Goal: Communication & Community: Answer question/provide support

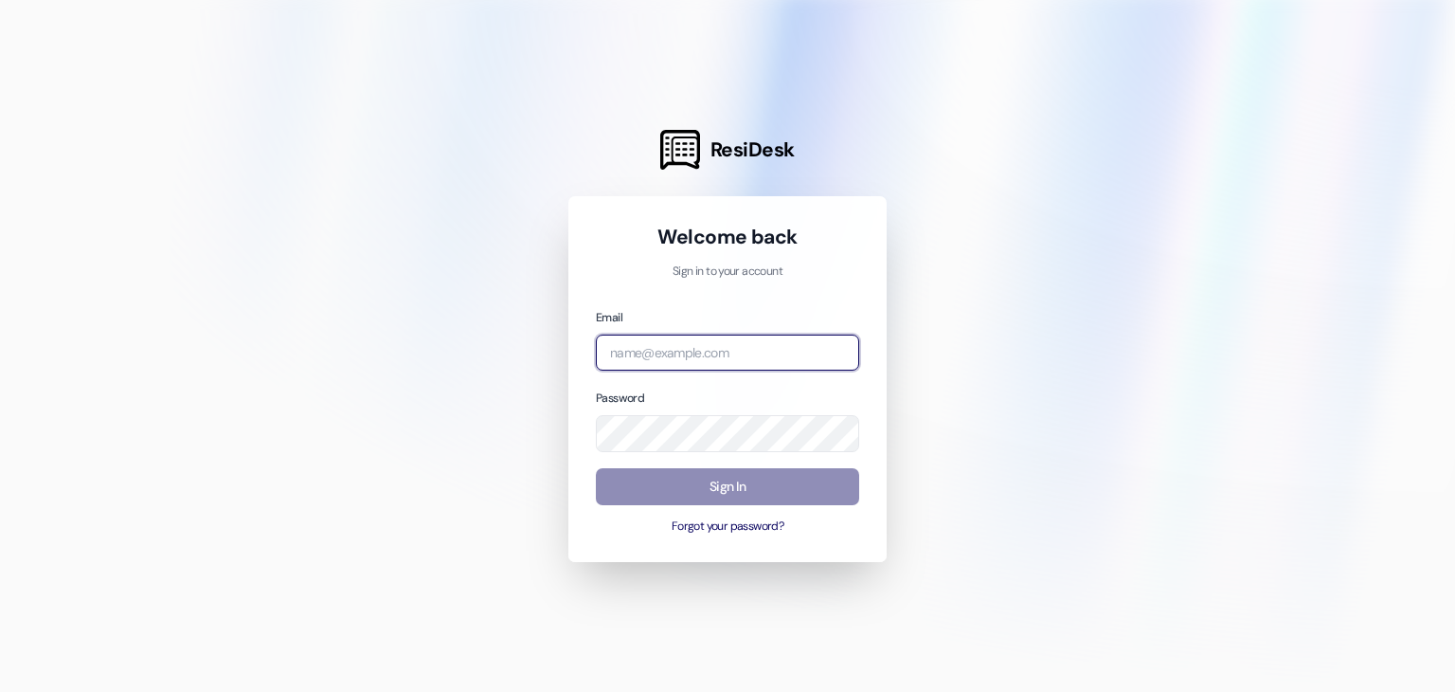
type input "[EMAIL_ADDRESS][DOMAIN_NAME]"
click at [679, 489] on button "Sign In" at bounding box center [727, 486] width 263 height 37
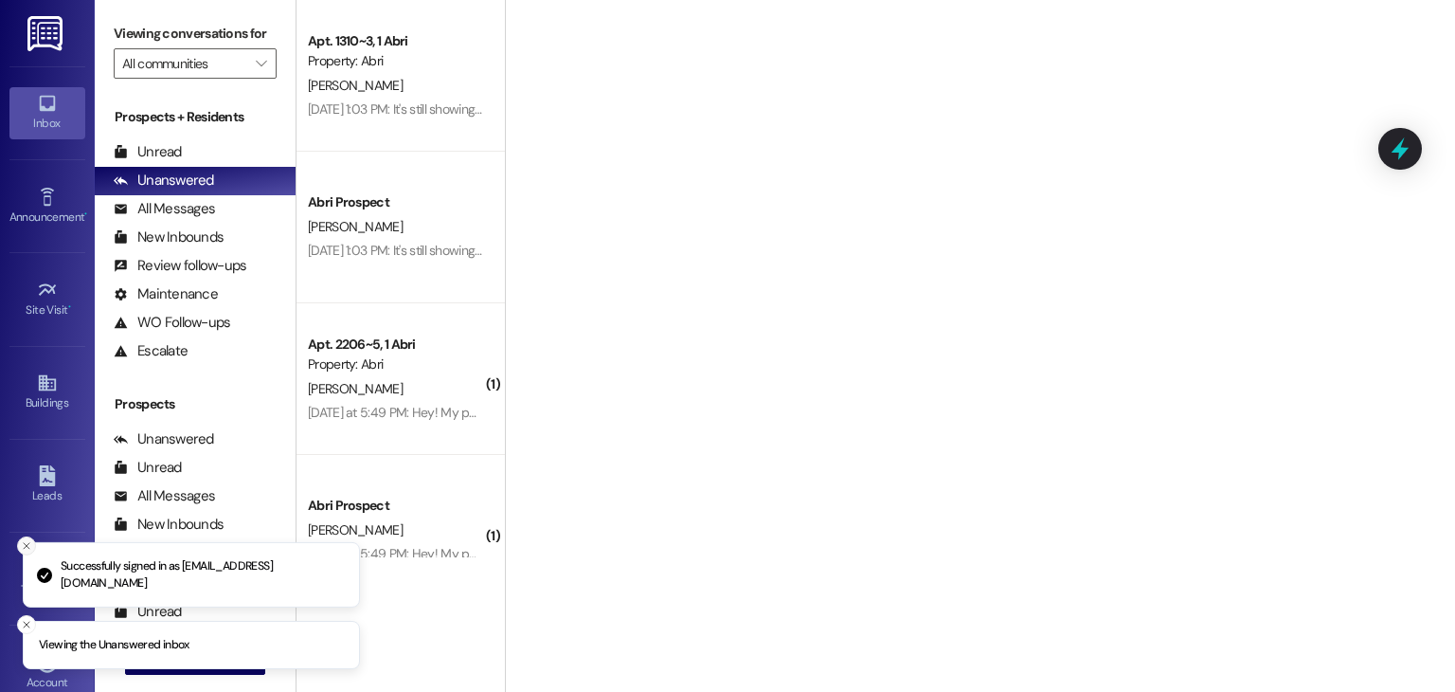
click at [25, 540] on icon "Close toast" at bounding box center [26, 545] width 11 height 11
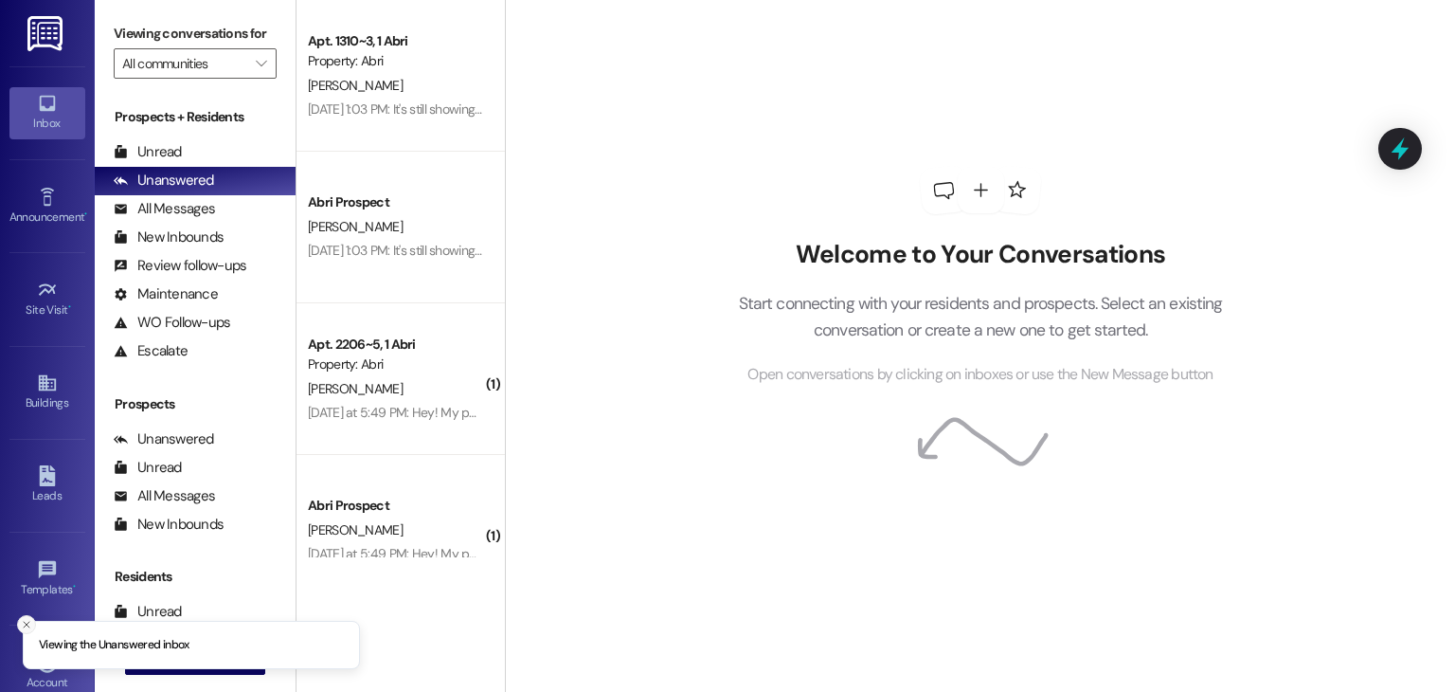
click at [27, 619] on icon "Close toast" at bounding box center [26, 624] width 11 height 11
click at [133, 651] on button " New Message" at bounding box center [195, 659] width 140 height 30
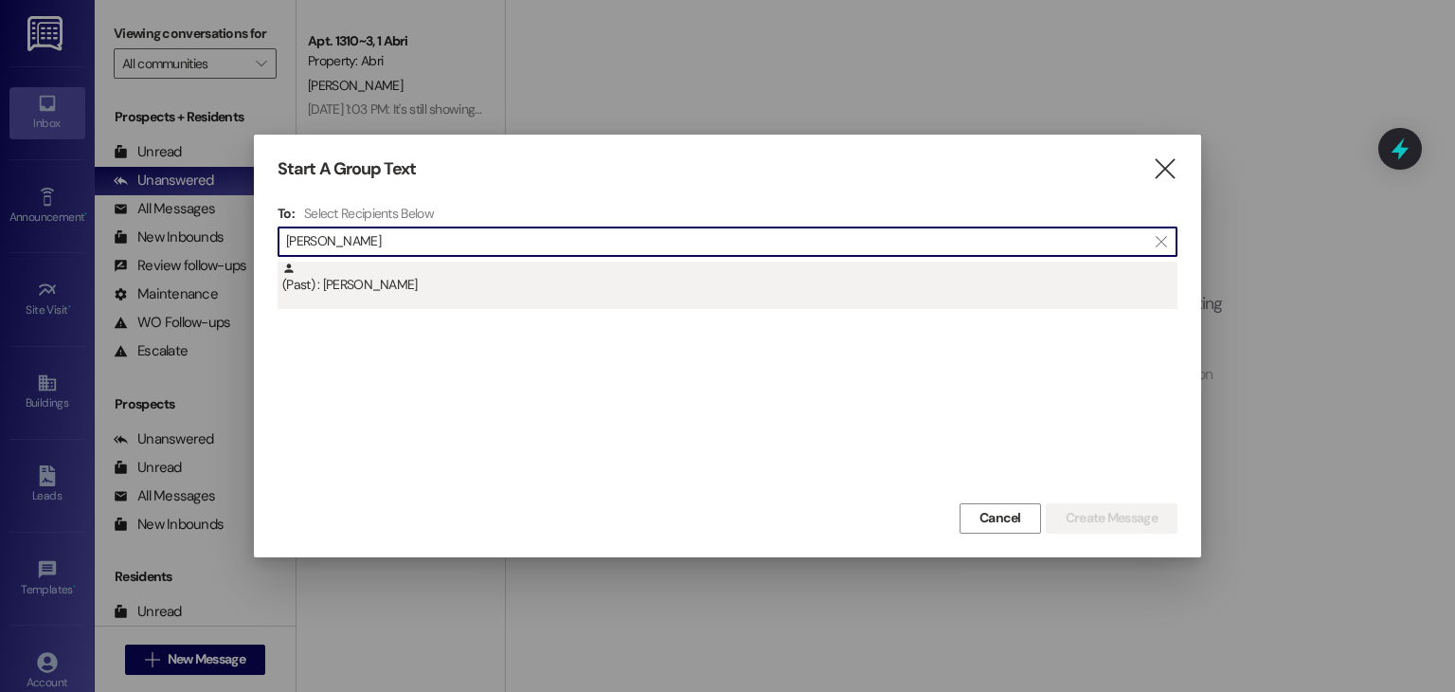
type input "ian magee"
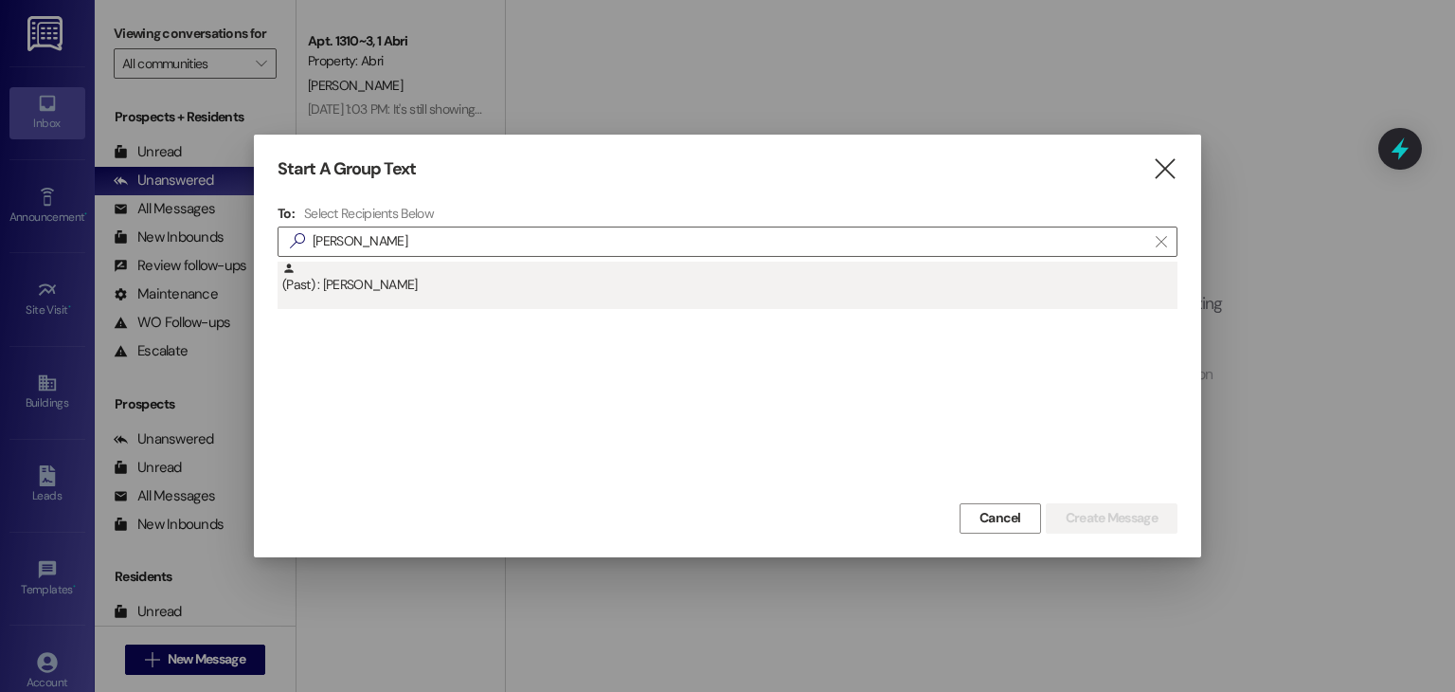
click at [351, 278] on div "(Past) : Ian Magee" at bounding box center [729, 277] width 895 height 33
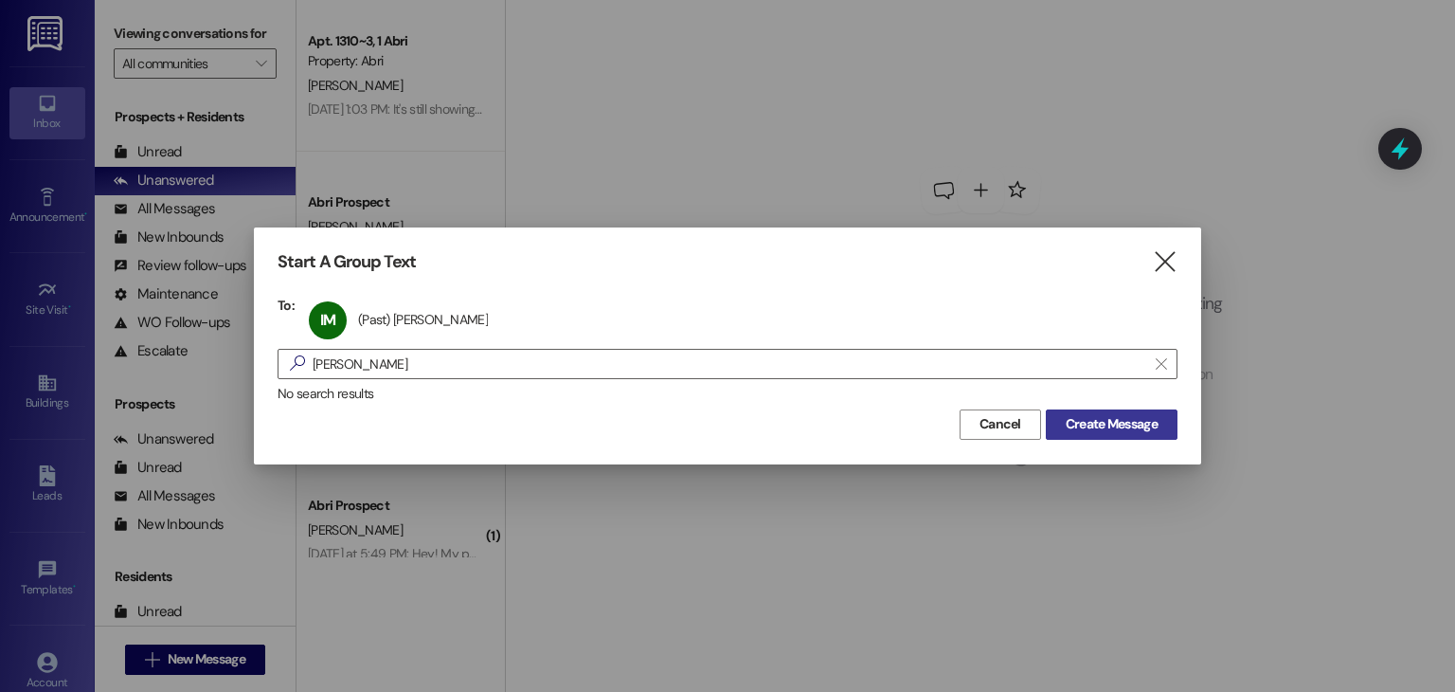
click at [1086, 417] on span "Create Message" at bounding box center [1112, 424] width 92 height 20
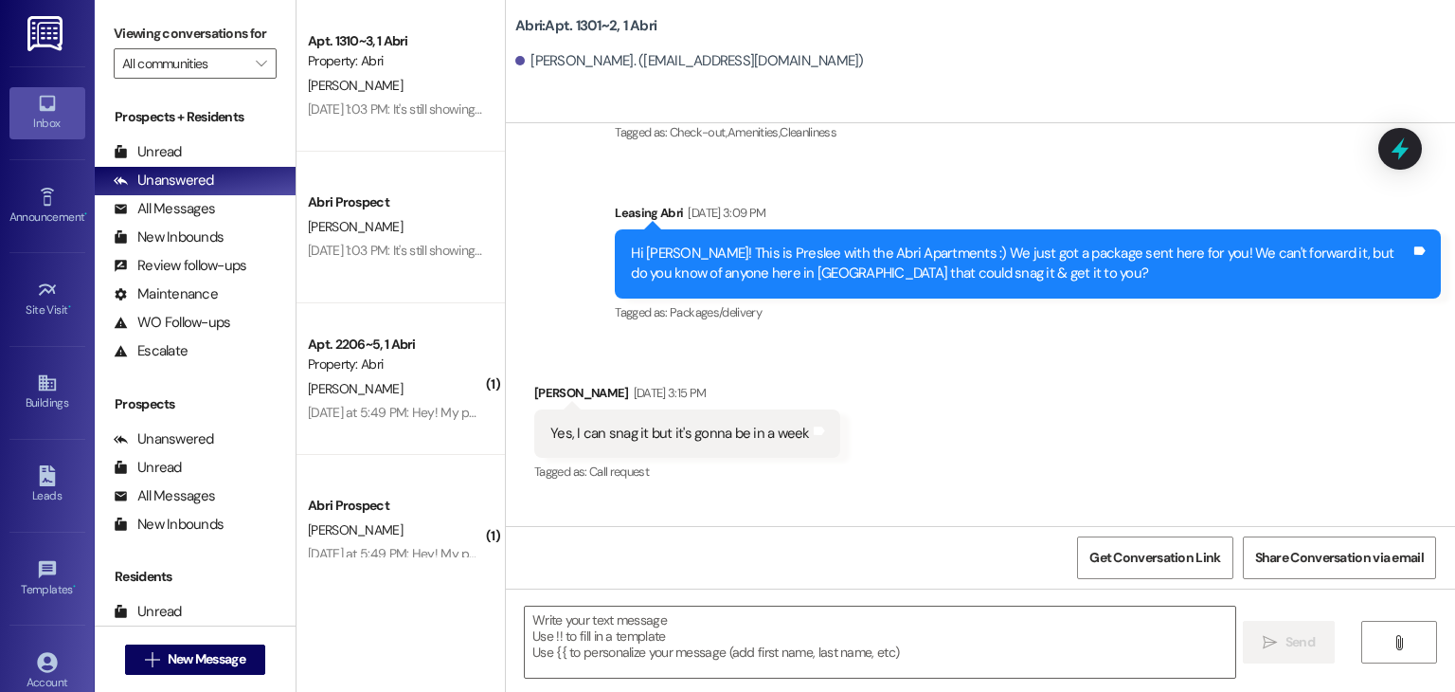
scroll to position [24740, 0]
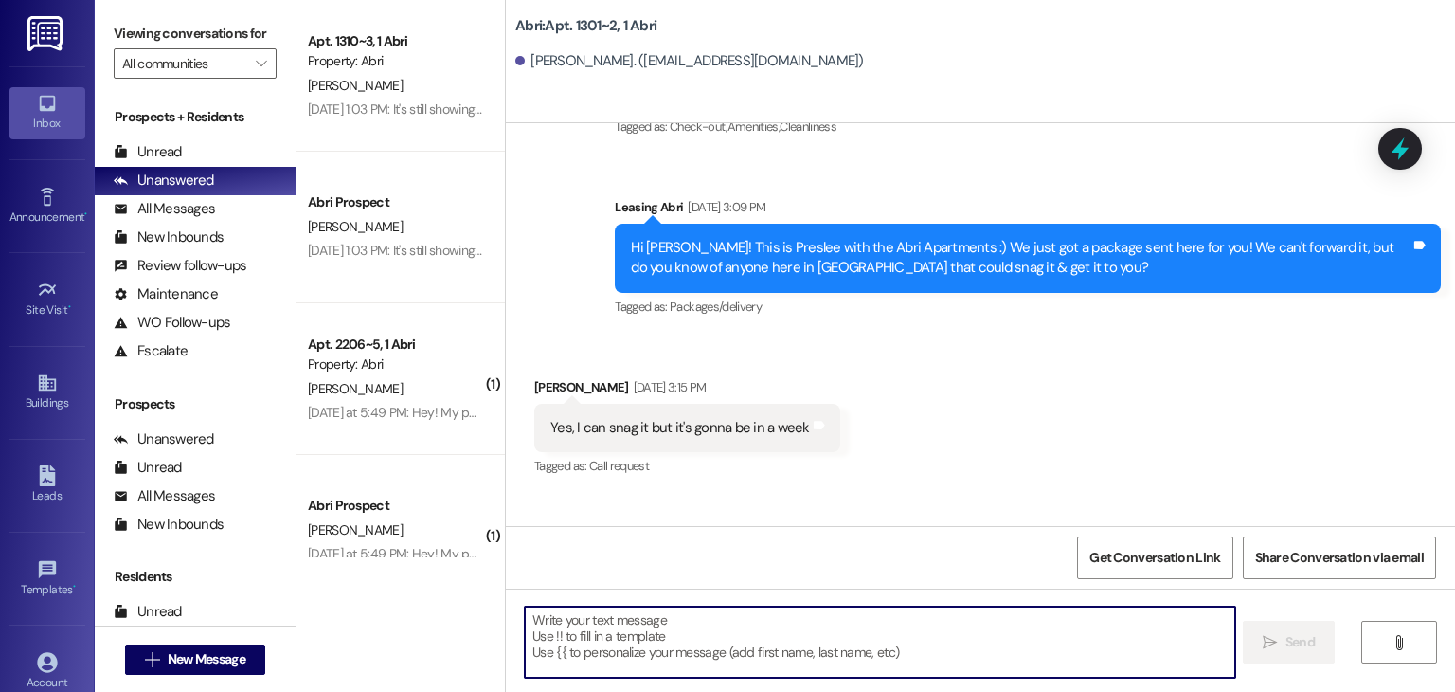
click at [737, 640] on textarea at bounding box center [880, 641] width 710 height 71
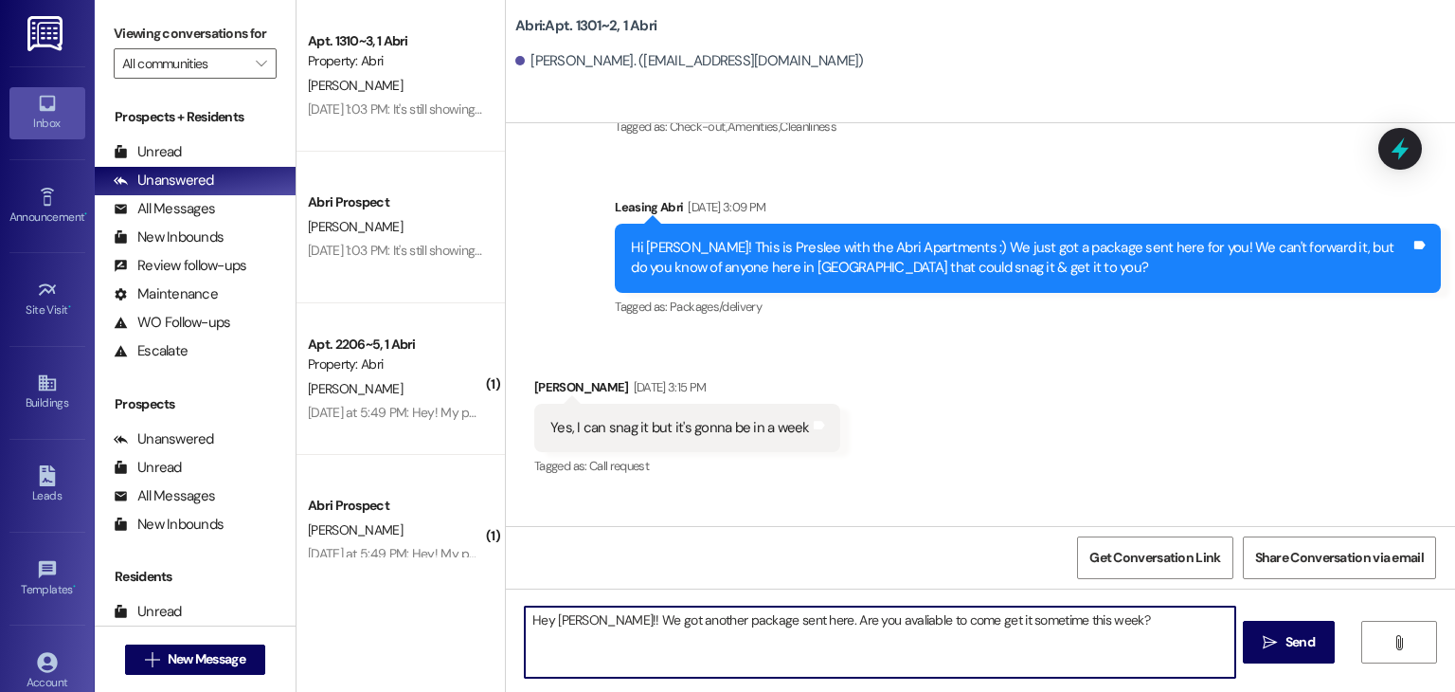
type textarea "Hey Ian!! We got another package sent here. Are you available to come get it so…"
click at [1107, 613] on textarea "Hey Ian!! We got another package sent here. Are you available to come get it so…" at bounding box center [880, 641] width 710 height 71
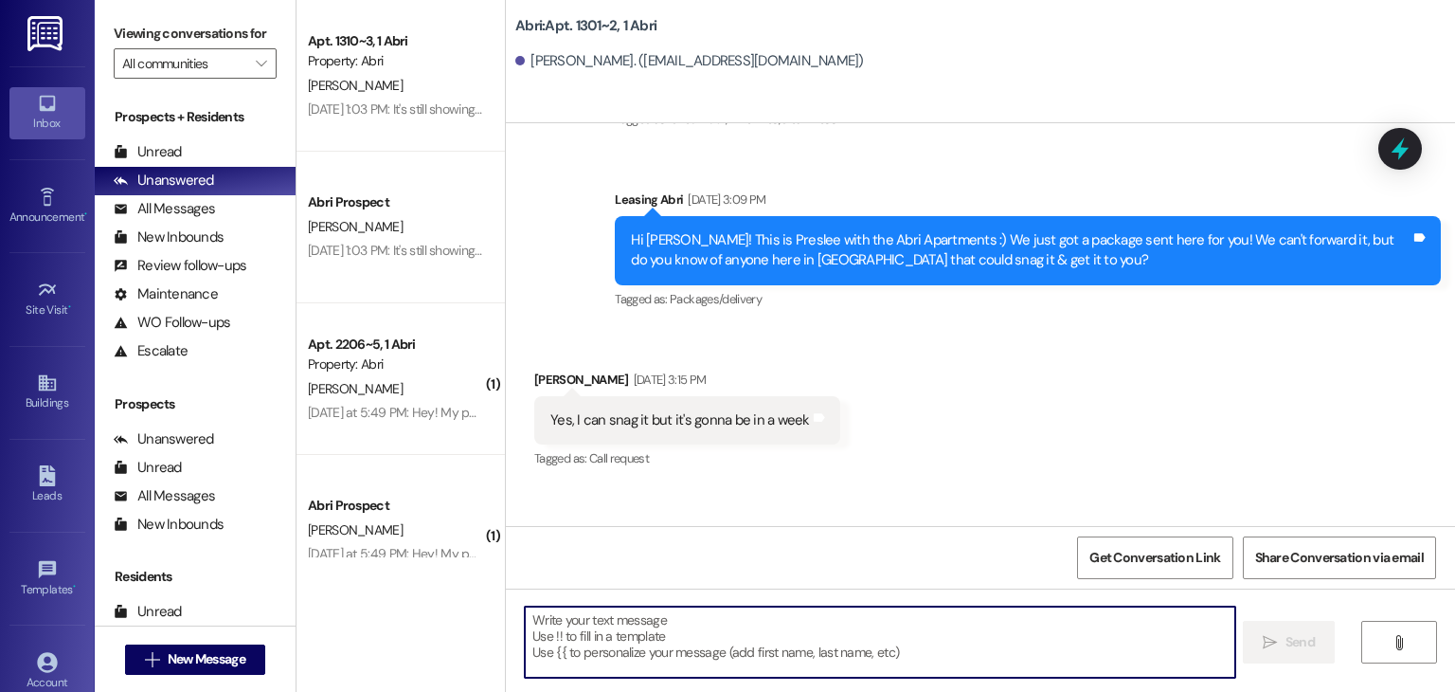
scroll to position [24873, 0]
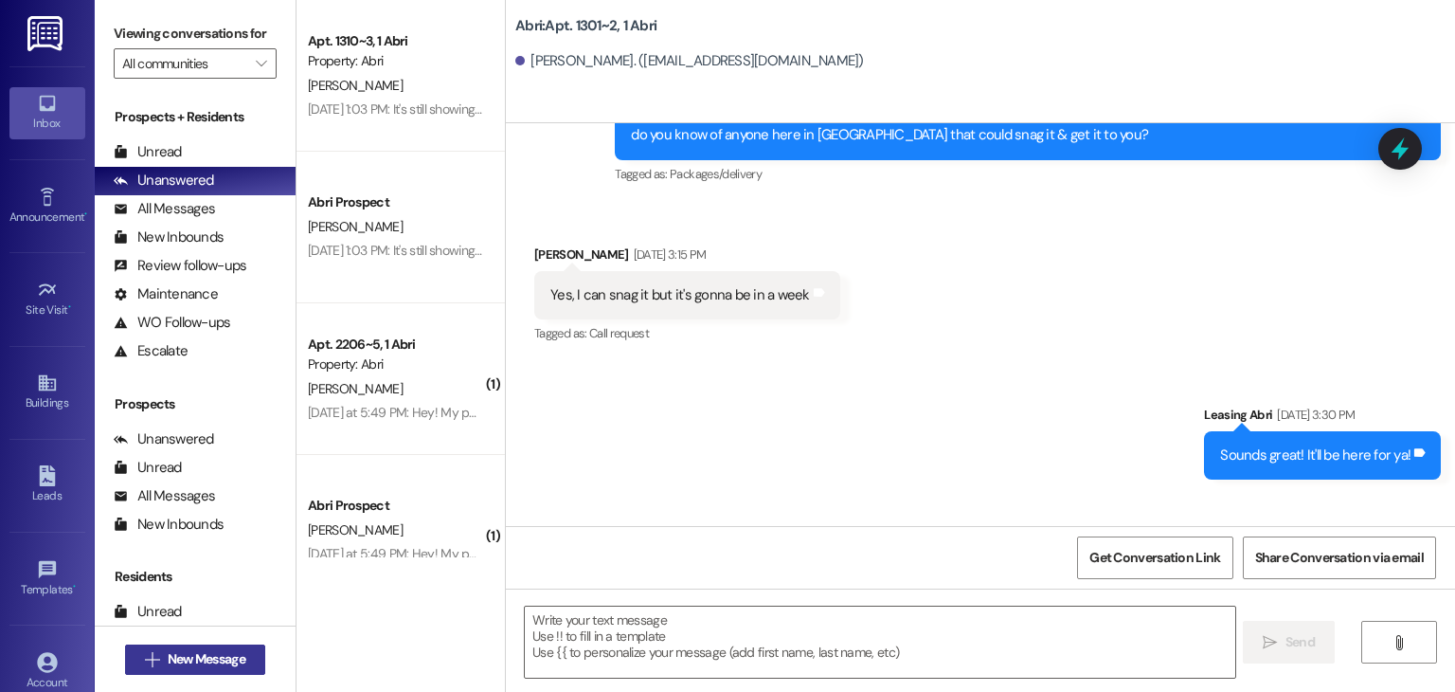
click at [232, 656] on span "New Message" at bounding box center [207, 659] width 78 height 20
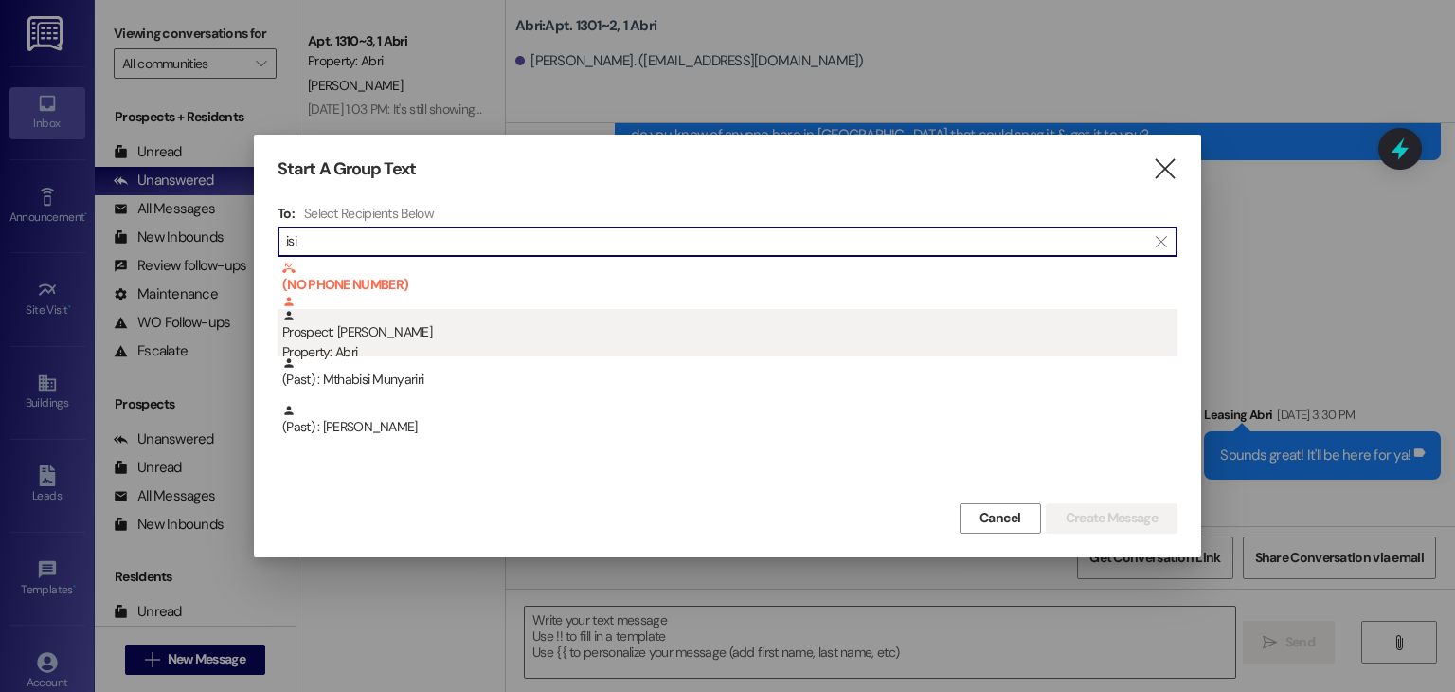
type input "isi"
click at [638, 336] on div "Prospect: Isidinma Okafor Property: Abri" at bounding box center [729, 336] width 895 height 54
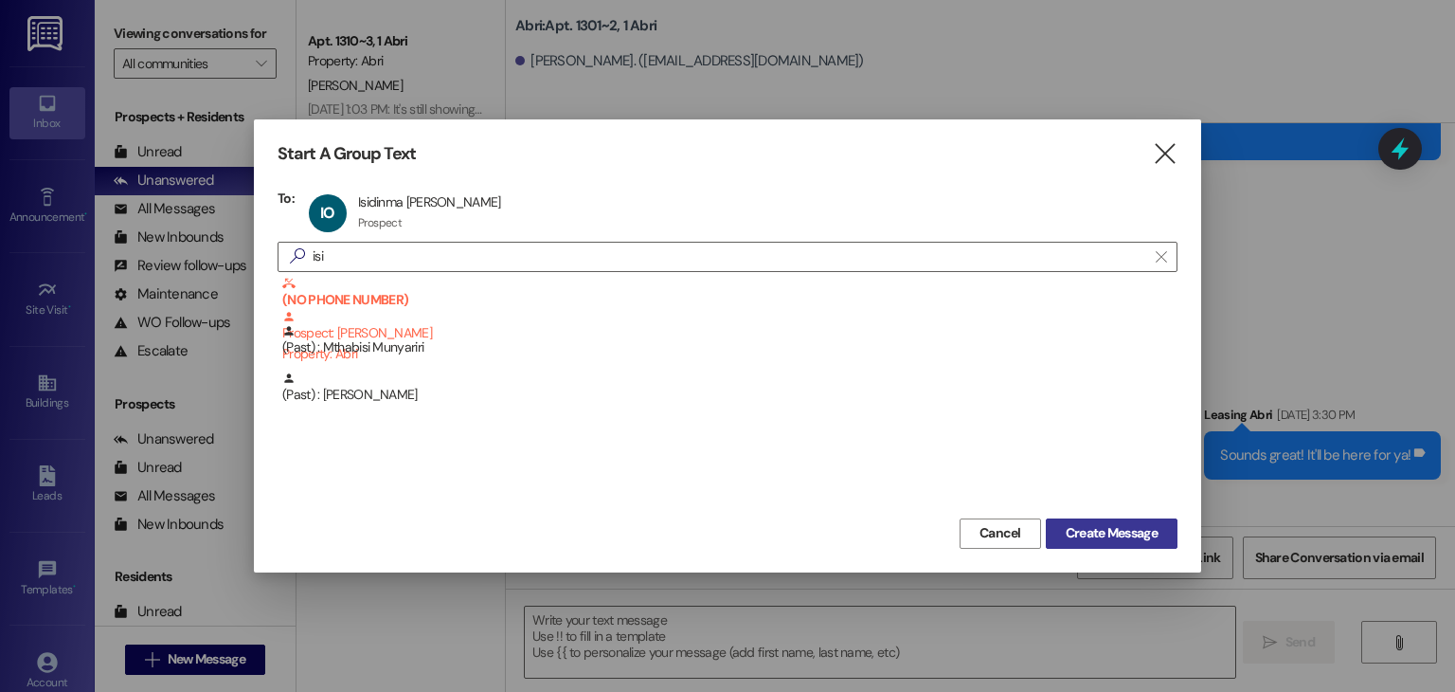
click at [1145, 541] on span "Create Message" at bounding box center [1112, 533] width 92 height 20
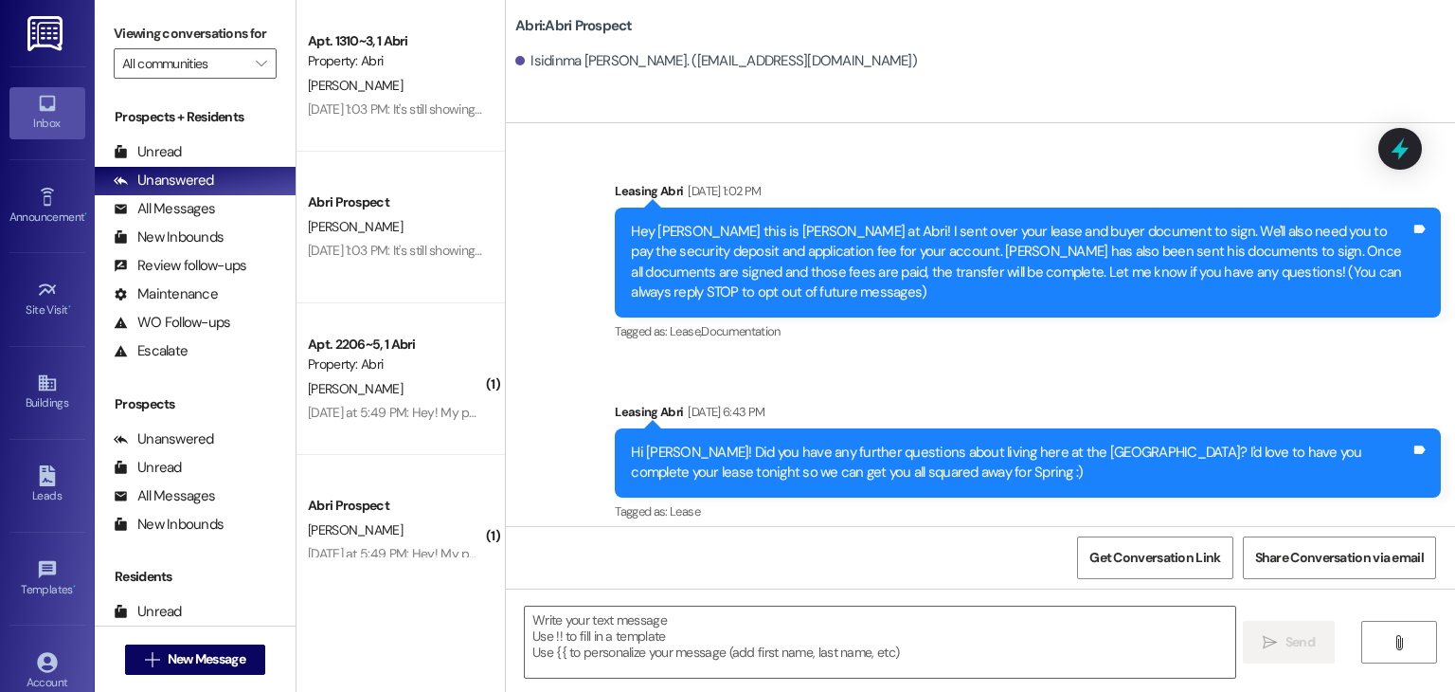
scroll to position [7594, 0]
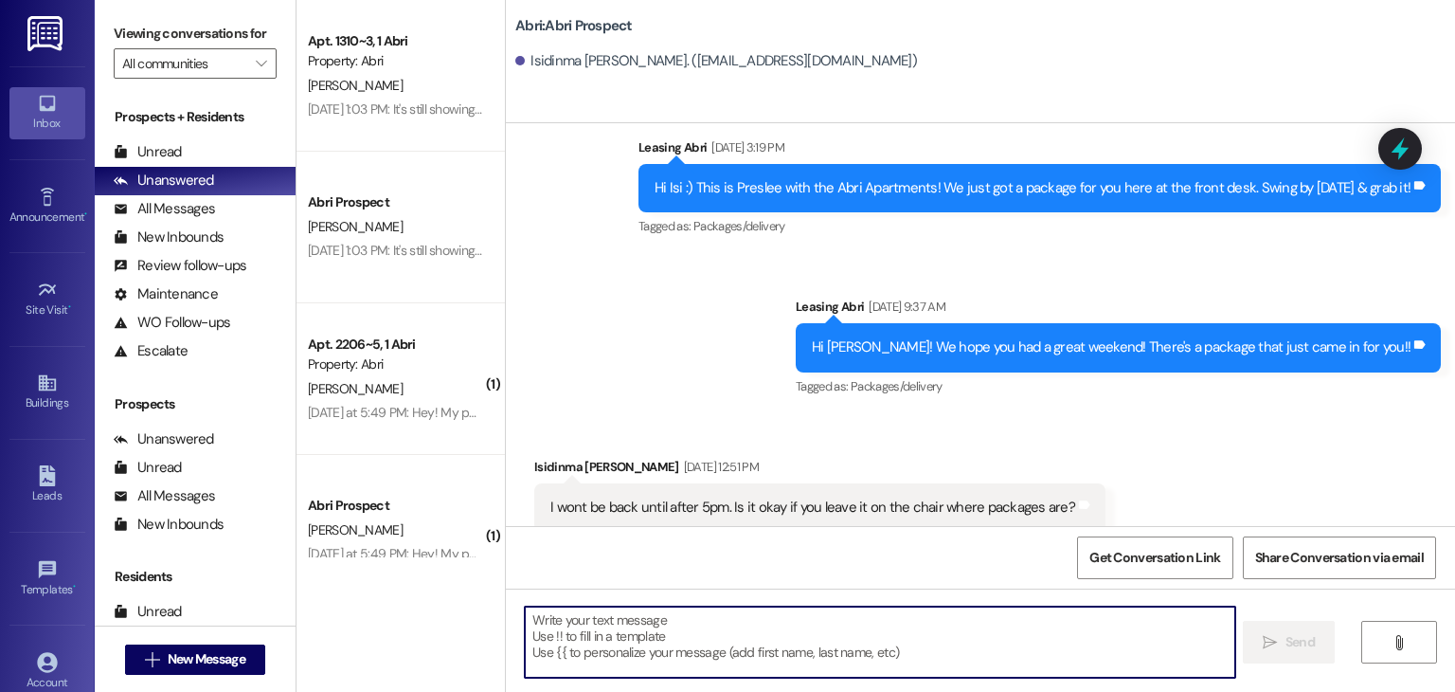
click at [618, 619] on textarea at bounding box center [880, 641] width 710 height 71
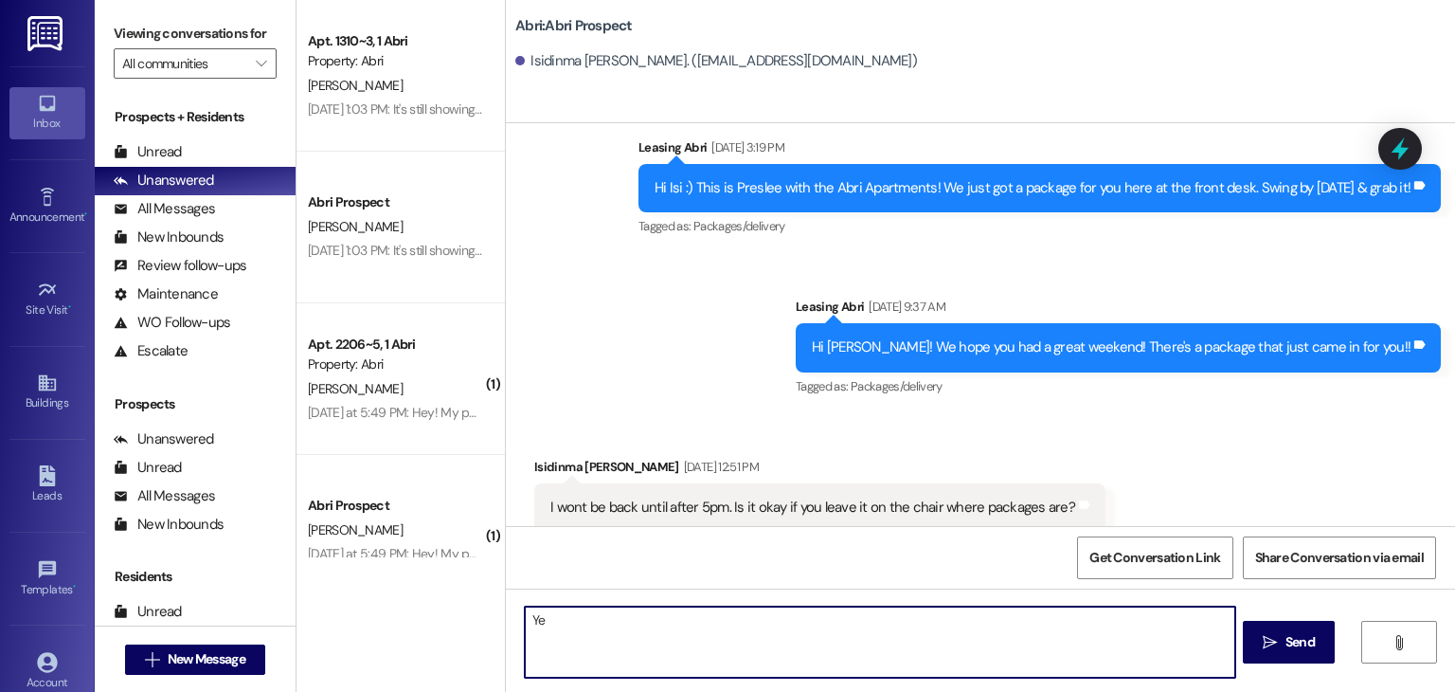
type textarea "Y"
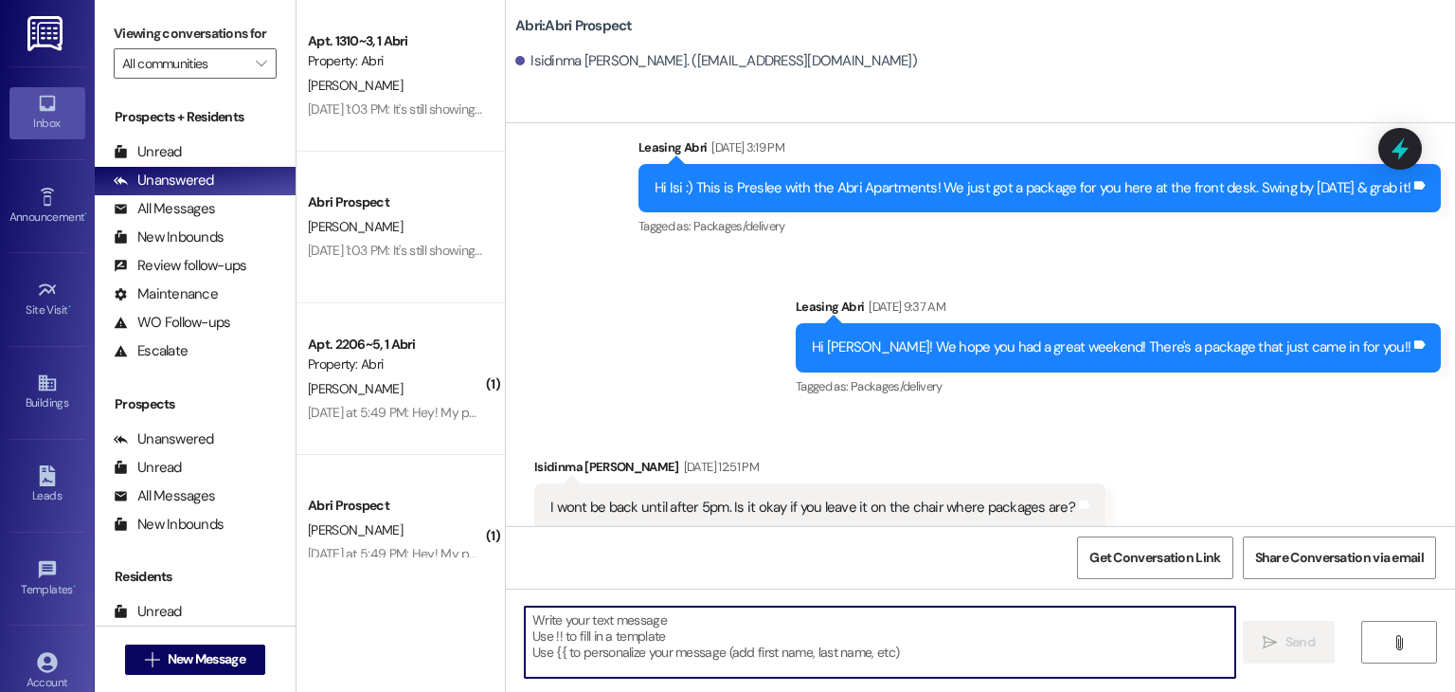
type textarea "H"
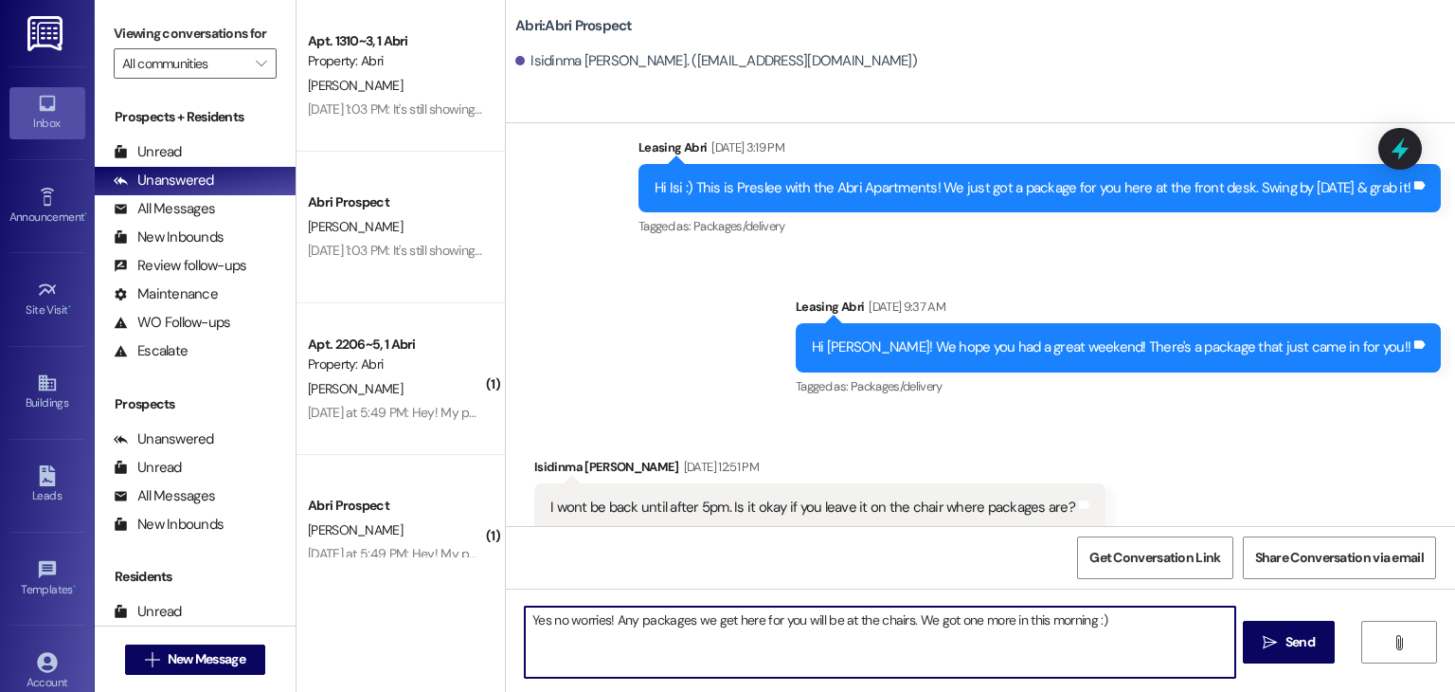
type textarea "Yes no worries! Any packages we get here for you will be at the chairs. We got …"
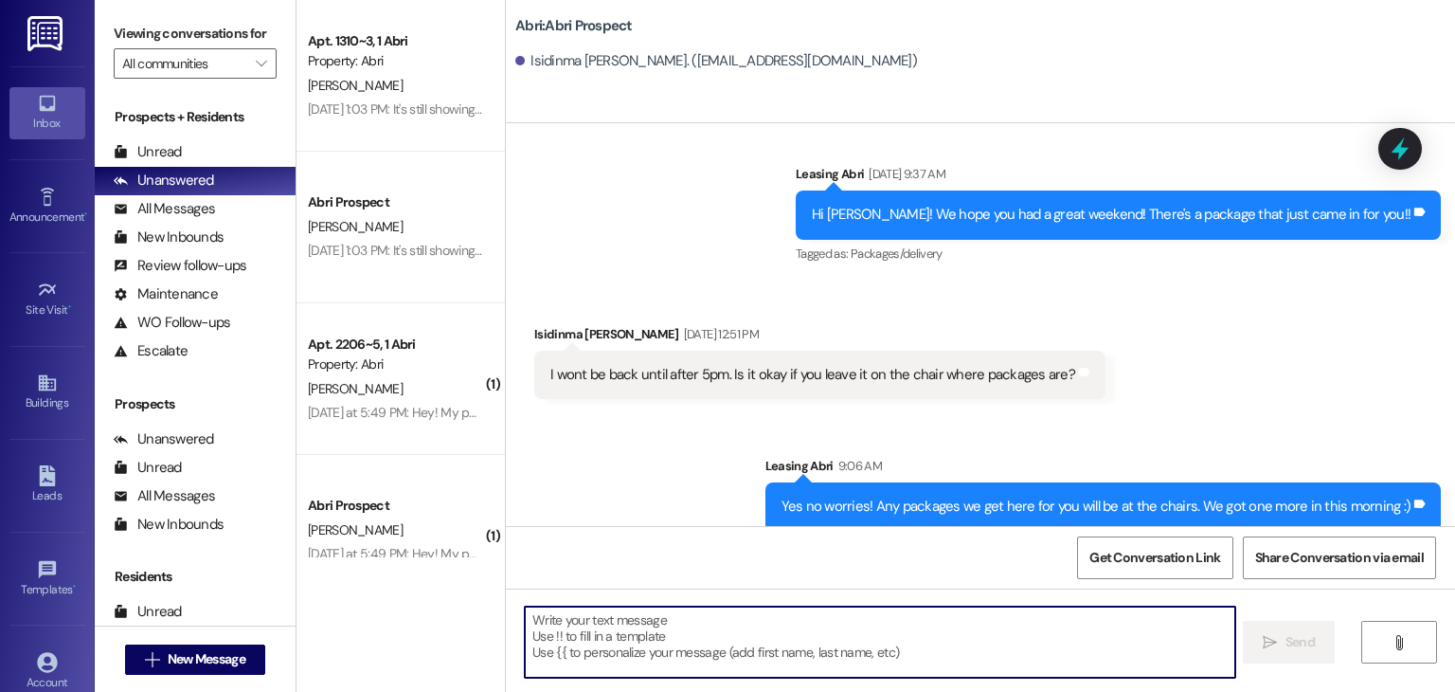
scroll to position [7724, 0]
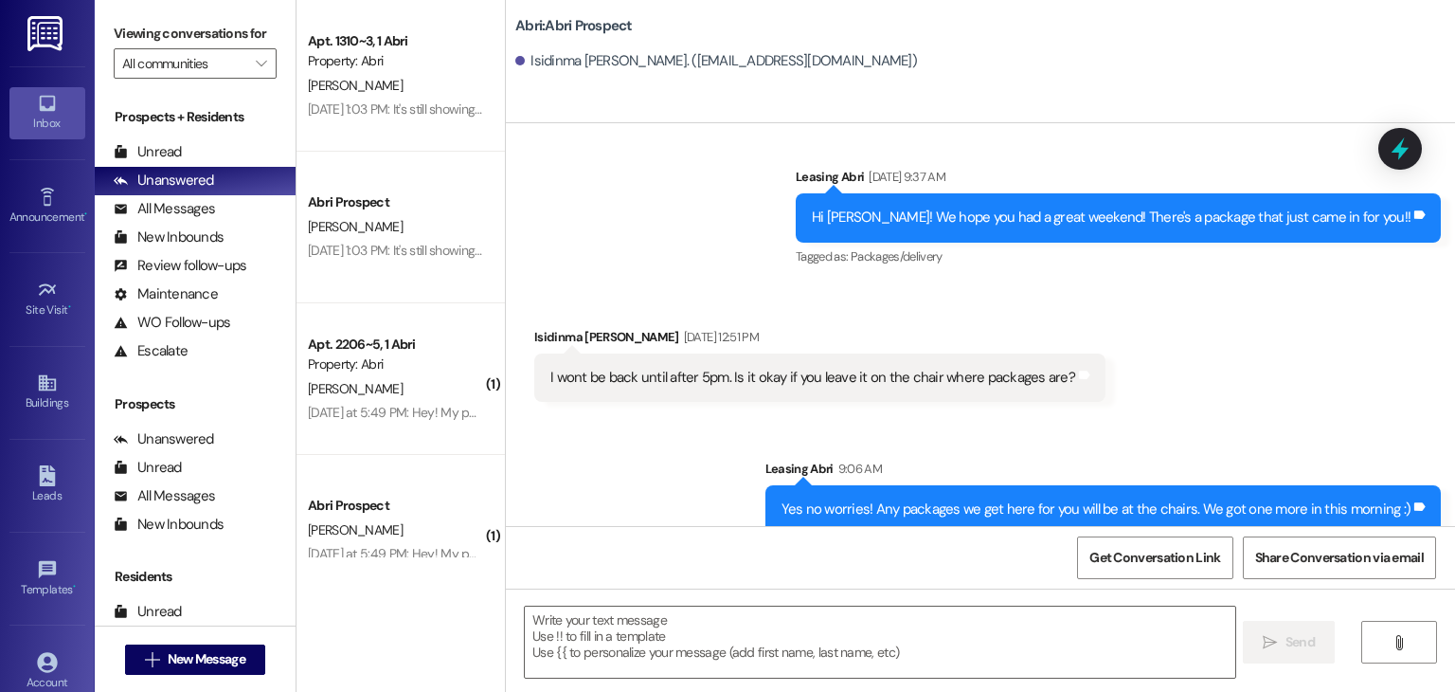
click at [216, 674] on div " New Message" at bounding box center [195, 659] width 140 height 47
click at [211, 657] on span "New Message" at bounding box center [207, 659] width 78 height 20
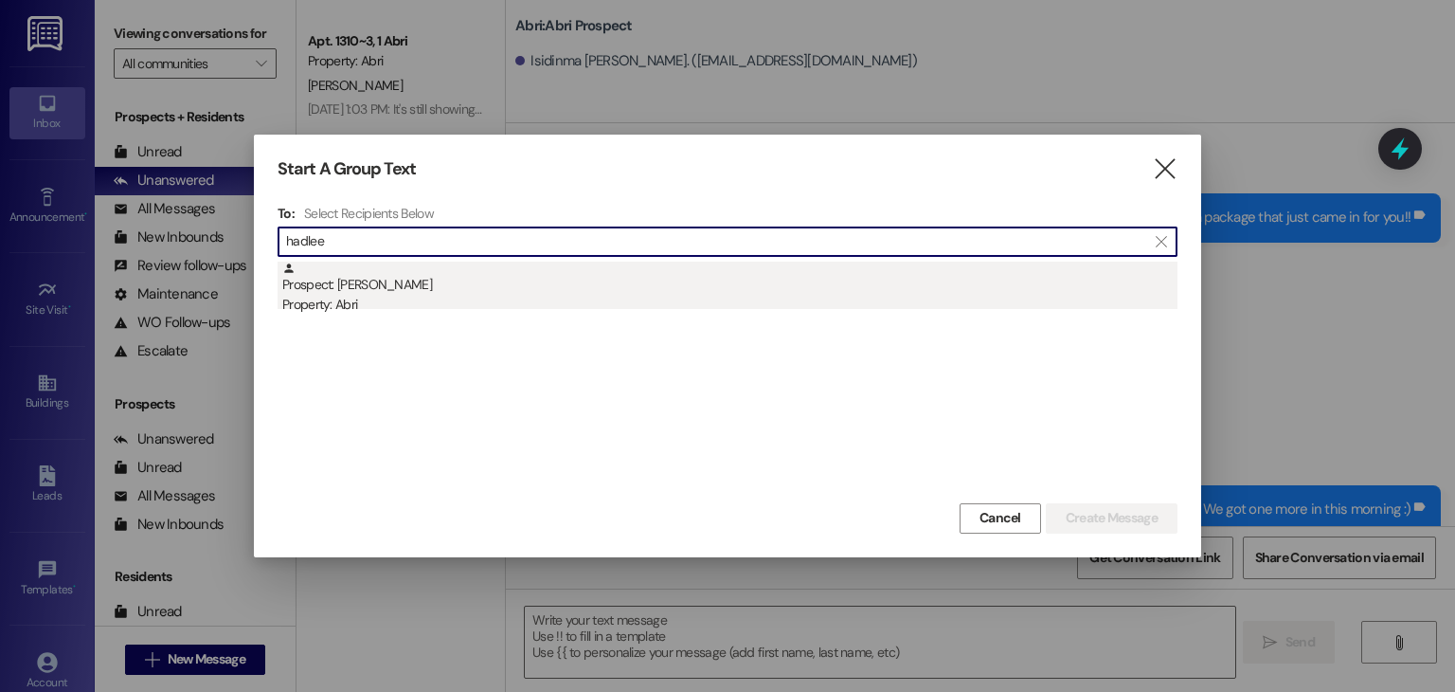
type input "hadlee"
click at [427, 286] on div "Prospect: Hadlee Tatton Property: Abri" at bounding box center [729, 288] width 895 height 54
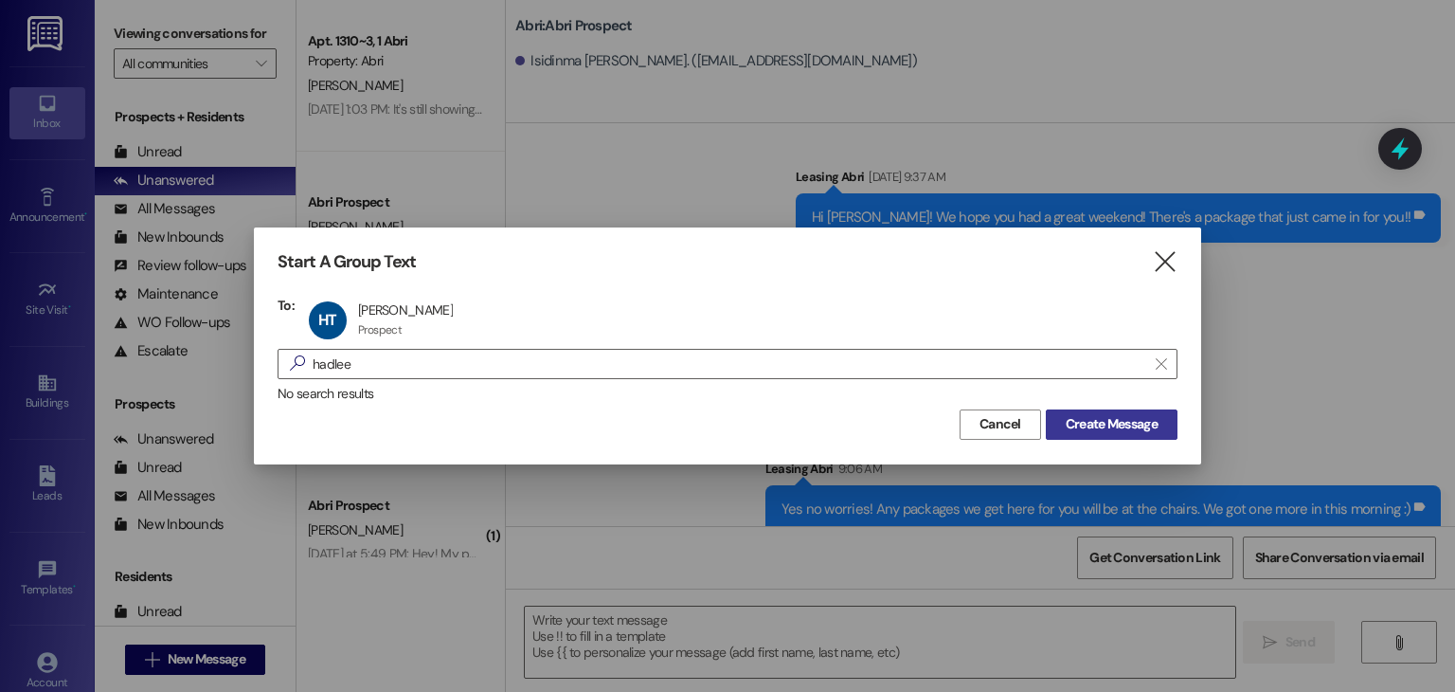
click at [1088, 421] on span "Create Message" at bounding box center [1112, 424] width 92 height 20
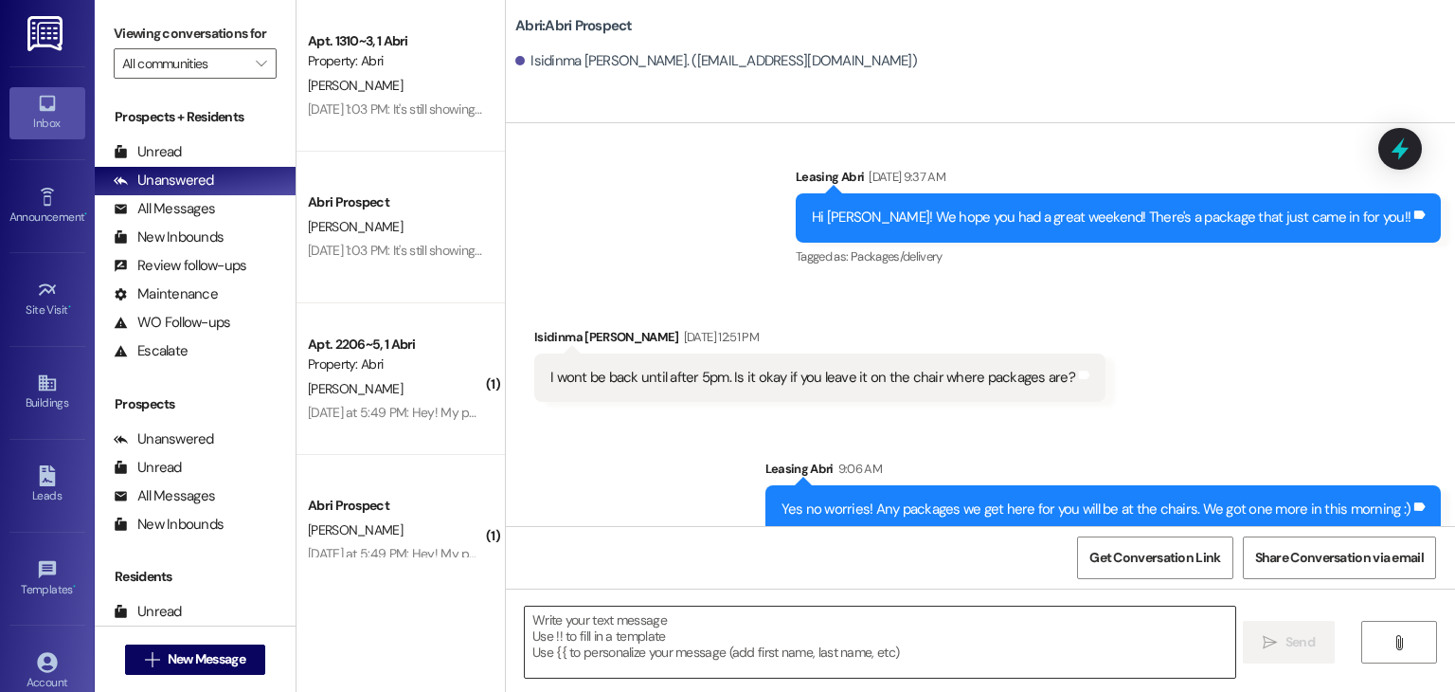
scroll to position [14, 0]
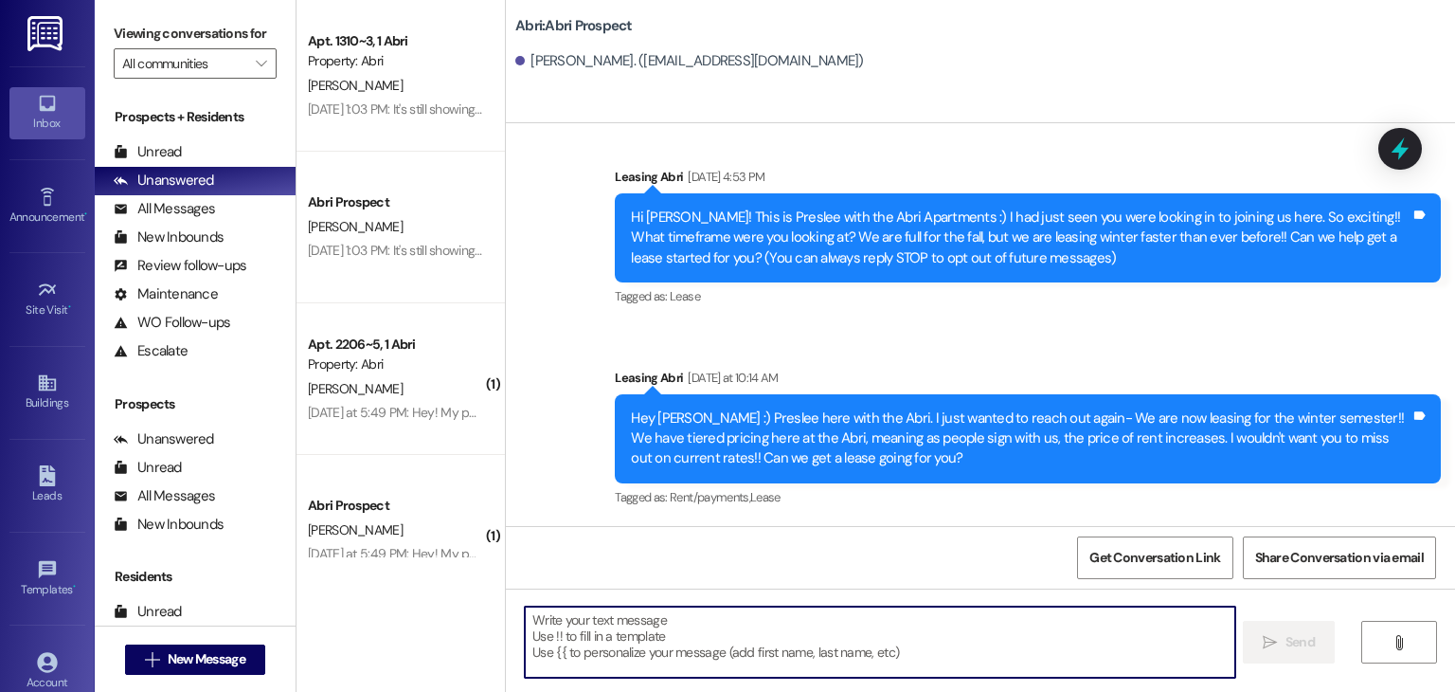
click at [633, 645] on textarea at bounding box center [880, 641] width 710 height 71
paste textarea "Hey Hadlee :) Preslee here with the Abri! Just wanted to check in—winter spots …"
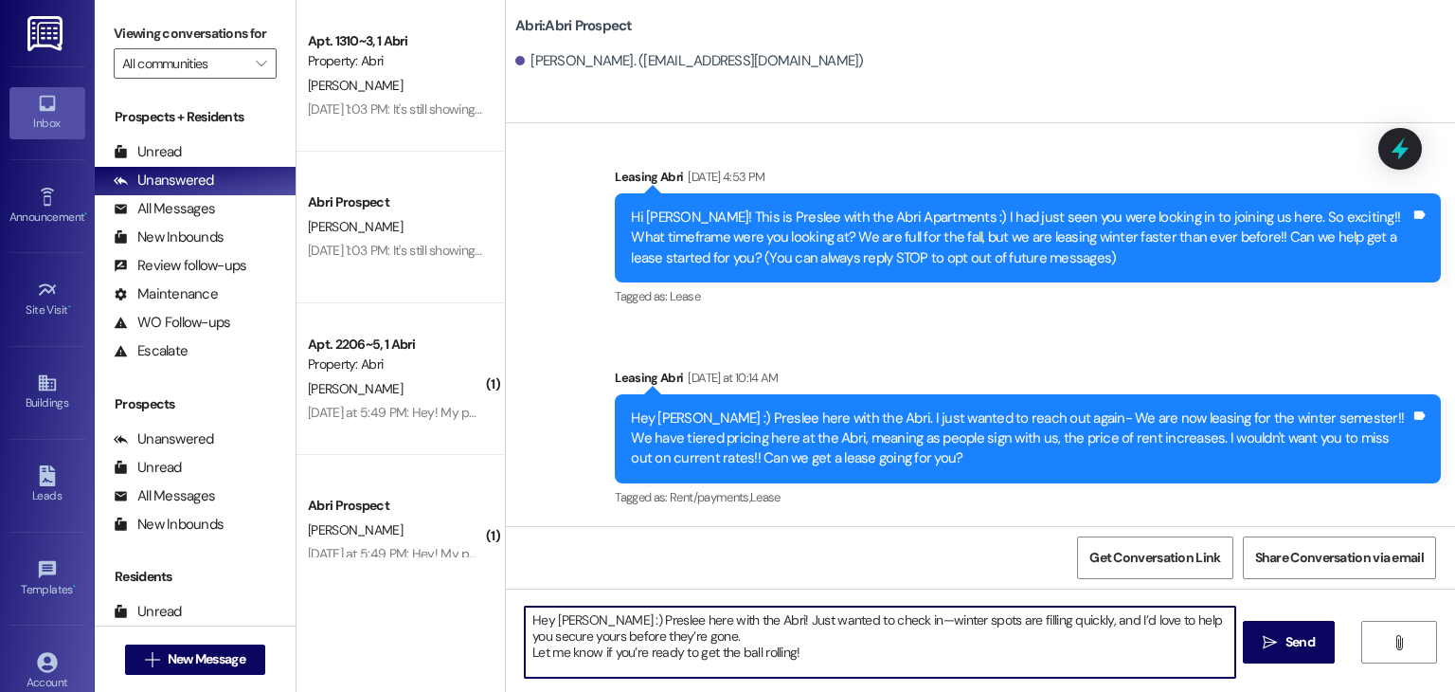
drag, startPoint x: 584, startPoint y: 620, endPoint x: 739, endPoint y: 619, distance: 154.4
click at [739, 619] on textarea "Hey Hadlee :) Preslee here with the Abri! Just wanted to check in—winter spots …" at bounding box center [880, 641] width 710 height 71
click at [818, 642] on textarea "Hey Hadlee. Just wanted to check in—winter spots are filling quickly, and I’d l…" at bounding box center [880, 641] width 710 height 71
drag, startPoint x: 795, startPoint y: 636, endPoint x: 515, endPoint y: 638, distance: 279.5
click at [525, 638] on textarea "Hey Hadlee. Just wanted to check in—winter spots are filling quickly, and I’d l…" at bounding box center [880, 641] width 710 height 71
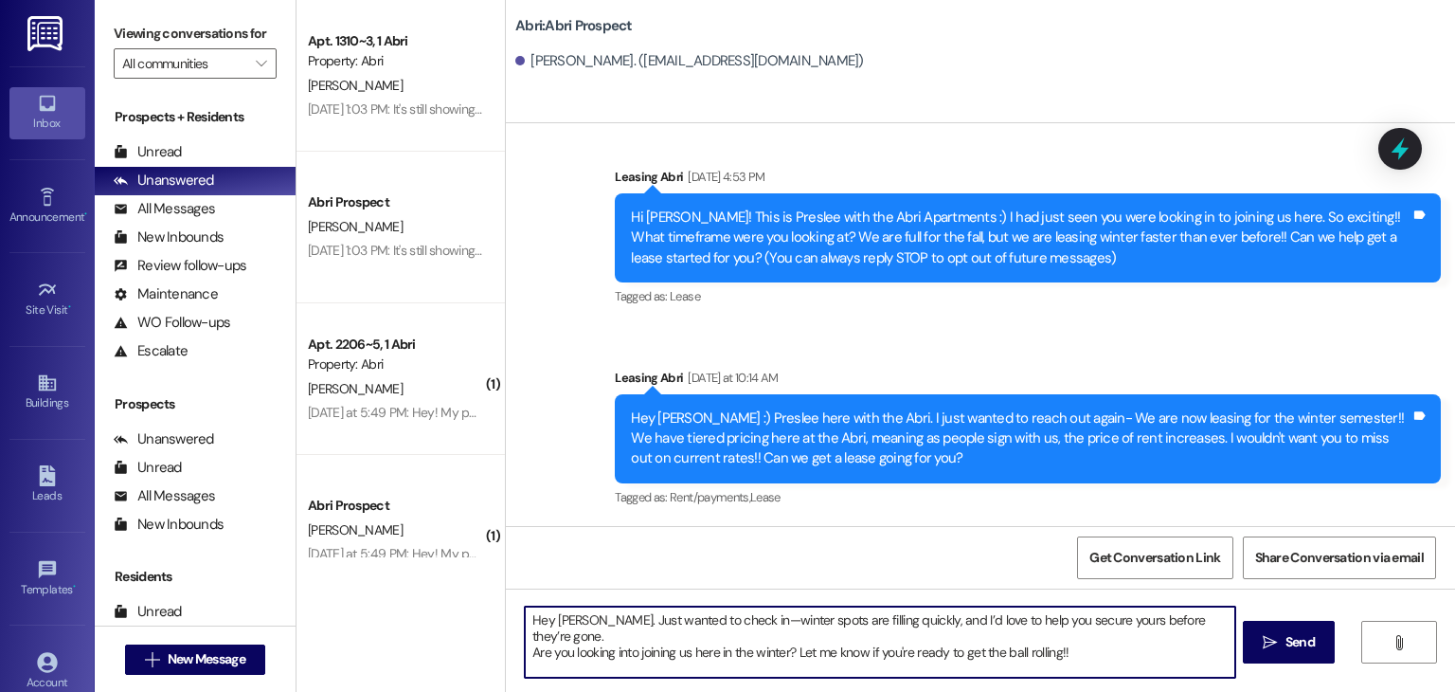
drag, startPoint x: 716, startPoint y: 636, endPoint x: 783, endPoint y: 637, distance: 67.3
click at [783, 637] on textarea "Hey Hadlee. Just wanted to check in—winter spots are filling quickly, and I’d l…" at bounding box center [880, 641] width 710 height 71
click at [563, 637] on textarea "Hey Hadlee. Just wanted to check in—winter spots are filling quickly, and I’d l…" at bounding box center [880, 641] width 710 height 71
type textarea "Hey Hadlee. Just wanted to check in—winter spots are filling quickly, and I’d l…"
click at [1042, 634] on textarea "Hey Hadlee. Just wanted to check in—winter spots are filling quickly, and I’d l…" at bounding box center [880, 641] width 710 height 71
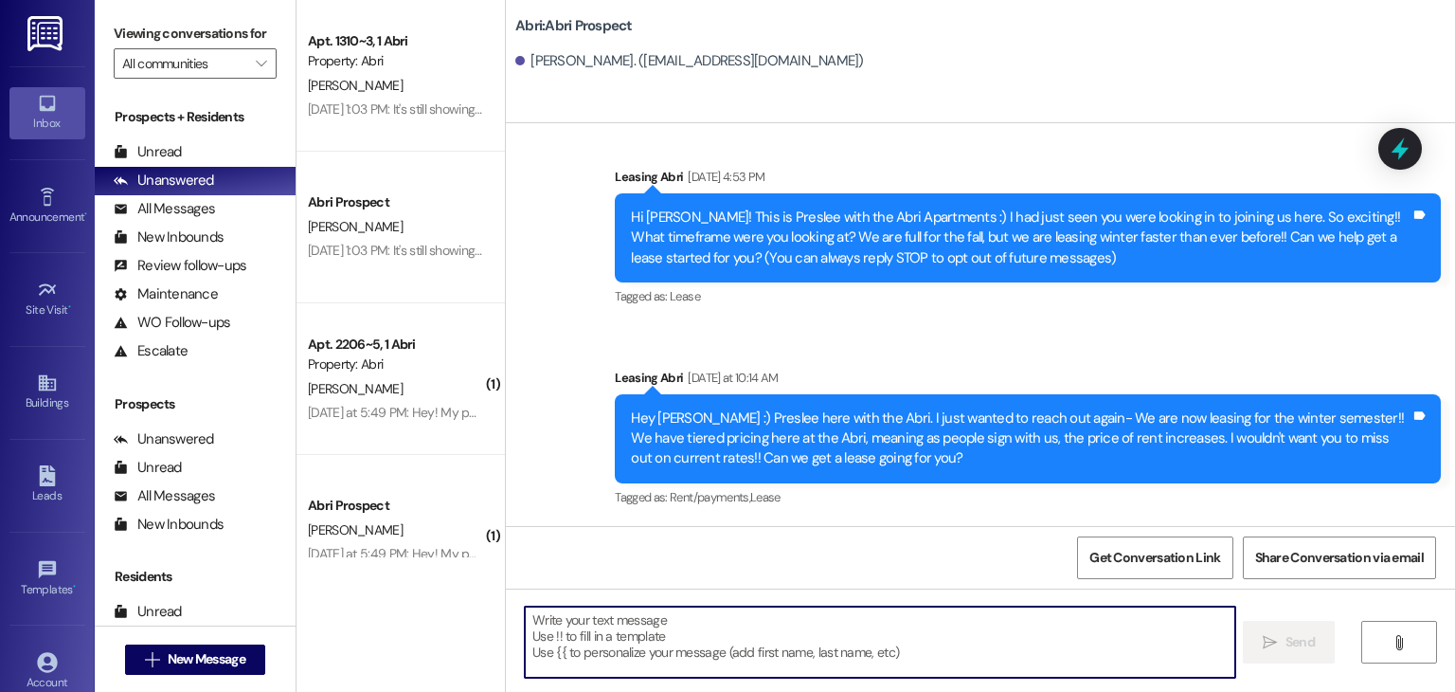
scroll to position [167, 0]
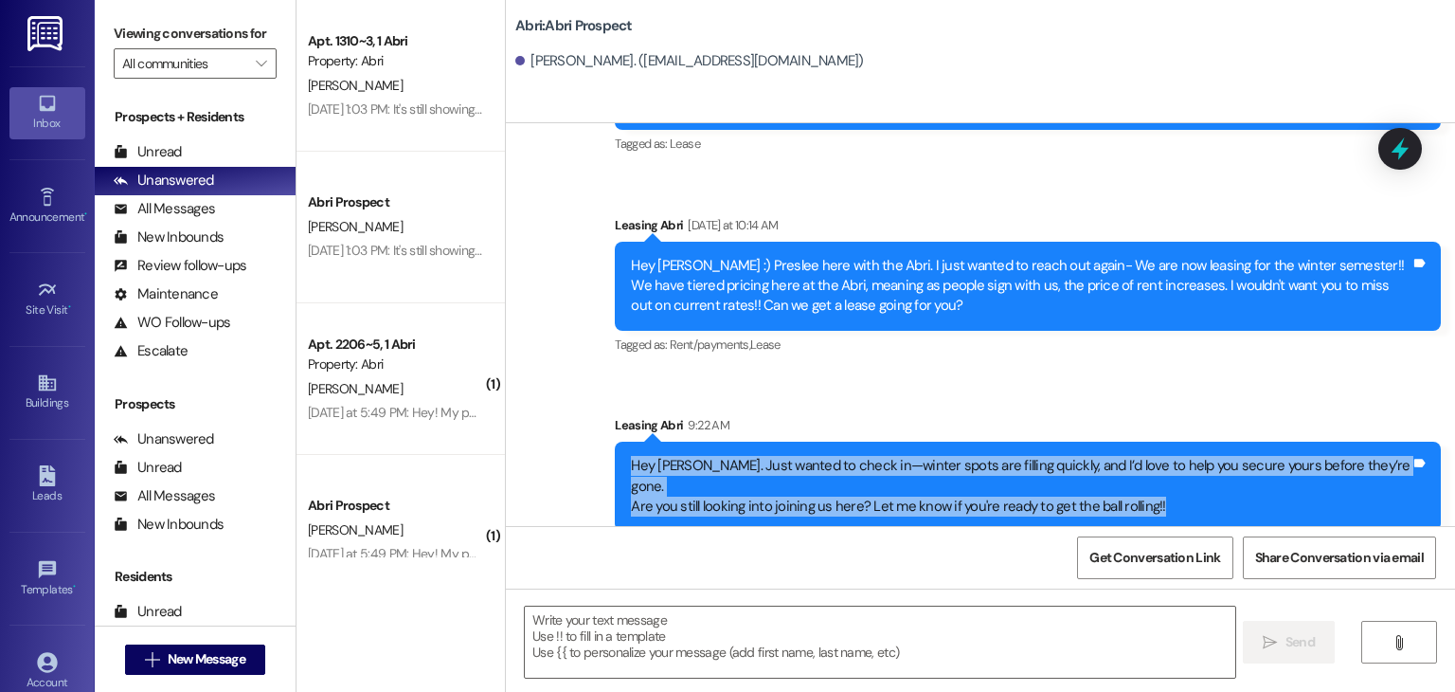
drag, startPoint x: 669, startPoint y: 465, endPoint x: 1190, endPoint y: 492, distance: 521.7
click at [1190, 492] on div "Hey Hadlee. Just wanted to check in—winter spots are filling quickly, and I’d l…" at bounding box center [1021, 486] width 780 height 61
copy div "Hey Hadlee. Just wanted to check in—winter spots are filling quickly, and I’d l…"
click at [232, 655] on span "New Message" at bounding box center [207, 659] width 78 height 20
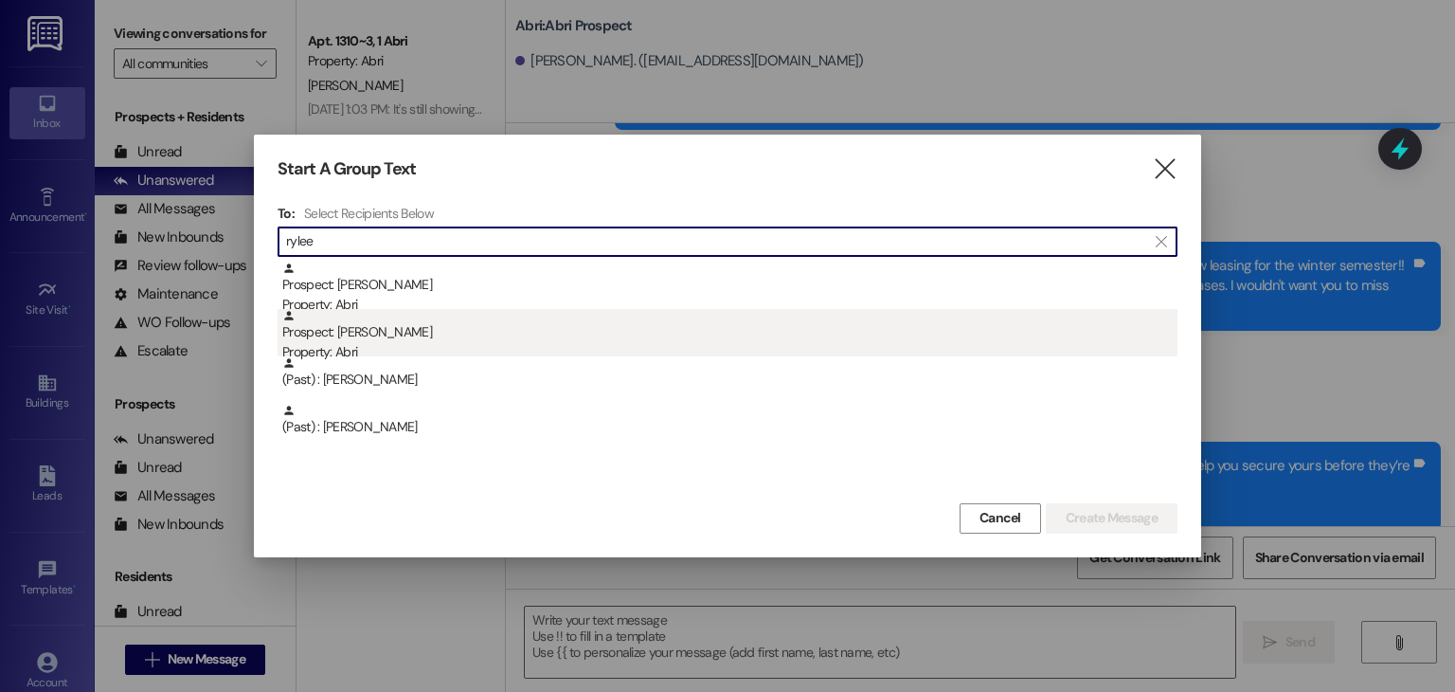
type input "rylee"
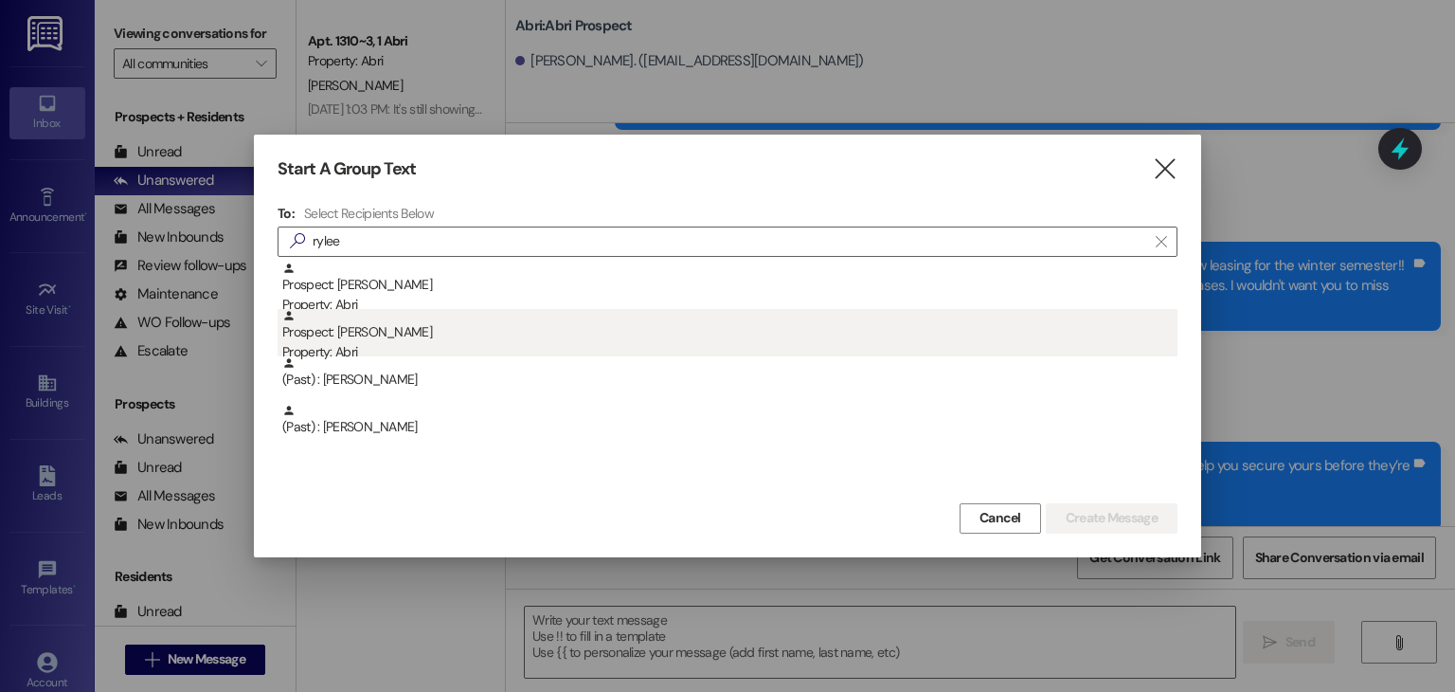
click at [398, 350] on div "Property: Abri" at bounding box center [729, 352] width 895 height 20
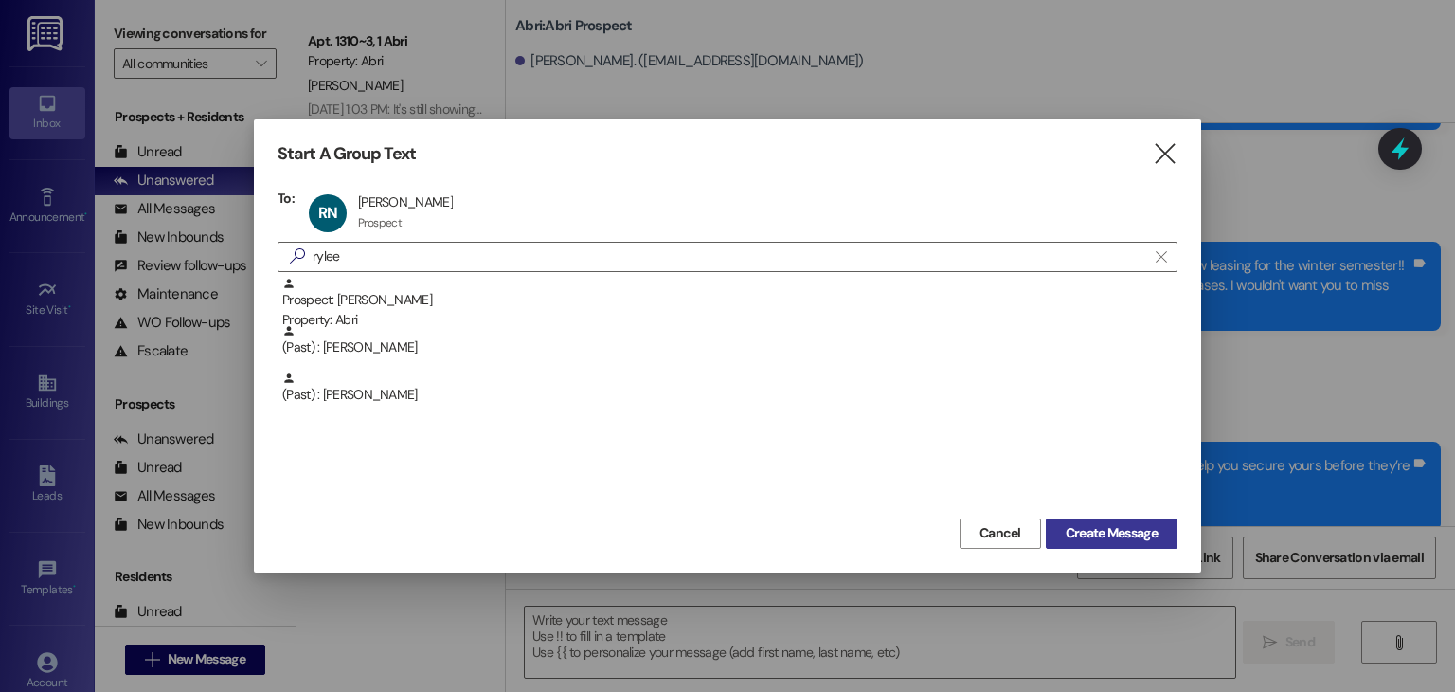
click at [1073, 533] on span "Create Message" at bounding box center [1112, 533] width 92 height 20
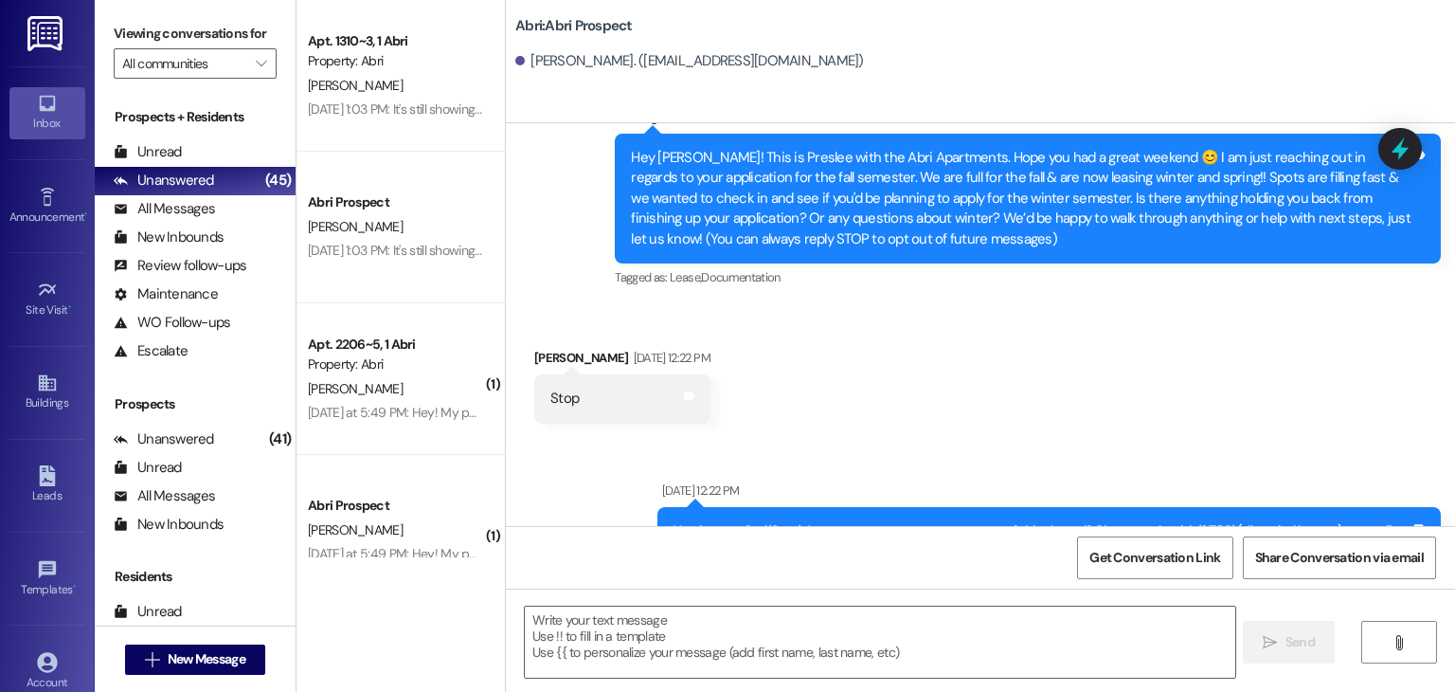
scroll to position [118, 0]
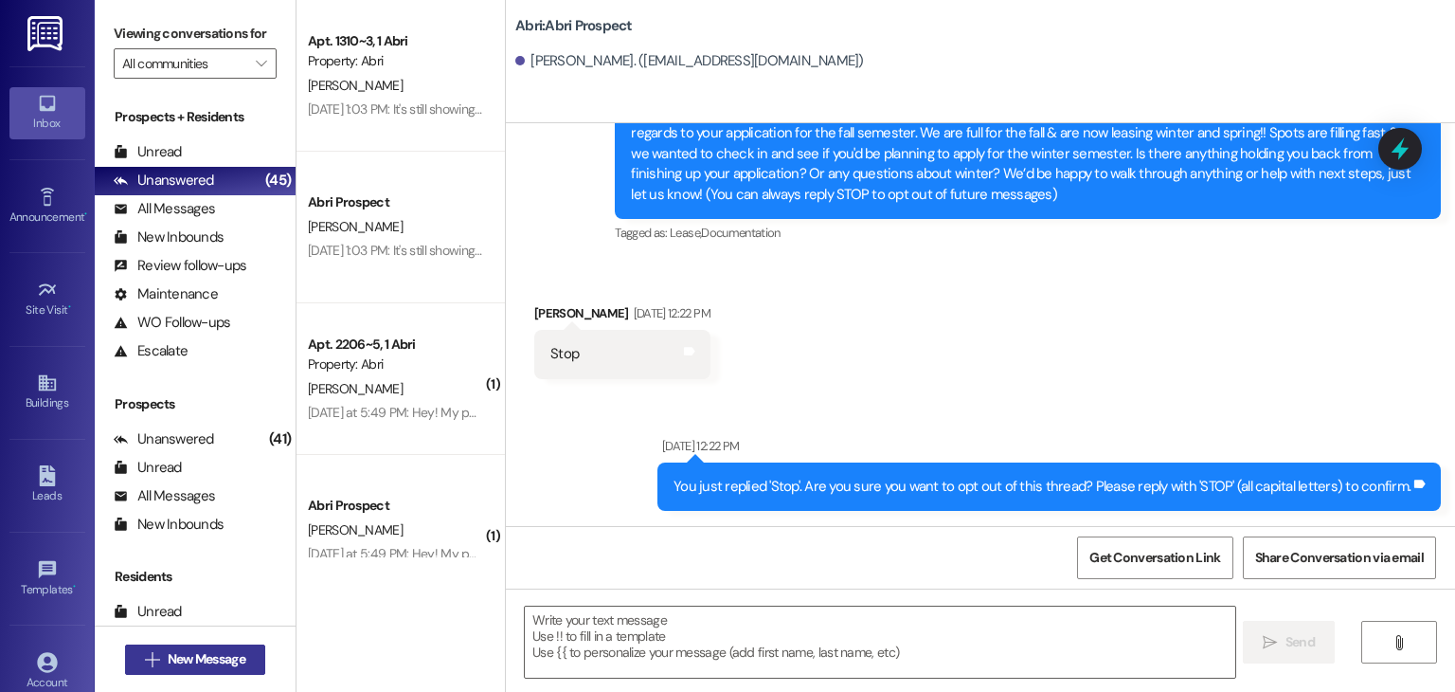
click at [231, 651] on span "New Message" at bounding box center [207, 659] width 78 height 20
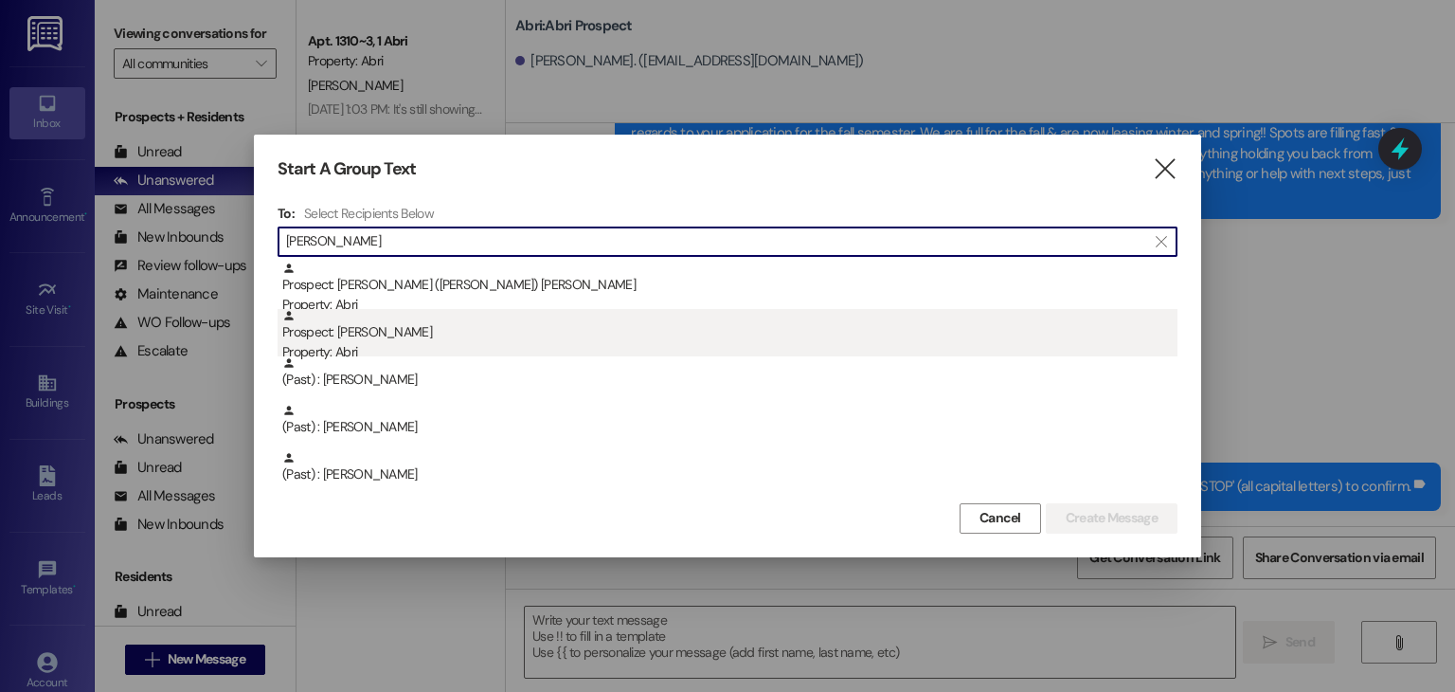
type input "jeff"
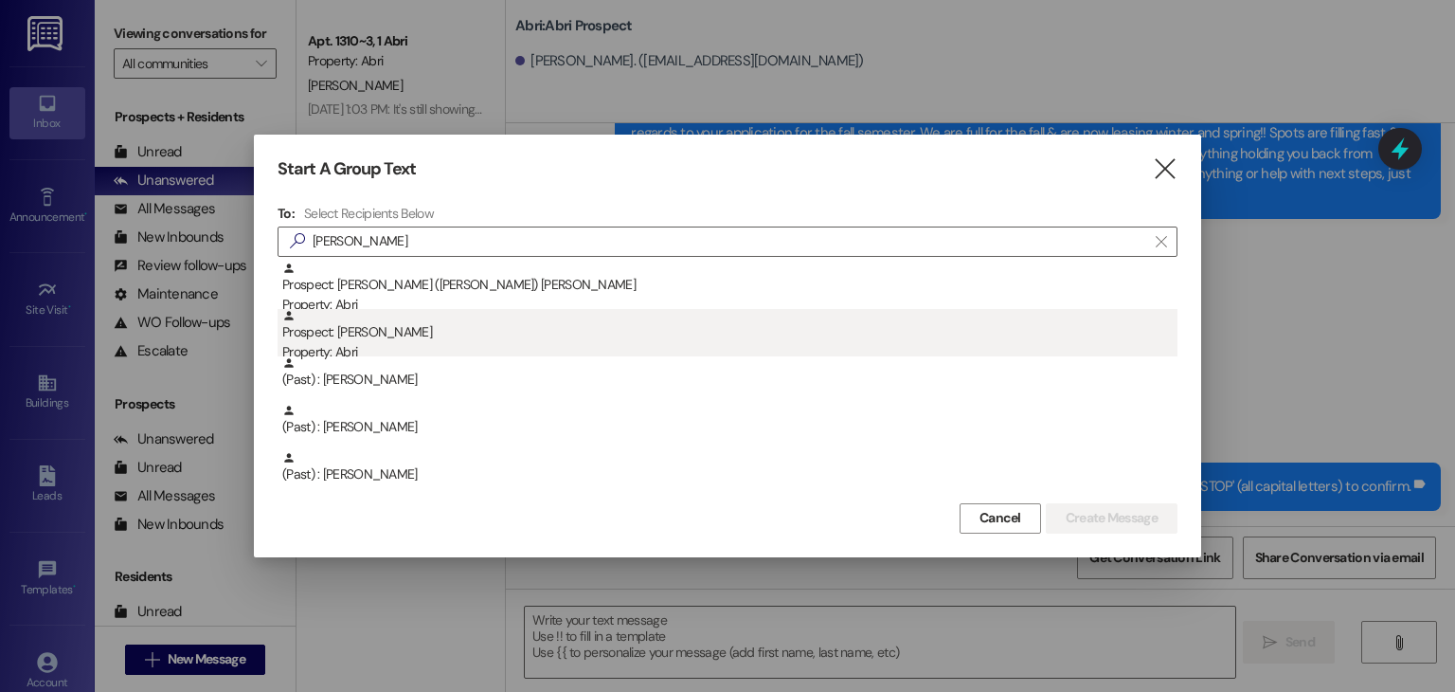
click at [386, 330] on div "Prospect: Jeff Davis Property: Abri" at bounding box center [729, 336] width 895 height 54
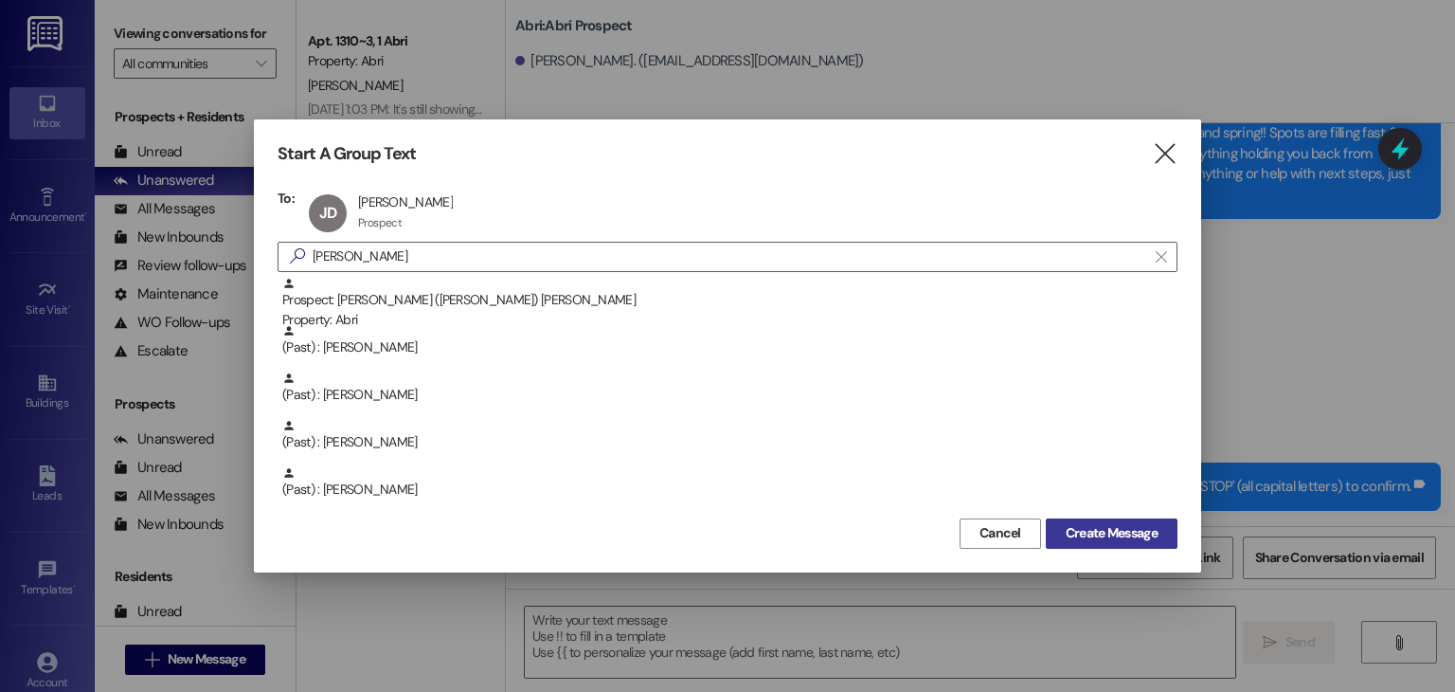
click at [1071, 530] on span "Create Message" at bounding box center [1112, 533] width 92 height 20
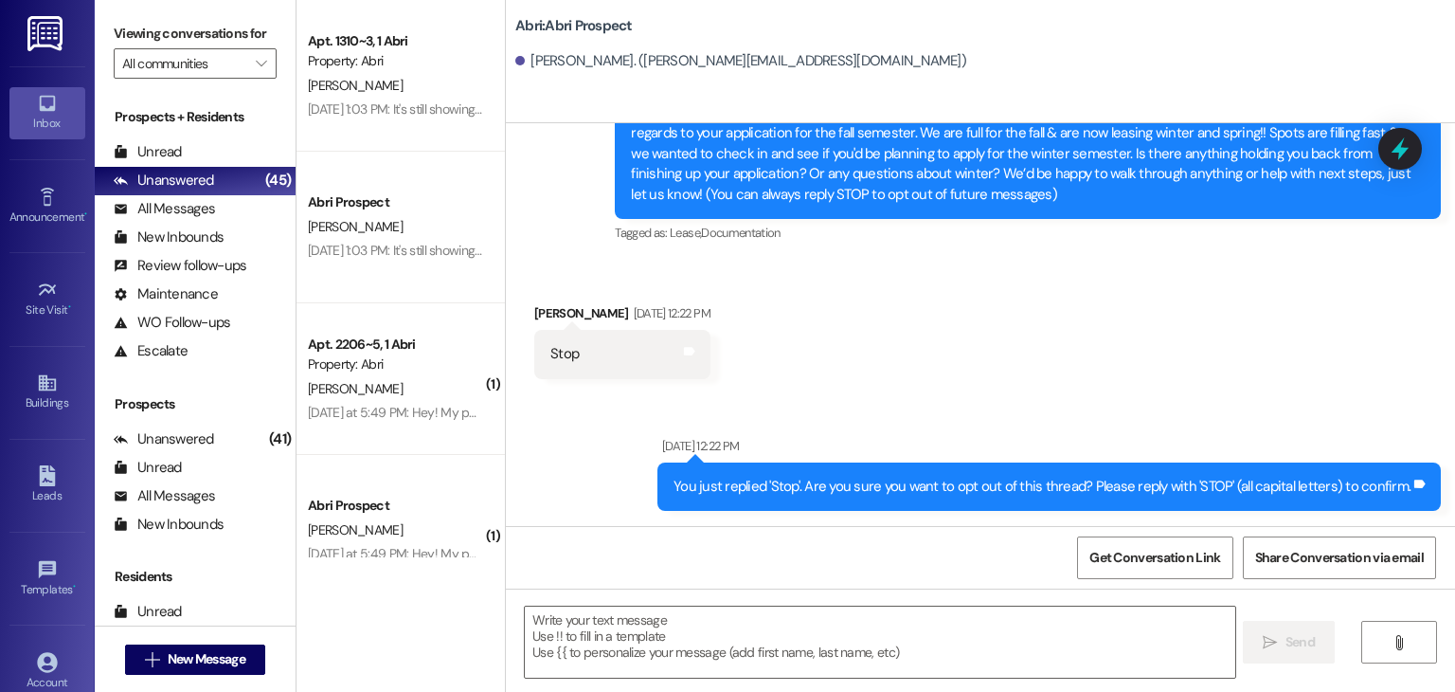
scroll to position [0, 0]
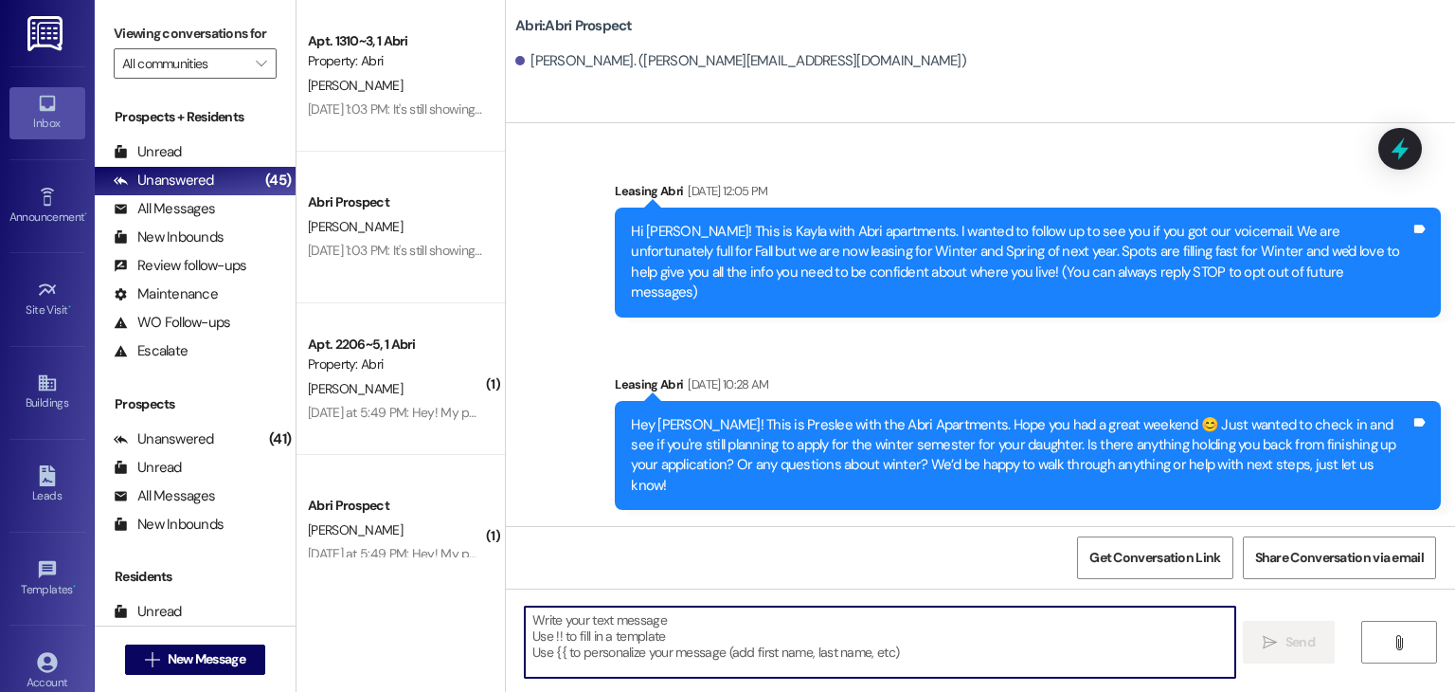
click at [682, 619] on textarea at bounding box center [880, 641] width 710 height 71
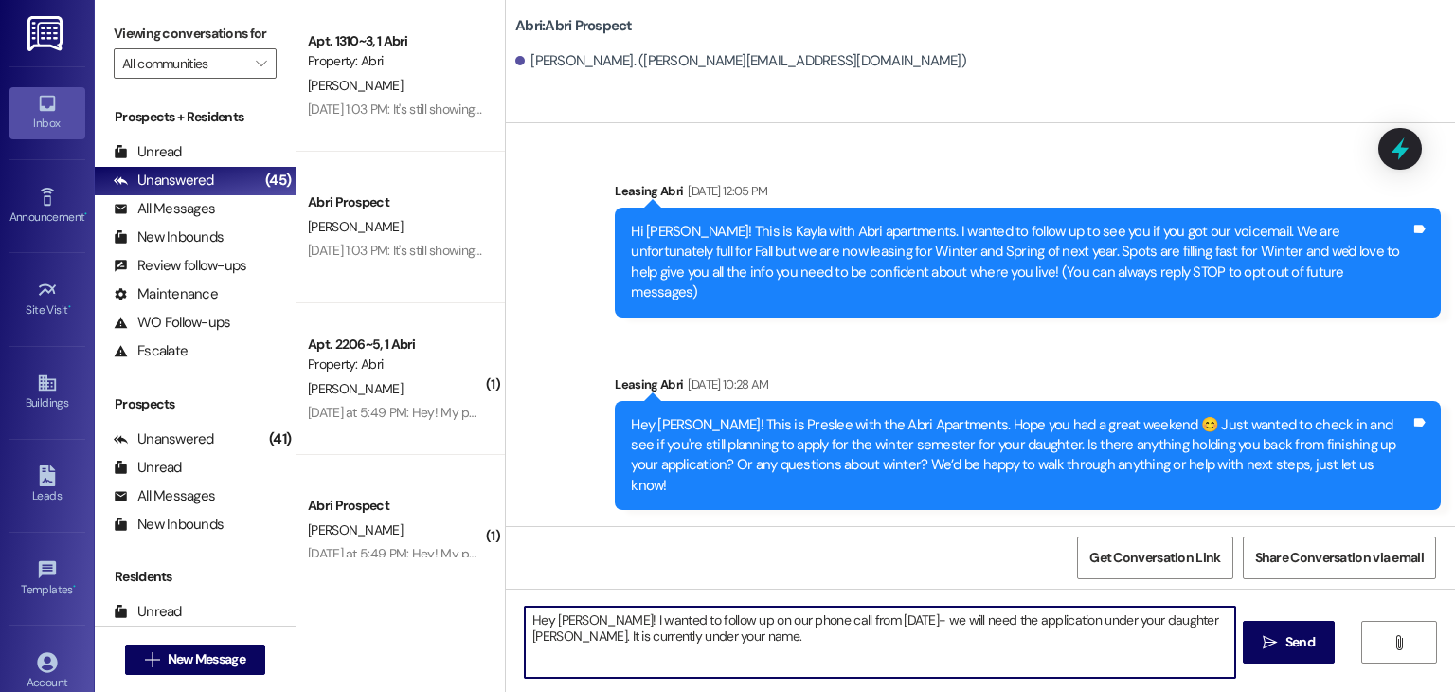
click at [1175, 620] on textarea "Hey Jeff! I wanted to follow up on our phone call from yesterday- we will need …" at bounding box center [880, 641] width 710 height 71
click at [879, 618] on textarea "Hey Jeff! I wanted to follow up on our phone call from yesterday- we will need …" at bounding box center [880, 641] width 710 height 71
click at [636, 638] on textarea "Hey Jeff! I wanted to follow up on our phone call from yesterday- When you are …" at bounding box center [880, 641] width 710 height 71
click at [703, 638] on textarea "Hey Jeff! I wanted to follow up on our phone call from yesterday- When you are …" at bounding box center [880, 641] width 710 height 71
click at [928, 632] on textarea "Hey Jeff! I wanted to follow up on our phone call from yesterday- When you are …" at bounding box center [880, 641] width 710 height 71
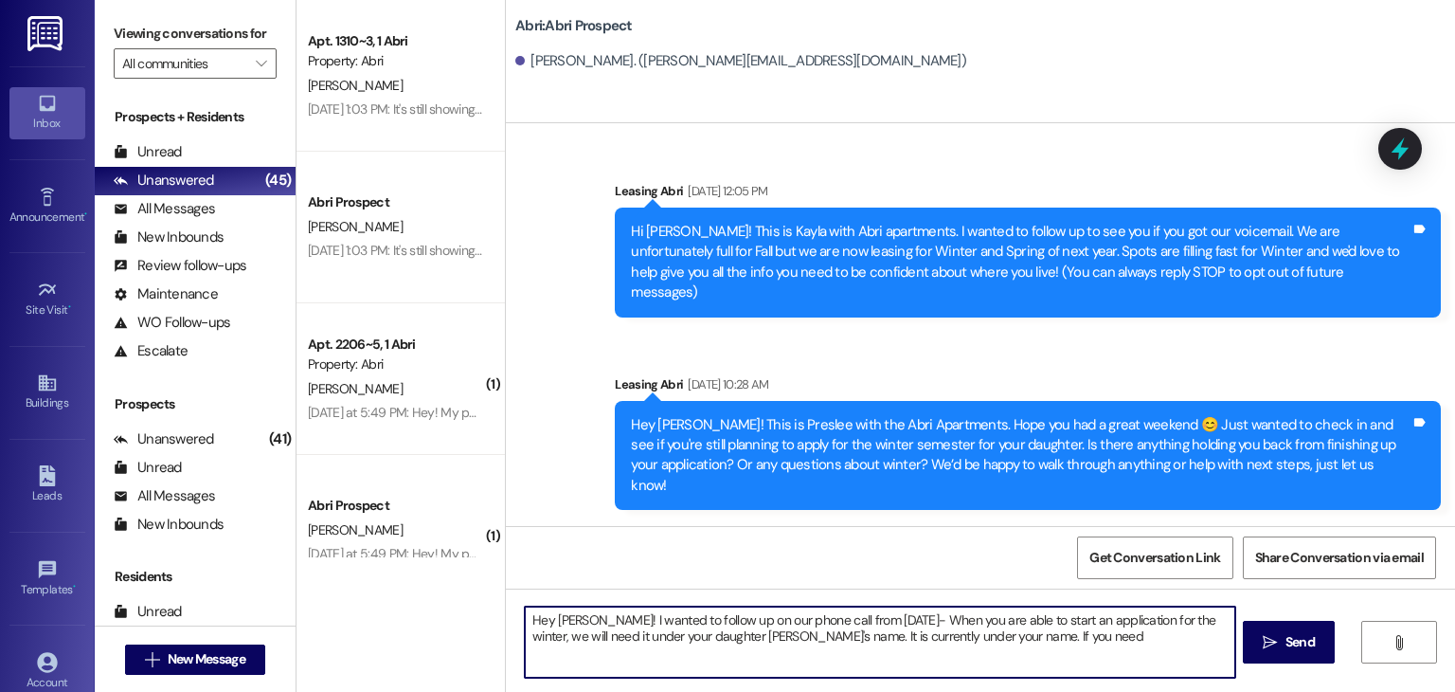
type textarea "Hey Jeff! I wanted to follow up on our phone call from yesterday- When you are …"
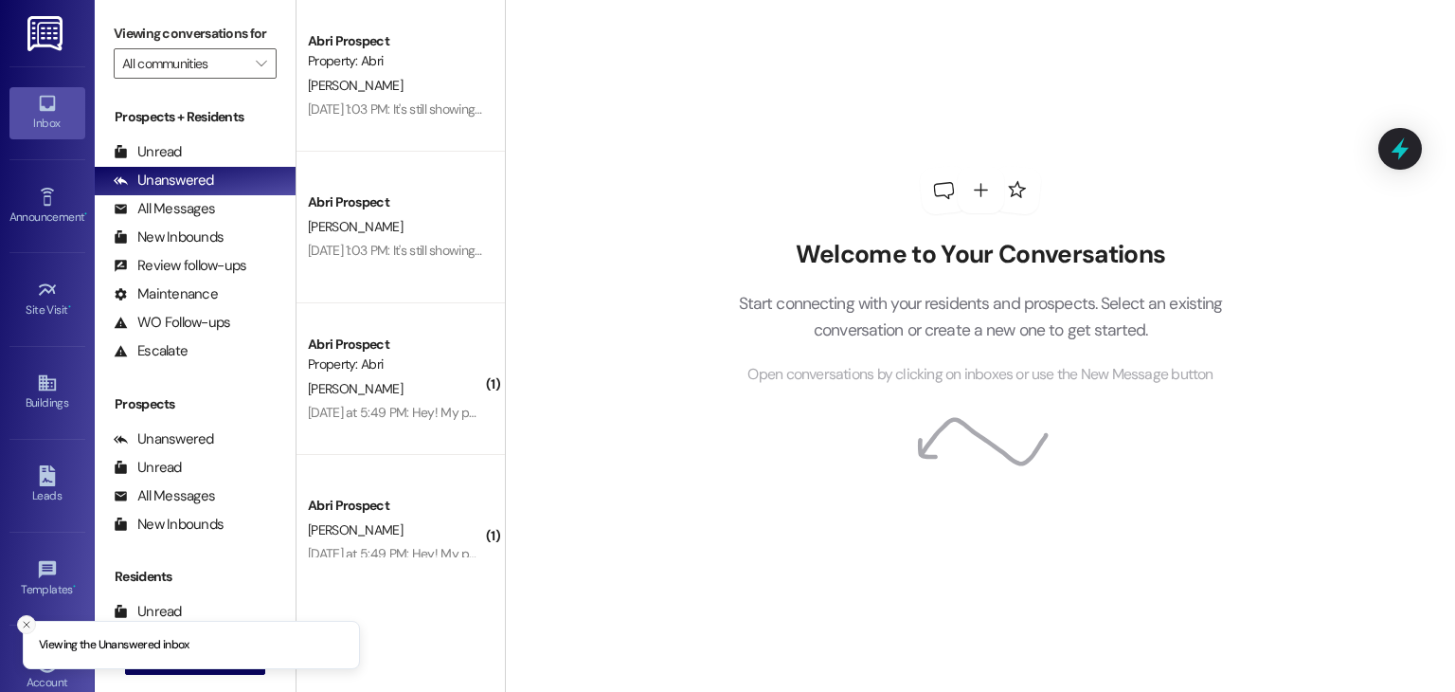
click at [27, 619] on icon "Close toast" at bounding box center [26, 624] width 11 height 11
click at [182, 656] on span "New Message" at bounding box center [207, 659] width 78 height 20
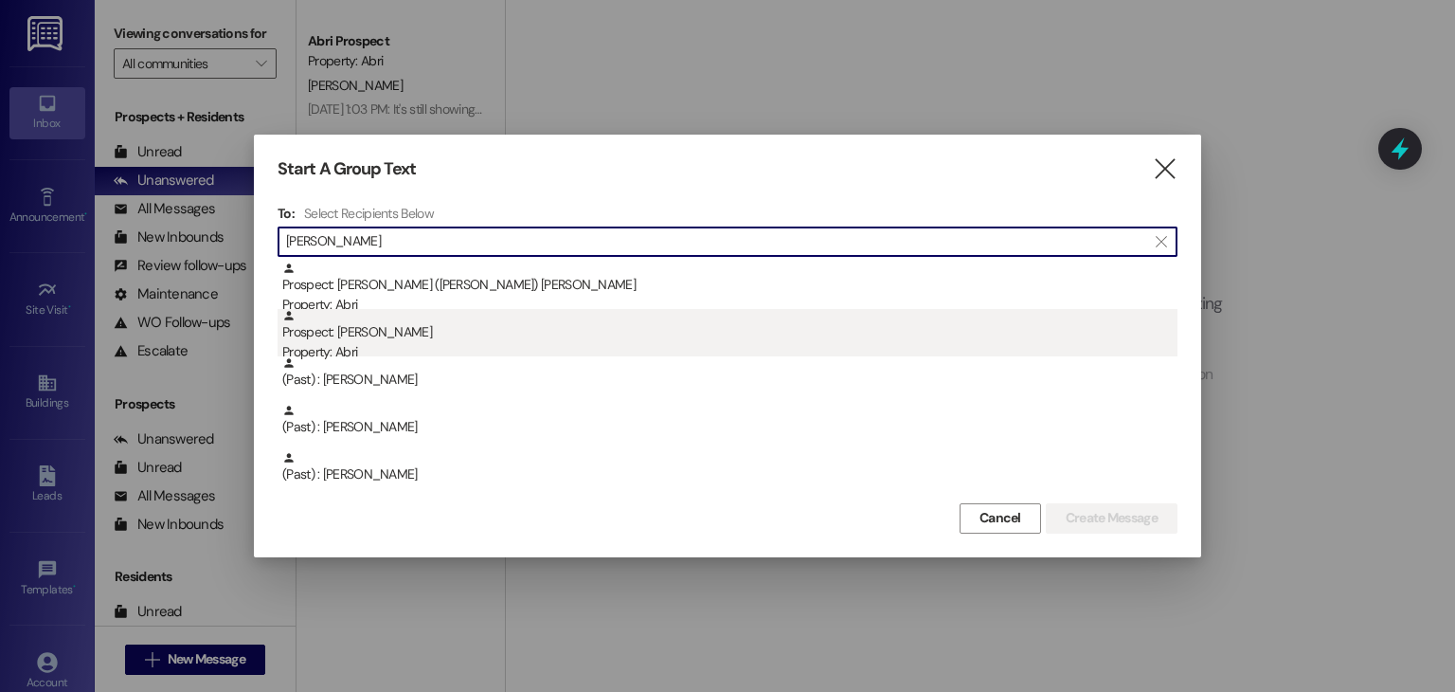
type input "Jeff"
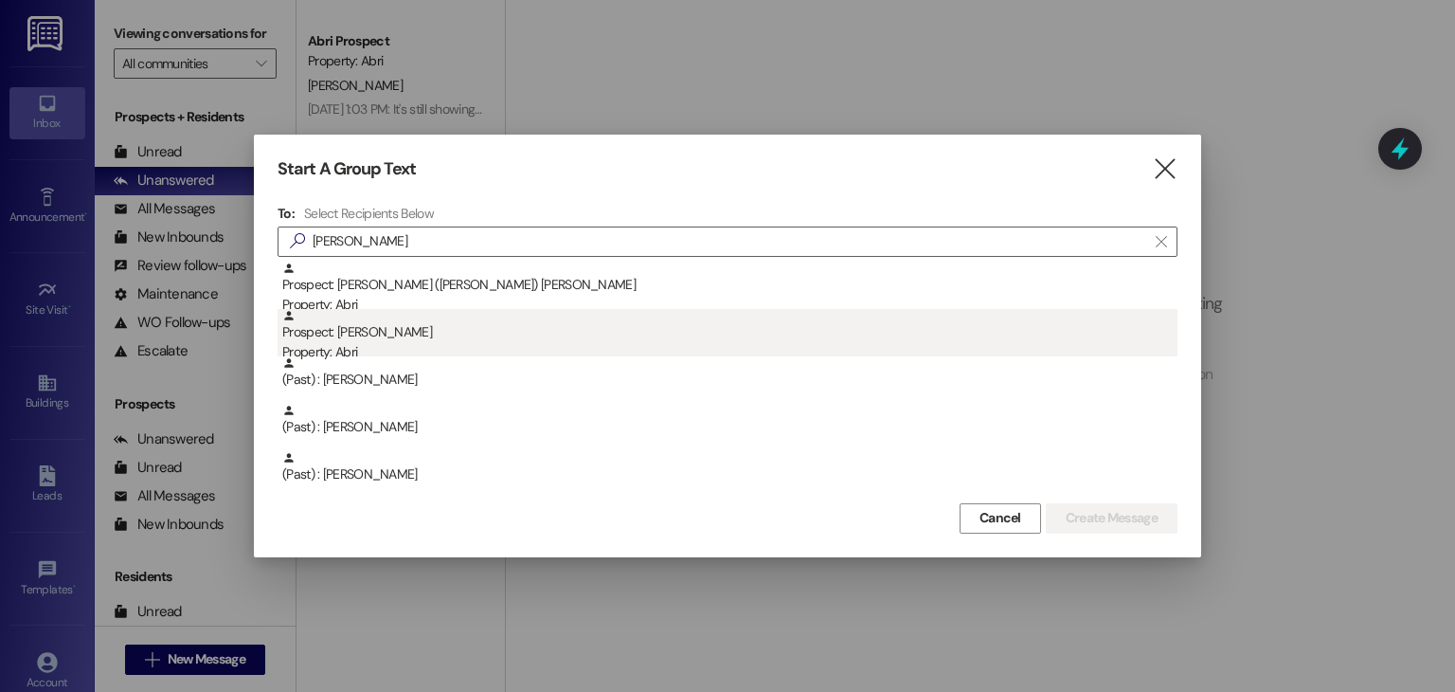
click at [440, 325] on div "Prospect: Jeff Davis Property: Abri" at bounding box center [729, 336] width 895 height 54
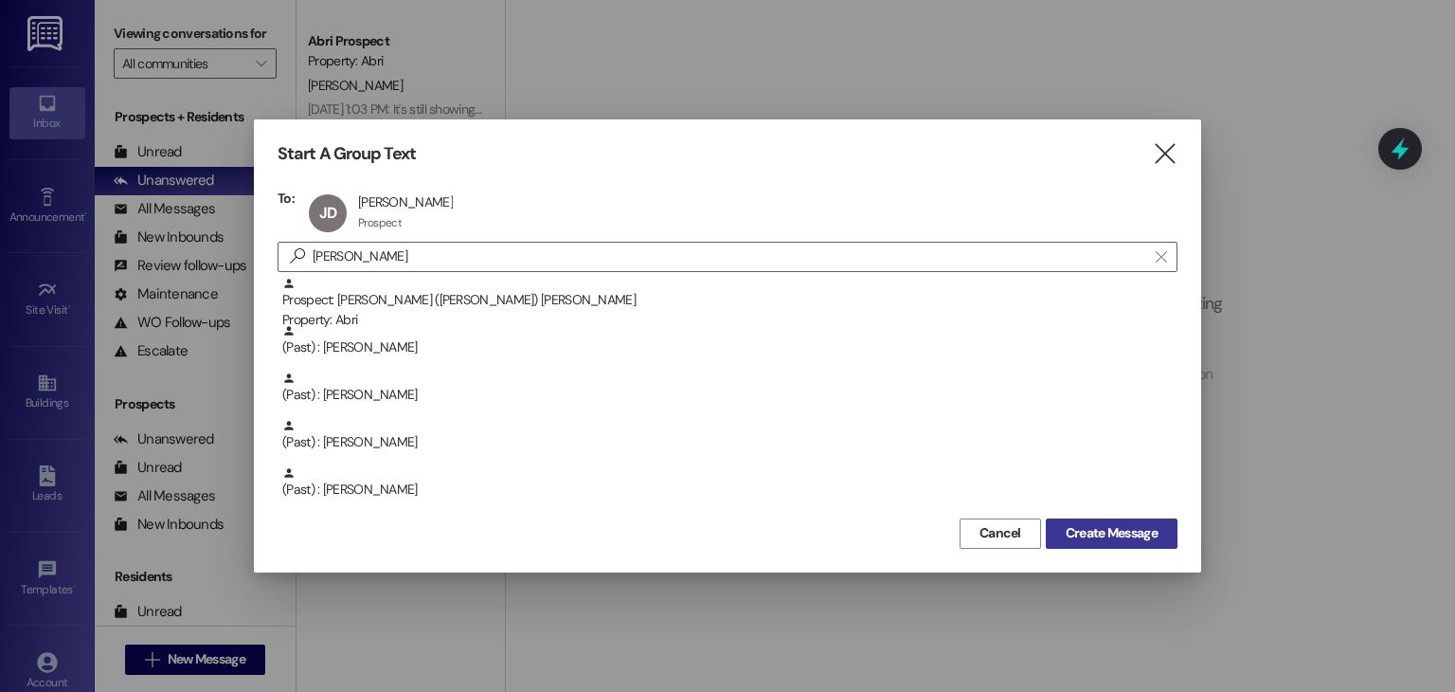
click at [1088, 530] on span "Create Message" at bounding box center [1112, 533] width 92 height 20
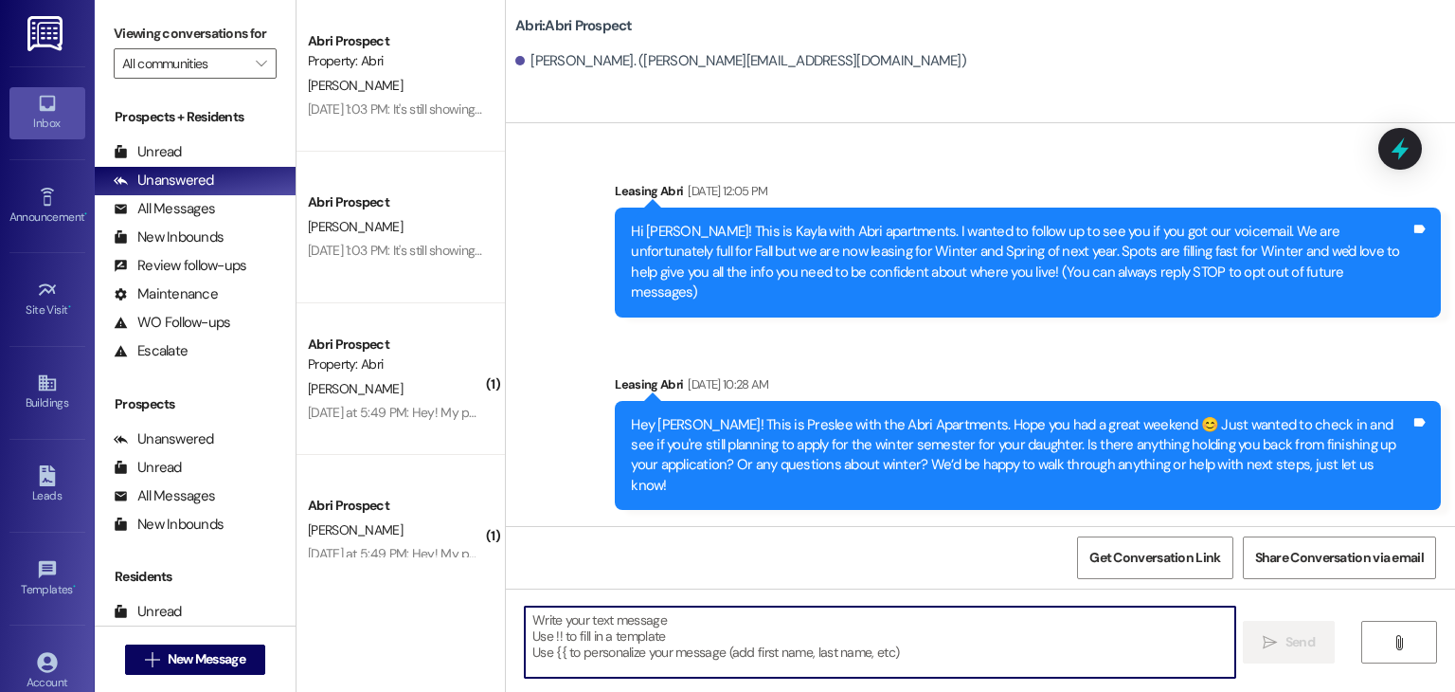
click at [735, 638] on textarea at bounding box center [880, 641] width 710 height 71
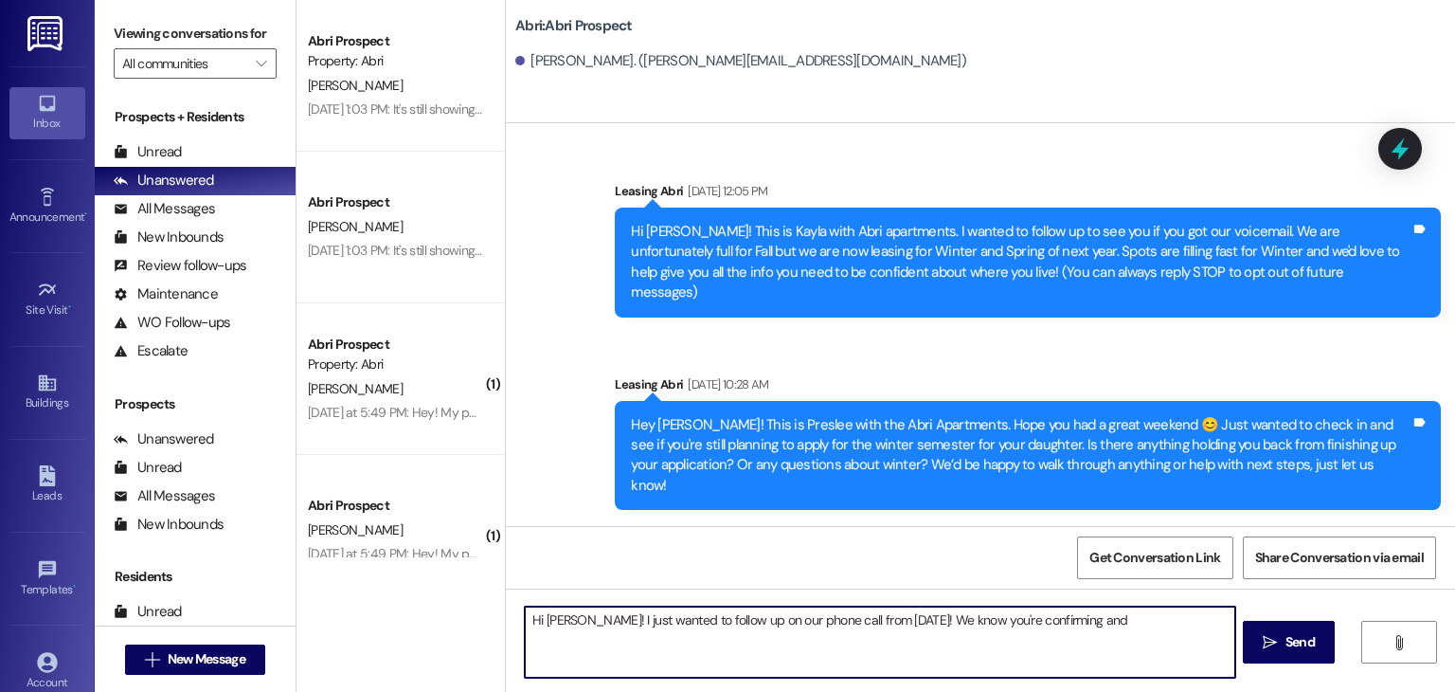
click at [902, 621] on textarea "Hi Jeff! I just wanted to follow up on our phone call from yesterday! We know y…" at bounding box center [880, 641] width 710 height 71
click at [1057, 629] on textarea "Hi Jeff! I just wanted to follow up on our phone call from yesterday! I know yo…" at bounding box center [880, 641] width 710 height 71
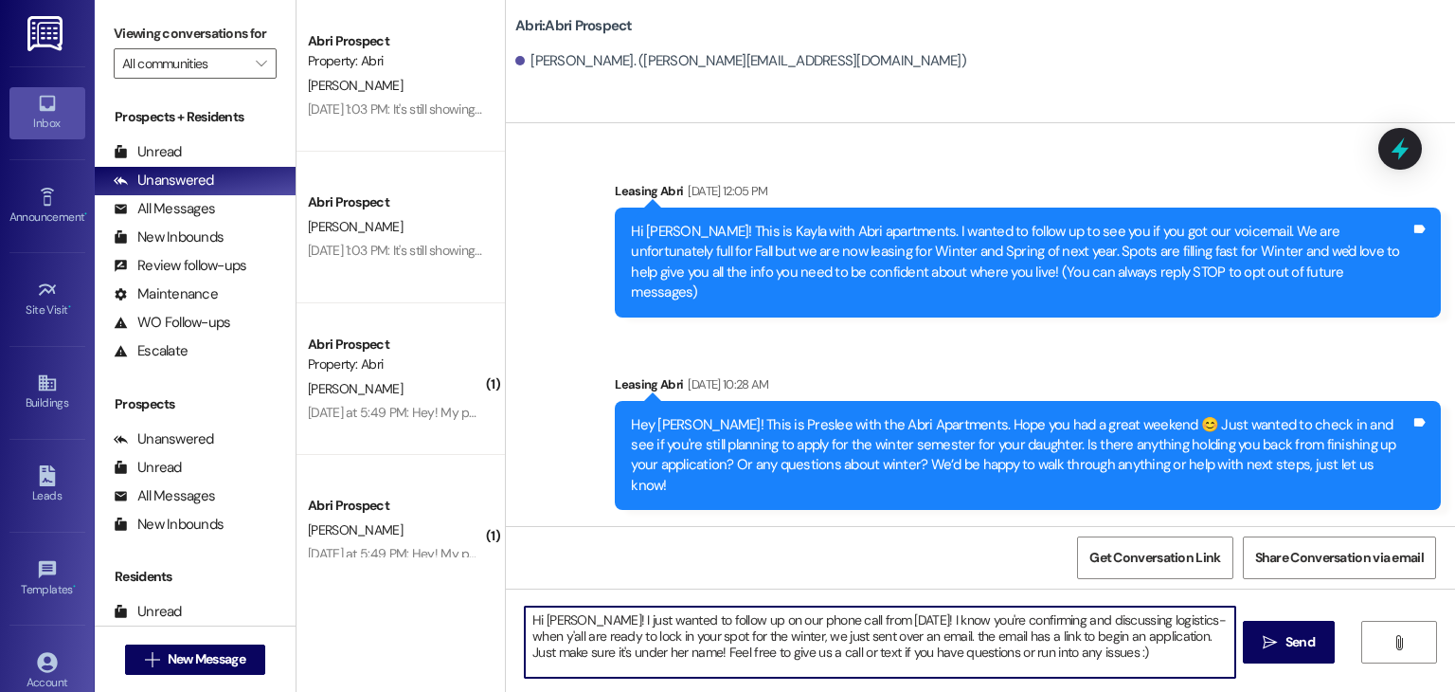
click at [915, 638] on textarea "Hi Jeff! I just wanted to follow up on our phone call from yesterday! I know yo…" at bounding box center [880, 641] width 710 height 71
type textarea "Hi Jeff! I just wanted to follow up on our phone call from yesterday! I know yo…"
click at [1099, 664] on textarea "Hi Jeff! I just wanted to follow up on our phone call from yesterday! I know yo…" at bounding box center [880, 641] width 710 height 71
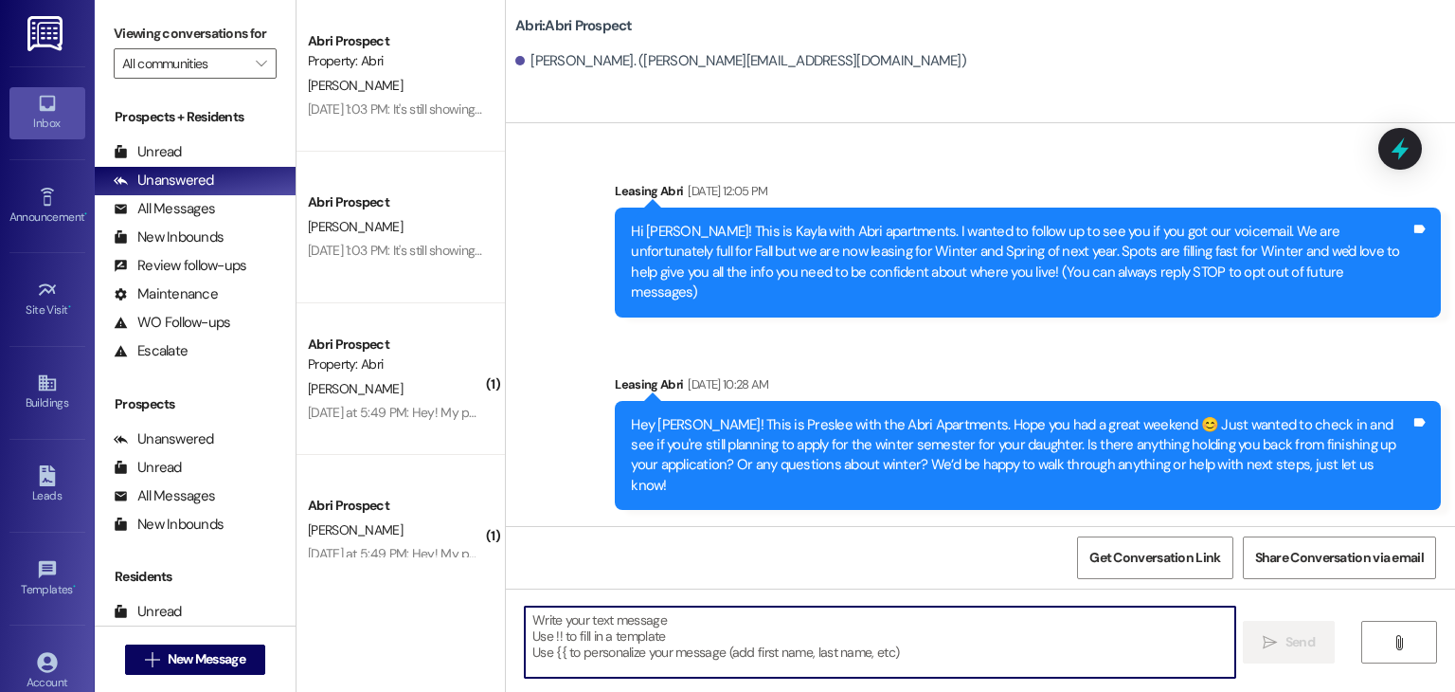
scroll to position [132, 0]
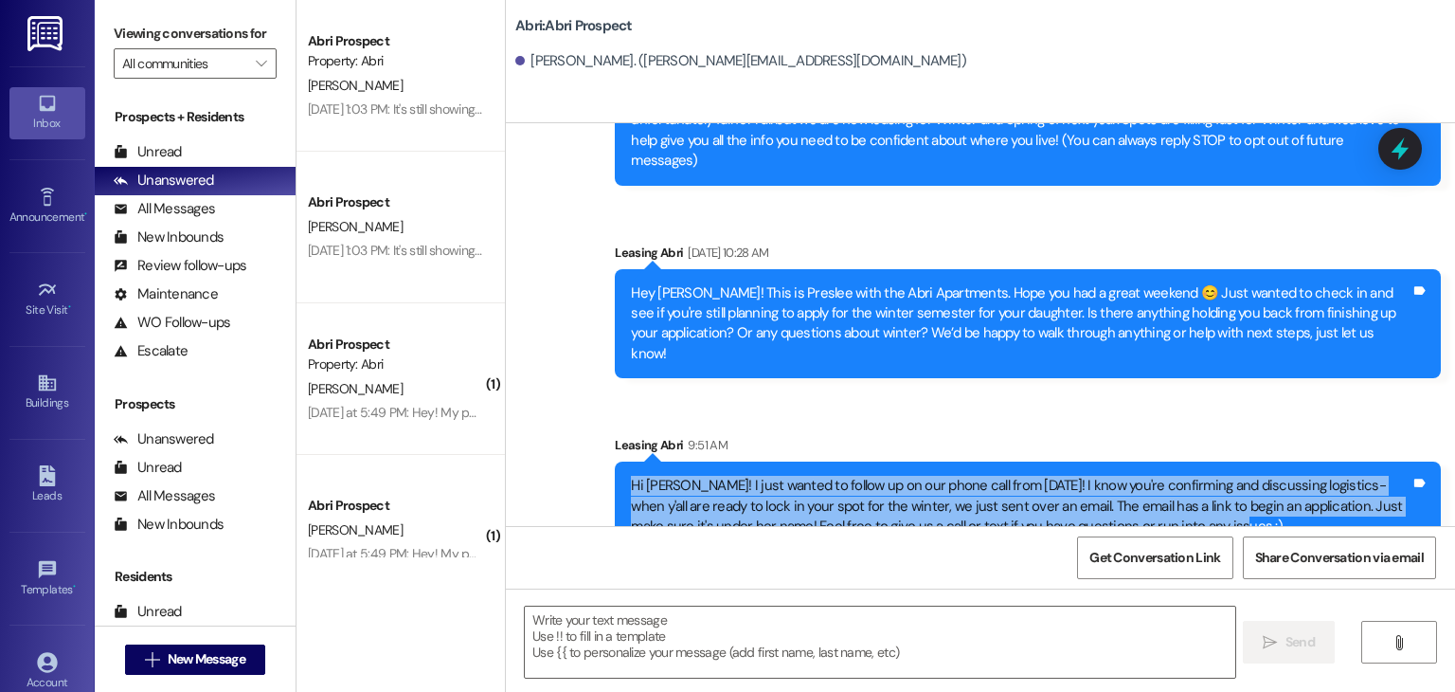
drag, startPoint x: 619, startPoint y: 442, endPoint x: 1212, endPoint y: 487, distance: 594.7
click at [1212, 487] on div "Hi Jeff! I just wanted to follow up on our phone call from yesterday! I know yo…" at bounding box center [1020, 506] width 783 height 61
copy div "Hi Jeff! I just wanted to follow up on our phone call from yesterday! I know yo…"
click at [1189, 489] on div "Hi Jeff! I just wanted to follow up on our phone call from yesterday! I know yo…" at bounding box center [1021, 506] width 780 height 61
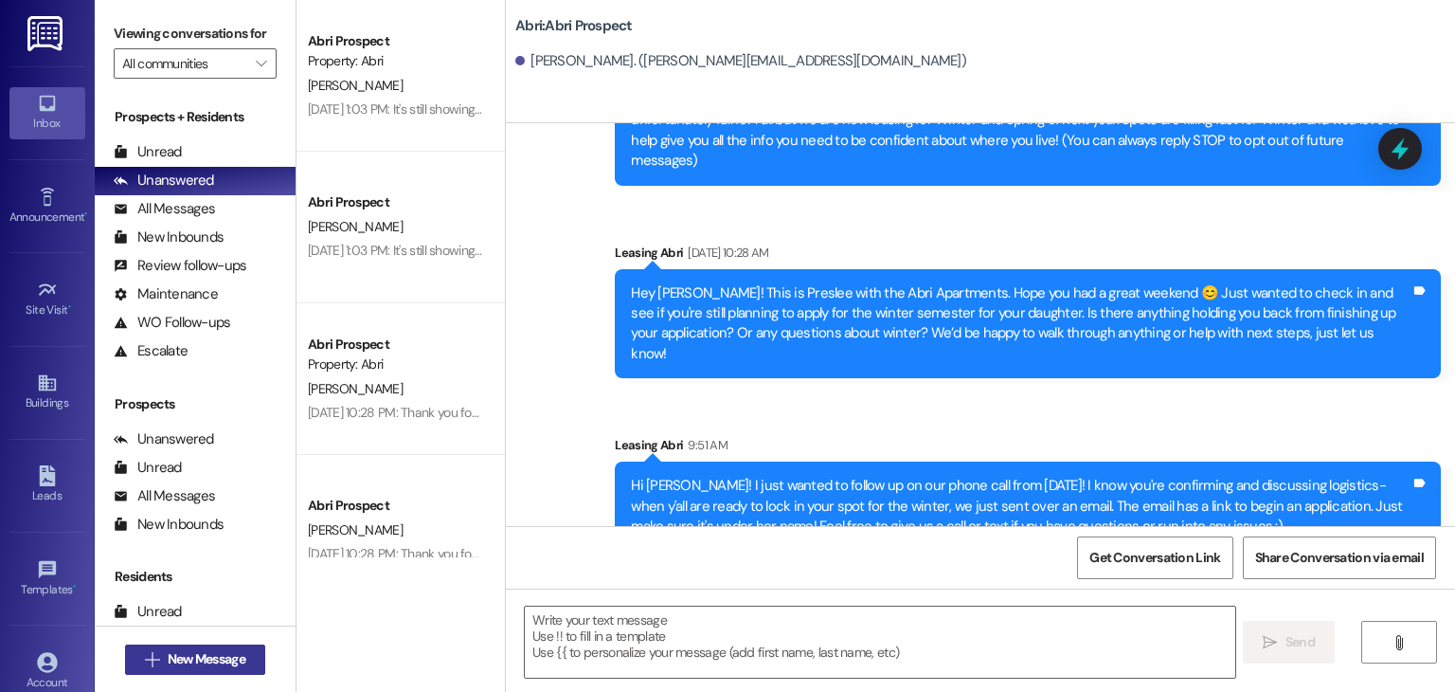
click at [227, 660] on span "New Message" at bounding box center [207, 659] width 78 height 20
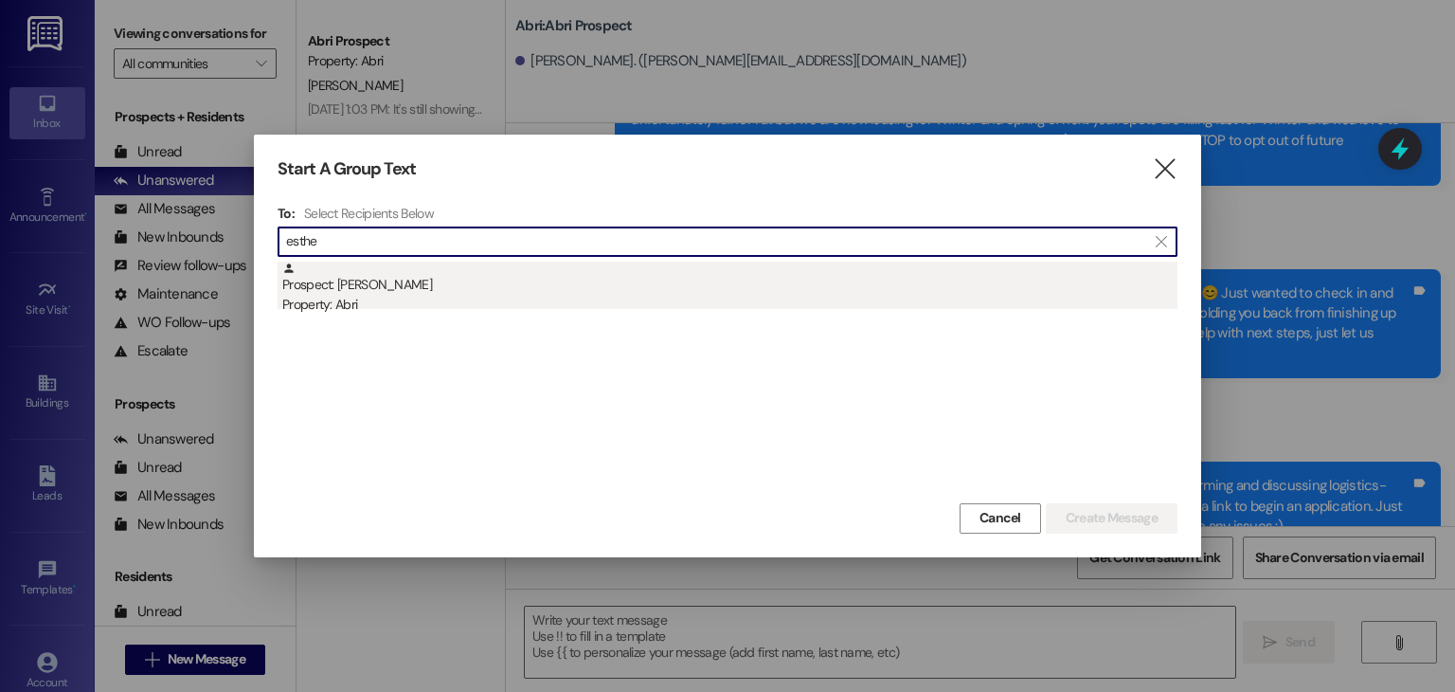
type input "esthe"
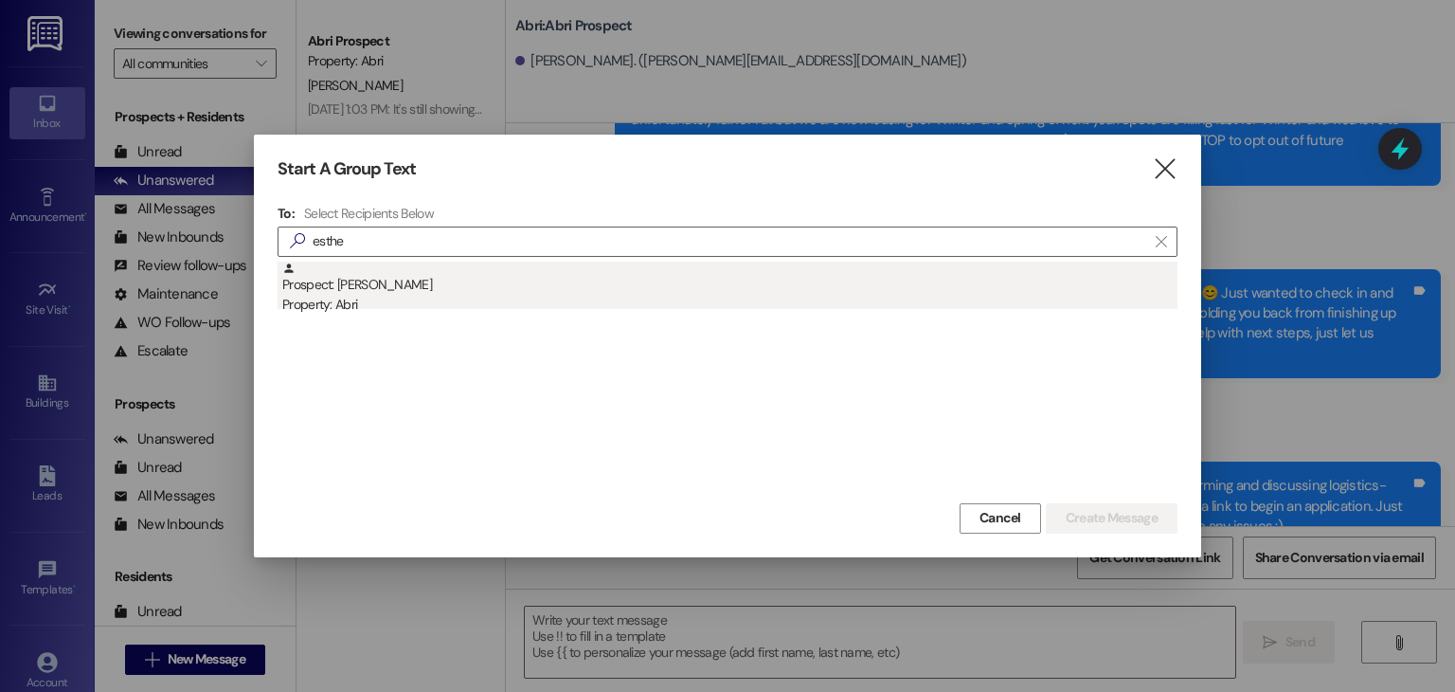
click at [378, 297] on div "Property: Abri" at bounding box center [729, 305] width 895 height 20
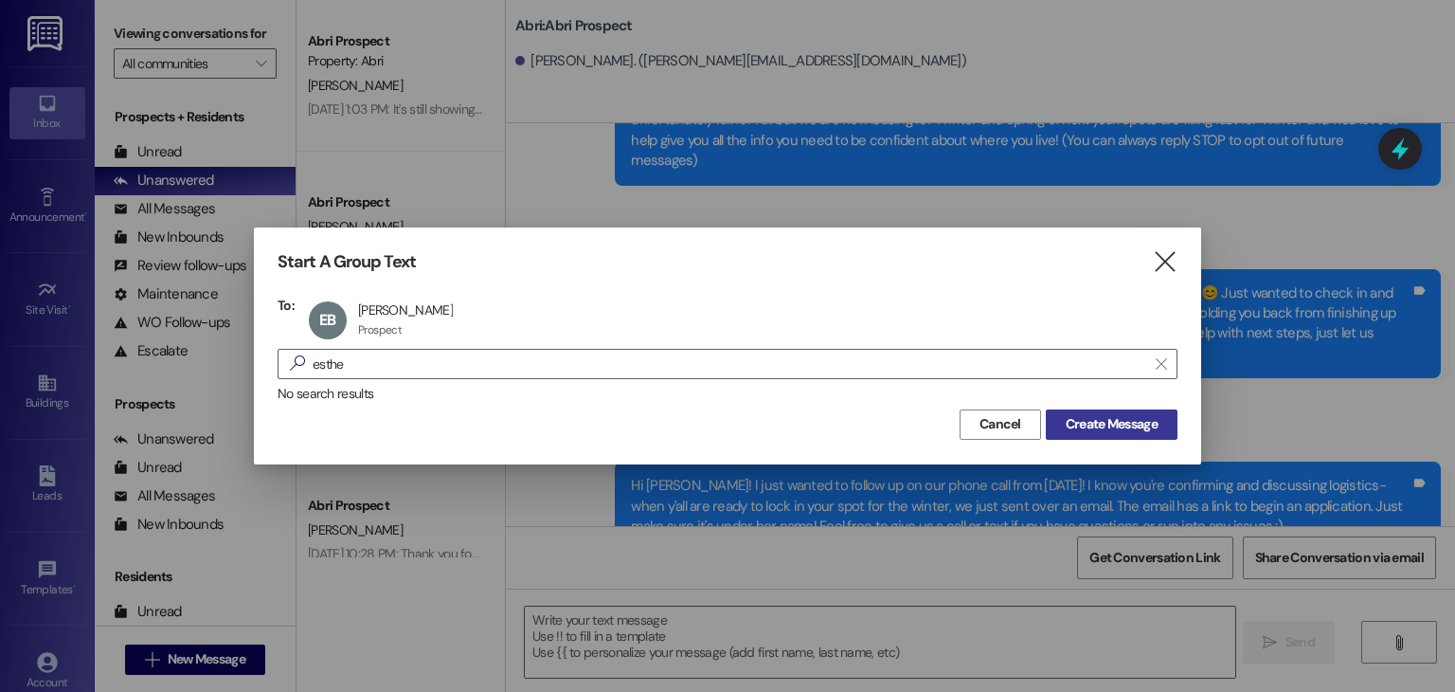
click at [1114, 433] on span "Create Message" at bounding box center [1112, 424] width 92 height 20
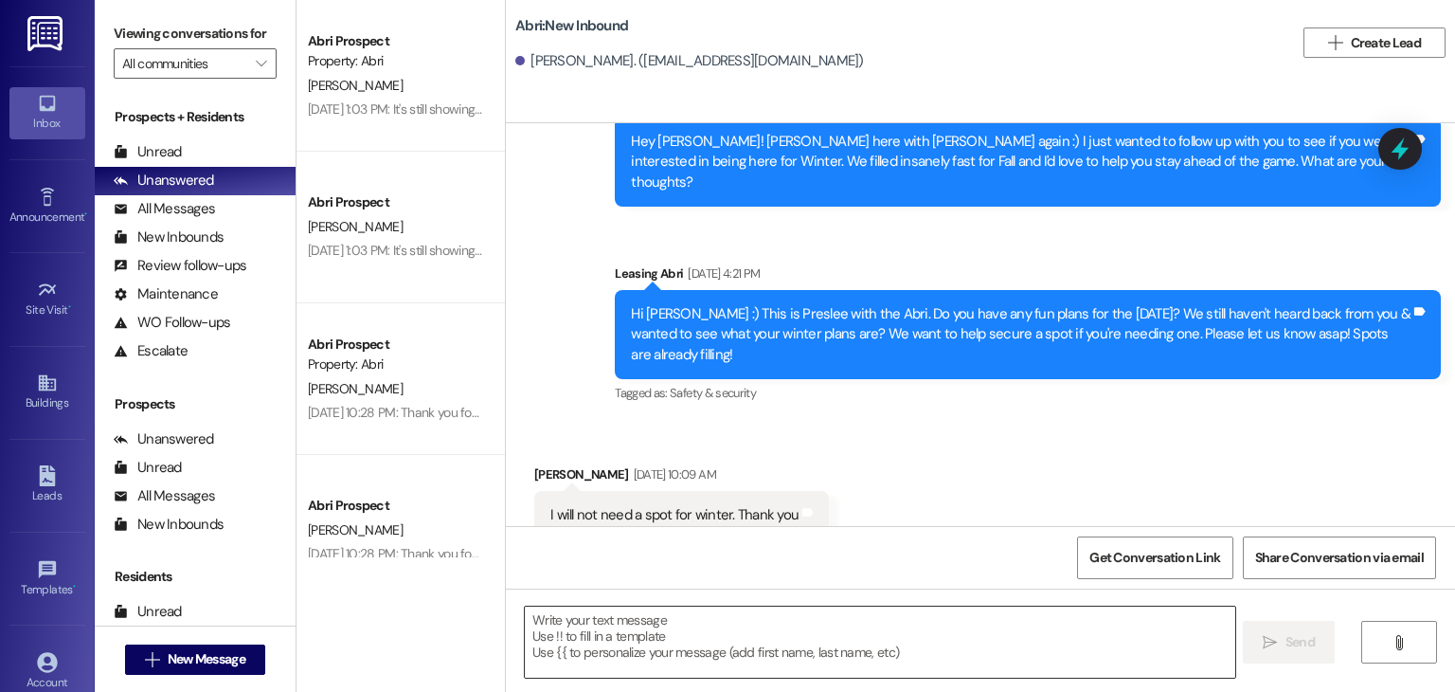
scroll to position [489, 0]
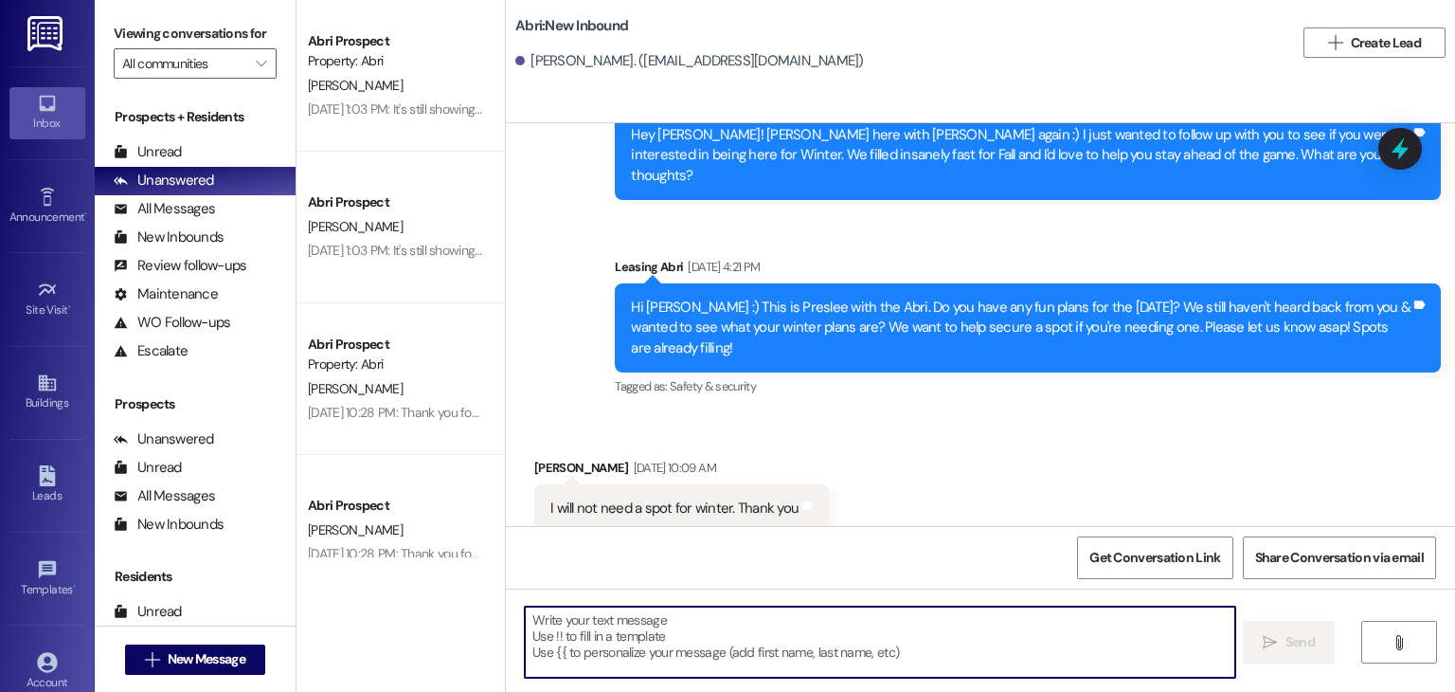
click at [748, 638] on textarea at bounding box center [880, 641] width 710 height 71
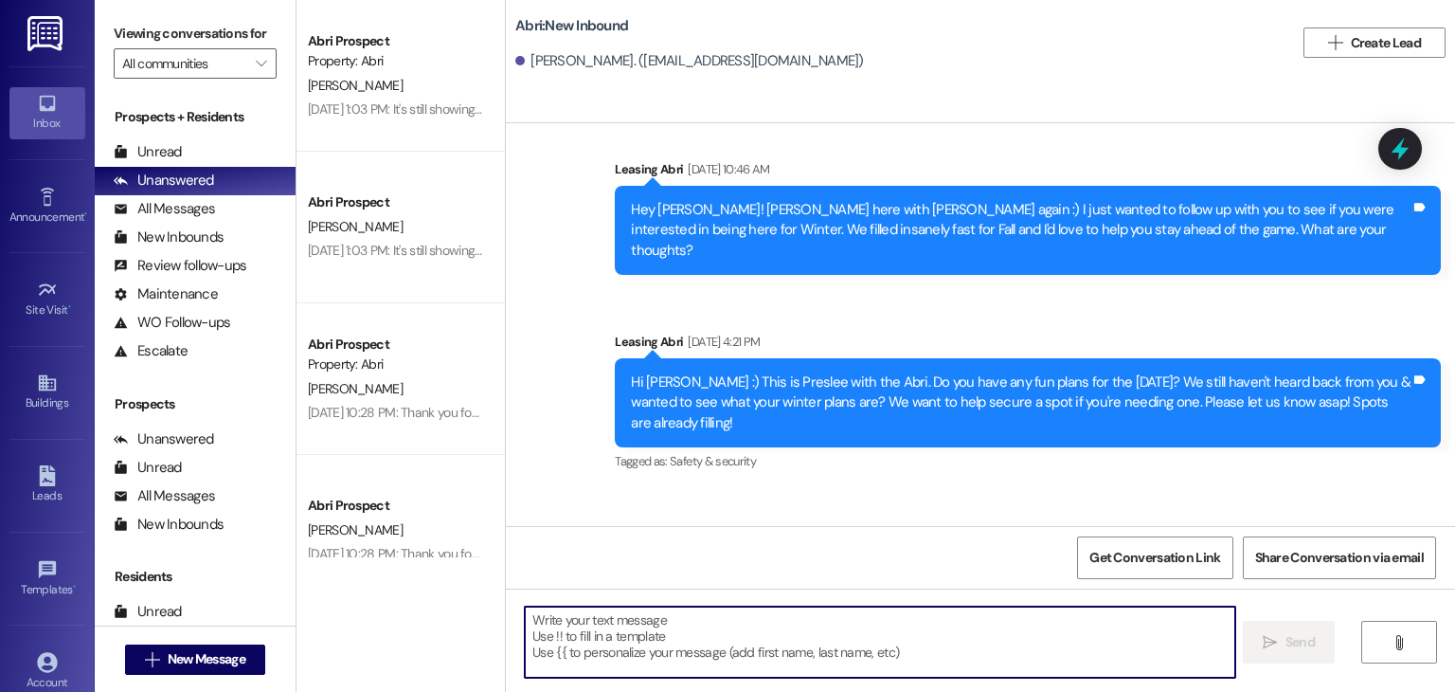
scroll to position [621, 0]
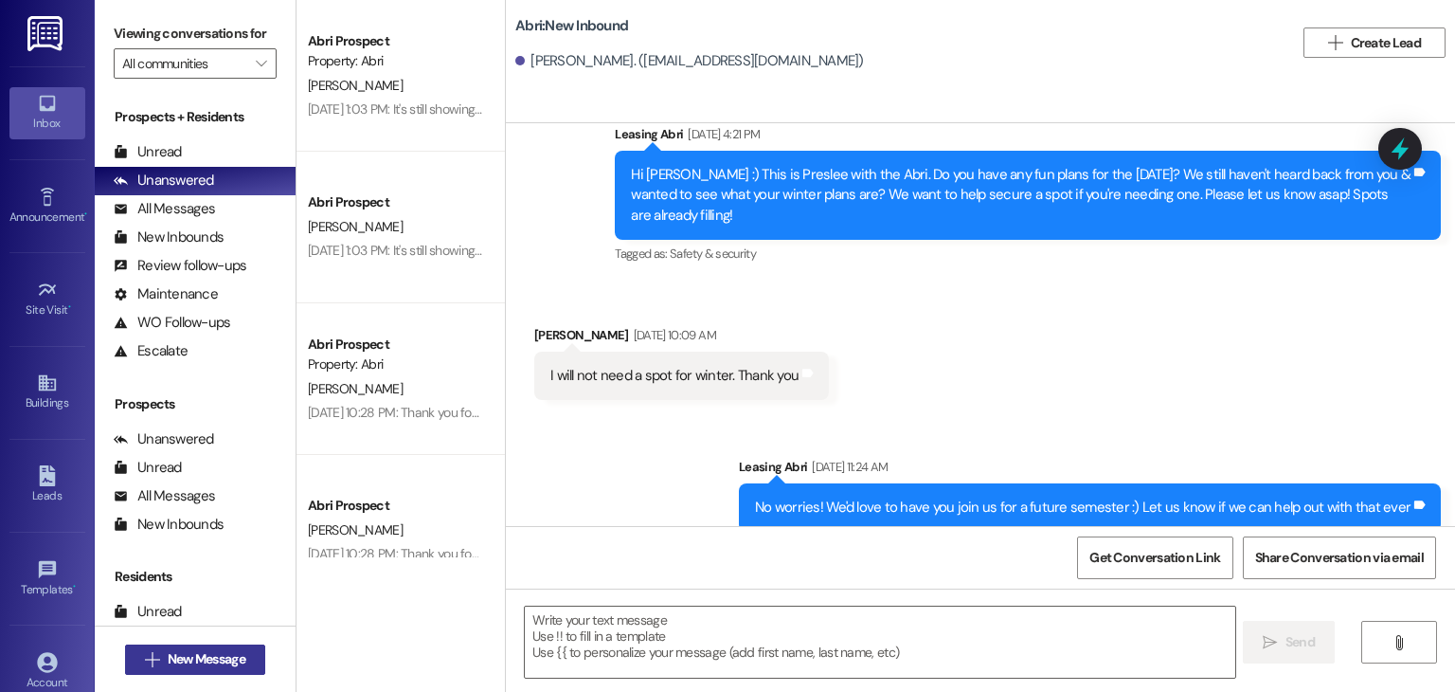
click at [234, 649] on span "New Message" at bounding box center [207, 659] width 78 height 20
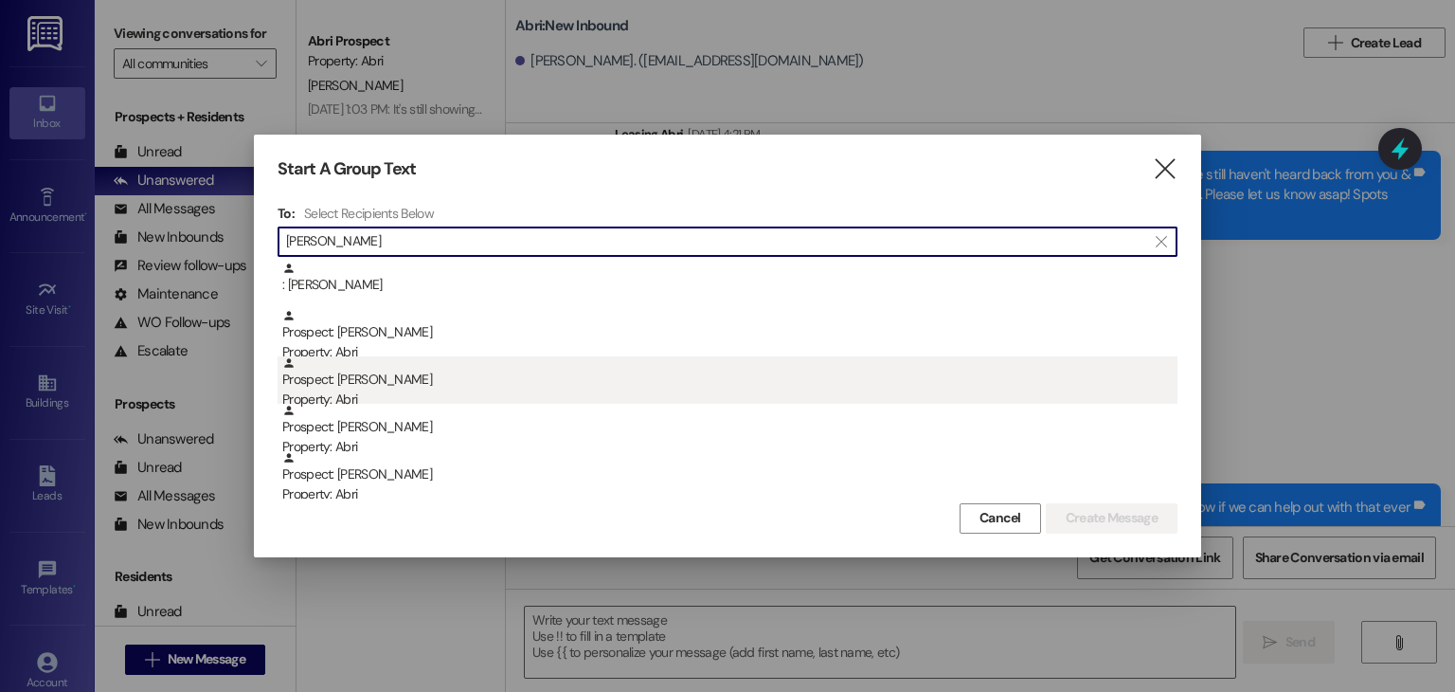
type input "dani"
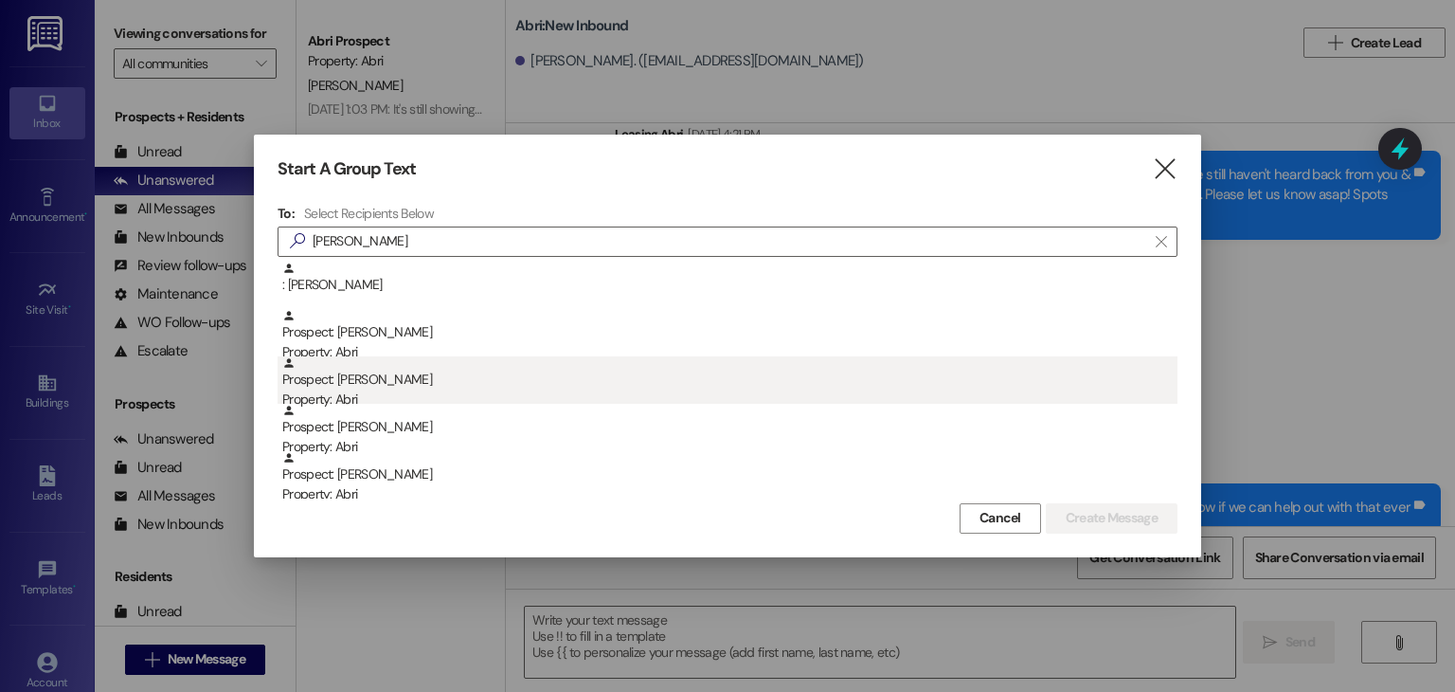
click at [369, 384] on div "Prospect: Danielle Cornelsen Property: Abri" at bounding box center [729, 383] width 895 height 54
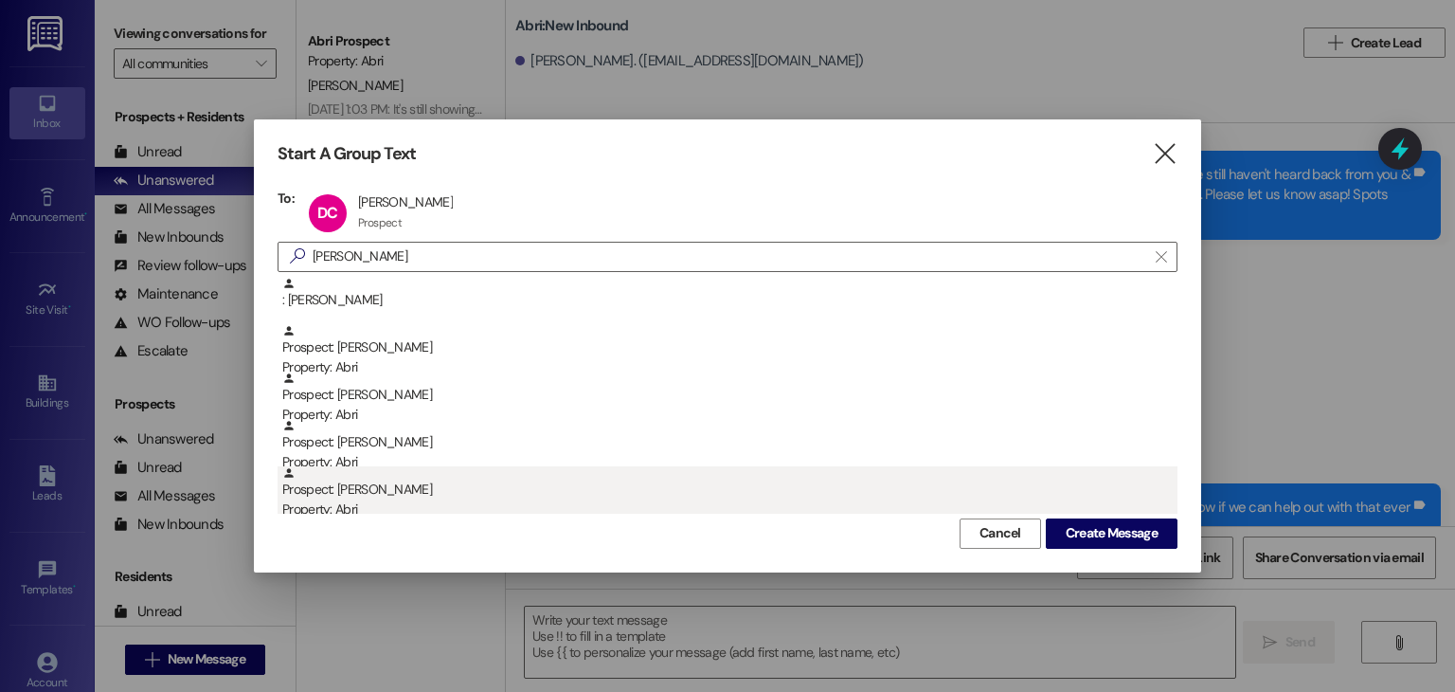
click at [598, 488] on div "Prospect: Danielle Sackley Property: Abri" at bounding box center [729, 493] width 895 height 54
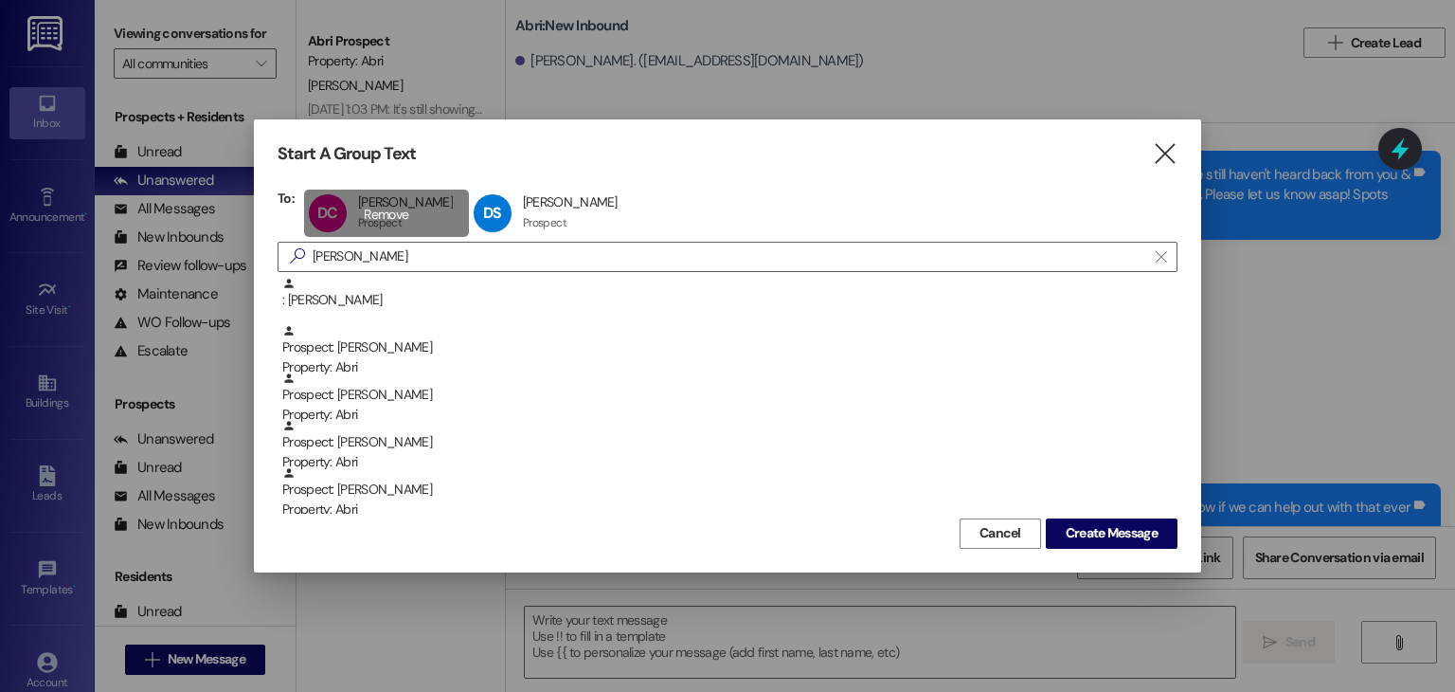
click at [432, 213] on div "DC Danielle Cornelsen Danielle Cornelsen Prospect Prospect click to remove" at bounding box center [386, 212] width 165 height 47
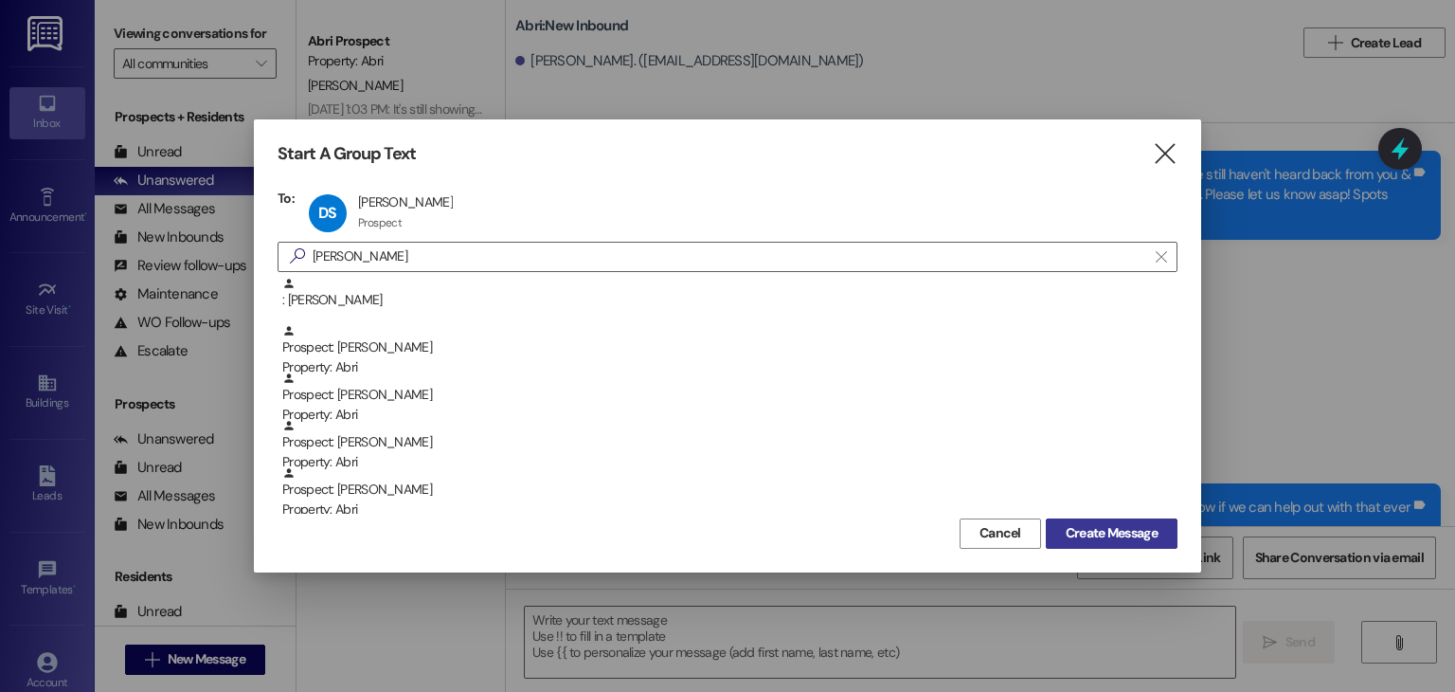
click at [1101, 531] on span "Create Message" at bounding box center [1112, 533] width 92 height 20
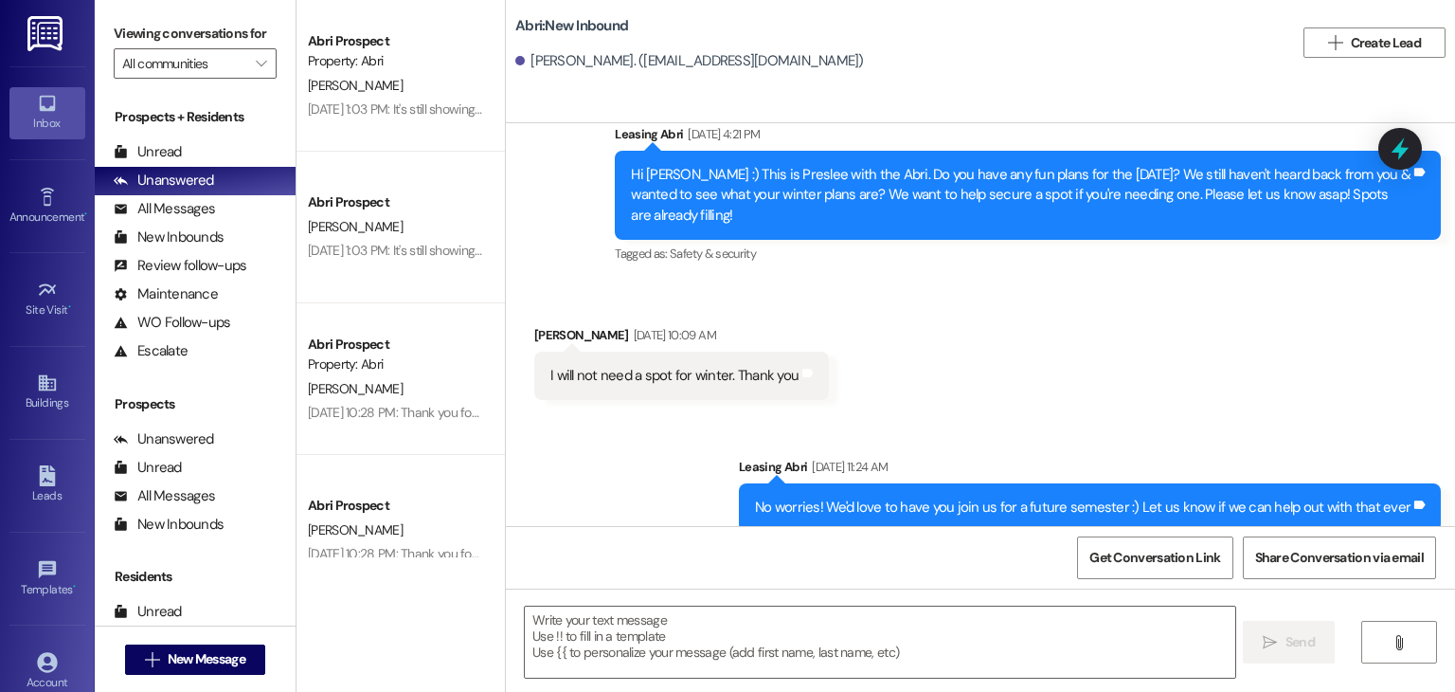
scroll to position [0, 0]
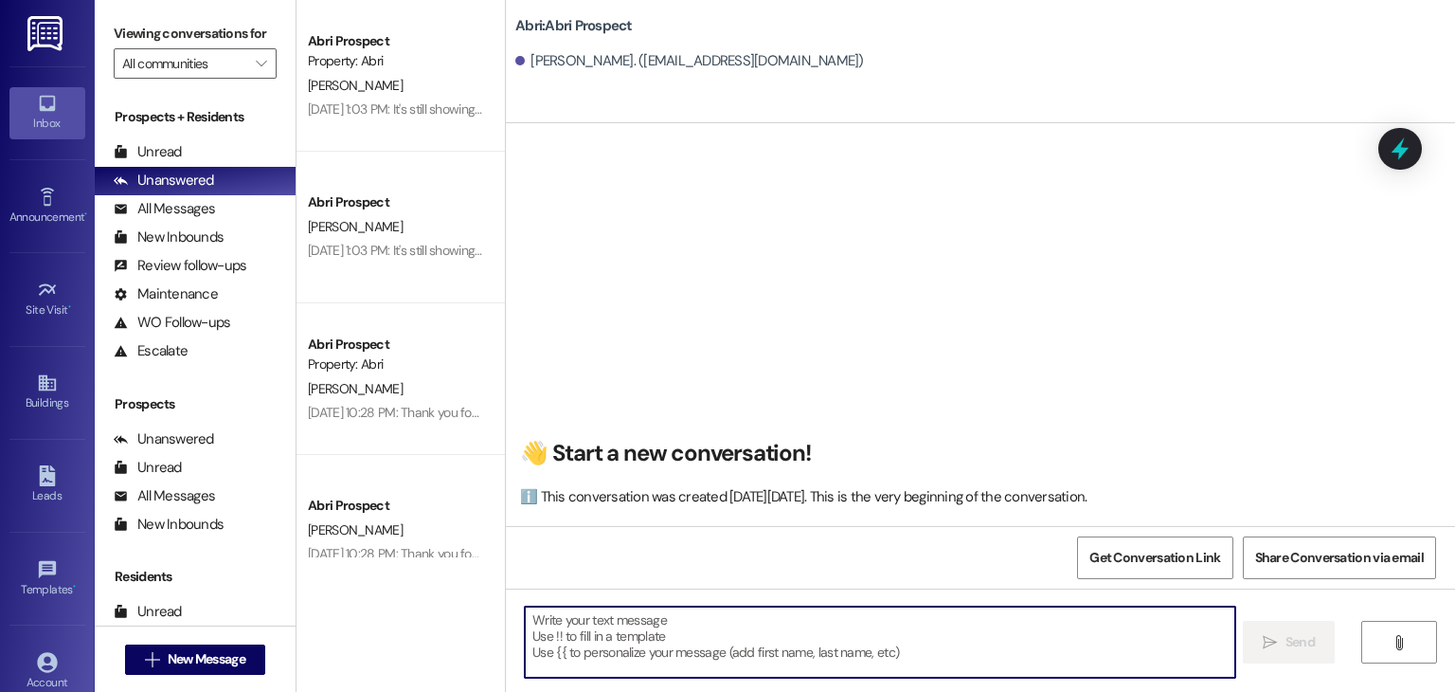
click at [656, 641] on textarea at bounding box center [880, 641] width 710 height 71
paste textarea "Hey [Name]! Preslee here with the Abri—we’re updating our fall waitlist and onl…"
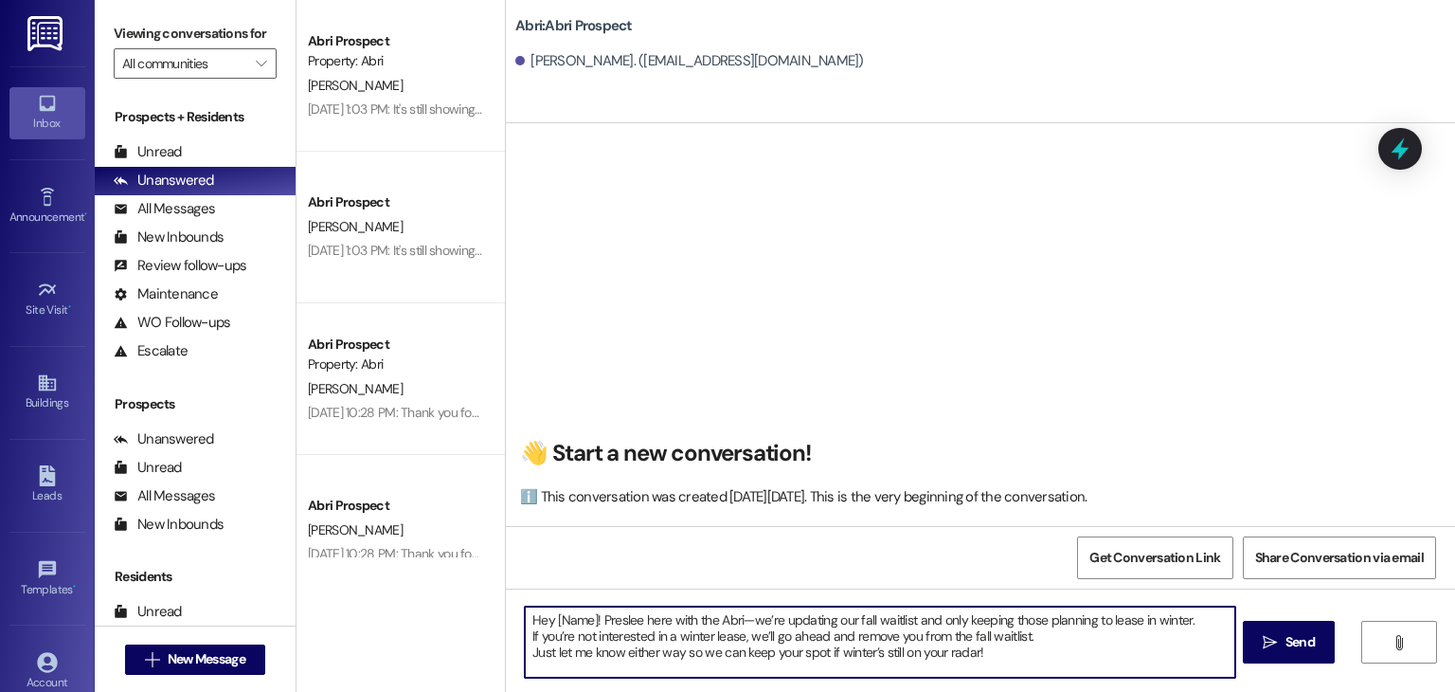
click at [587, 615] on textarea "Hey [Name]! Preslee here with the Abri—we’re updating our fall waitlist and onl…" at bounding box center [880, 641] width 710 height 71
click at [585, 619] on textarea "Hey [Name]! Preslee here with the Abri—we’re updating our fall waitlist and onl…" at bounding box center [880, 641] width 710 height 71
click at [762, 653] on textarea "Hey ! Preslee here with the Abri—we’re updating our fall waitlist and only keep…" at bounding box center [880, 641] width 710 height 71
click at [545, 616] on textarea "Hey ! Preslee here with the Abri—we’re updating our fall waitlist and only keep…" at bounding box center [880, 641] width 710 height 71
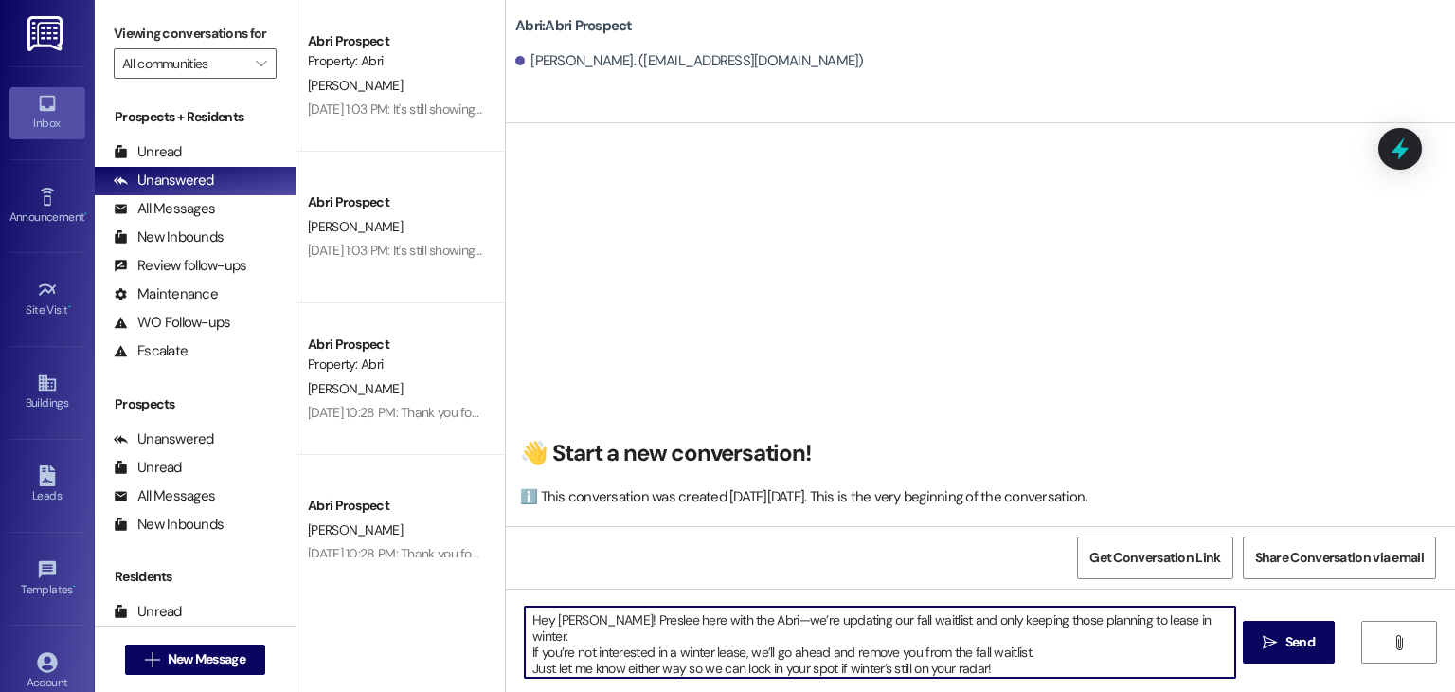
click at [991, 656] on textarea "Hey Danielle! Preslee here with the Abri—we’re updating our fall waitlist and o…" at bounding box center [880, 641] width 710 height 71
type textarea "Hey Danielle! Preslee here with the Abri—we’re updating our fall waitlist and o…"
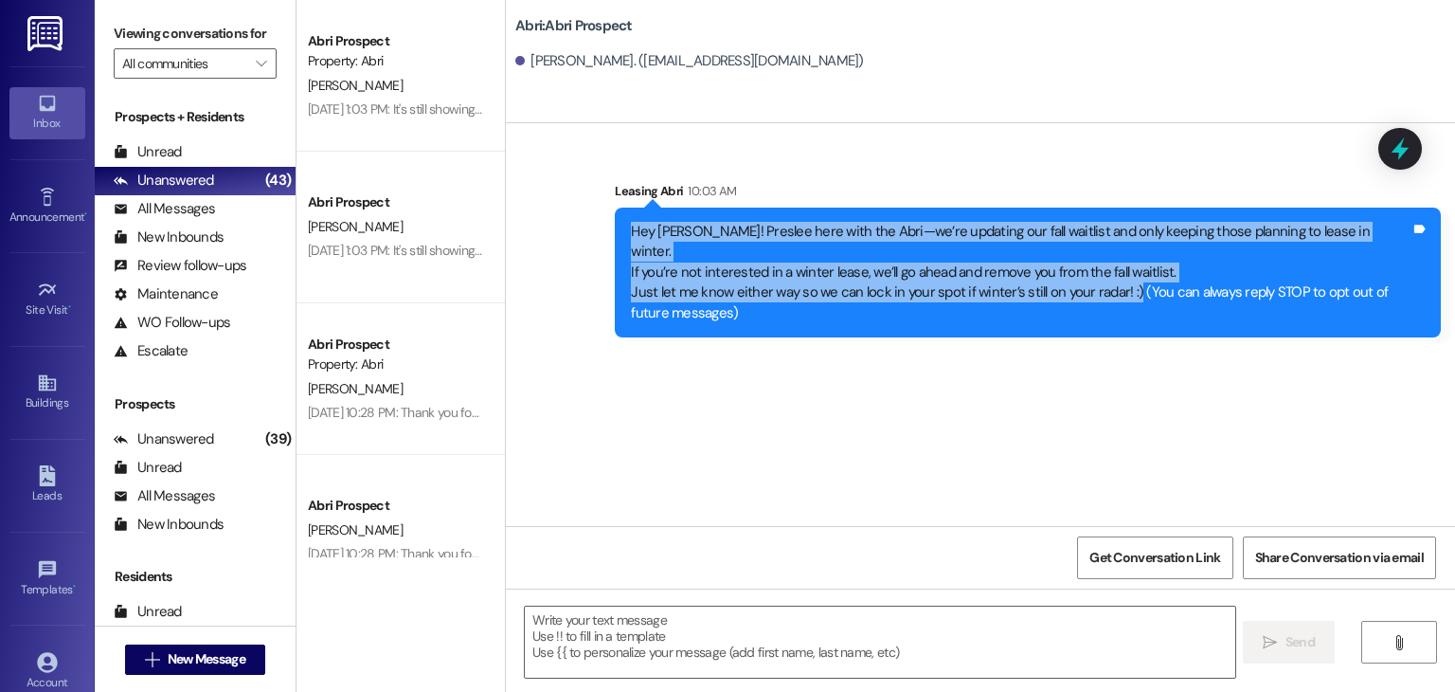
drag, startPoint x: 623, startPoint y: 230, endPoint x: 1122, endPoint y: 267, distance: 499.7
click at [1122, 267] on div "Hey Danielle! Preslee here with the Abri—we’re updating our fall waitlist and o…" at bounding box center [1021, 272] width 780 height 101
copy div "Hey Danielle! Preslee here with the Abri—we’re updating our fall waitlist and o…"
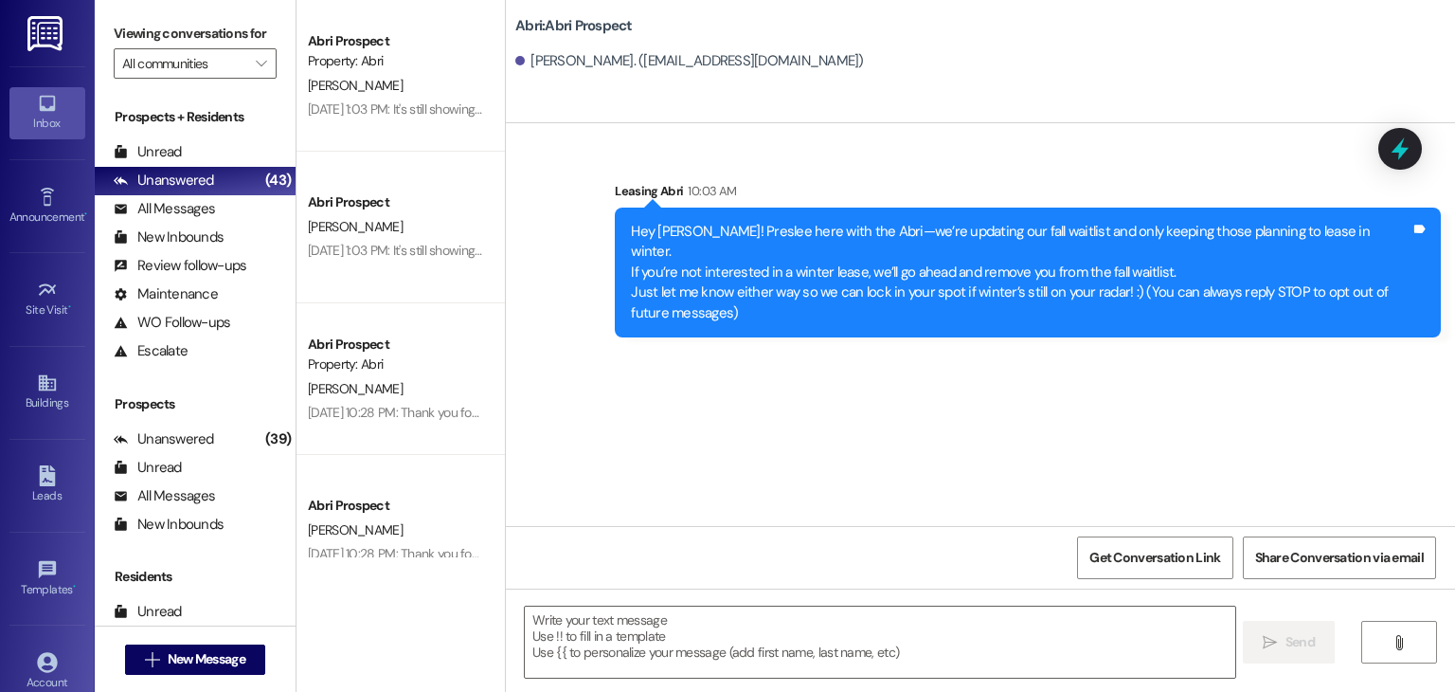
click at [1067, 390] on div "Sent via SMS Leasing Abri 10:03 AM Hey Danielle! Preslee here with the Abri—we’…" at bounding box center [980, 324] width 949 height 403
click at [204, 668] on button " New Message" at bounding box center [195, 659] width 140 height 30
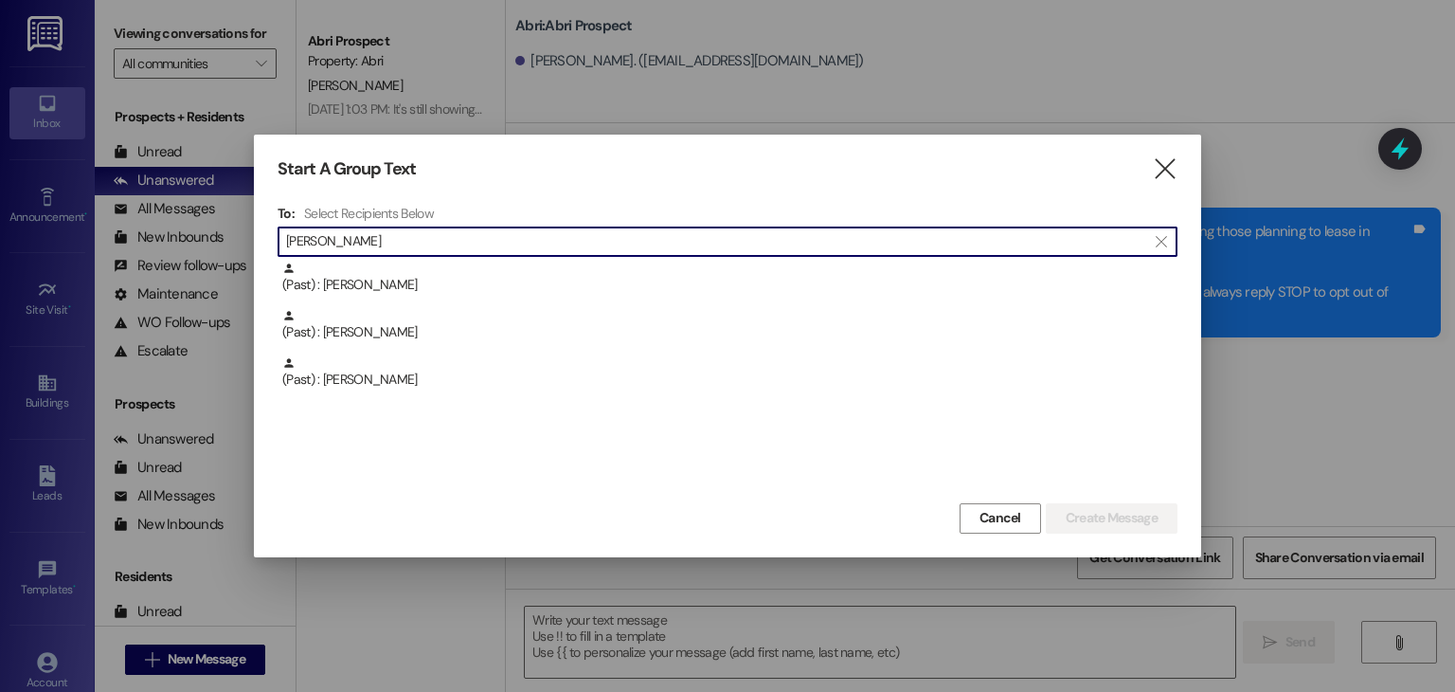
type input "caroline"
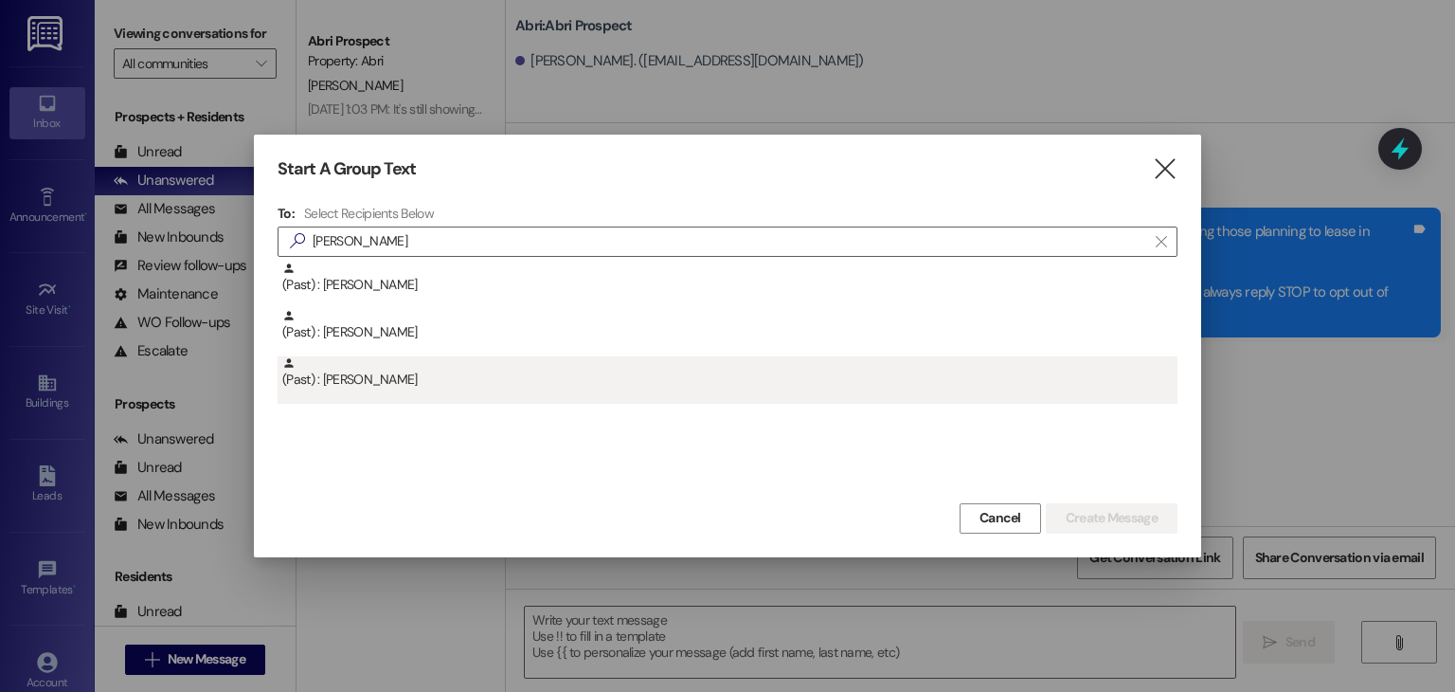
click at [532, 380] on div "(Past) : Caroline Humphries" at bounding box center [729, 372] width 895 height 33
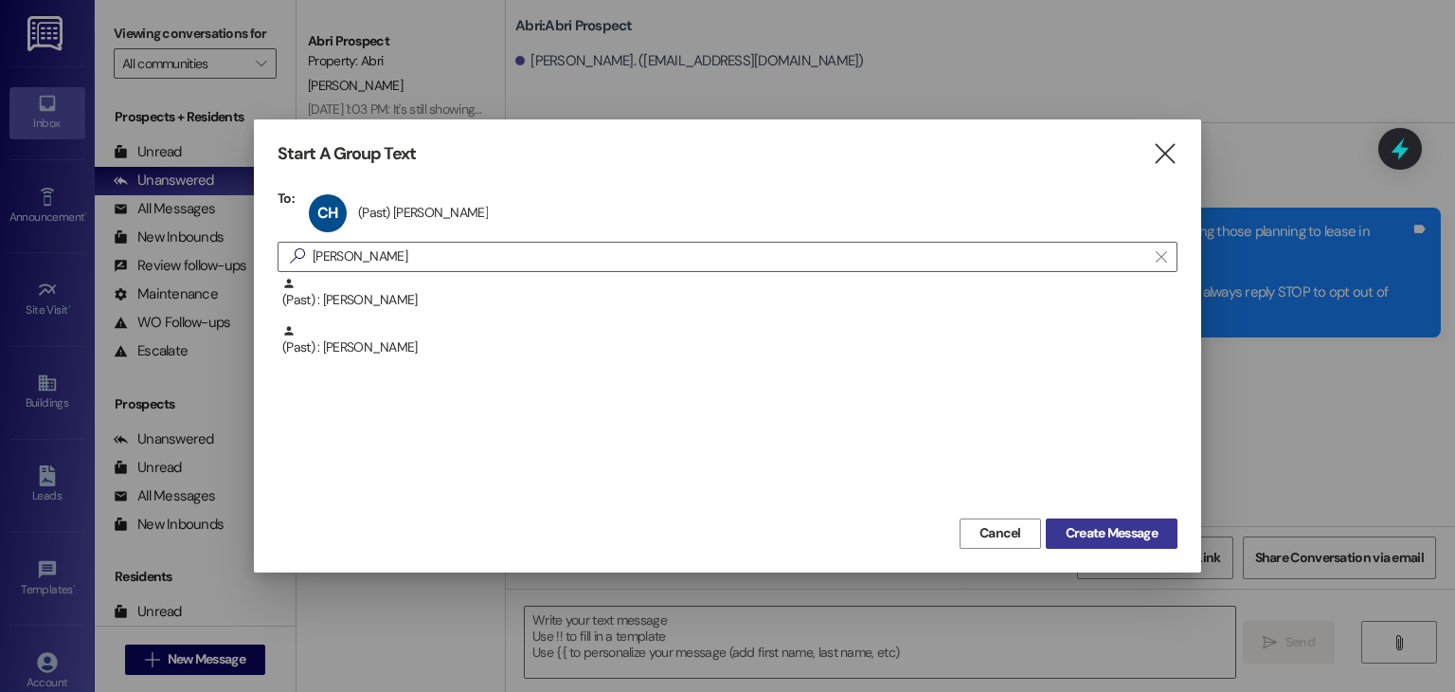
click at [1119, 539] on span "Create Message" at bounding box center [1112, 533] width 92 height 20
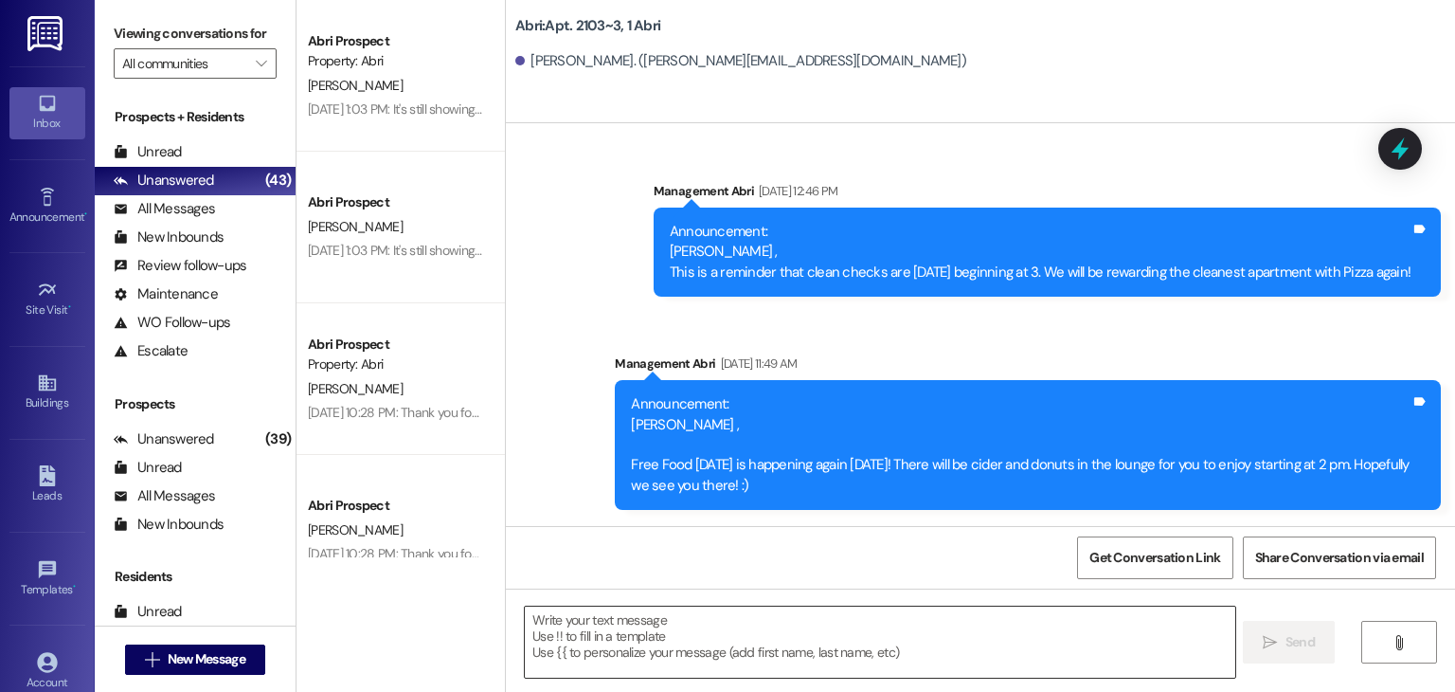
scroll to position [43899, 0]
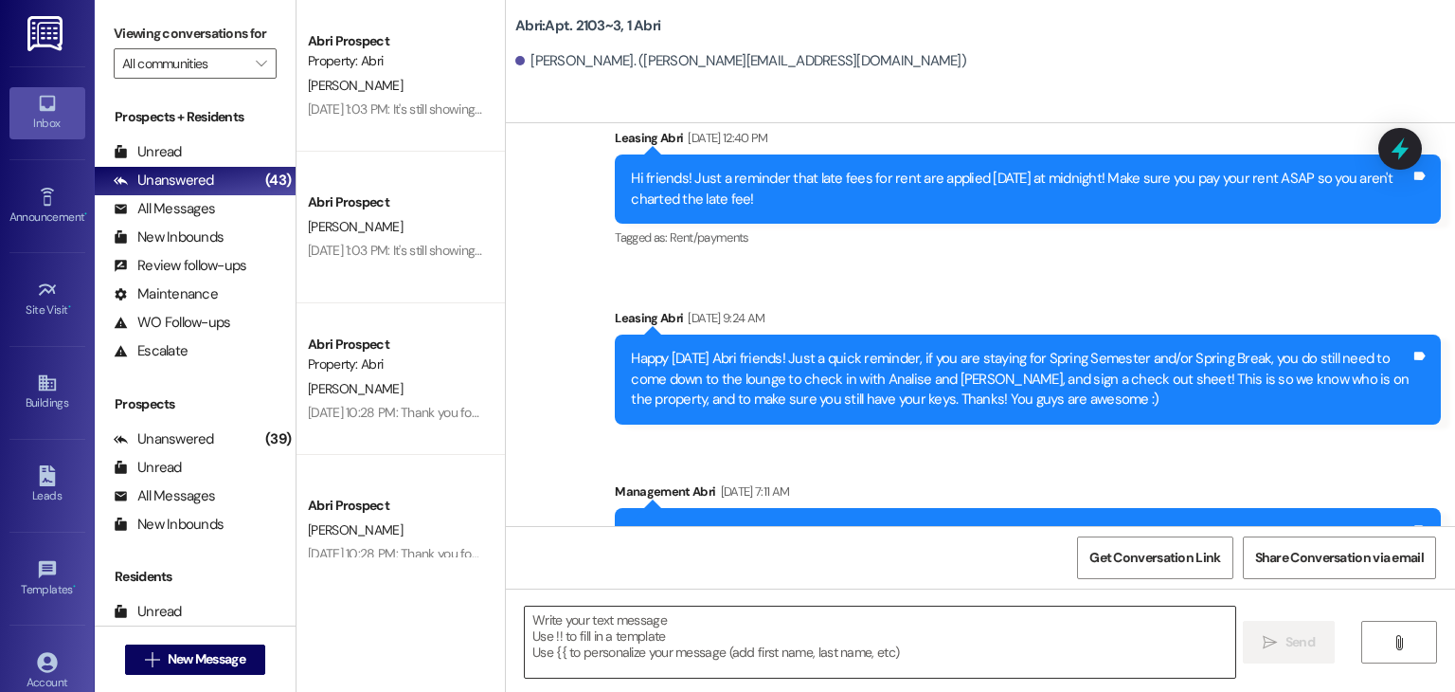
click at [764, 622] on textarea at bounding box center [880, 641] width 710 height 71
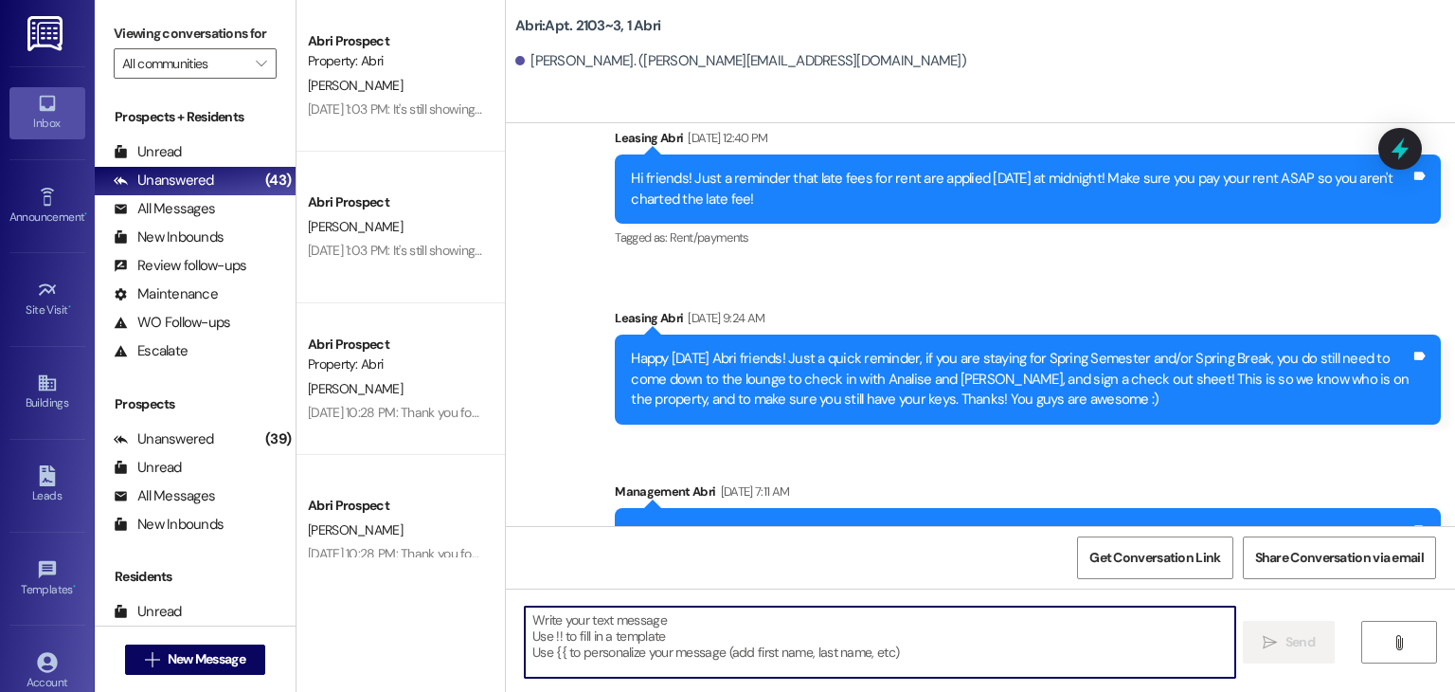
paste textarea "Hey Danielle! Preslee here with the Abri—we’re updating our fall waitlist and o…"
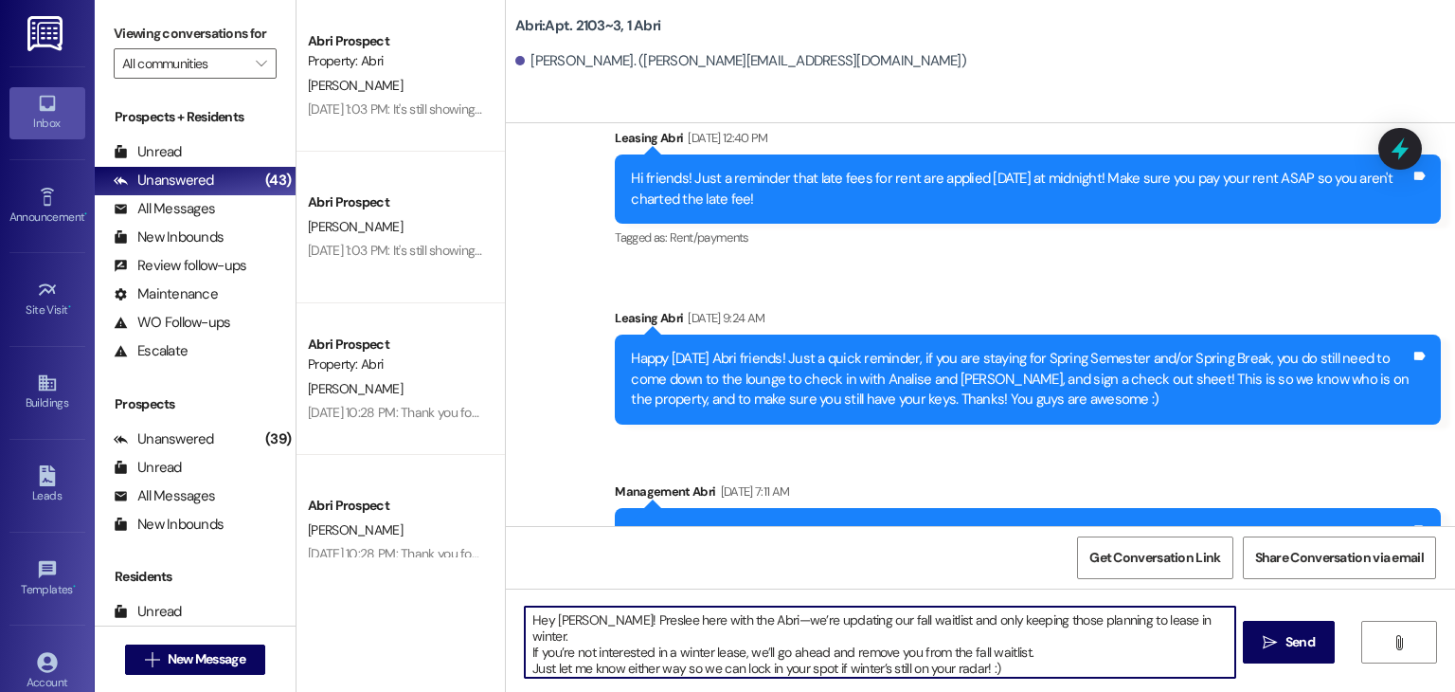
click at [587, 619] on textarea "Hey Danielle! Preslee here with the Abri—we’re updating our fall waitlist and o…" at bounding box center [880, 641] width 710 height 71
click at [1012, 666] on textarea "Hey Caroline! Preslee here with the Abri—we’re updating our fall waitlist and o…" at bounding box center [880, 641] width 710 height 71
type textarea "Hey Caroline! Preslee here with the Abri—we’re updating our fall waitlist and o…"
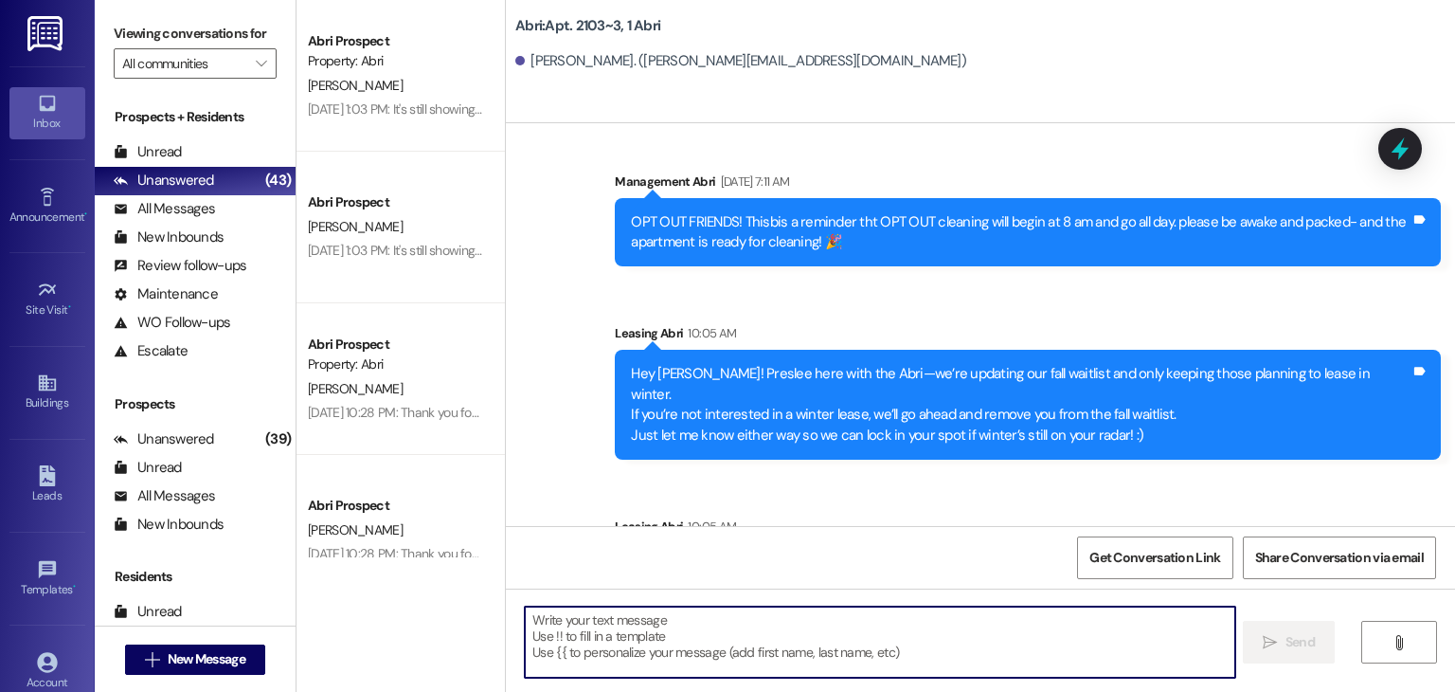
scroll to position [44244, 0]
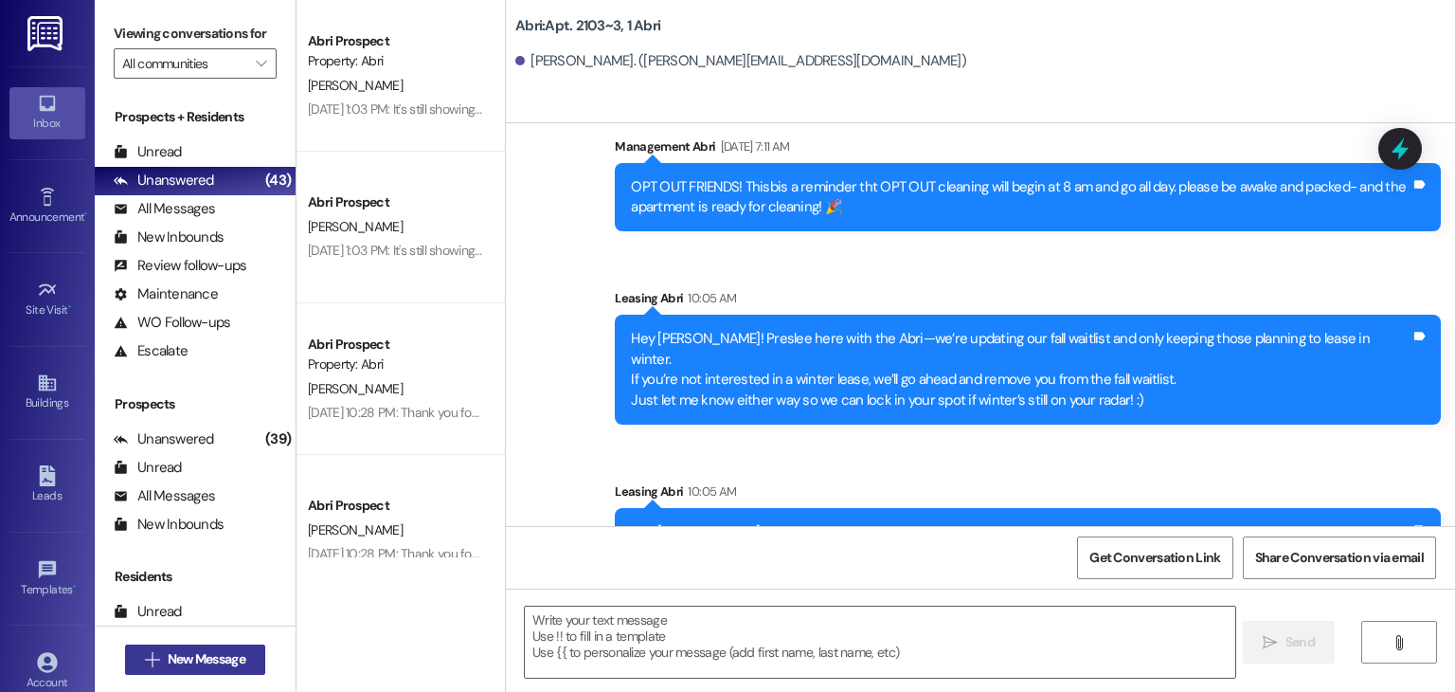
click at [192, 649] on span "New Message" at bounding box center [207, 659] width 78 height 20
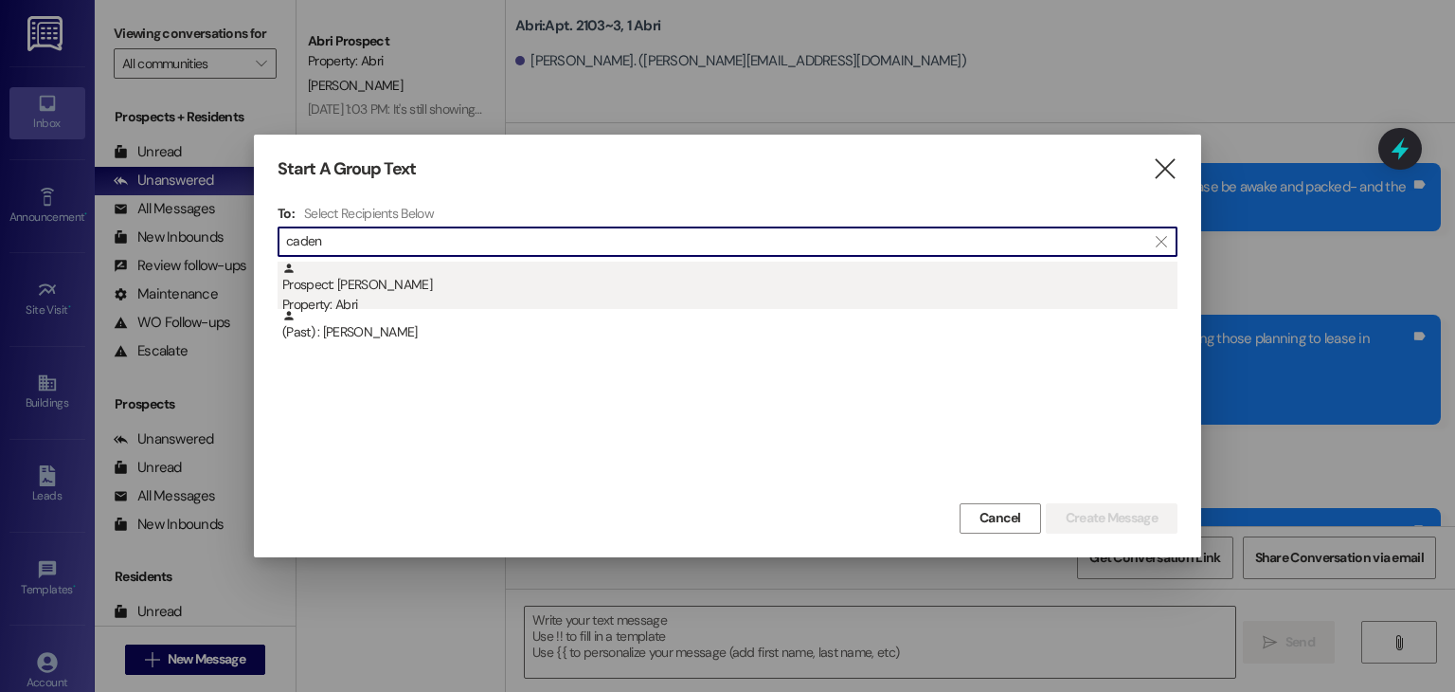
type input "caden"
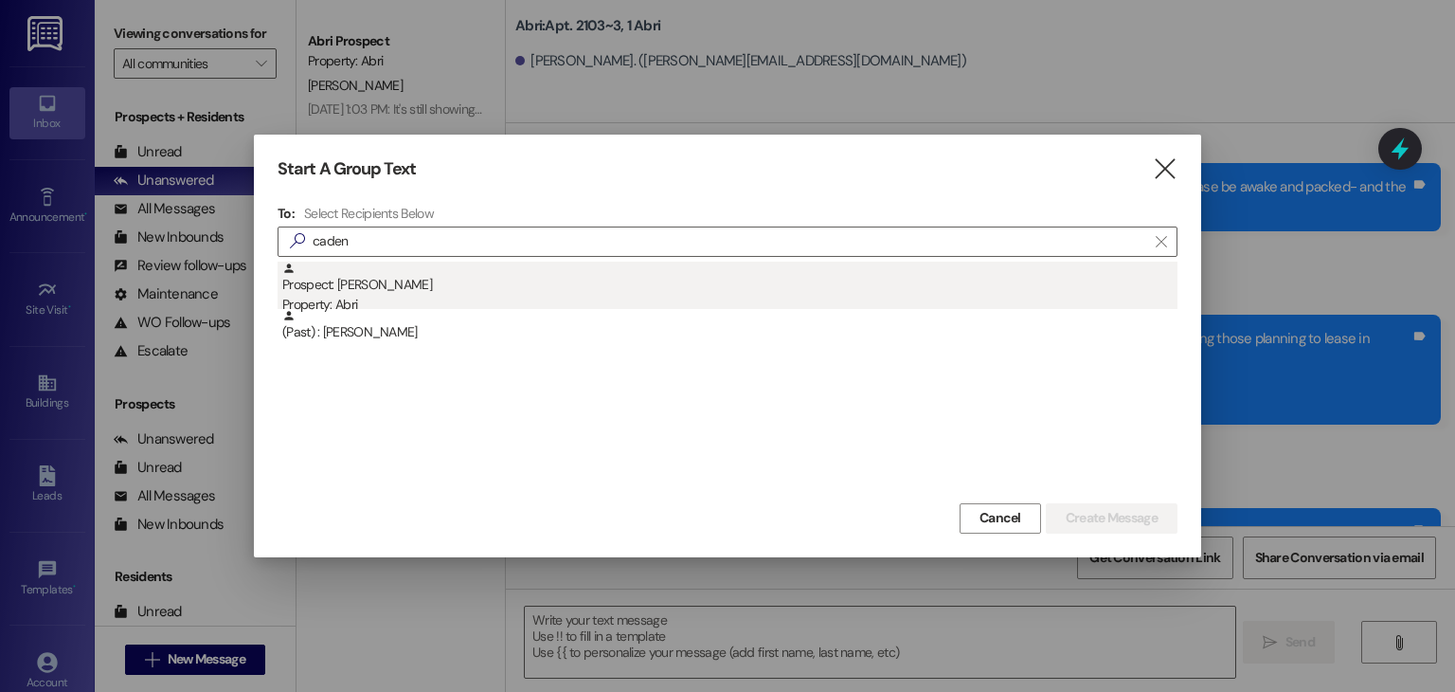
click at [750, 298] on div "Property: Abri" at bounding box center [729, 305] width 895 height 20
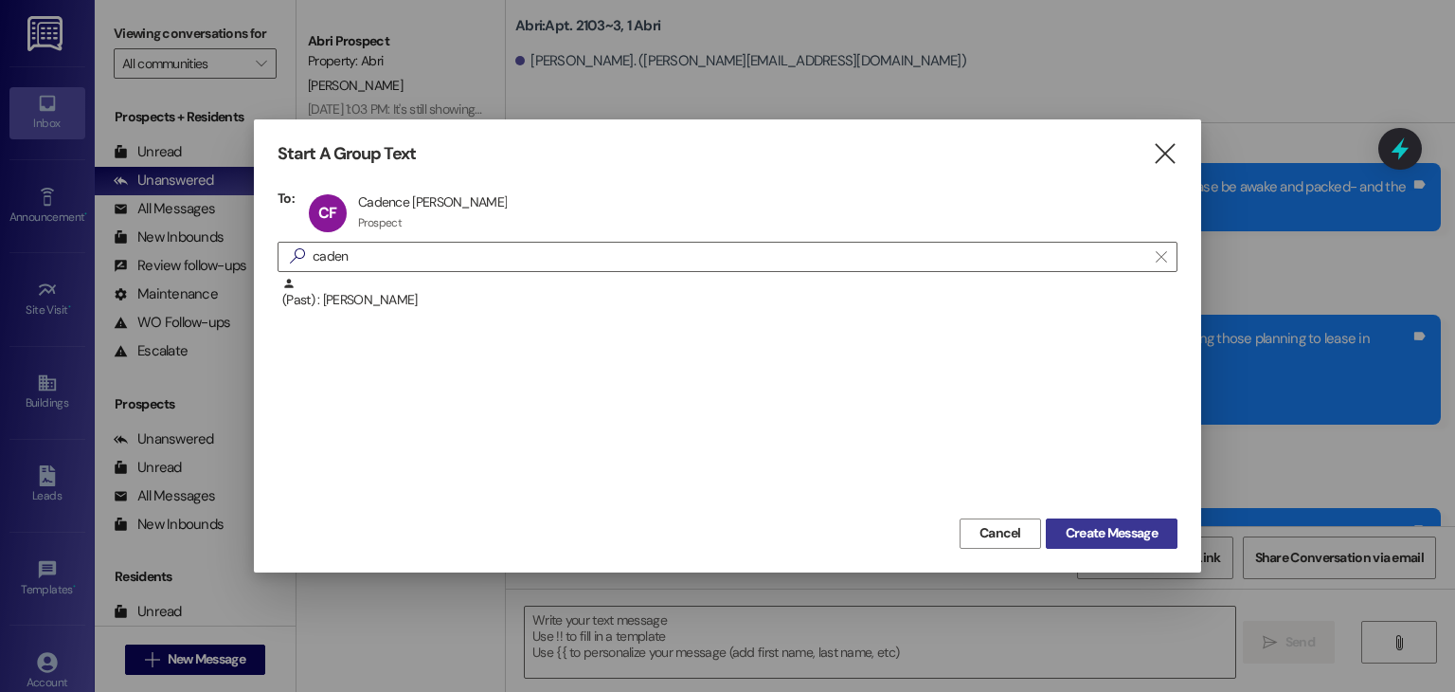
click at [1126, 529] on span "Create Message" at bounding box center [1112, 533] width 92 height 20
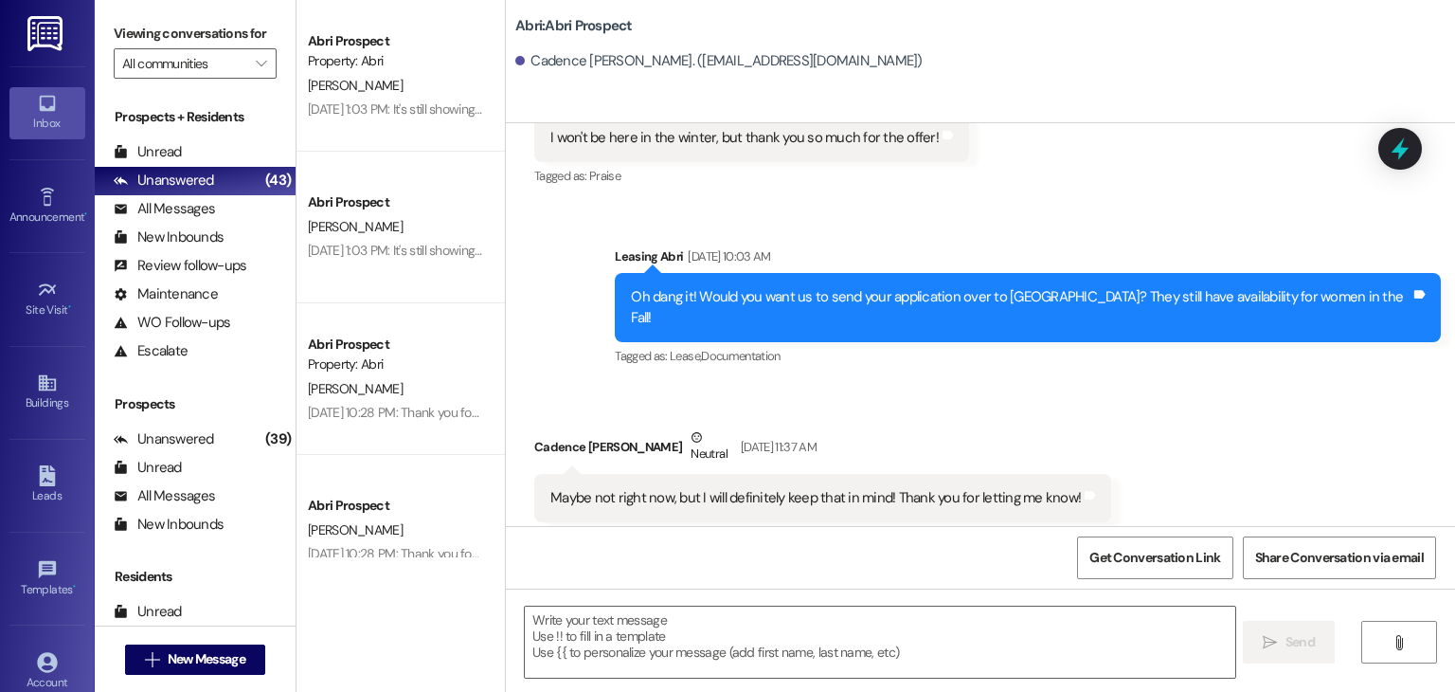
scroll to position [617, 0]
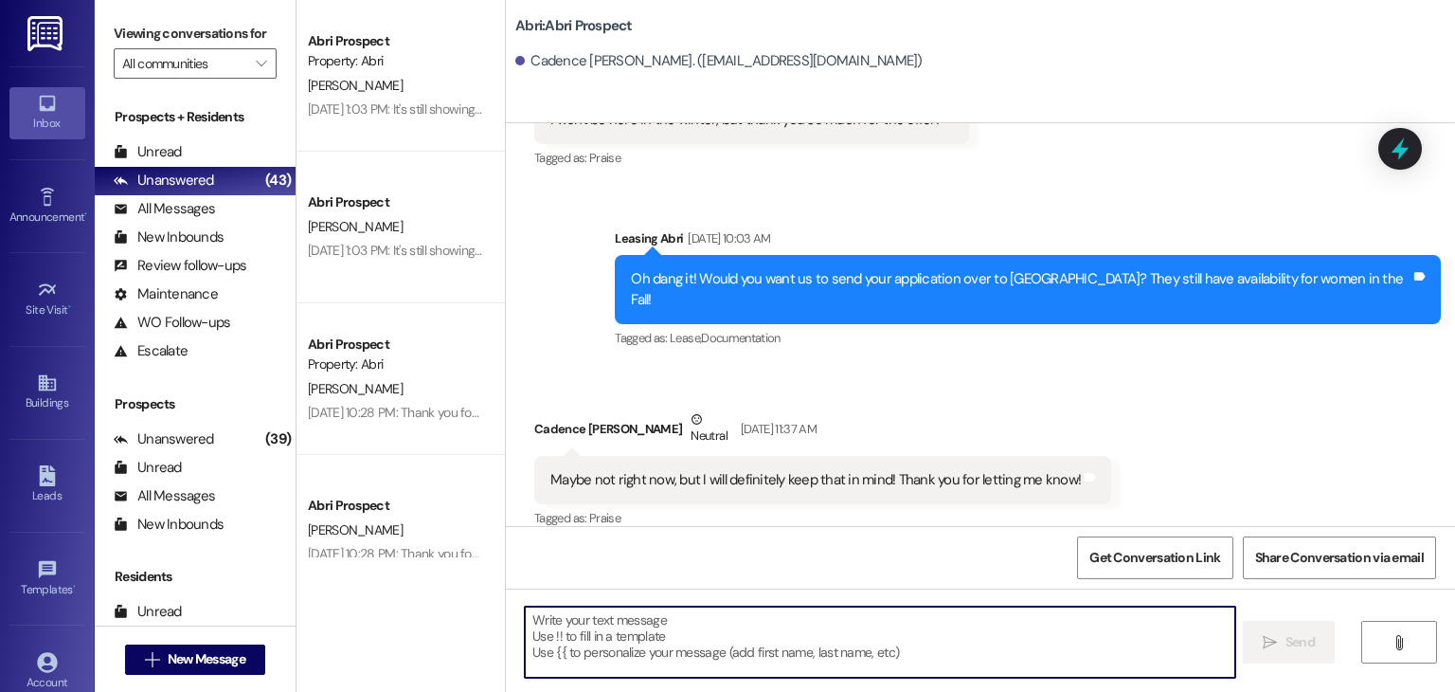
click at [762, 634] on textarea at bounding box center [880, 641] width 710 height 71
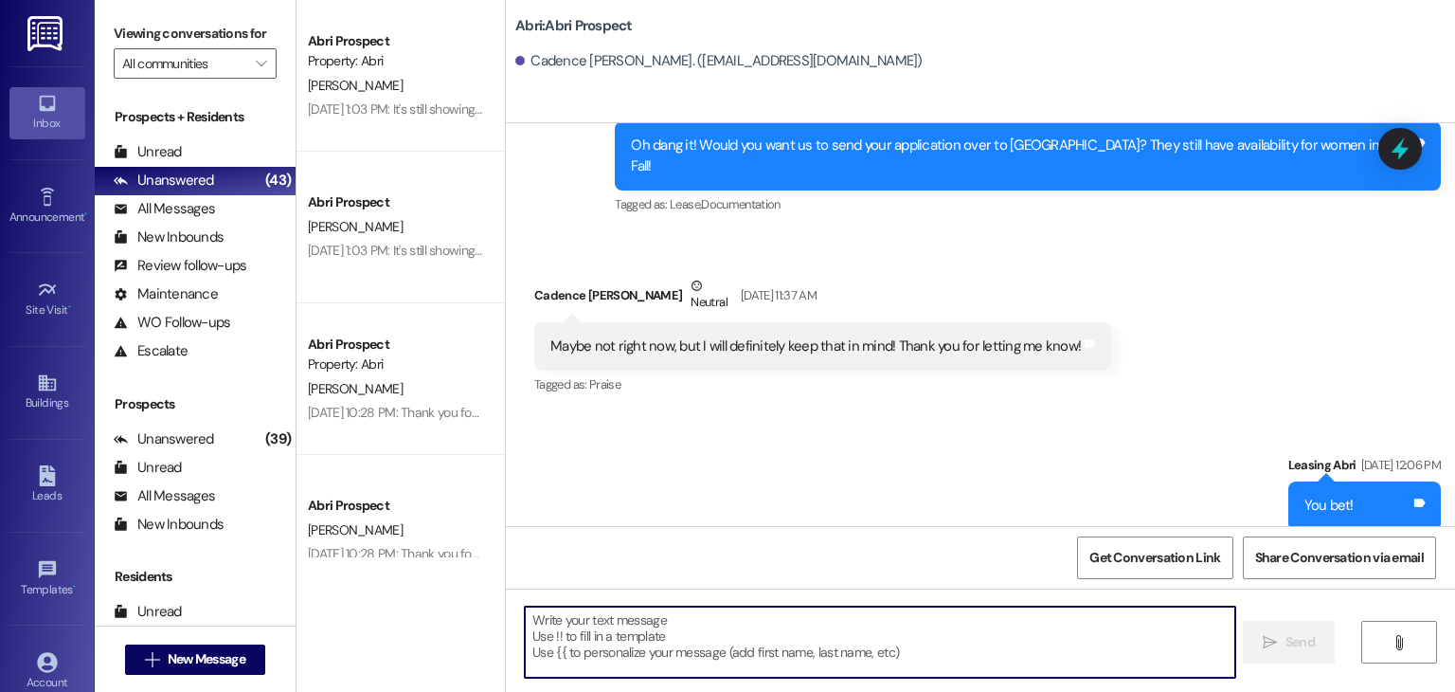
paste textarea "Hey Danielle! Preslee here with the Abri—we’re updating our fall waitlist and o…"
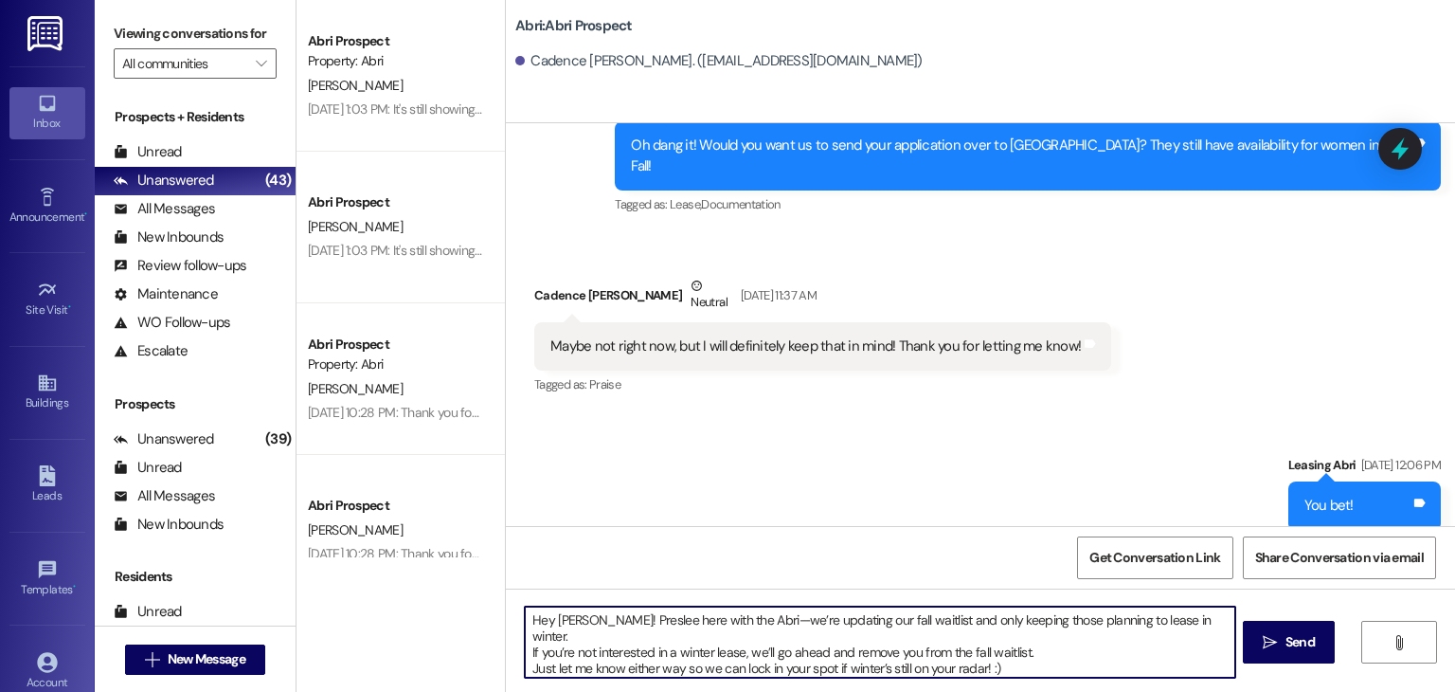
click at [588, 619] on textarea "Hey Danielle! Preslee here with the Abri—we’re updating our fall waitlist and o…" at bounding box center [880, 641] width 710 height 71
type textarea "Hey Cadence! Preslee here with the Abri—we’re updating our fall waitlist and on…"
click at [1029, 648] on textarea "Hey Cadence! Preslee here with the Abri—we’re updating our fall waitlist and on…" at bounding box center [880, 641] width 710 height 71
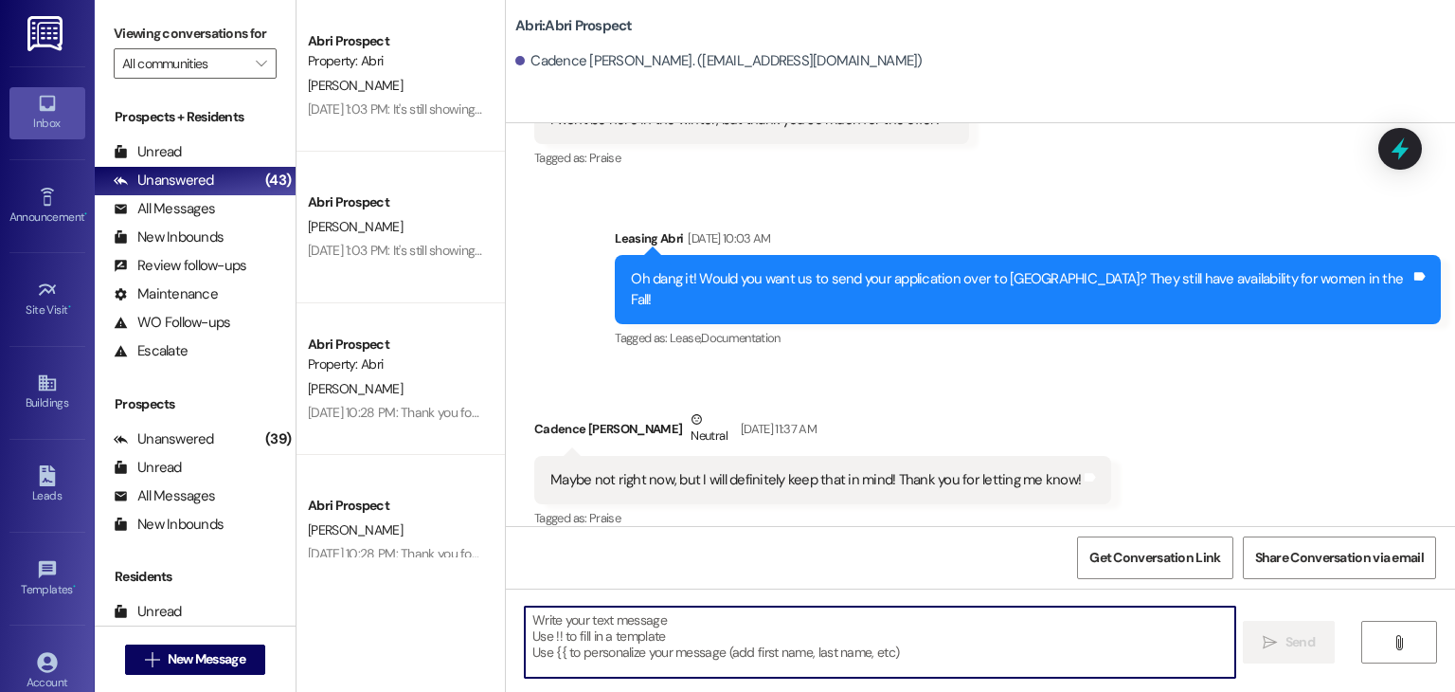
scroll to position [922, 0]
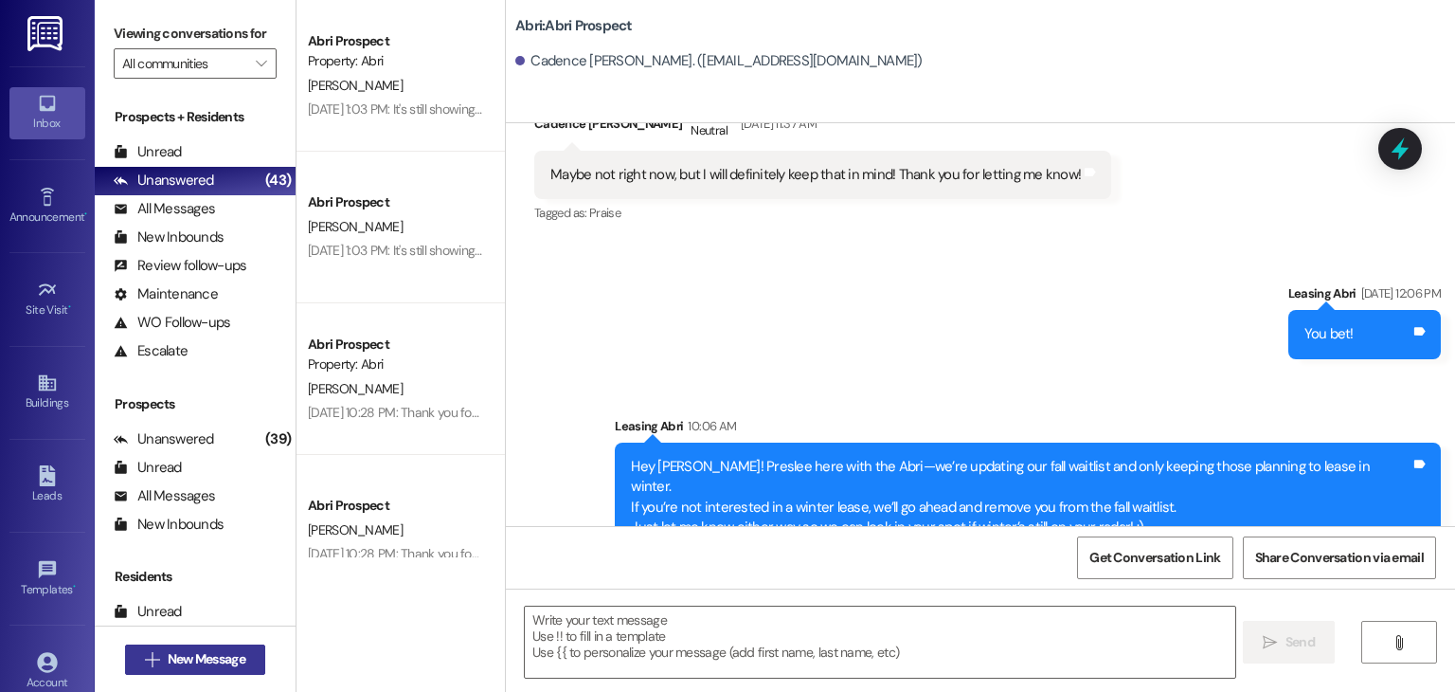
click at [247, 658] on button " New Message" at bounding box center [195, 659] width 140 height 30
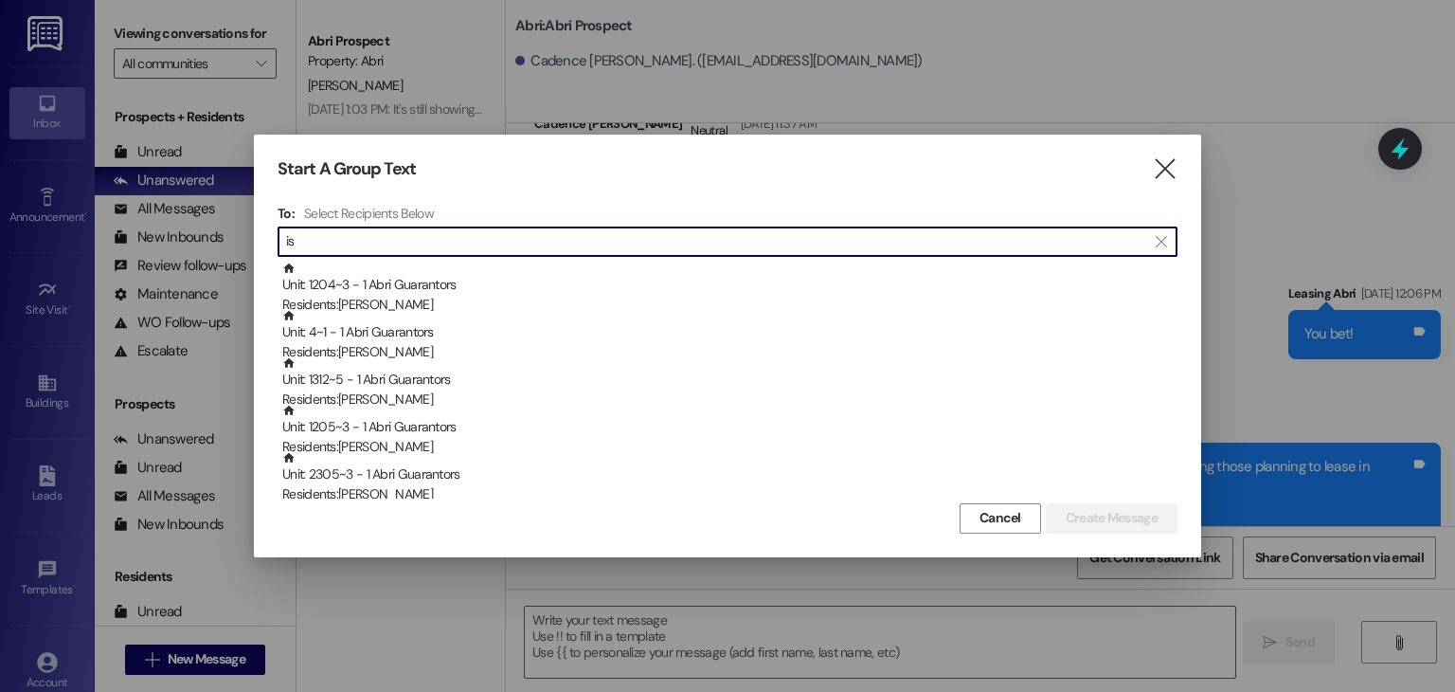
type input "i"
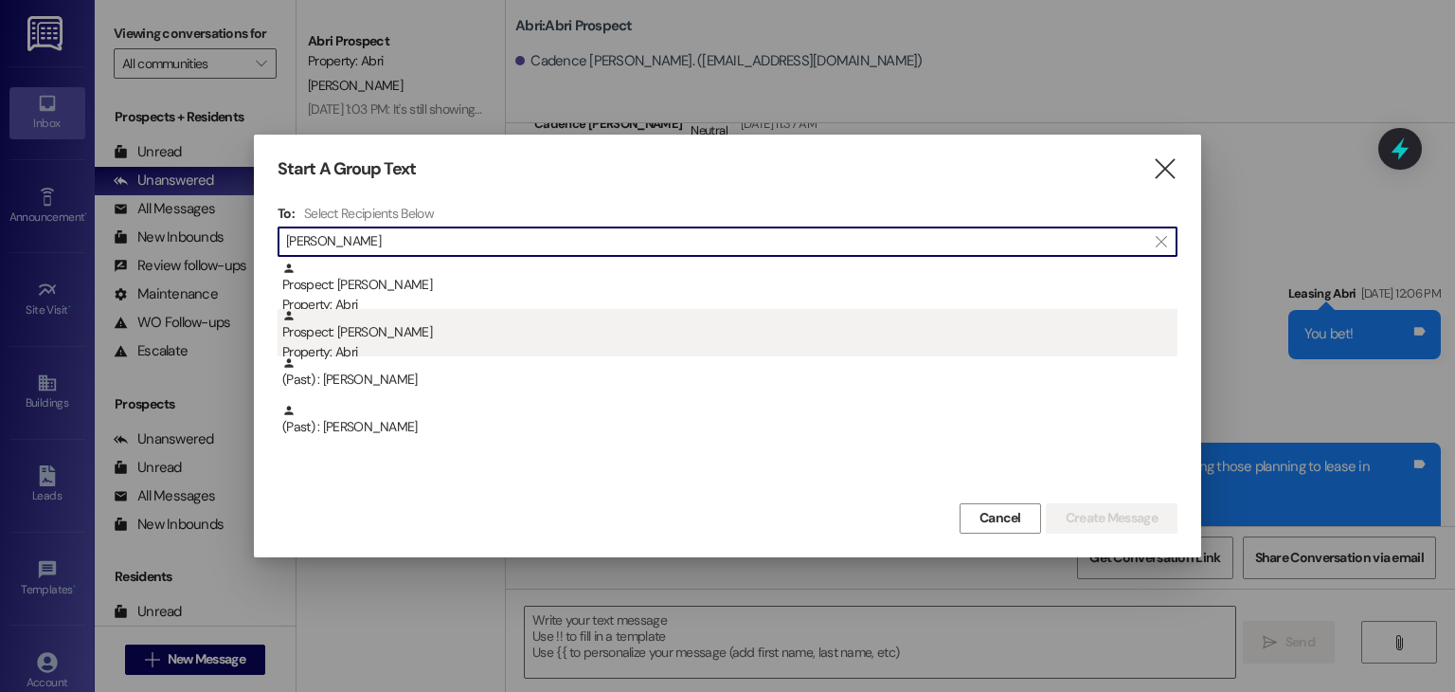
type input "isabel ro"
click at [422, 333] on div "Prospect: Isabel Robertson Property: Abri" at bounding box center [729, 336] width 895 height 54
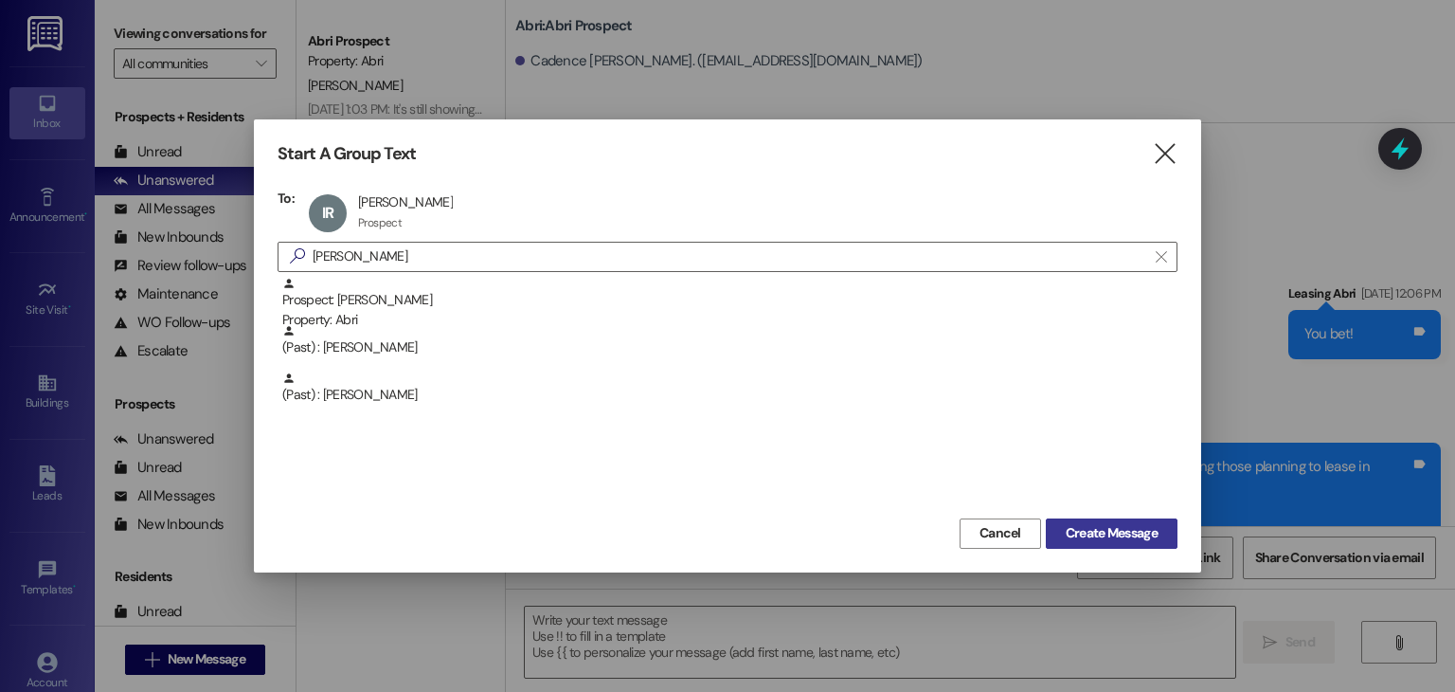
click at [1063, 518] on button "Create Message" at bounding box center [1112, 533] width 132 height 30
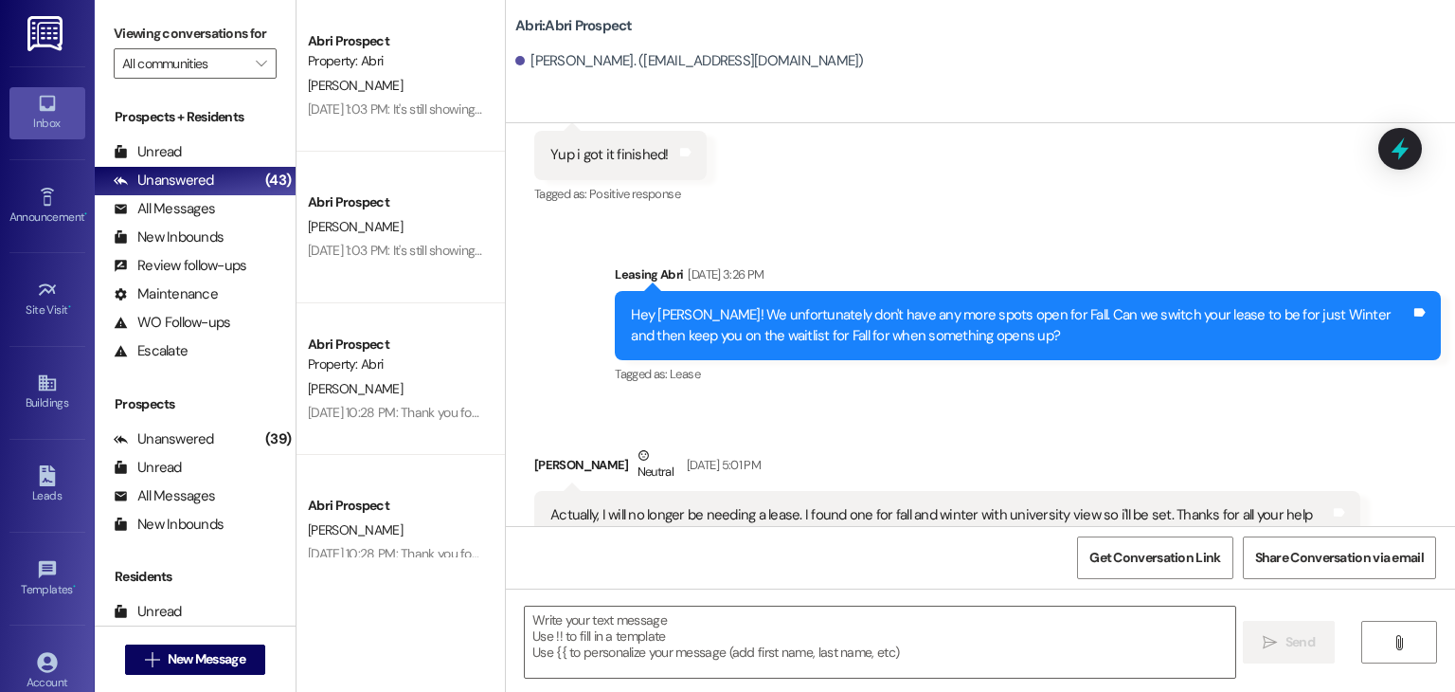
scroll to position [826, 0]
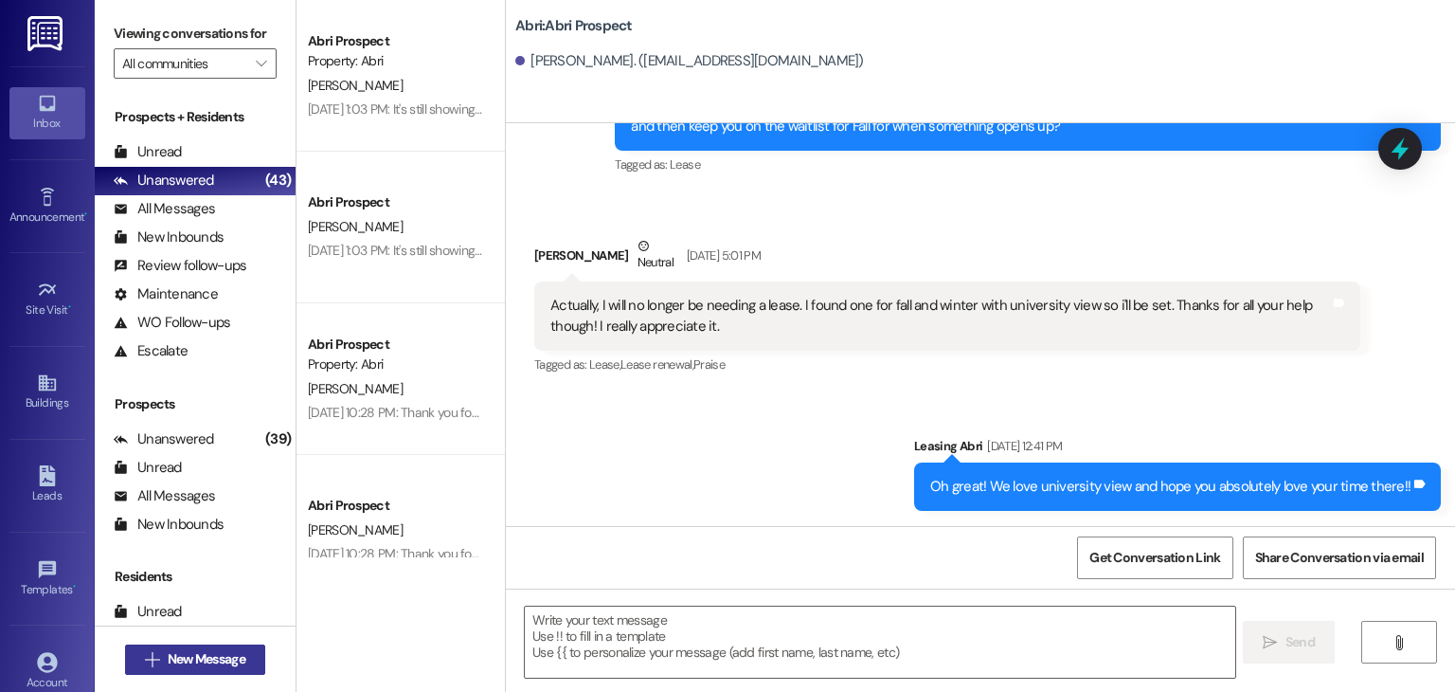
click at [246, 662] on button " New Message" at bounding box center [195, 659] width 140 height 30
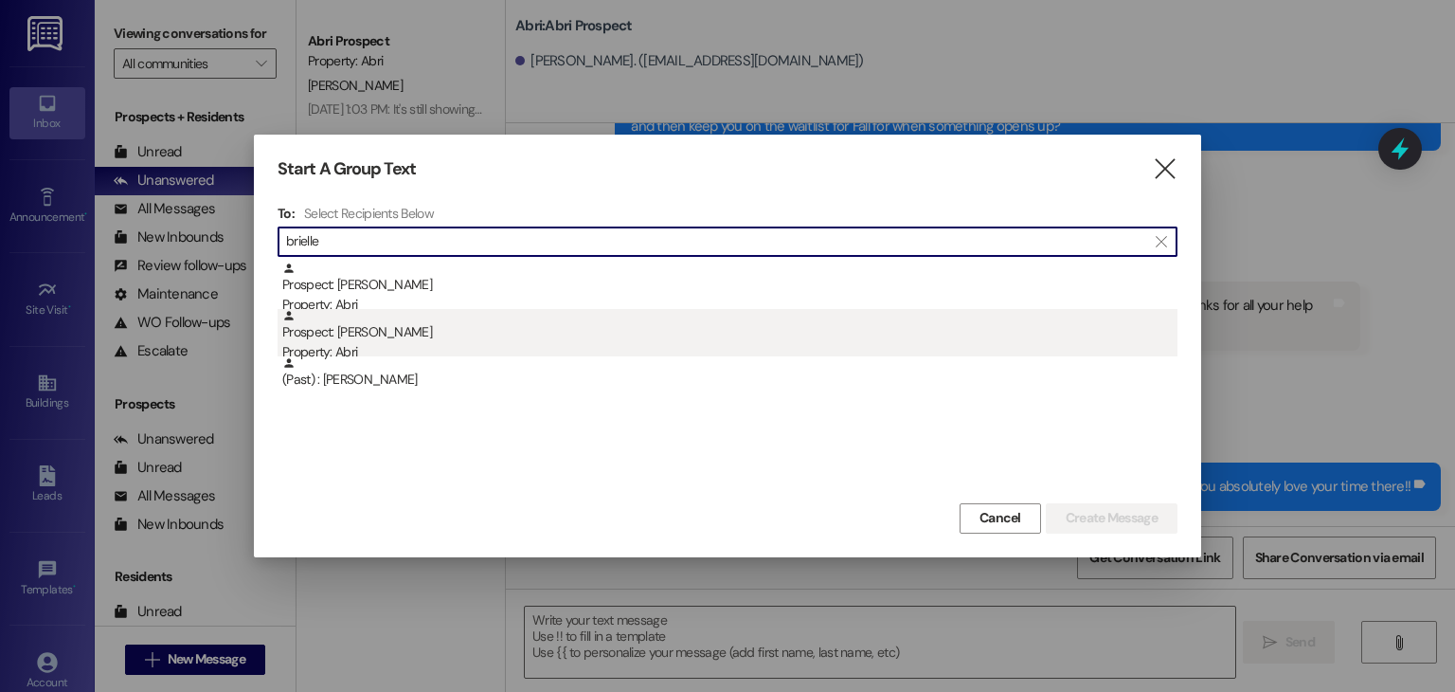
type input "brielle"
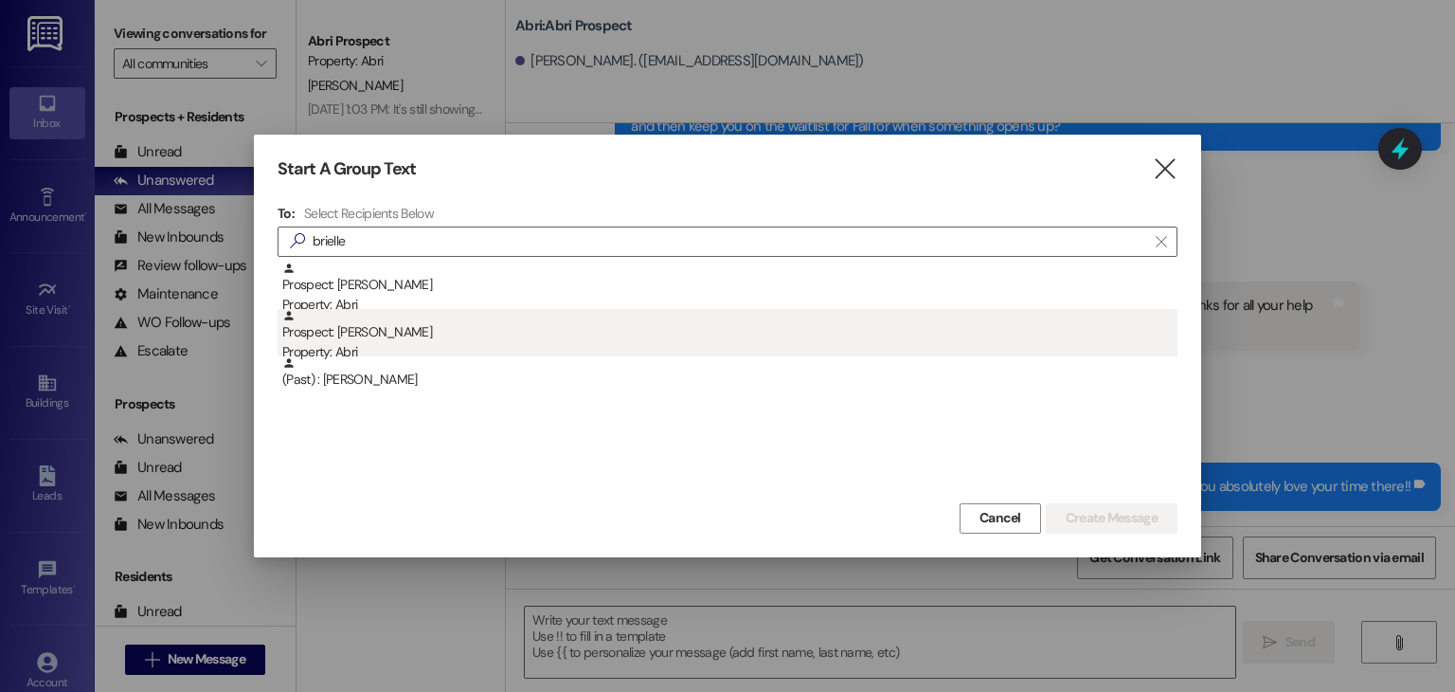
click at [417, 309] on div "Prospect: Brielle Evans Property: Abri" at bounding box center [729, 336] width 895 height 54
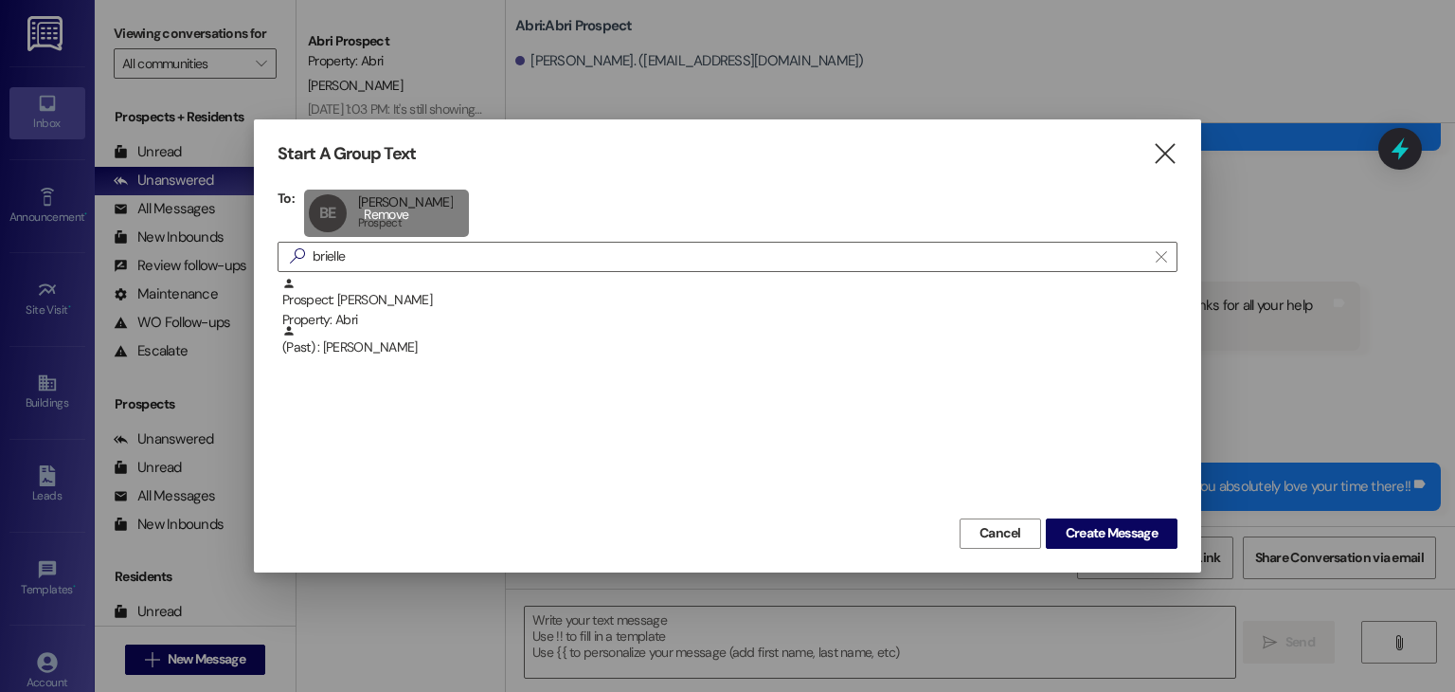
click at [426, 225] on div "BE Brielle Evans Brielle Evans Prospect Prospect click to remove" at bounding box center [386, 212] width 165 height 47
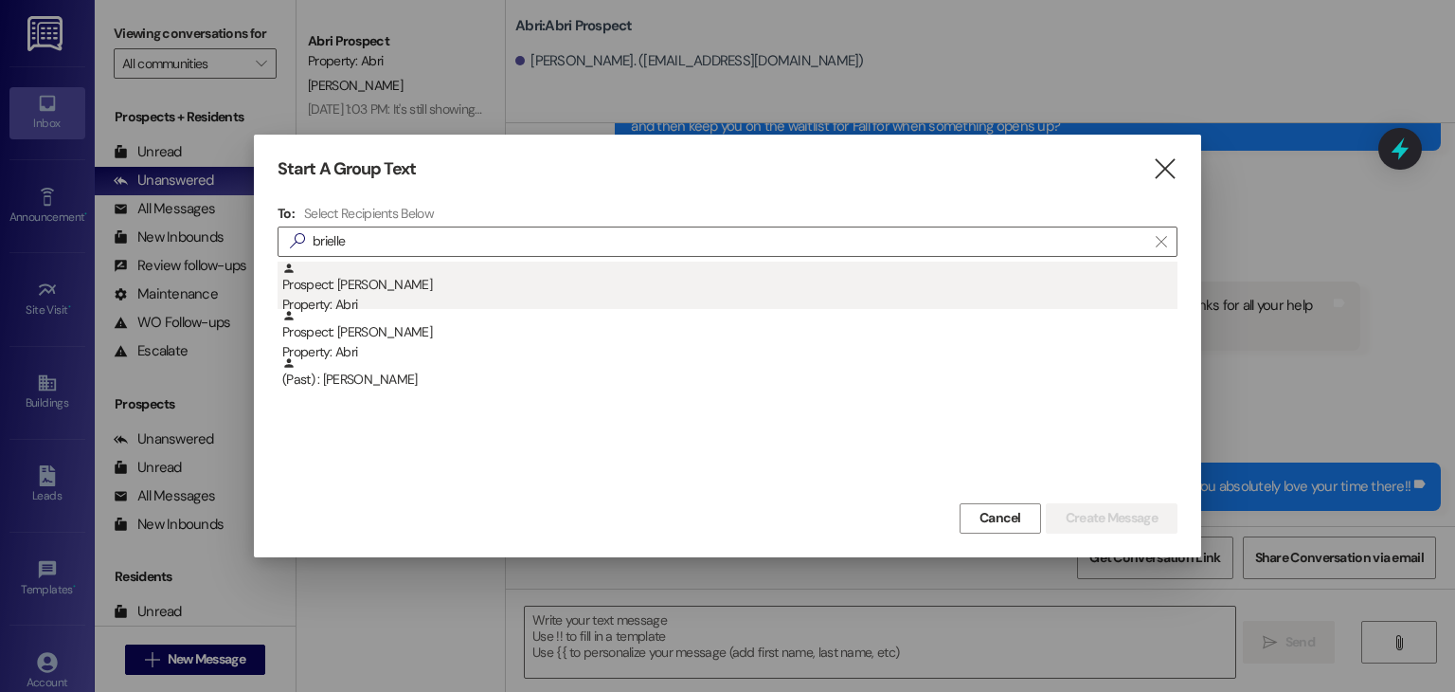
click at [441, 286] on div "Prospect: Brielle Williams Property: Abri" at bounding box center [729, 288] width 895 height 54
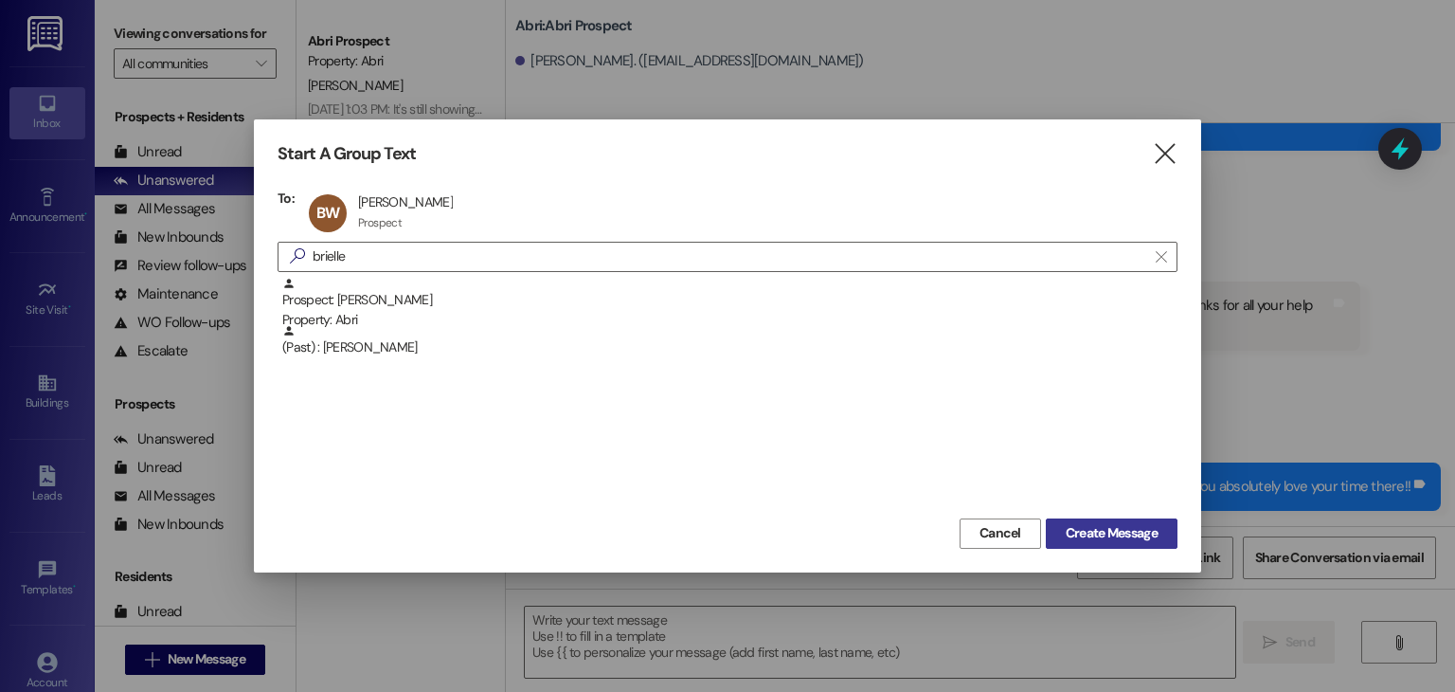
click at [1114, 531] on span "Create Message" at bounding box center [1112, 533] width 92 height 20
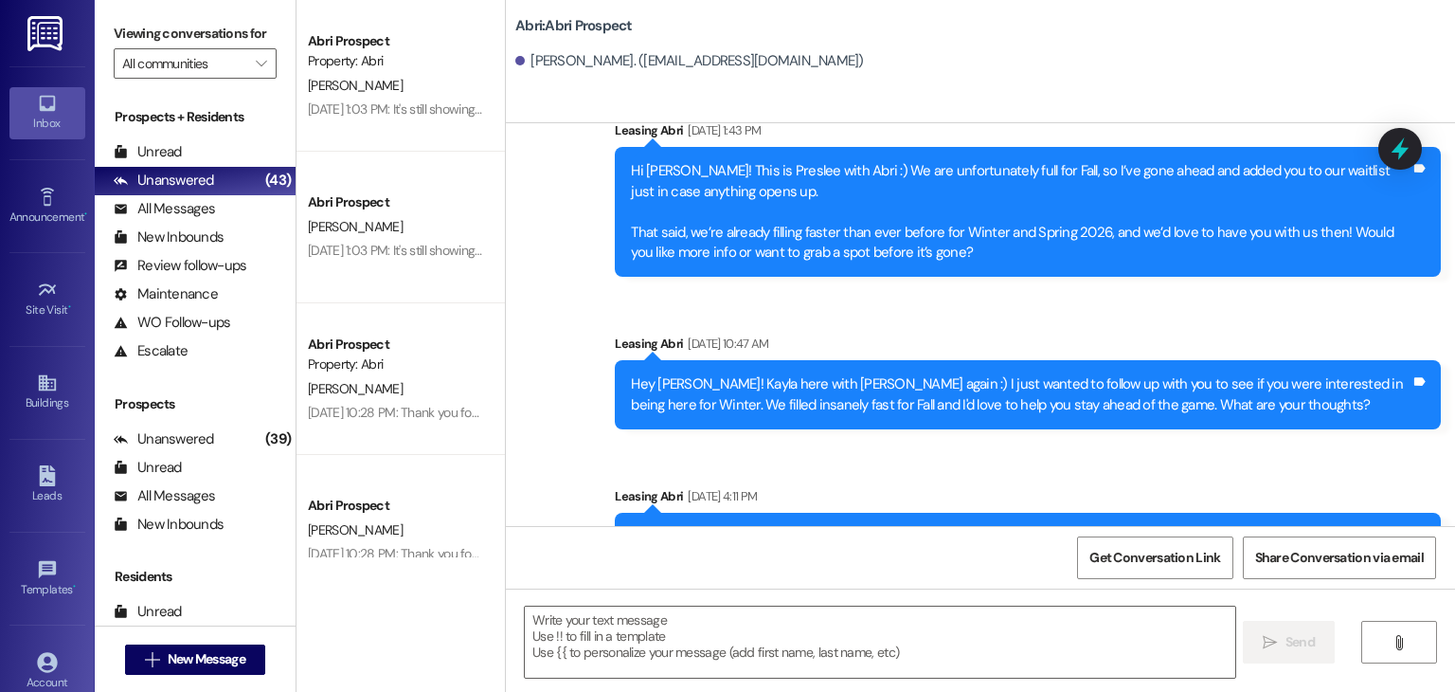
scroll to position [4691, 0]
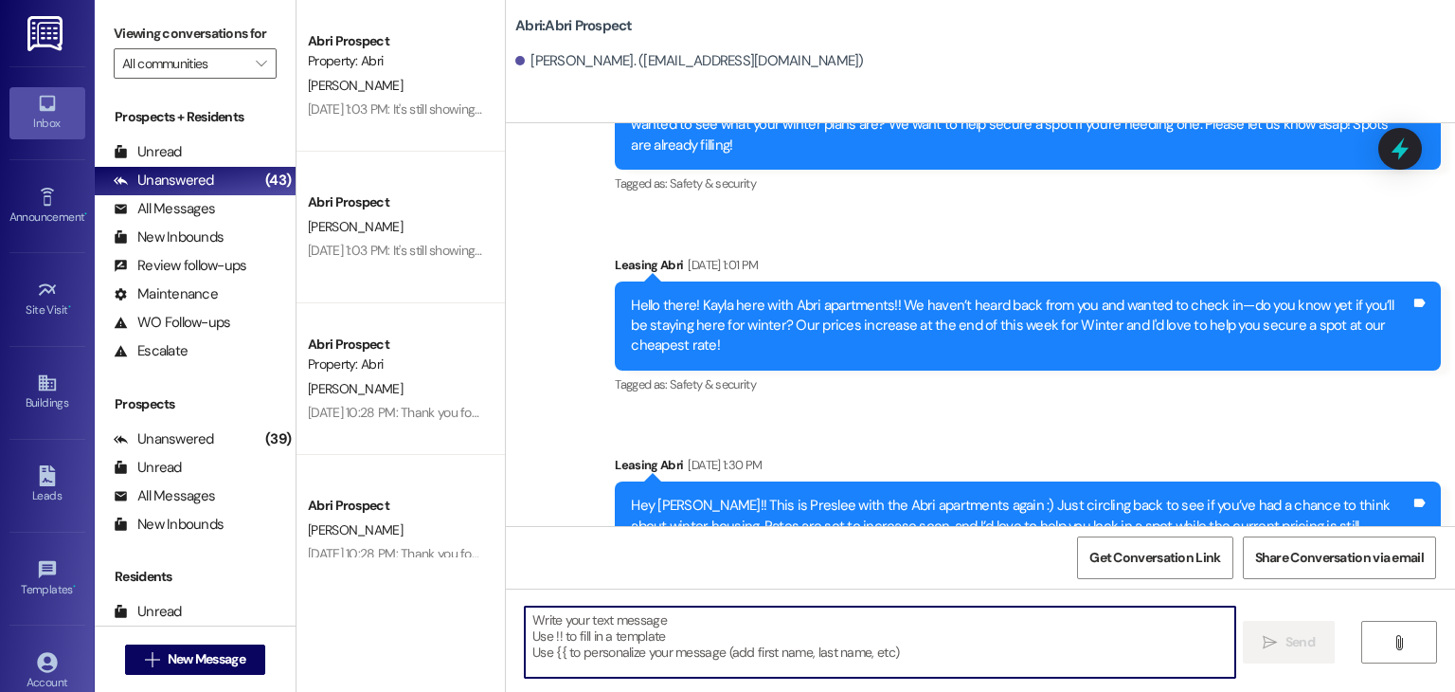
click at [585, 644] on textarea at bounding box center [880, 641] width 710 height 71
paste textarea "Hey Danielle! Preslee here with the Abri—we’re updating our fall waitlist and o…"
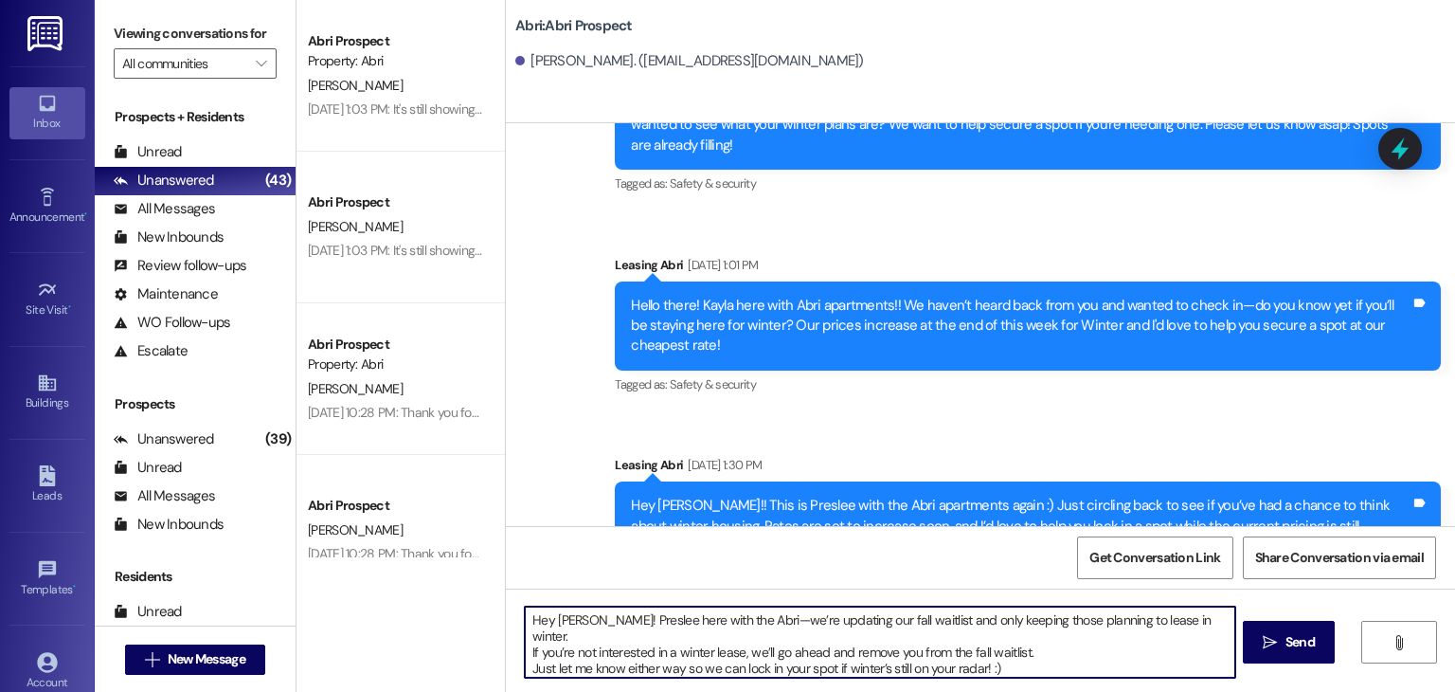
click at [587, 620] on textarea "Hey Danielle! Preslee here with the Abri—we’re updating our fall waitlist and o…" at bounding box center [880, 641] width 710 height 71
click at [1005, 651] on textarea "Hey Brielle! Preslee here with the Abri—we’re updating our fall waitlist and on…" at bounding box center [880, 641] width 710 height 71
type textarea "Hey Brielle! Preslee here with the Abri—we’re updating our fall waitlist and on…"
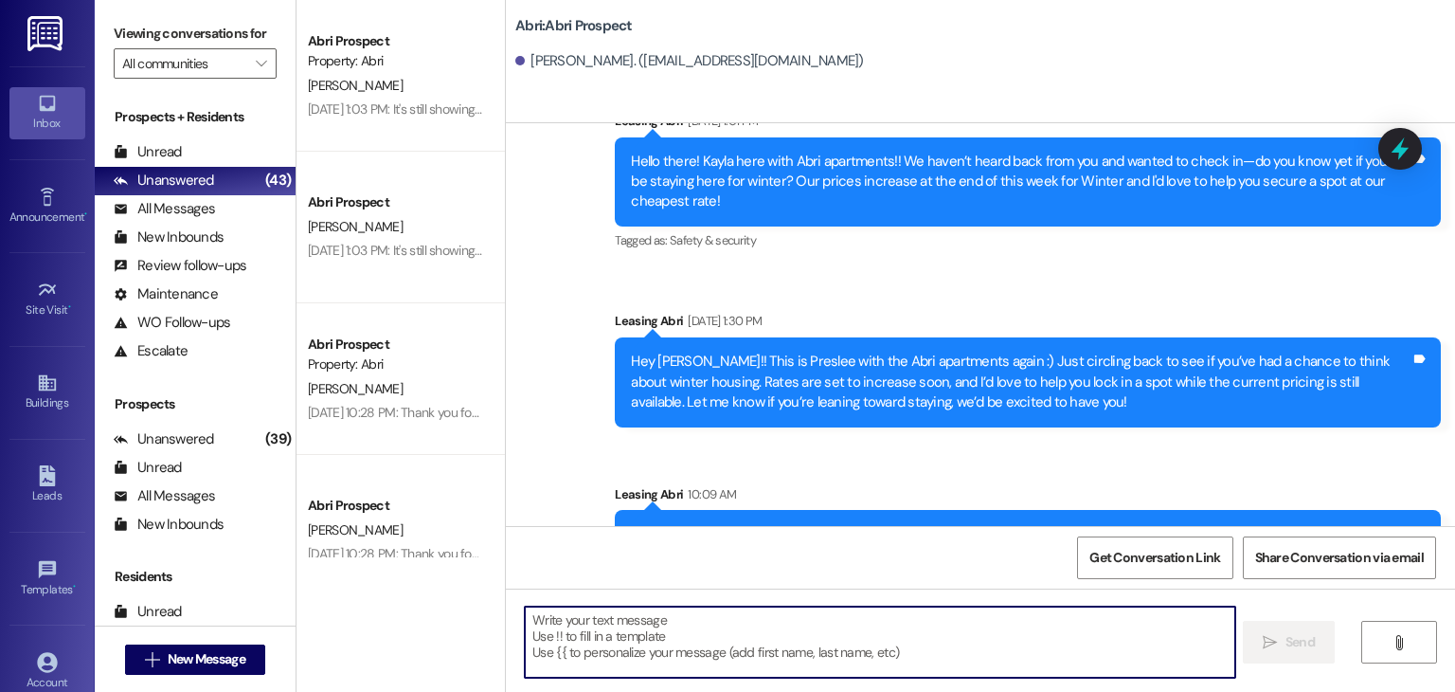
scroll to position [4864, 0]
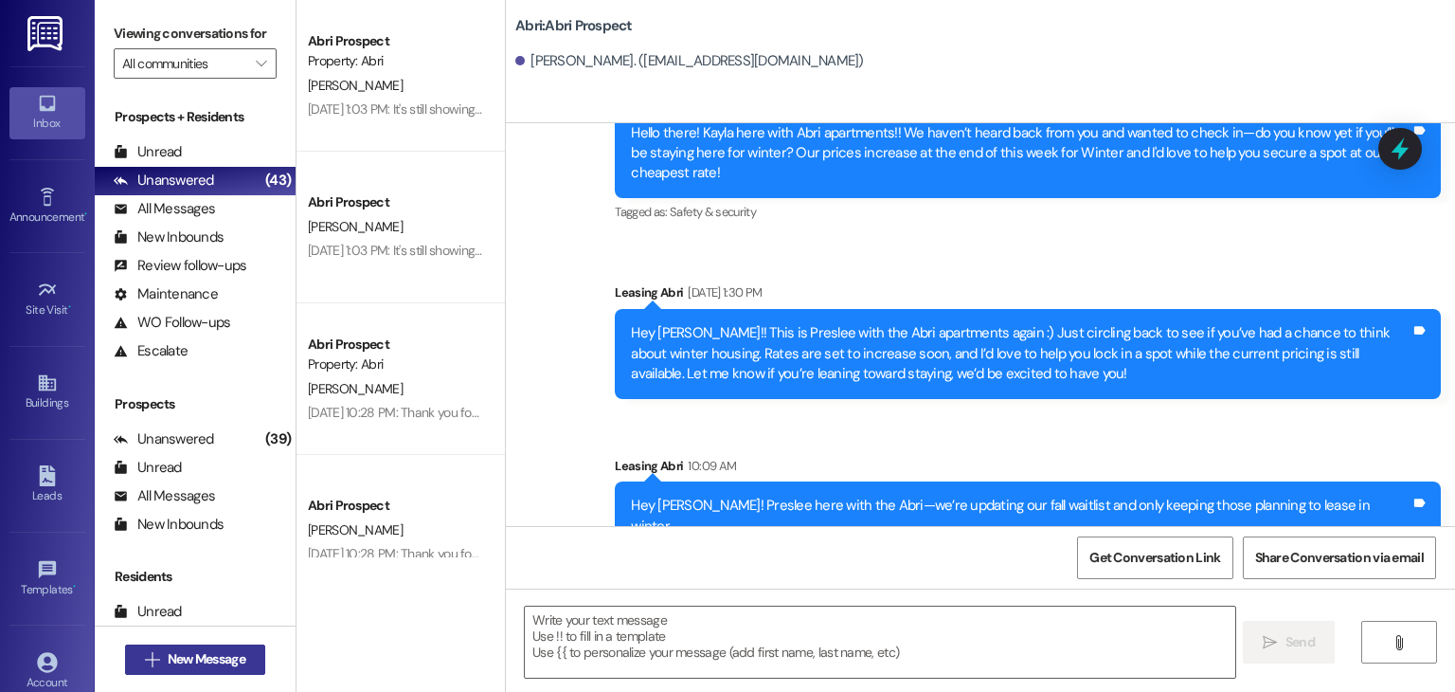
click at [243, 664] on span "New Message" at bounding box center [206, 659] width 85 height 20
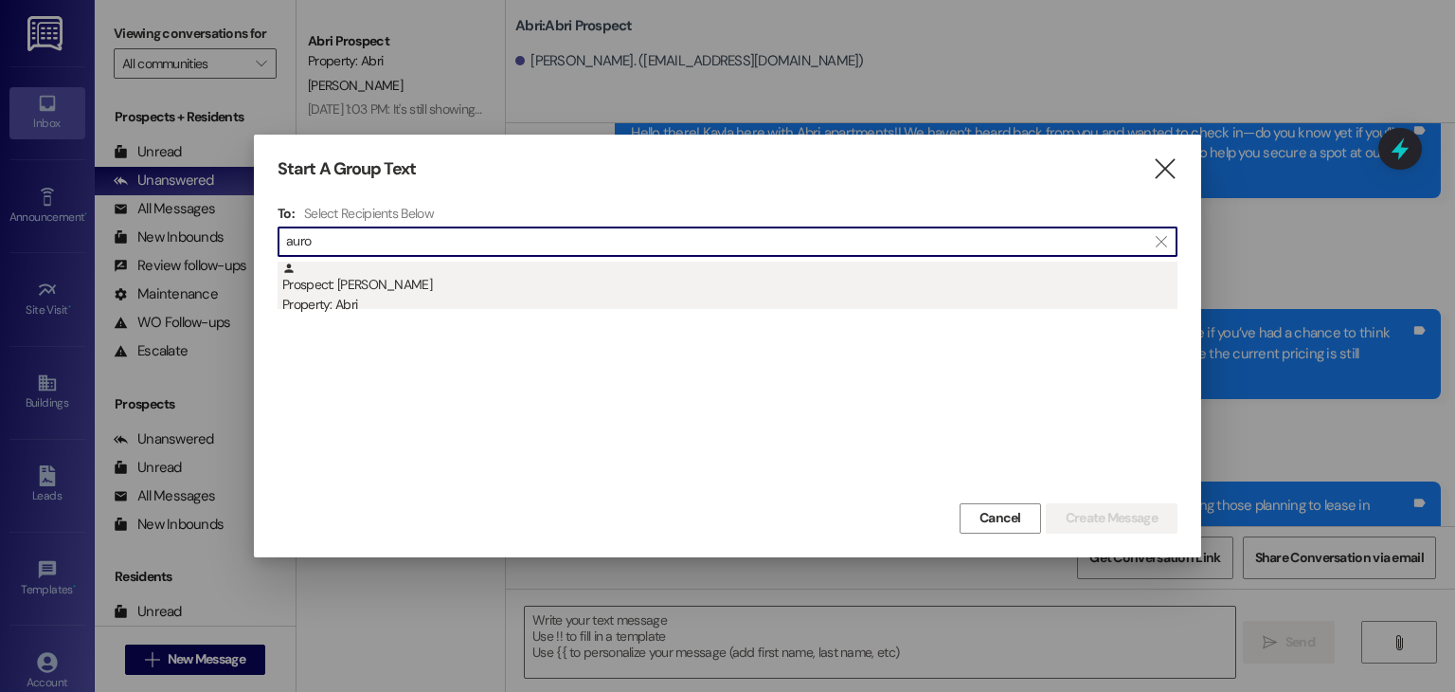
type input "auro"
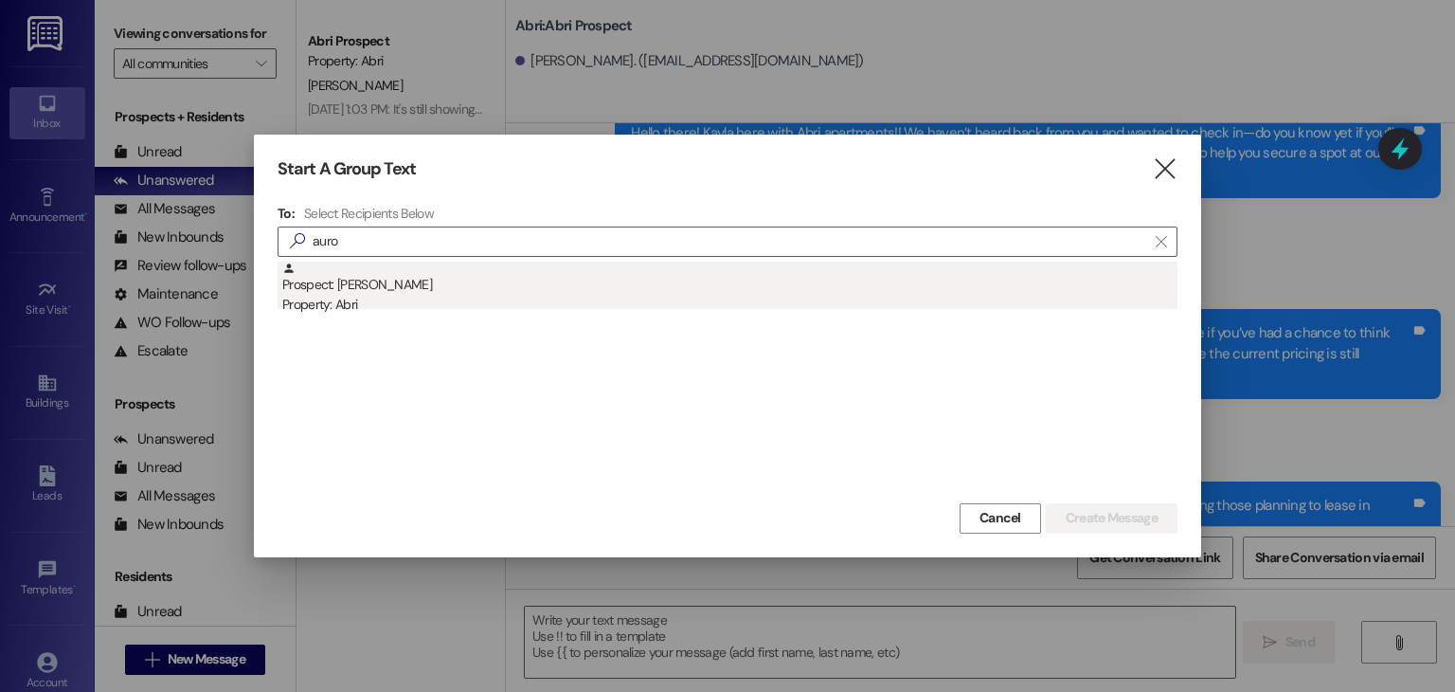
click at [374, 307] on div "Property: Abri" at bounding box center [729, 305] width 895 height 20
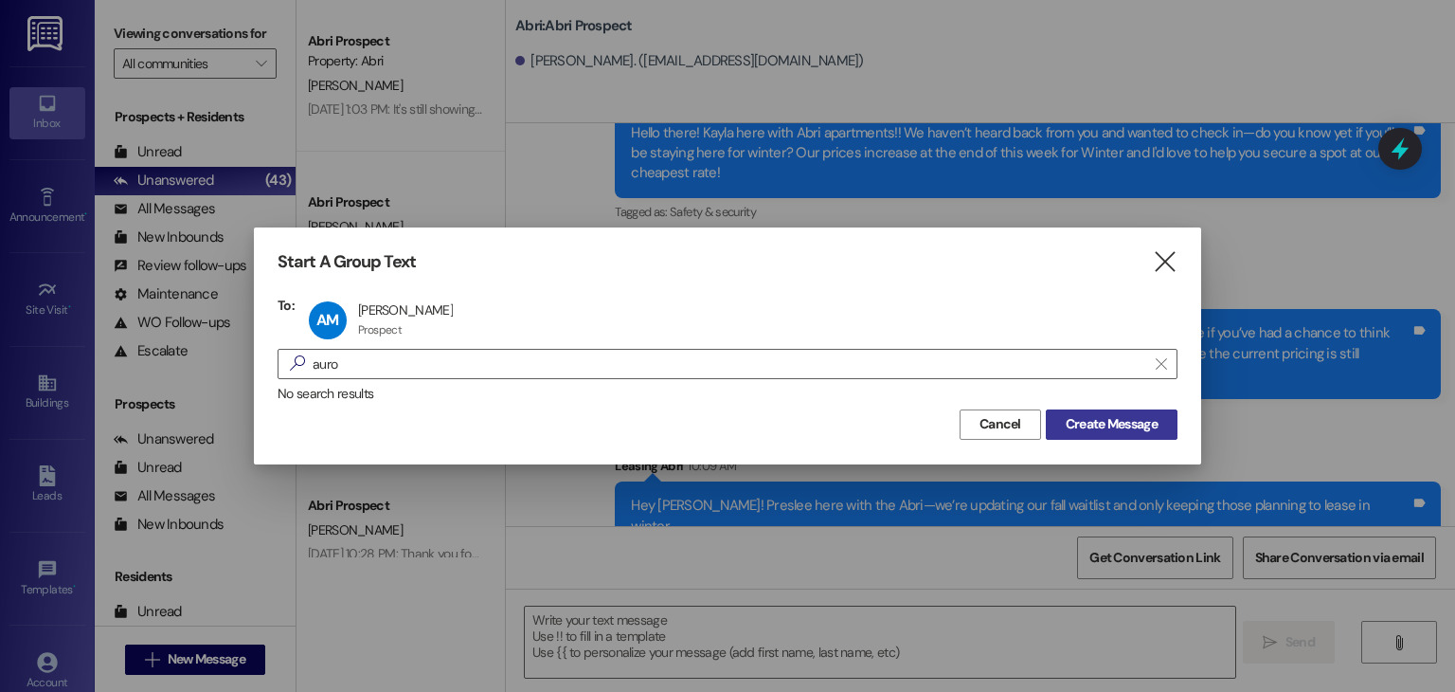
click at [1095, 419] on span "Create Message" at bounding box center [1112, 424] width 92 height 20
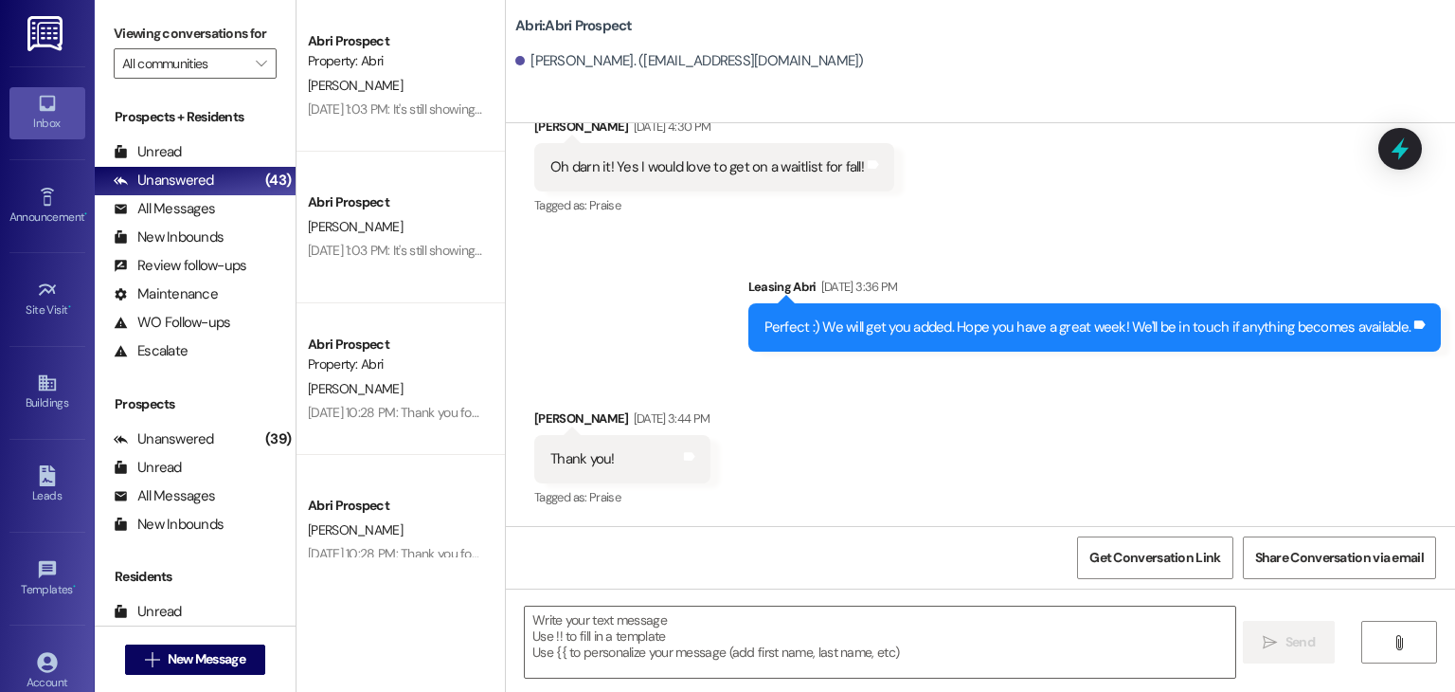
scroll to position [286, 0]
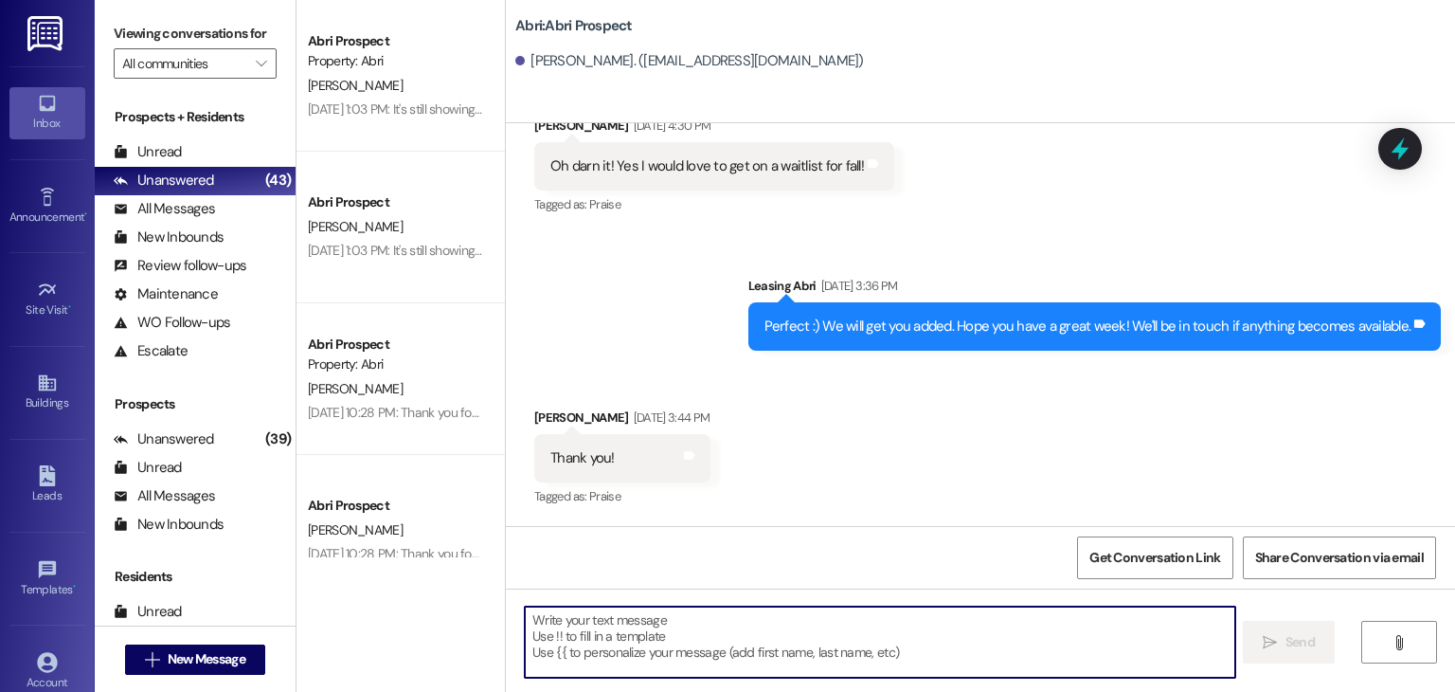
click at [638, 615] on textarea at bounding box center [880, 641] width 710 height 71
paste textarea "Hey Danielle! Preslee here with the Abri—we’re updating our fall waitlist and o…"
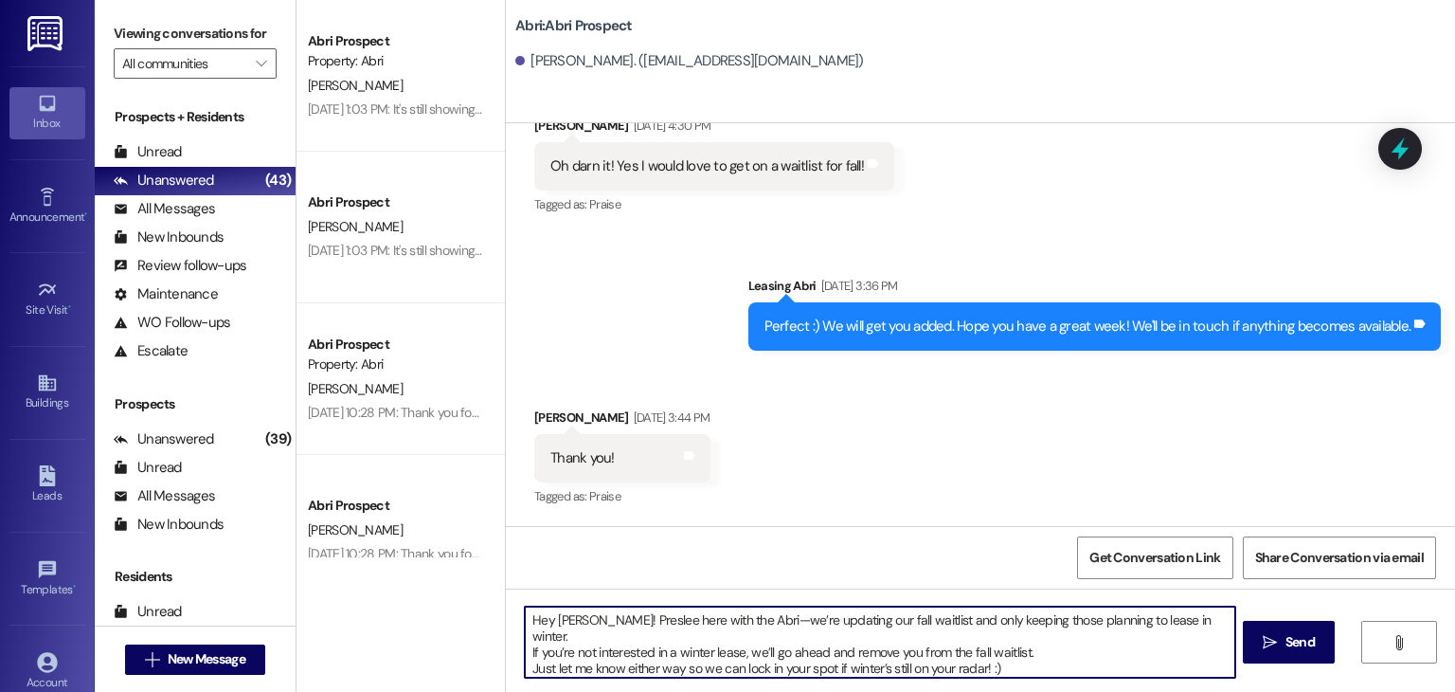
click at [587, 620] on textarea "Hey Danielle! Preslee here with the Abri—we’re updating our fall waitlist and o…" at bounding box center [880, 641] width 710 height 71
type textarea "Hey Aurora! Preslee here with the Abri—we’re updating our fall waitlist and onl…"
click at [1008, 650] on textarea "Hey Aurora! Preslee here with the Abri—we’re updating our fall waitlist and onl…" at bounding box center [880, 641] width 710 height 71
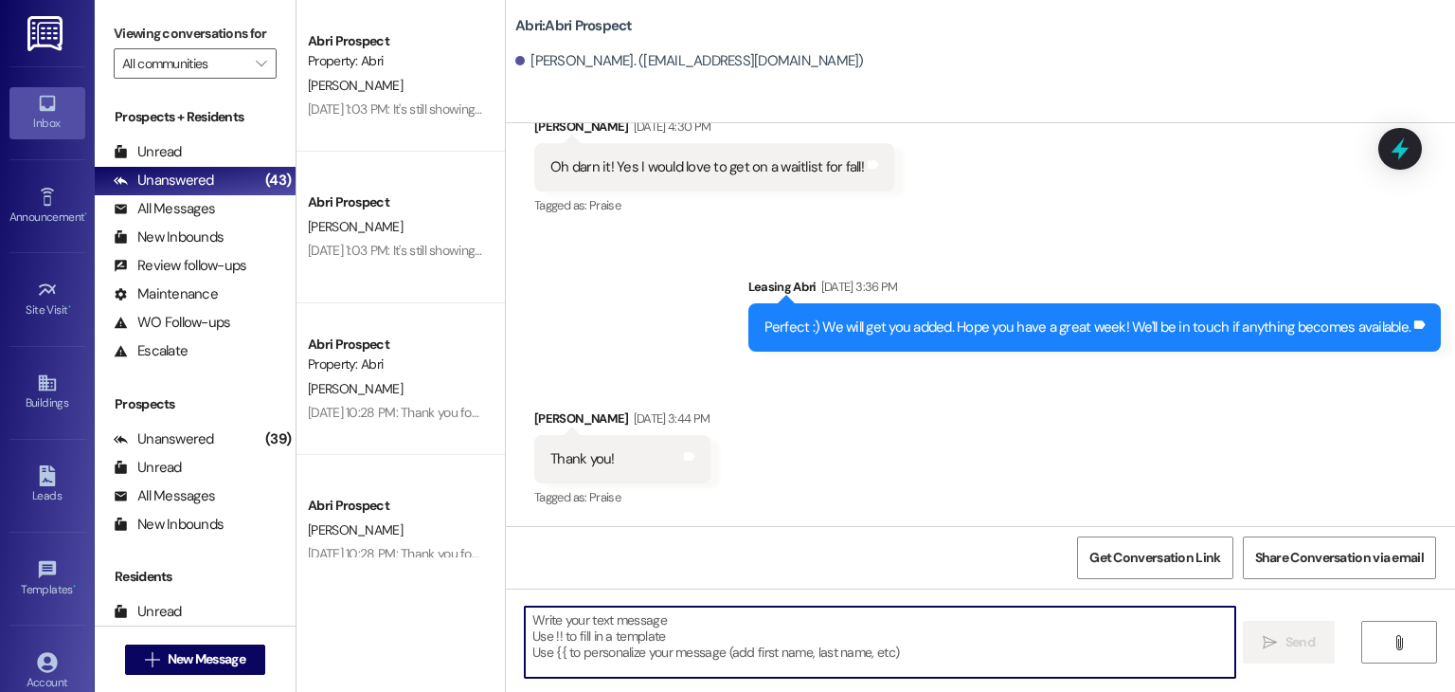
scroll to position [459, 0]
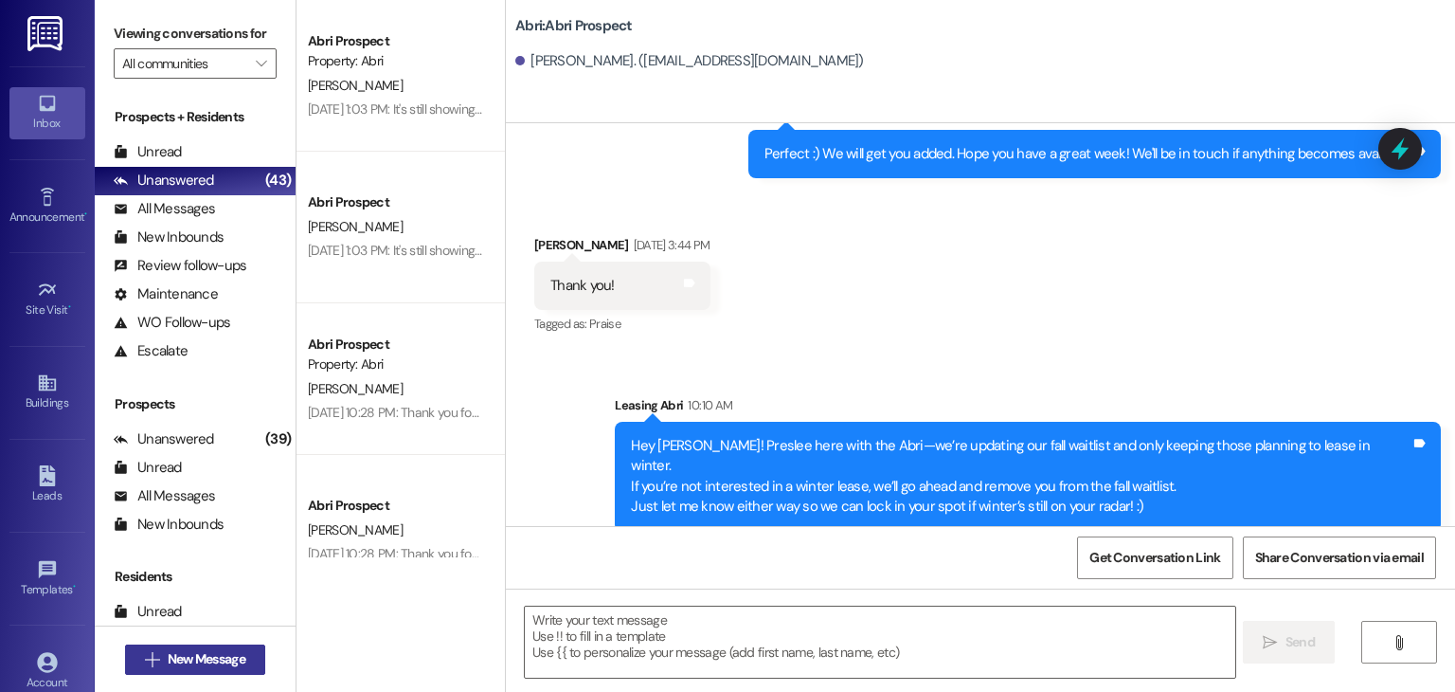
click at [250, 654] on button " New Message" at bounding box center [195, 659] width 140 height 30
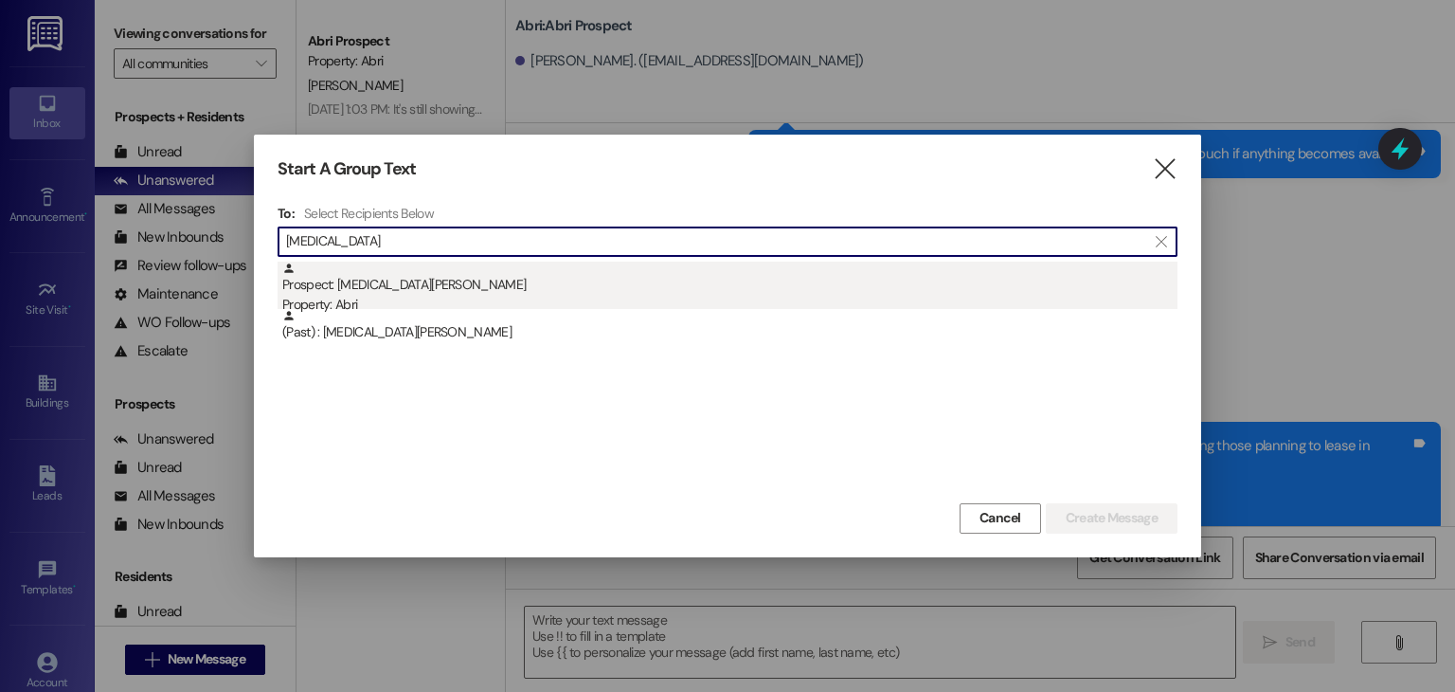
type input "kyra"
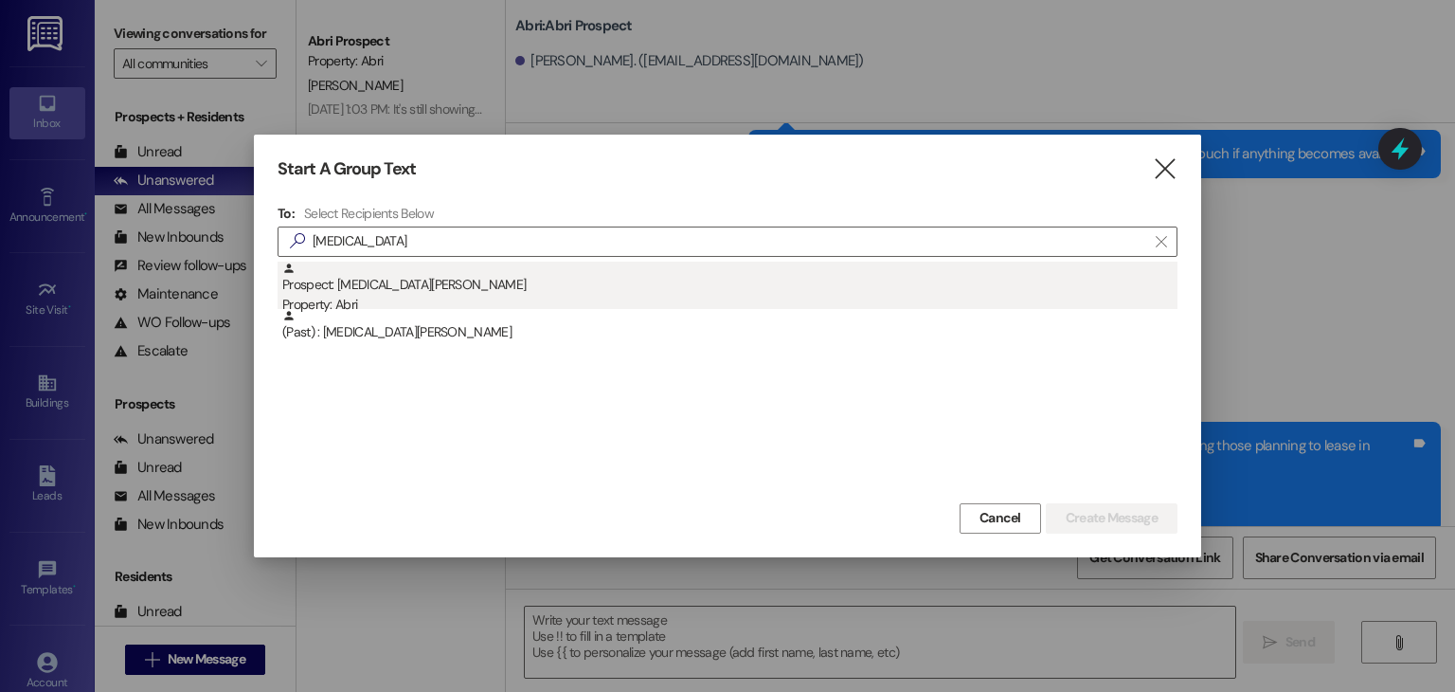
click at [393, 283] on div "Prospect: Kyra Davis Property: Abri" at bounding box center [729, 288] width 895 height 54
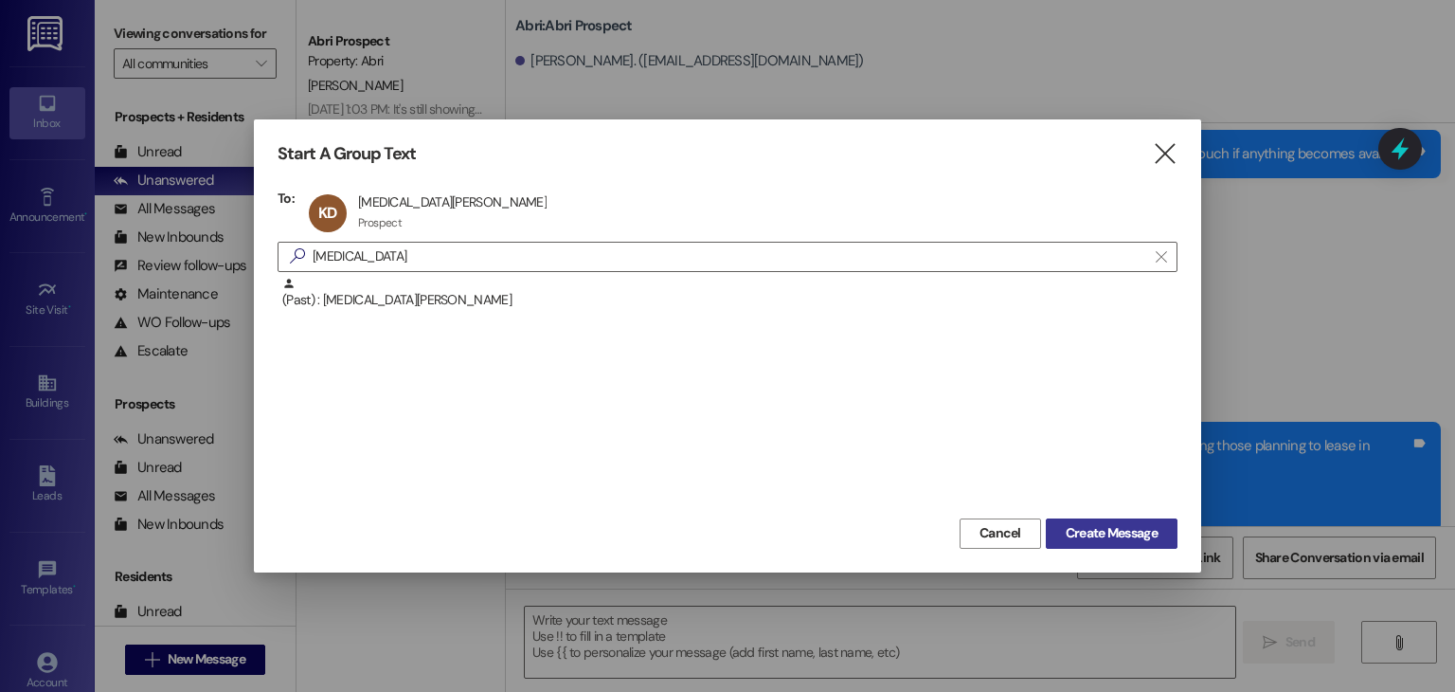
click at [1076, 520] on button "Create Message" at bounding box center [1112, 533] width 132 height 30
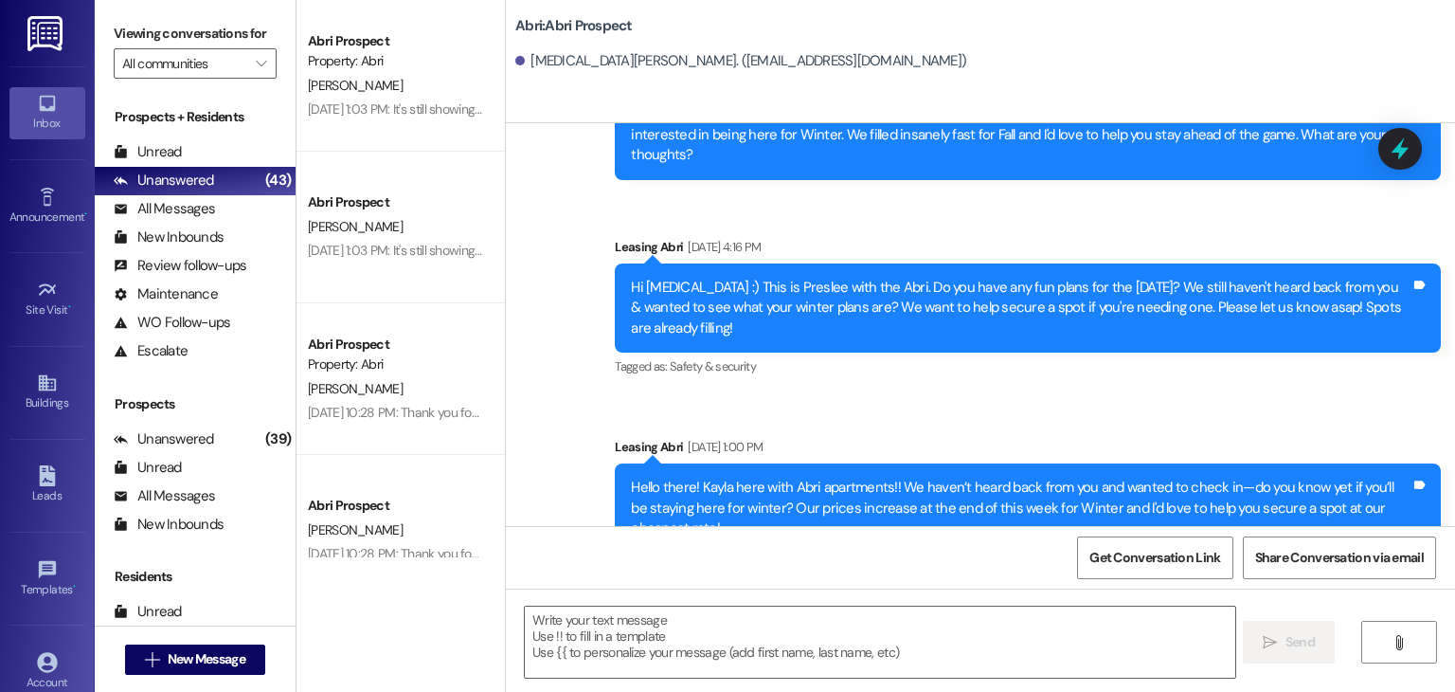
scroll to position [560, 0]
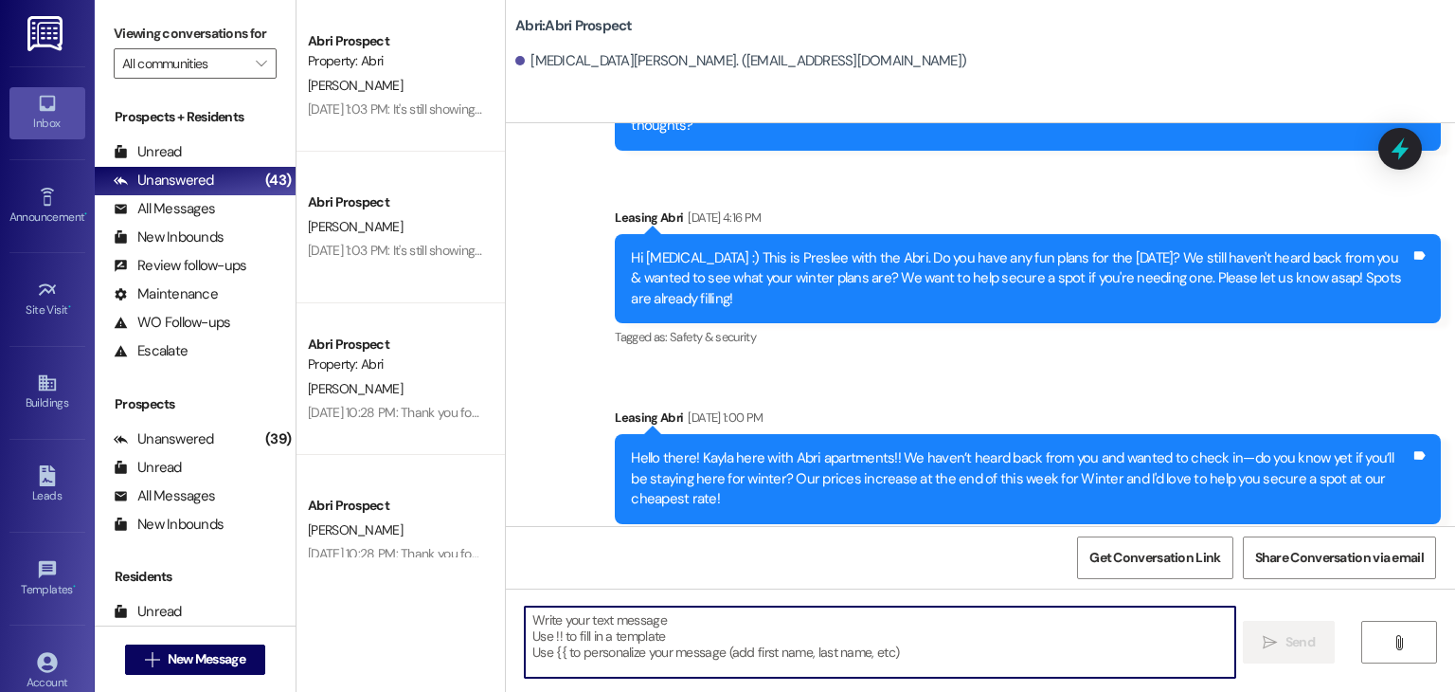
click at [623, 626] on textarea at bounding box center [880, 641] width 710 height 71
paste textarea "Hey Danielle! Preslee here with the Abri—we’re updating our fall waitlist and o…"
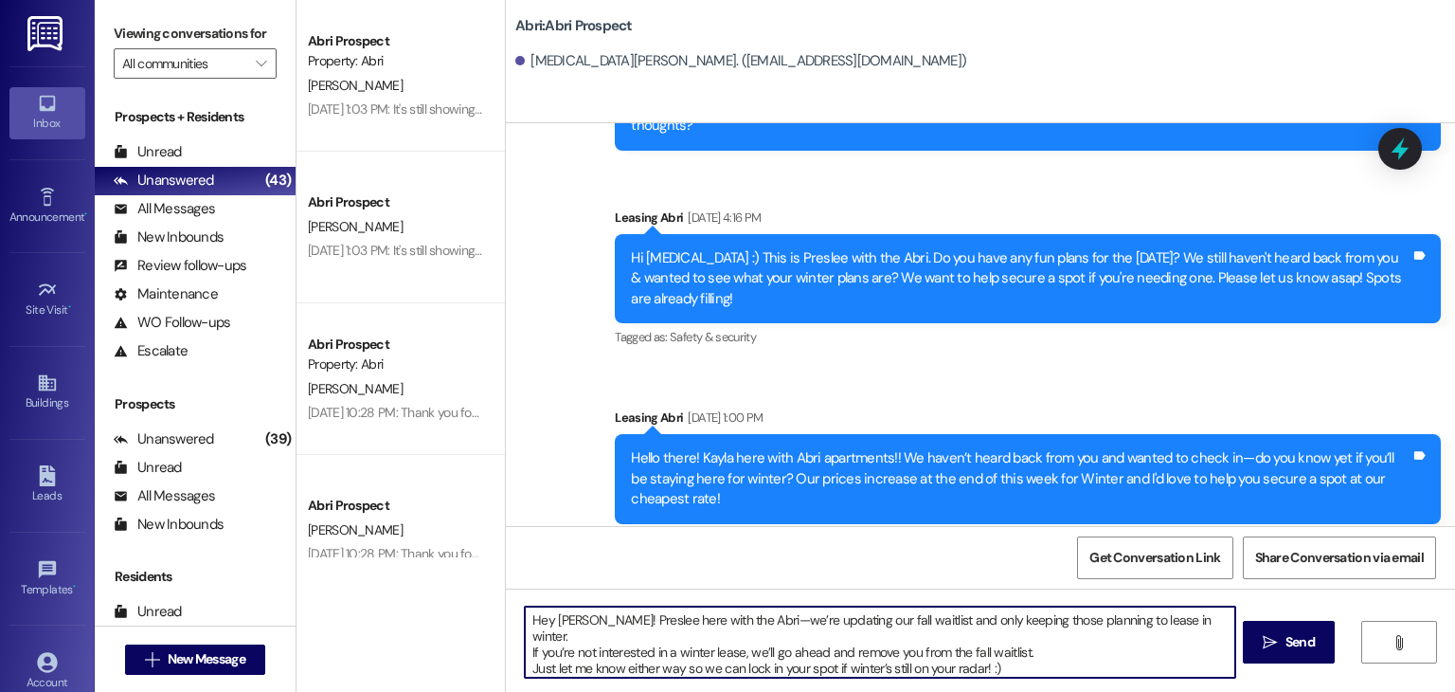
click at [587, 621] on textarea "Hey Danielle! Preslee here with the Abri—we’re updating our fall waitlist and o…" at bounding box center [880, 641] width 710 height 71
click at [1025, 649] on textarea "Hey Kyra! Preslee here with the Abri—we’re updating our fall waitlist and only …" at bounding box center [880, 641] width 710 height 71
click at [727, 621] on textarea "Hey Kyra! Preslee here with the Abri—we’re updating our fall waitlist and only …" at bounding box center [880, 641] width 710 height 71
drag, startPoint x: 909, startPoint y: 620, endPoint x: 940, endPoint y: 622, distance: 30.4
click at [940, 622] on textarea "Hey Kyra! Preslee here with the Abri— because our we’re updating our fall waitl…" at bounding box center [880, 641] width 710 height 71
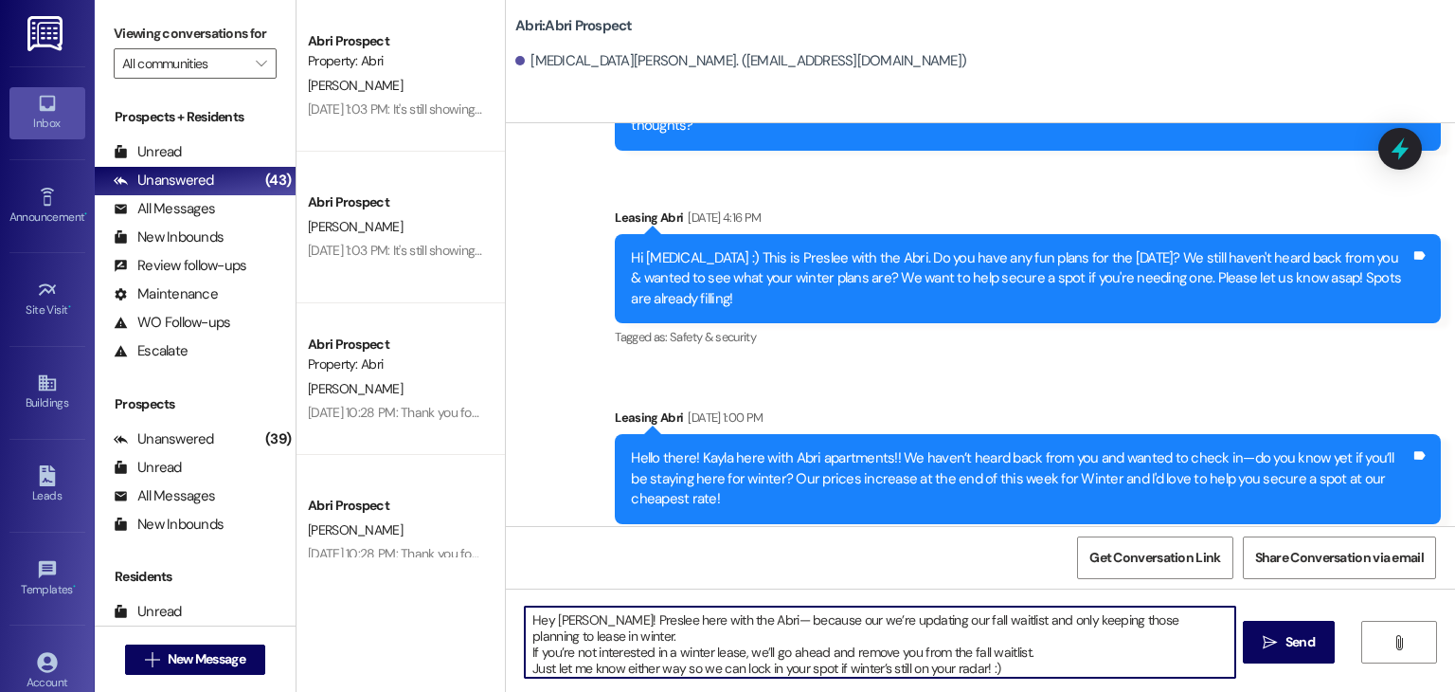
click at [940, 622] on textarea "Hey Kyra! Preslee here with the Abri— because our we’re updating our fall waitl…" at bounding box center [880, 641] width 710 height 71
drag, startPoint x: 962, startPoint y: 619, endPoint x: 907, endPoint y: 627, distance: 56.5
click at [907, 627] on textarea "Hey Kyra! Preslee here with the Abri— because our we’re updating our fall waitl…" at bounding box center [880, 641] width 710 height 71
click at [799, 619] on textarea "Hey Kyra! Preslee here with the Abri— because our we’re updating our and only k…" at bounding box center [880, 641] width 710 height 71
paste textarea "fall waitlist"
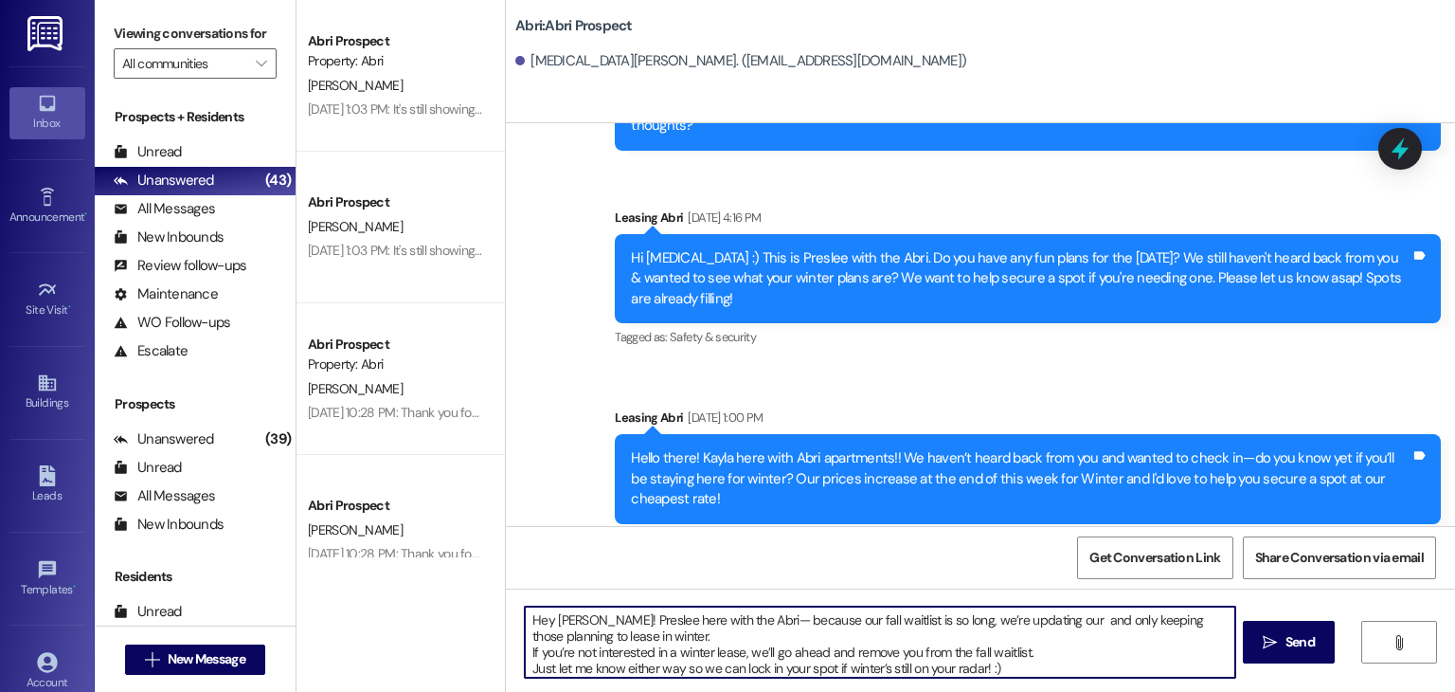
click at [948, 619] on textarea "Hey Kyra! Preslee here with the Abri— because our fall waitlist is so long, we’…" at bounding box center [880, 641] width 710 height 71
click at [1064, 620] on textarea "Hey Kyra! Preslee here with the Abri— because our fall waitlist is so long, we’…" at bounding box center [880, 641] width 710 height 71
click at [1087, 622] on textarea "Hey Kyra! Preslee here with the Abri— because our fall waitlist is so long, we’…" at bounding box center [880, 641] width 710 height 71
type textarea "Hey Kyra! Preslee here with the Abri— because our fall waitlist is so long, we’…"
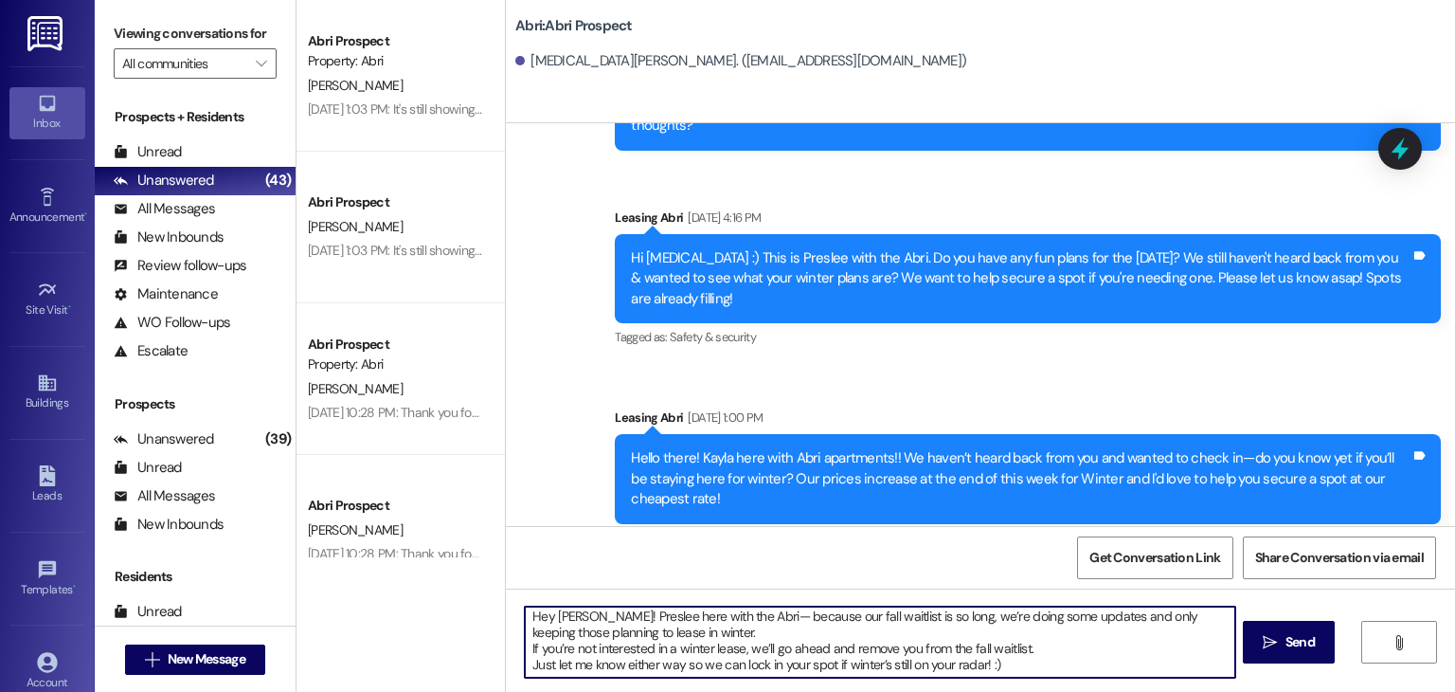
click at [1039, 662] on textarea "Hey Kyra! Preslee here with the Abri— because our fall waitlist is so long, we’…" at bounding box center [880, 641] width 710 height 71
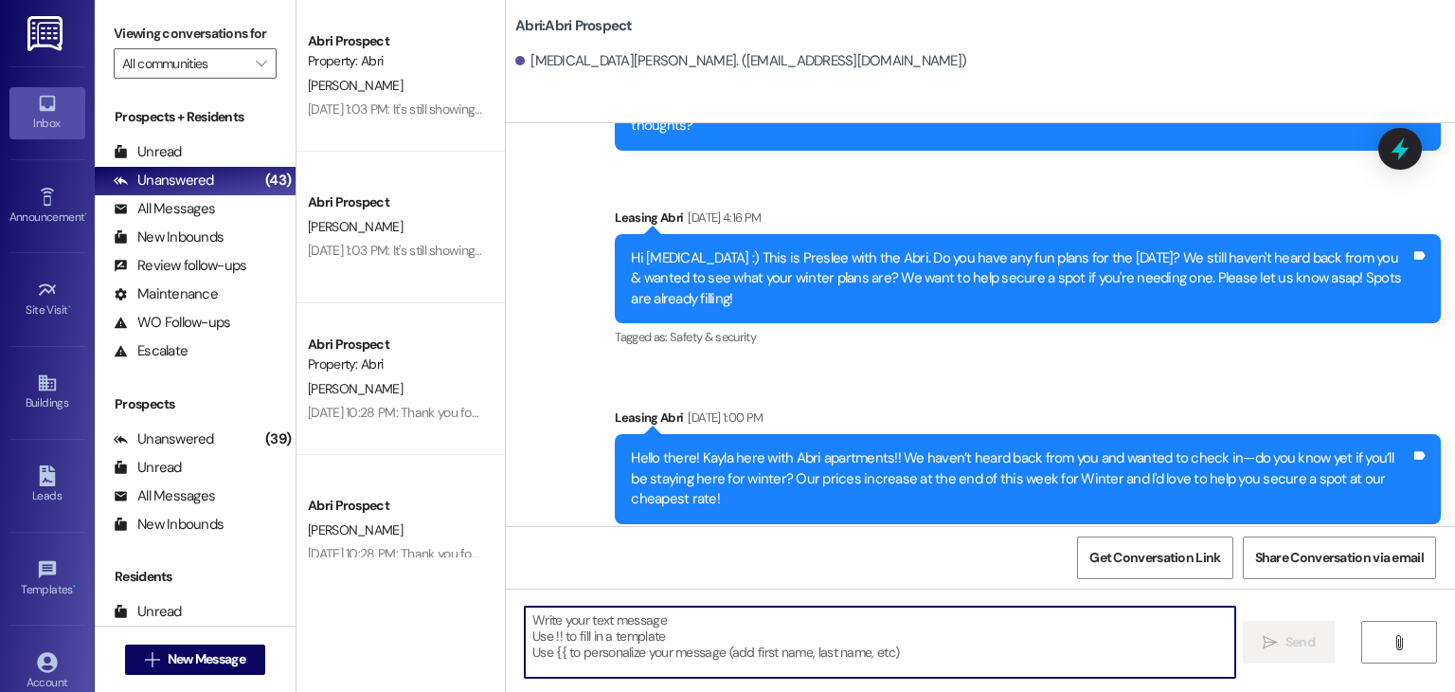
scroll to position [753, 0]
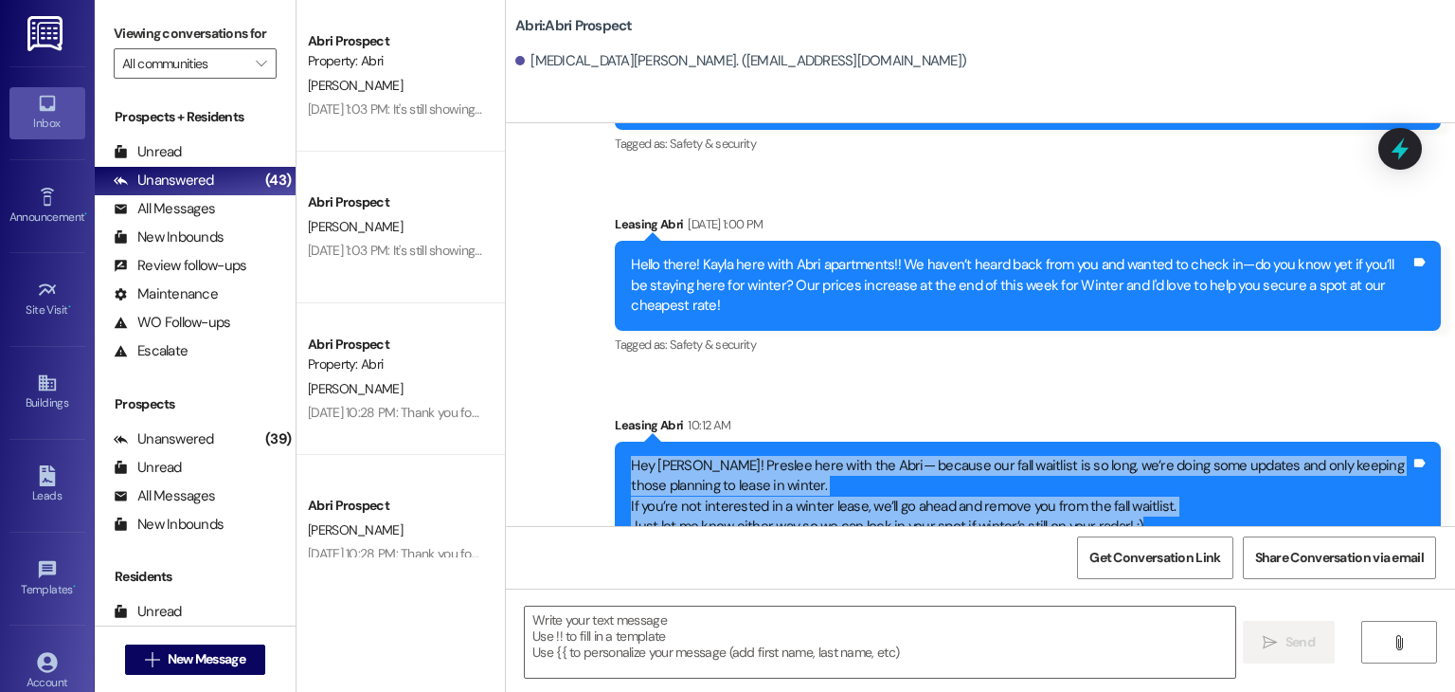
drag, startPoint x: 620, startPoint y: 426, endPoint x: 1263, endPoint y: 501, distance: 647.6
click at [1263, 501] on div "Hey Kyra! Preslee here with the Abri— because our fall waitlist is so long, we’…" at bounding box center [1028, 496] width 826 height 110
copy div "Hey Kyra! Preslee here with the Abri— because our fall waitlist is so long, we’…"
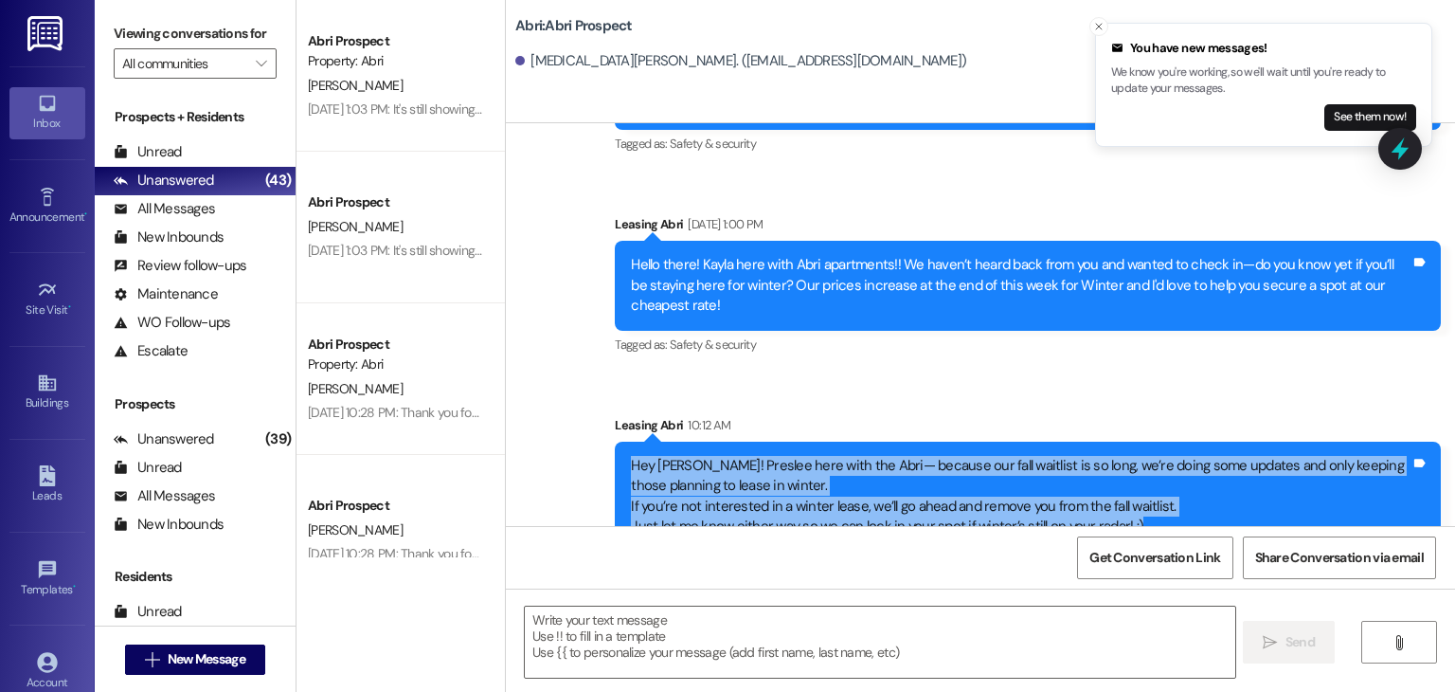
click at [1250, 497] on div "Hey Kyra! Preslee here with the Abri— because our fall waitlist is so long, we’…" at bounding box center [1028, 496] width 826 height 110
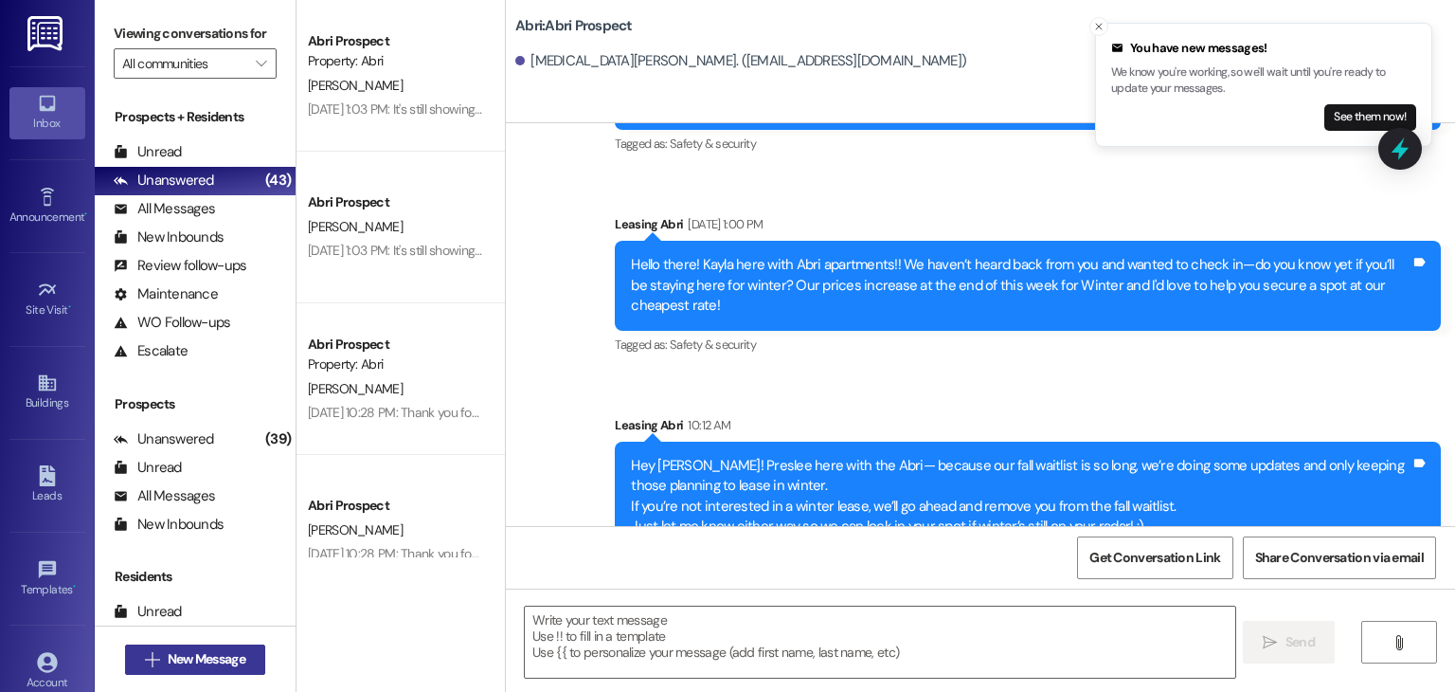
click at [227, 656] on span "New Message" at bounding box center [207, 659] width 78 height 20
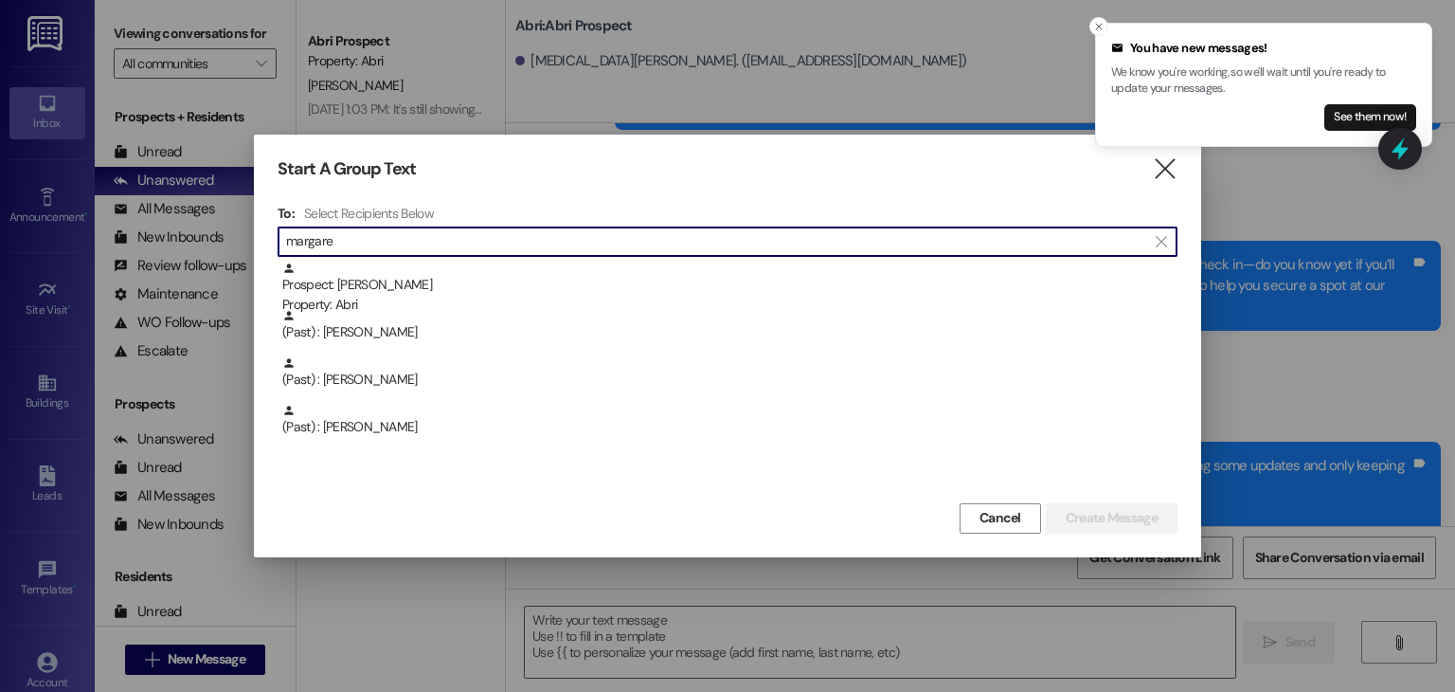
type input "margare"
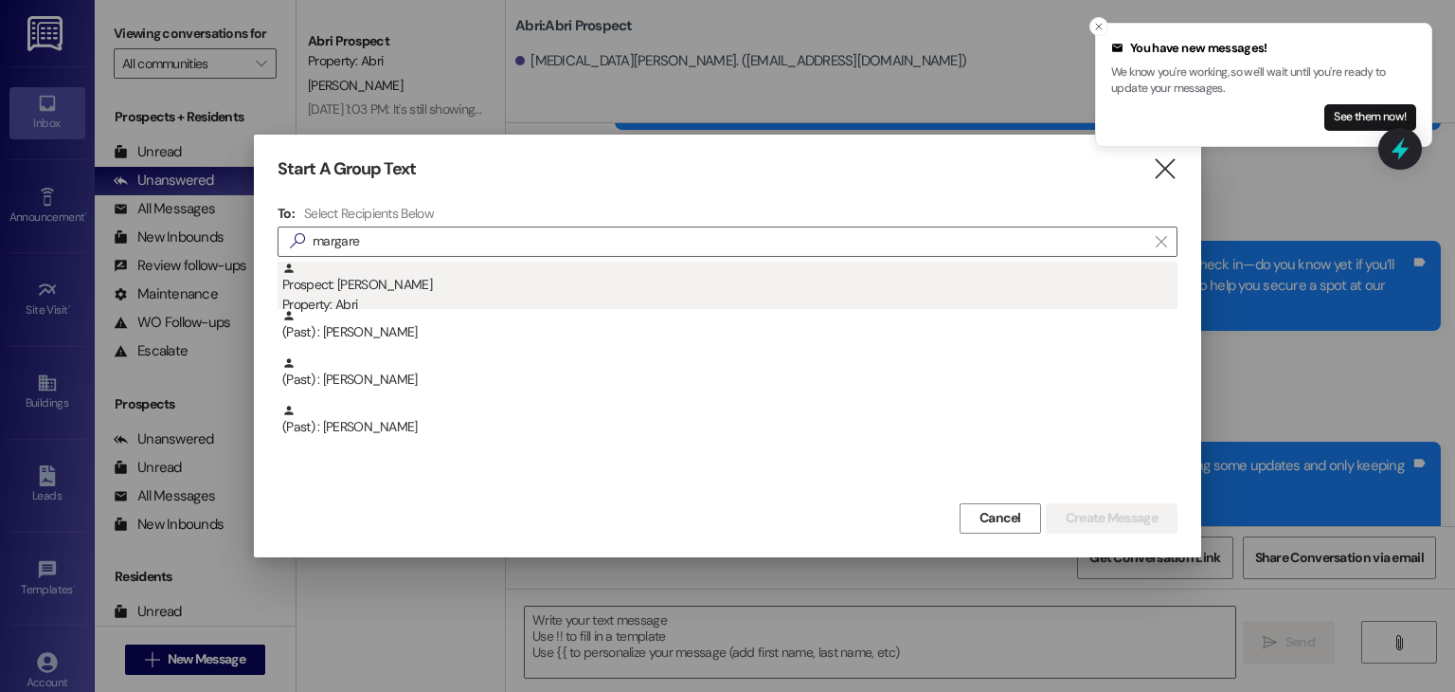
click at [629, 285] on div "Prospect: Margaret Hybiak Property: Abri" at bounding box center [729, 288] width 895 height 54
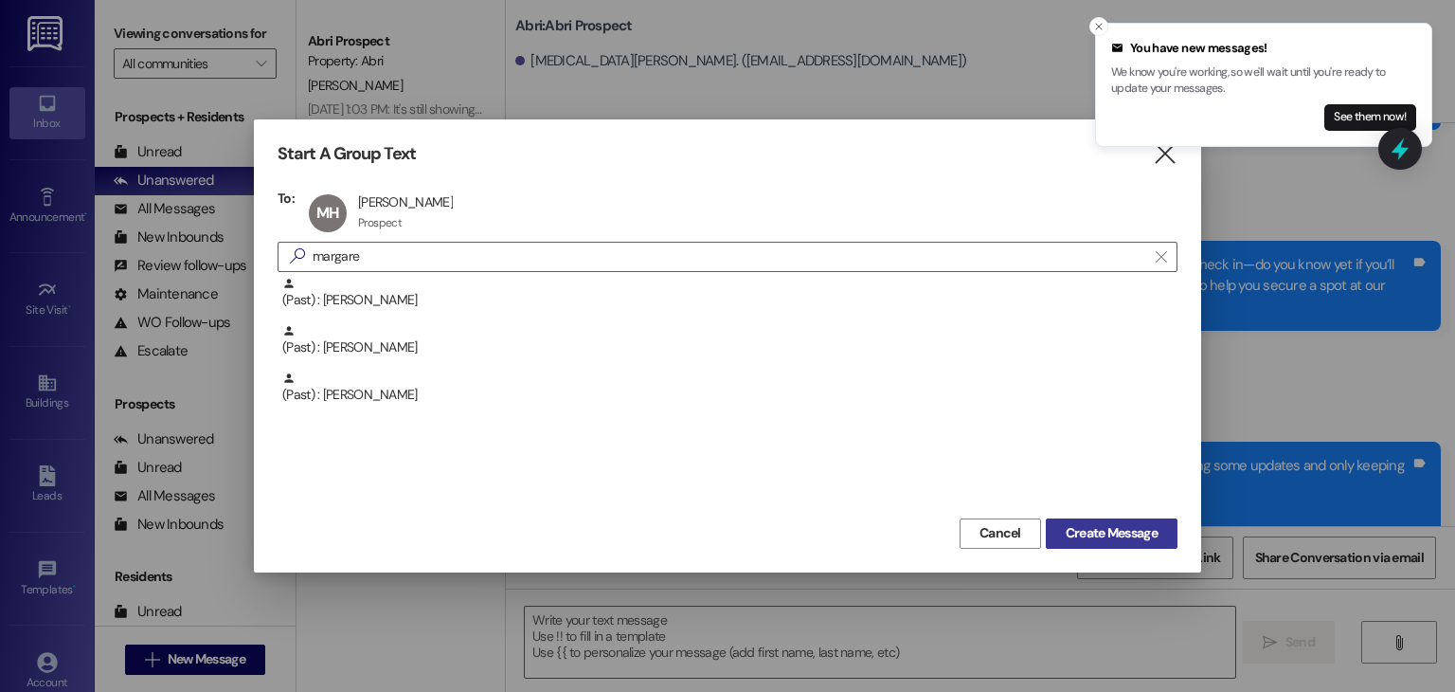
click at [1078, 531] on span "Create Message" at bounding box center [1112, 533] width 92 height 20
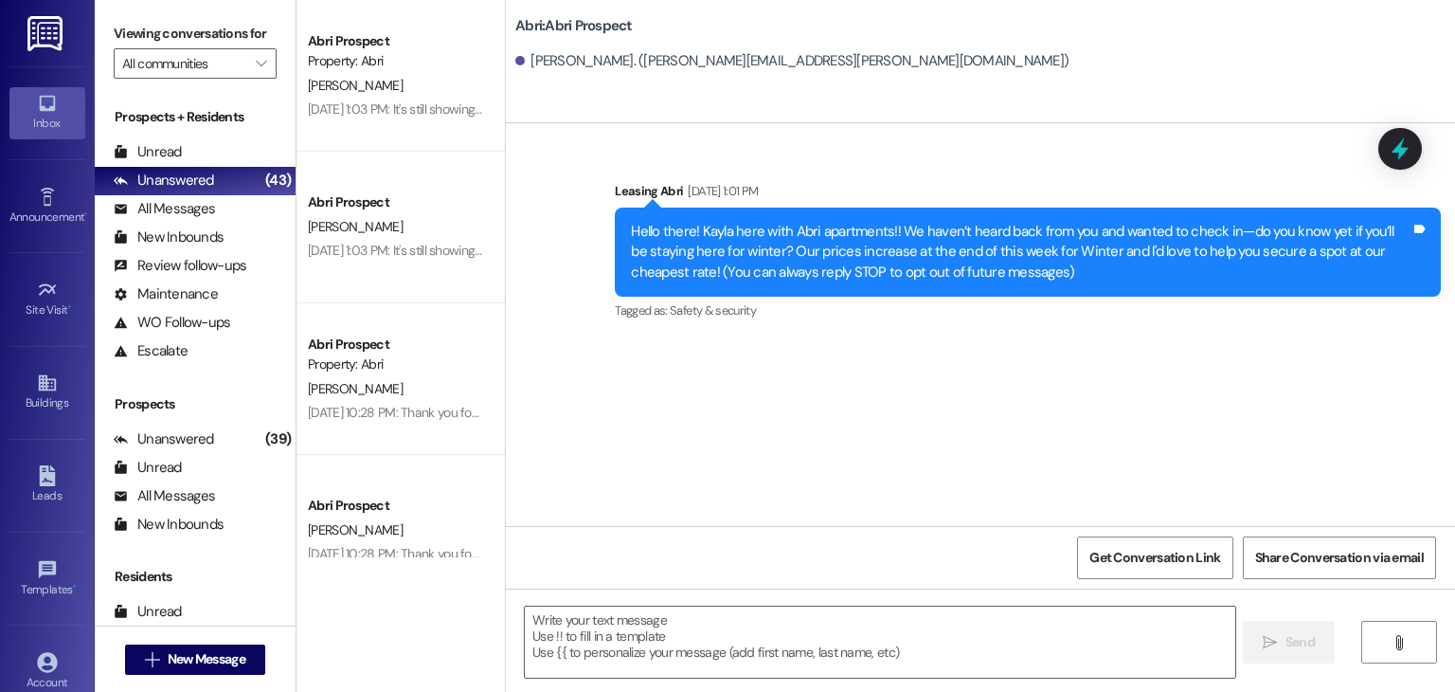
scroll to position [0, 0]
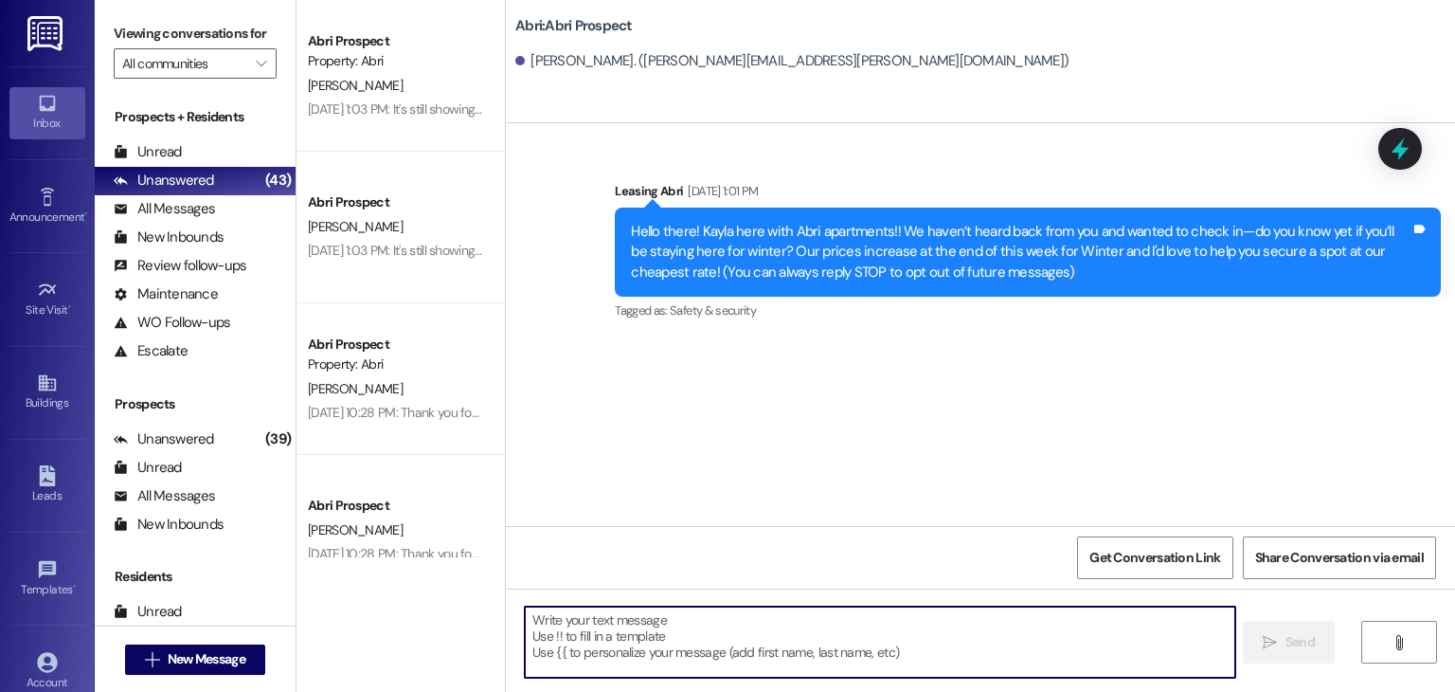
click at [722, 630] on textarea at bounding box center [880, 641] width 710 height 71
paste textarea "Hey Kyra! Preslee here with the Abri— because our fall waitlist is so long, we’…"
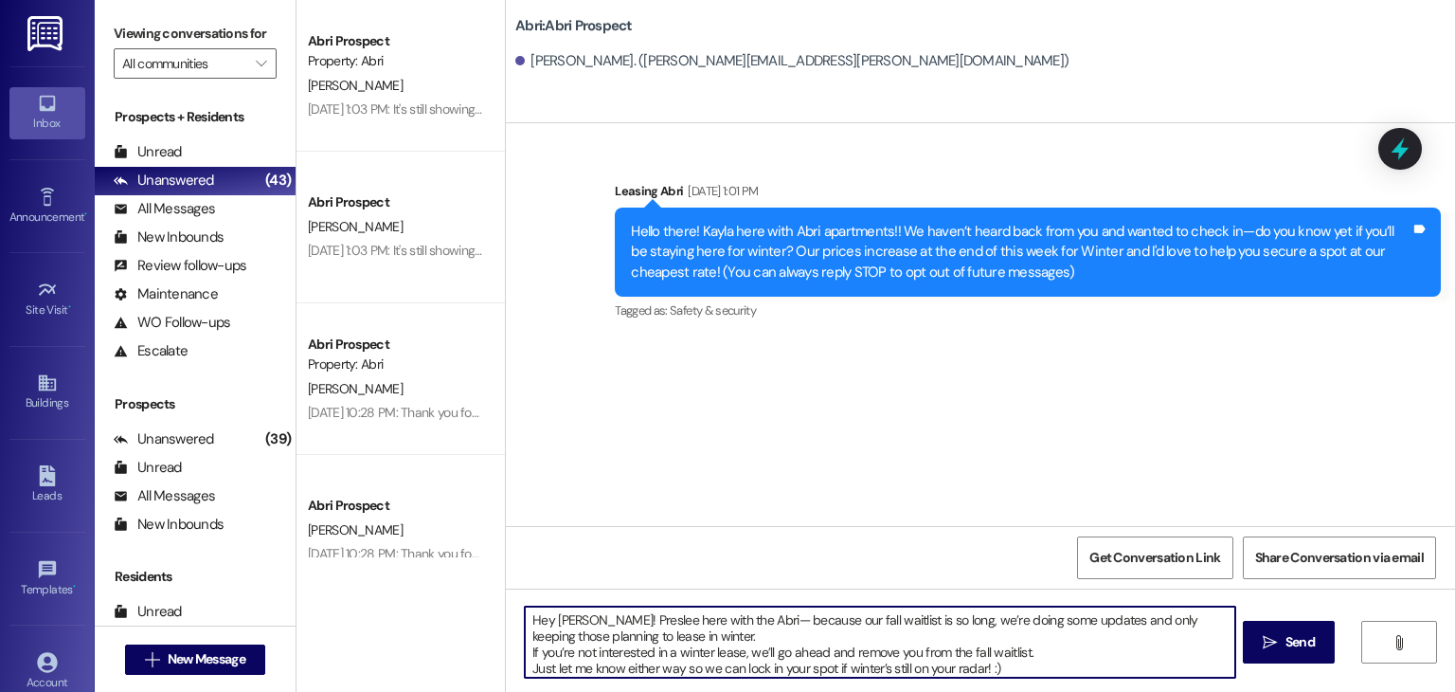
click at [570, 619] on textarea "Hey Kyra! Preslee here with the Abri— because our fall waitlist is so long, we’…" at bounding box center [880, 641] width 710 height 71
type textarea "Hey Margaret! Preslee here with the Abri— because our fall waitlist is so long,…"
click at [997, 666] on textarea "Hey Margaret! Preslee here with the Abri— because our fall waitlist is so long,…" at bounding box center [880, 641] width 710 height 71
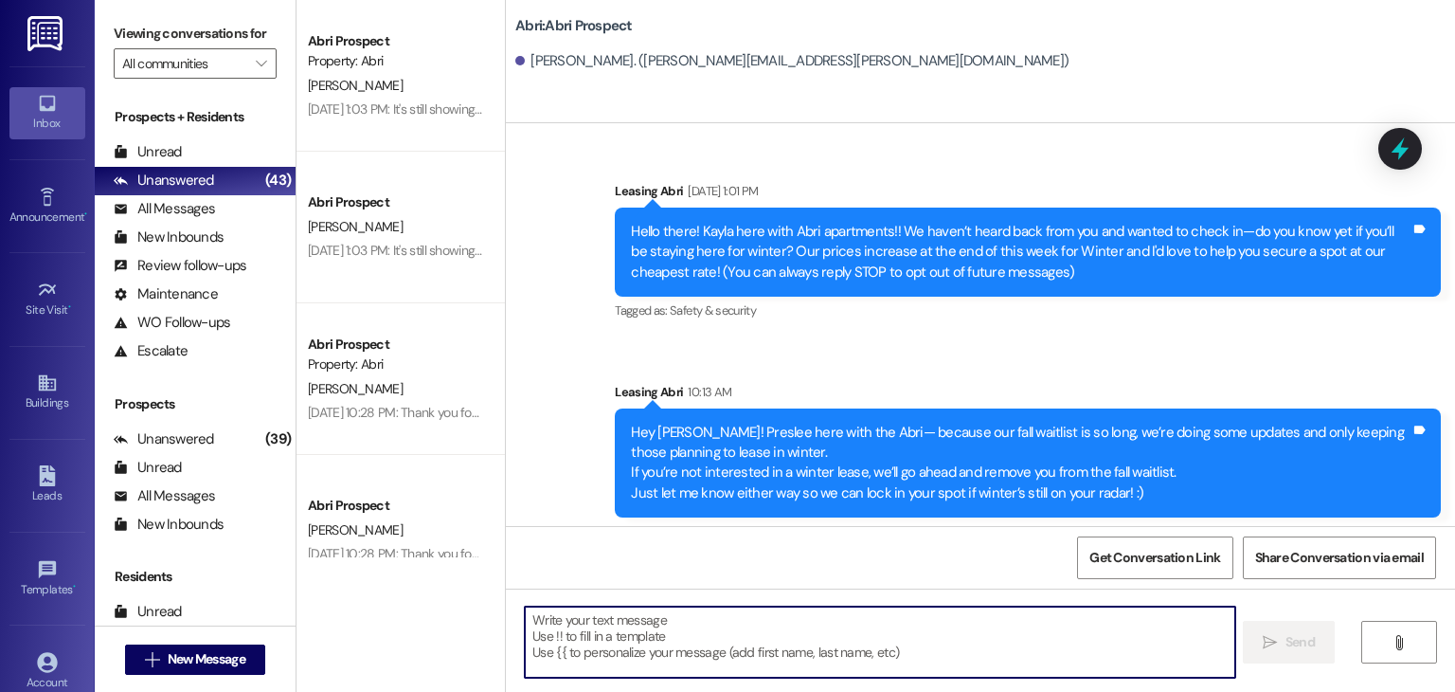
scroll to position [7, 0]
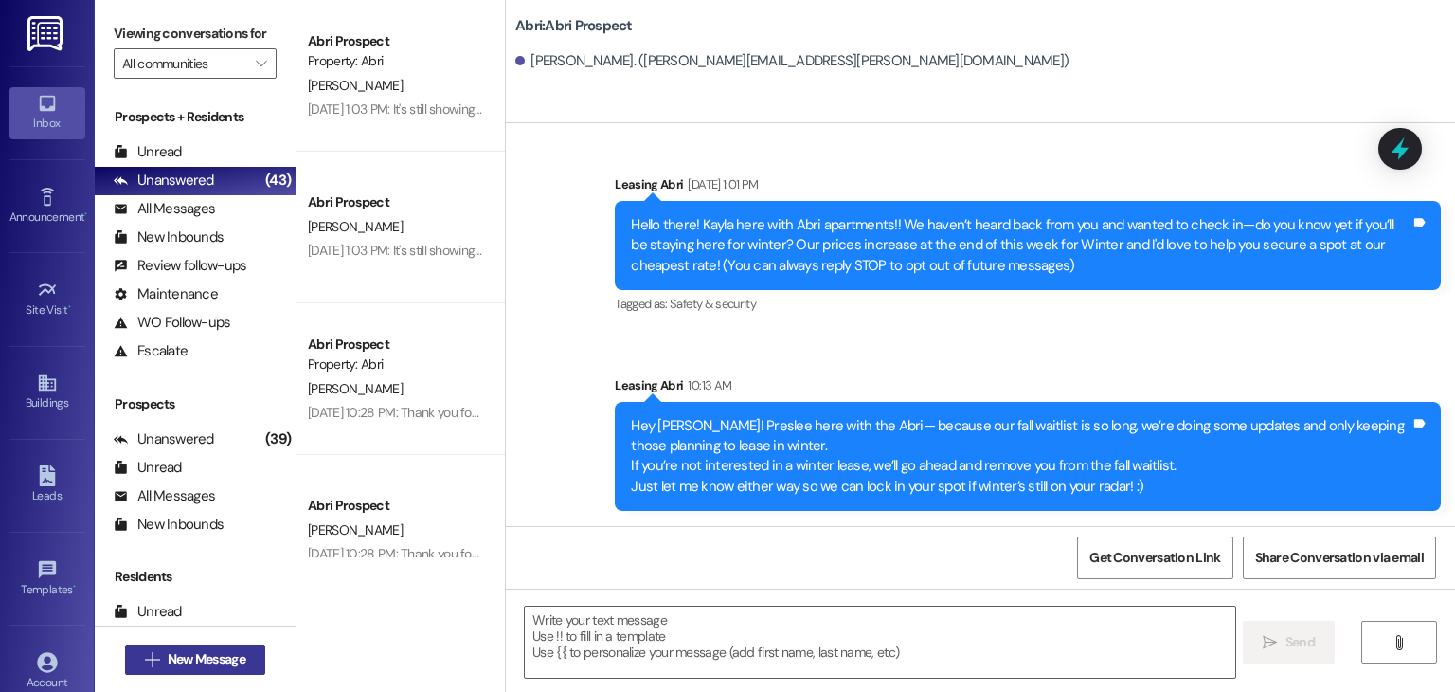
click at [226, 649] on span "New Message" at bounding box center [207, 659] width 78 height 20
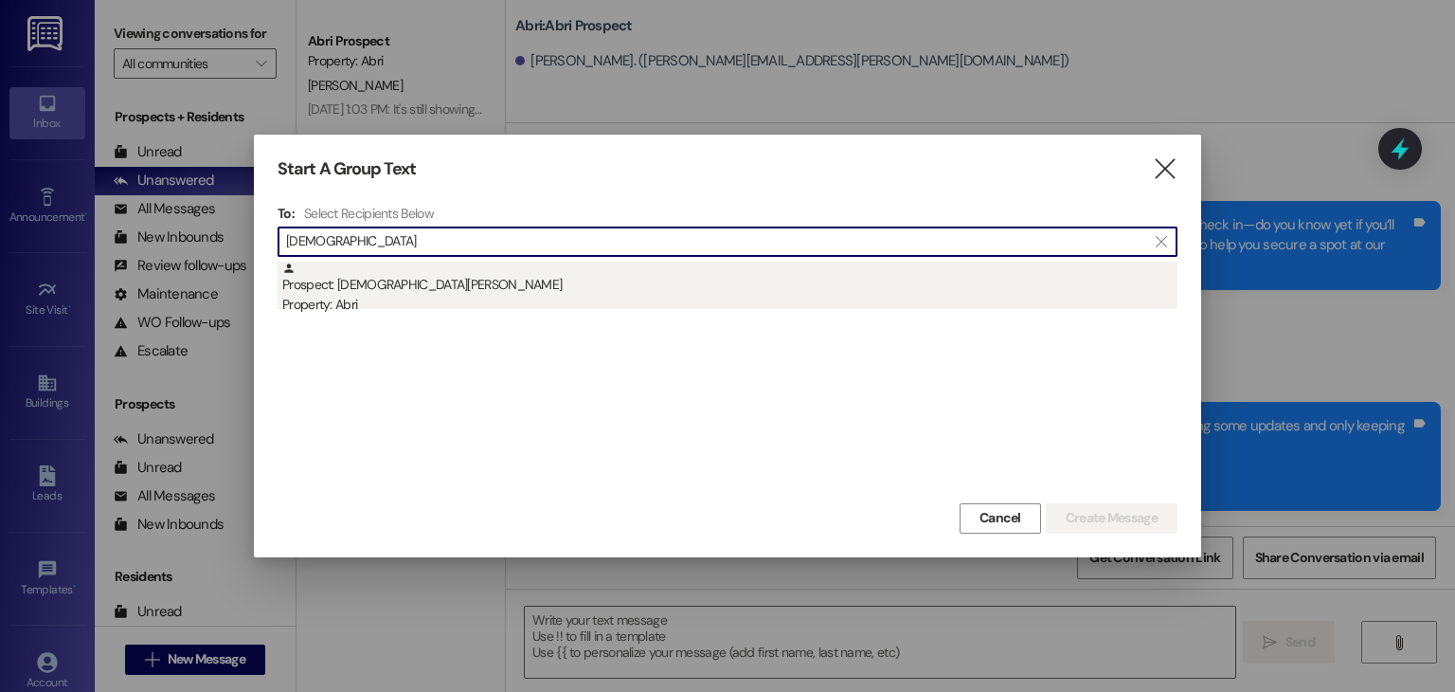
type input "jesa"
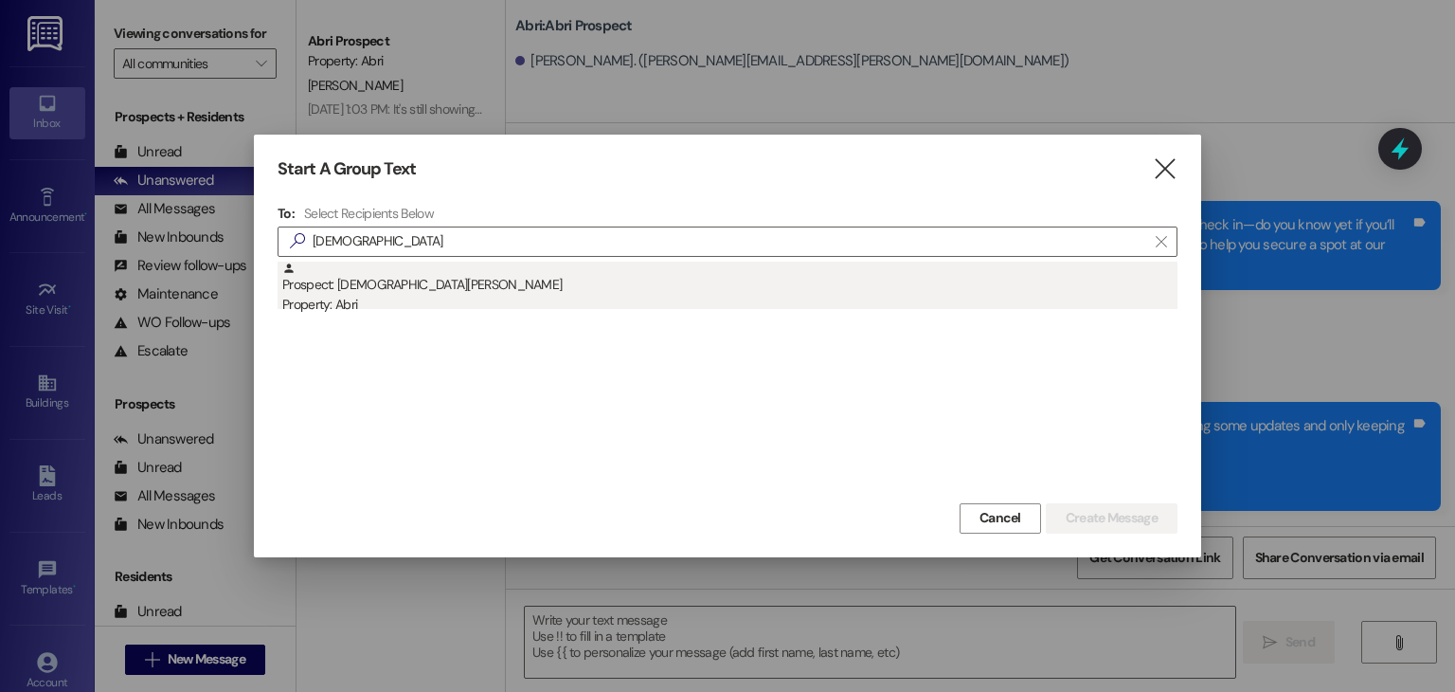
click at [376, 311] on div "Property: Abri" at bounding box center [729, 305] width 895 height 20
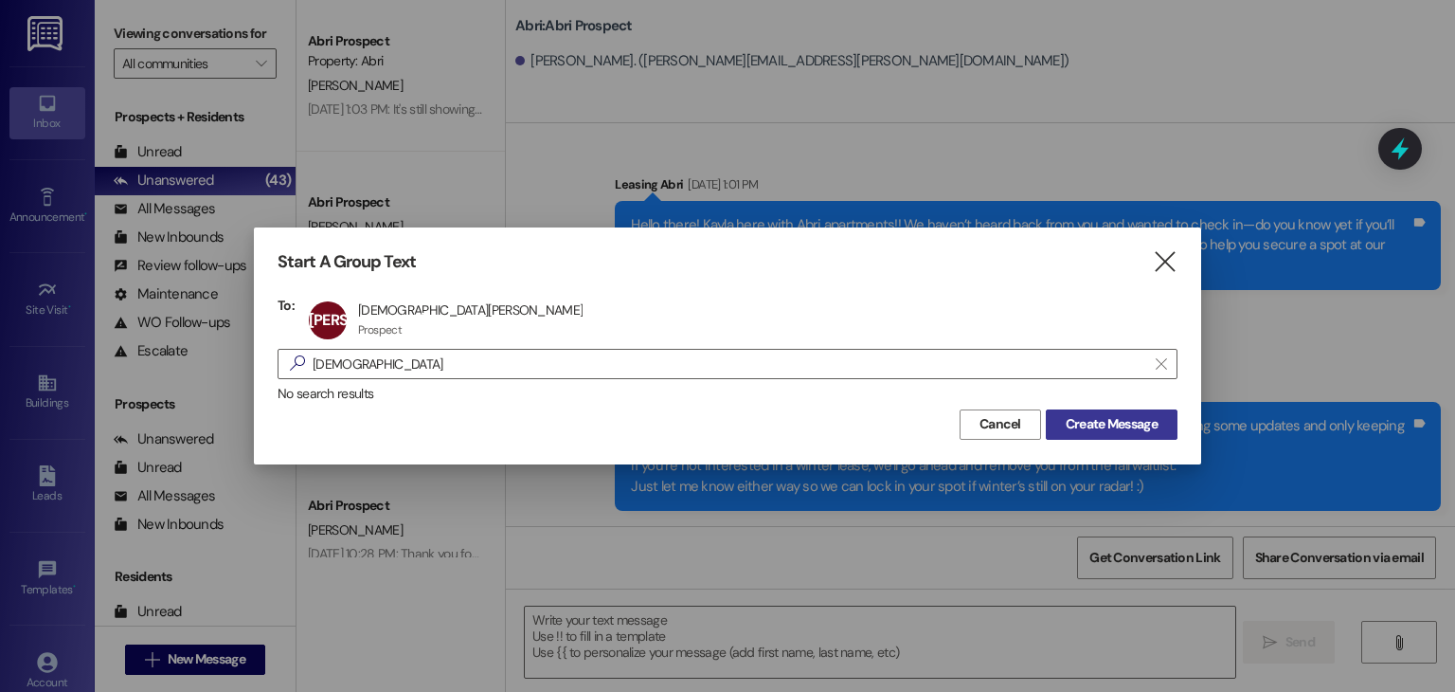
click at [1070, 423] on span "Create Message" at bounding box center [1112, 424] width 92 height 20
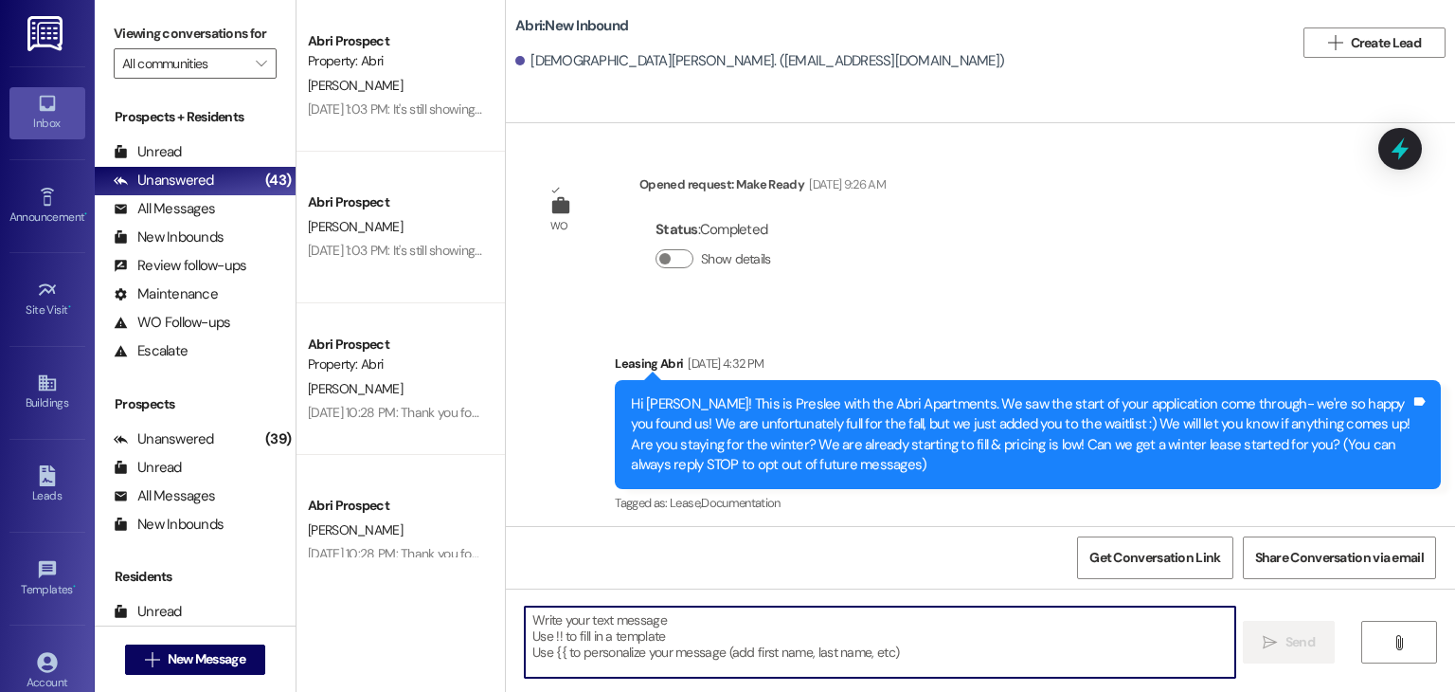
click at [616, 612] on textarea at bounding box center [880, 641] width 710 height 71
paste textarea "Hey Kyra! Preslee here with the Abri— because our fall waitlist is so long, we’…"
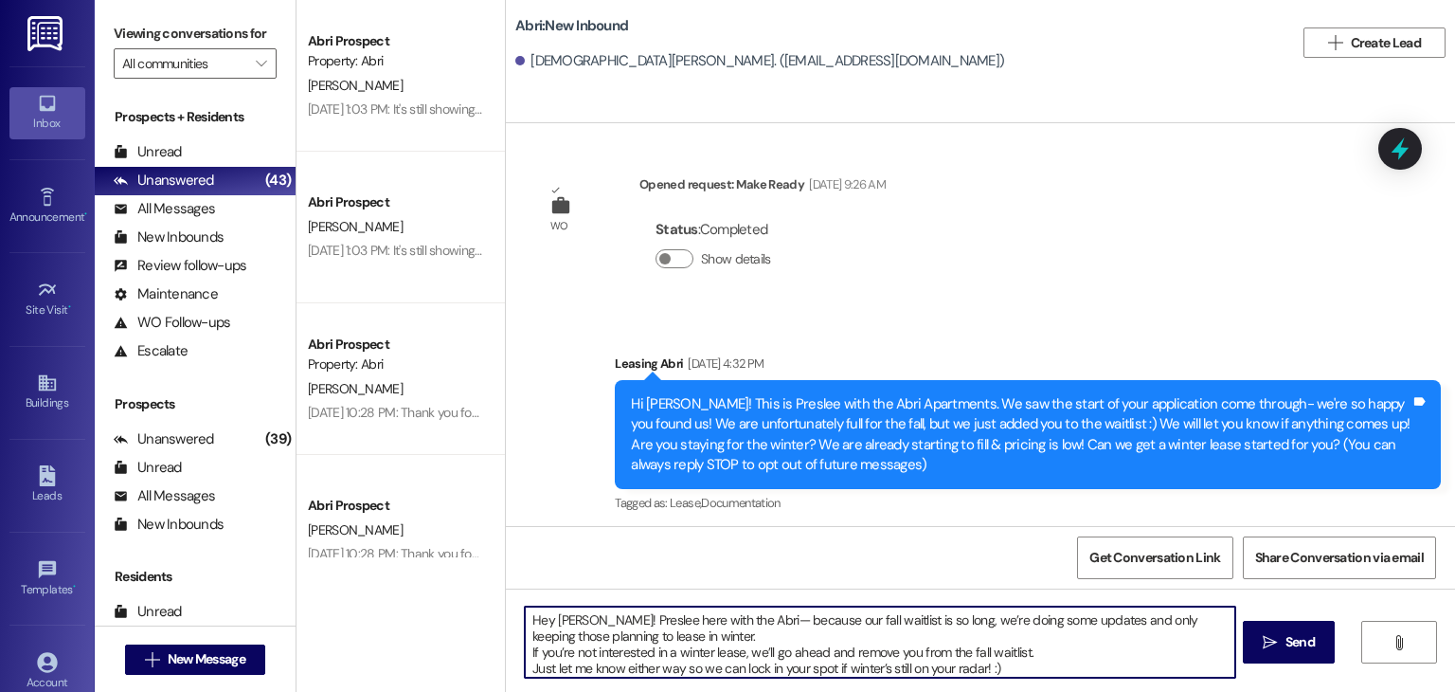
click at [569, 620] on textarea "Hey Kyra! Preslee here with the Abri— because our fall waitlist is so long, we’…" at bounding box center [880, 641] width 710 height 71
type textarea "Hey Jesa! Preslee here with the Abri— because our fall waitlist is so long, we’…"
click at [1001, 661] on textarea "Hey Jesa! Preslee here with the Abri— because our fall waitlist is so long, we’…" at bounding box center [880, 641] width 710 height 71
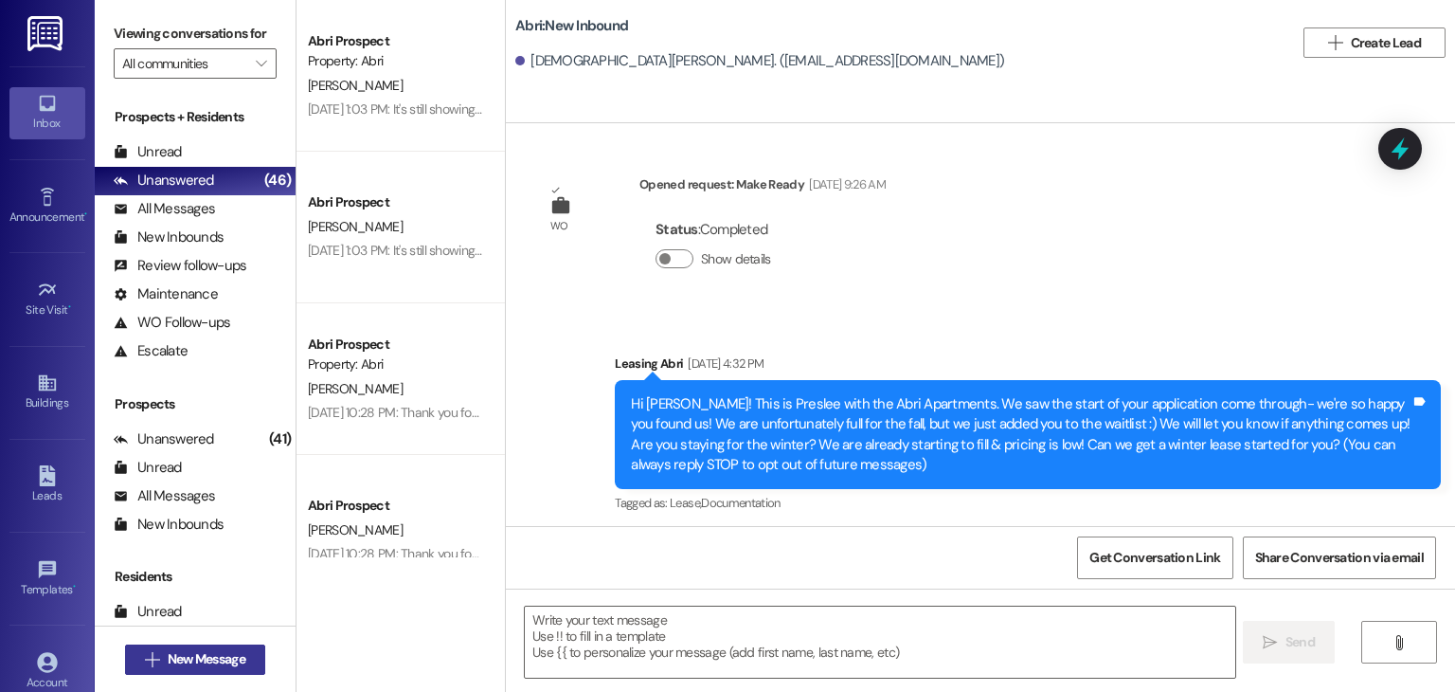
click at [201, 662] on span "New Message" at bounding box center [207, 659] width 78 height 20
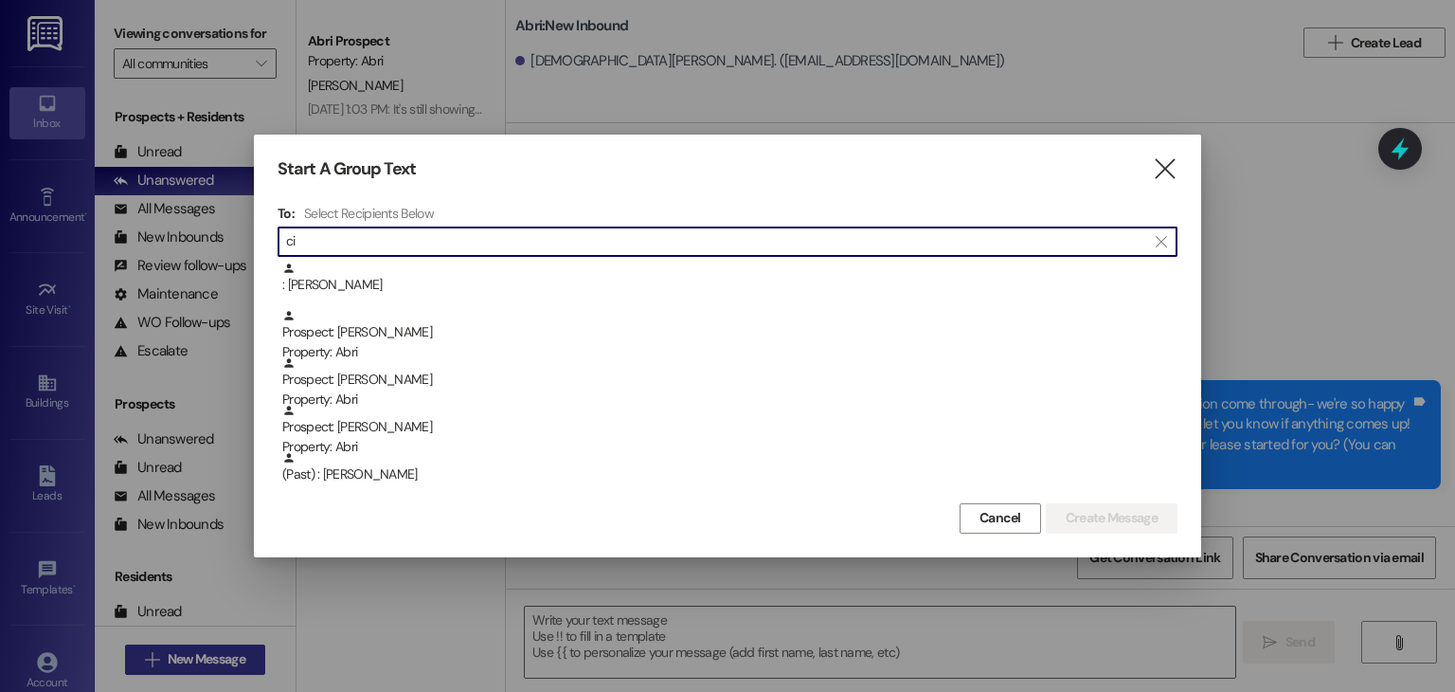
type input "c"
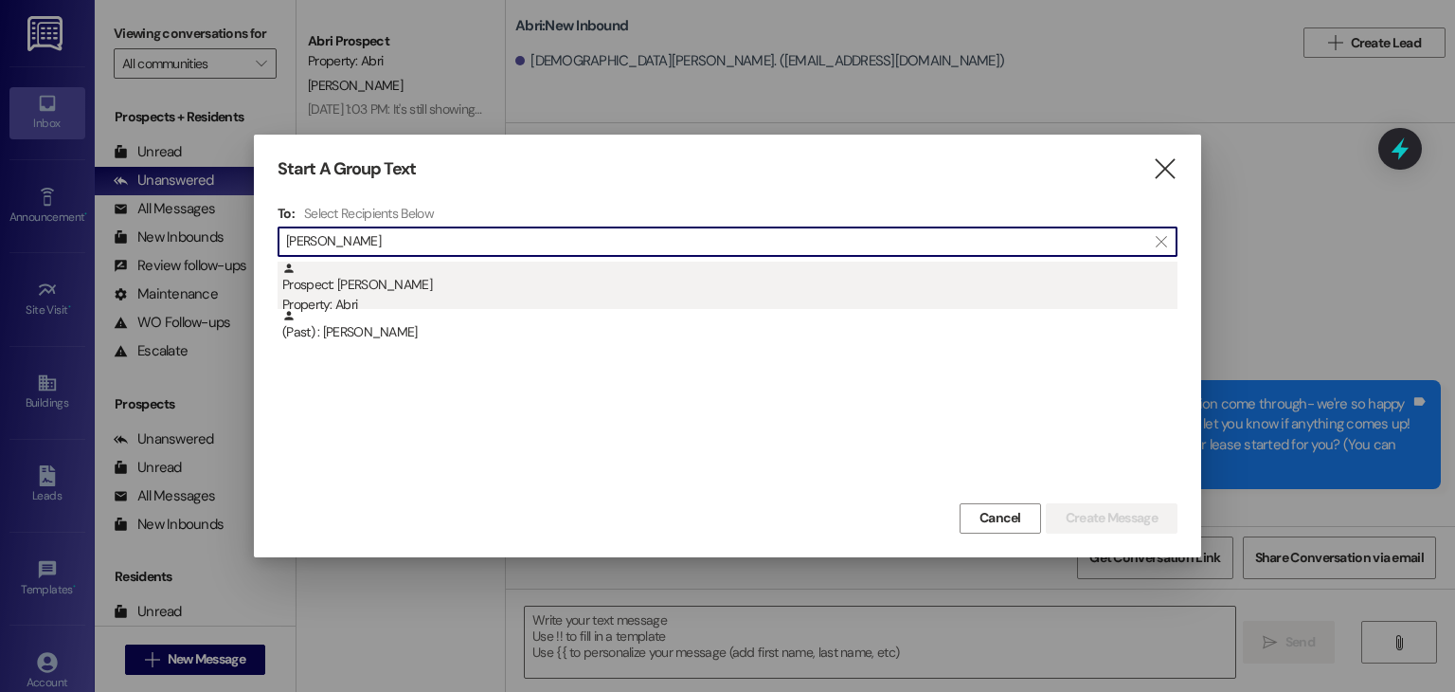
type input "nava"
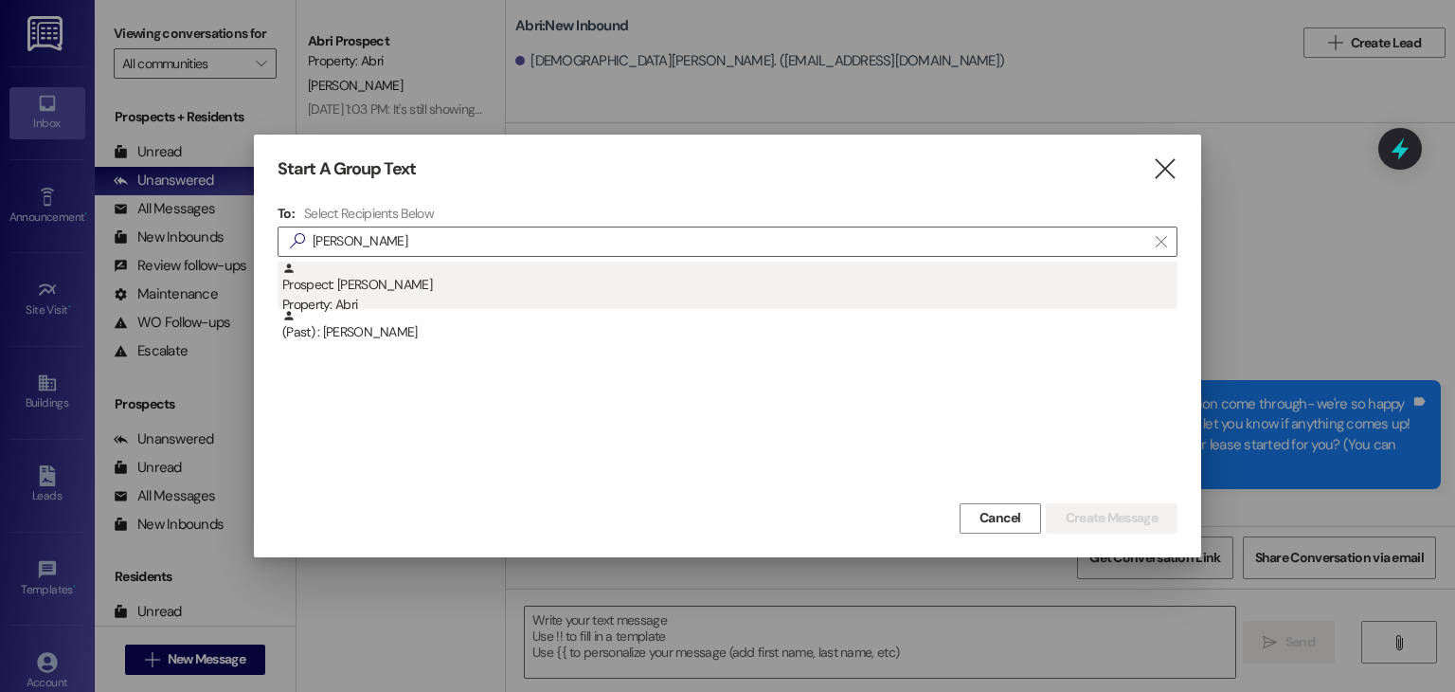
click at [773, 295] on div "Property: Abri" at bounding box center [729, 305] width 895 height 20
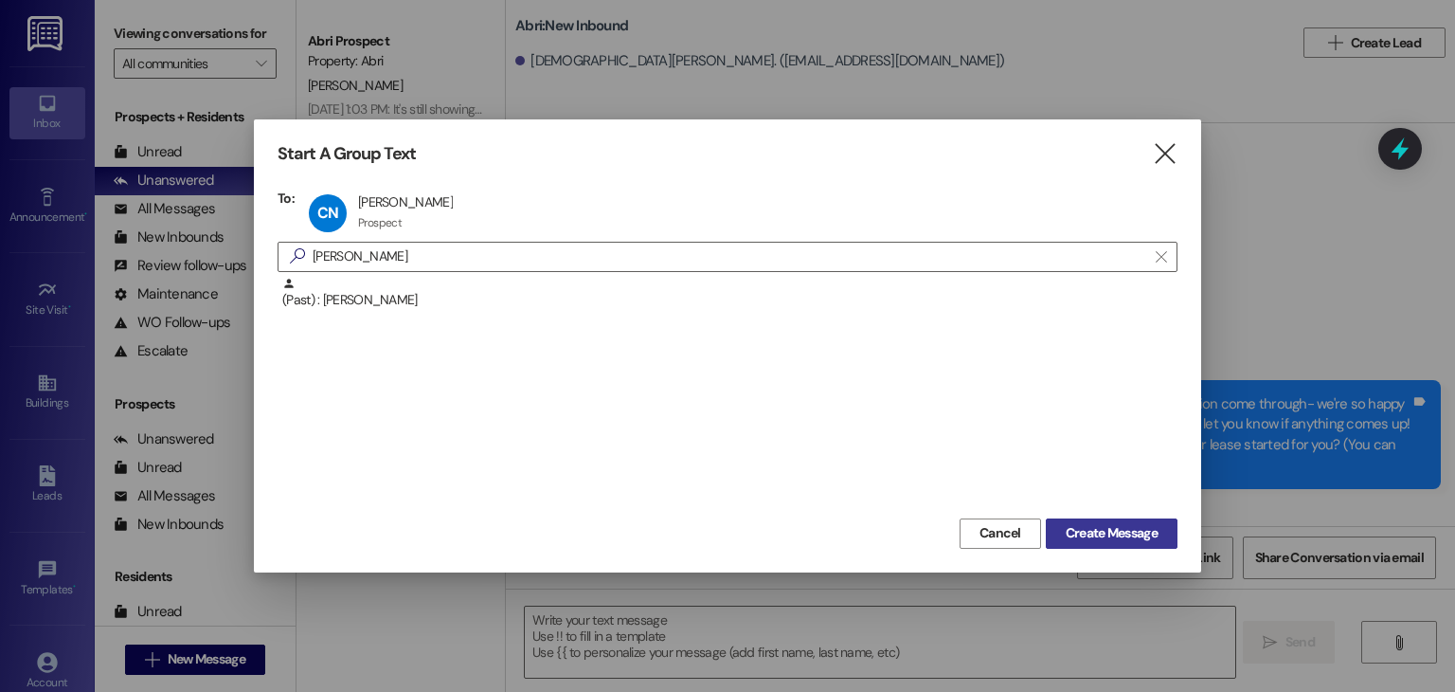
click at [1099, 534] on span "Create Message" at bounding box center [1112, 533] width 92 height 20
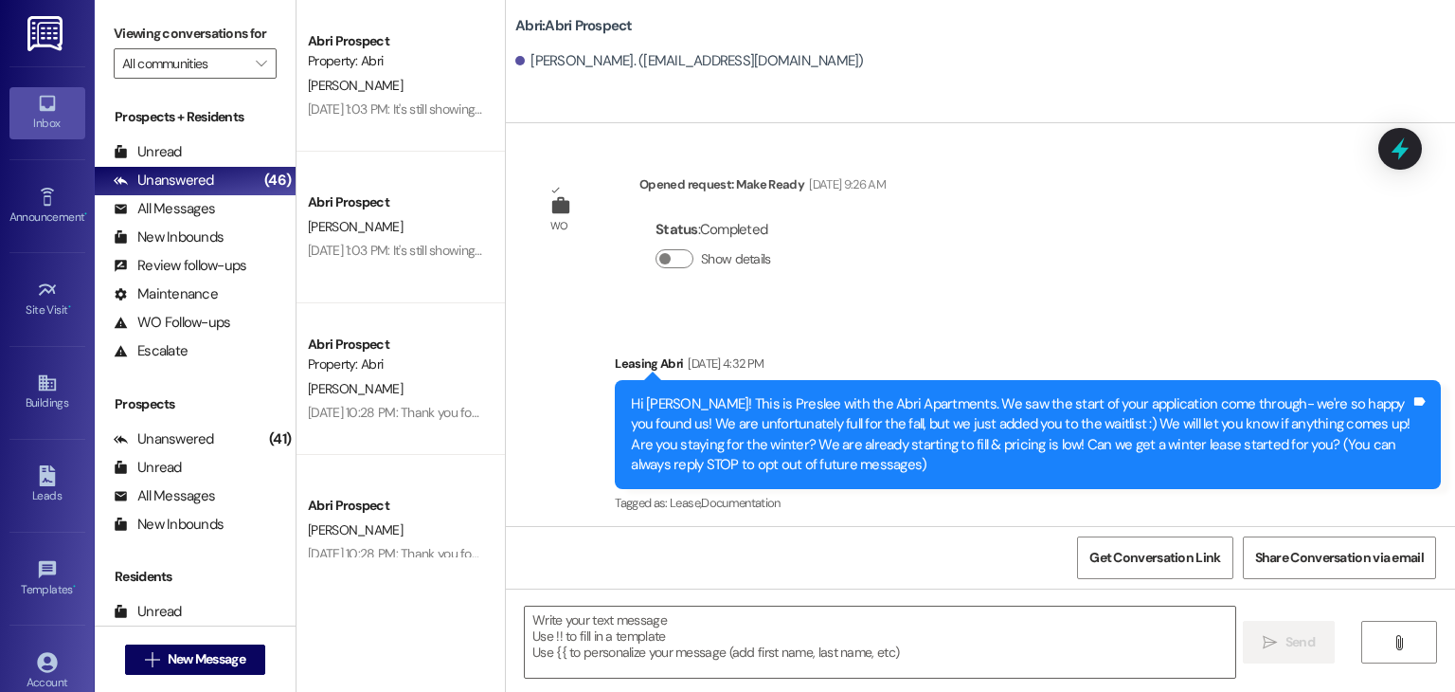
scroll to position [0, 0]
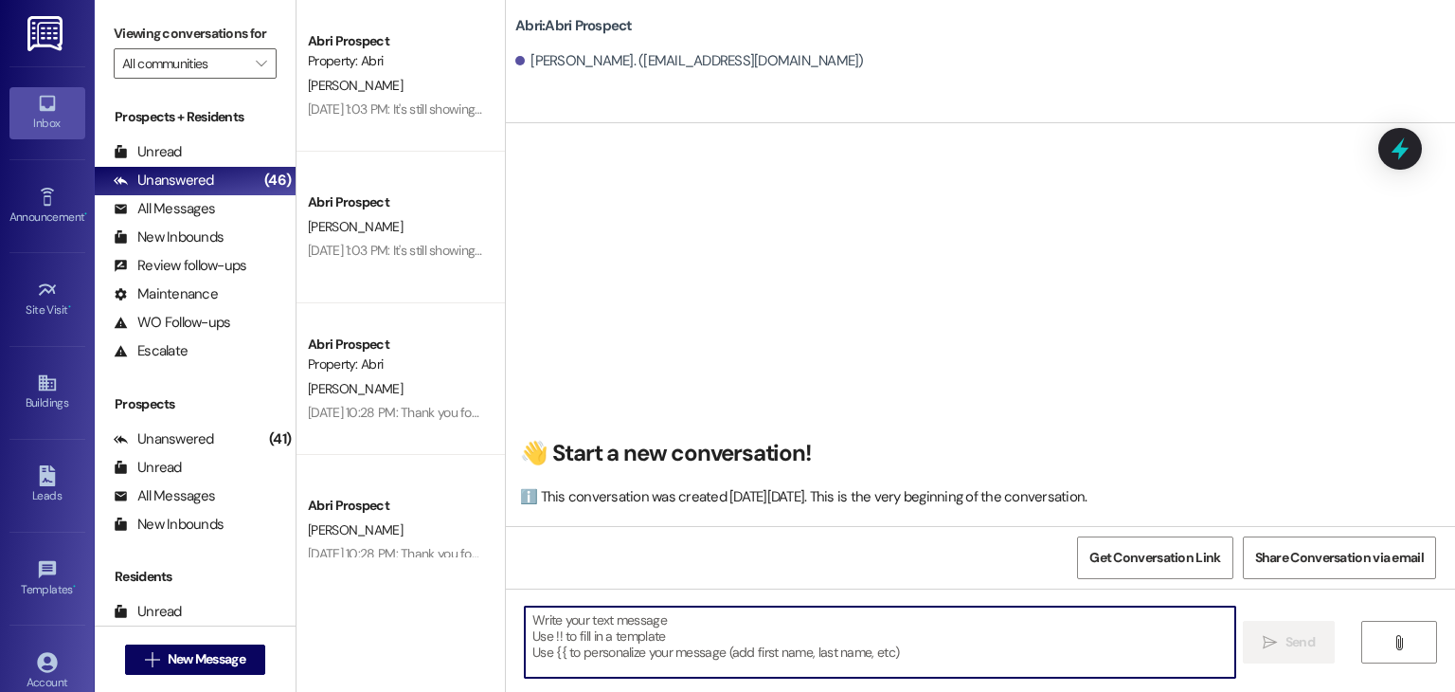
click at [670, 611] on textarea at bounding box center [880, 641] width 710 height 71
paste textarea "Hey Kyra! Preslee here with the Abri— because our fall waitlist is so long, we’…"
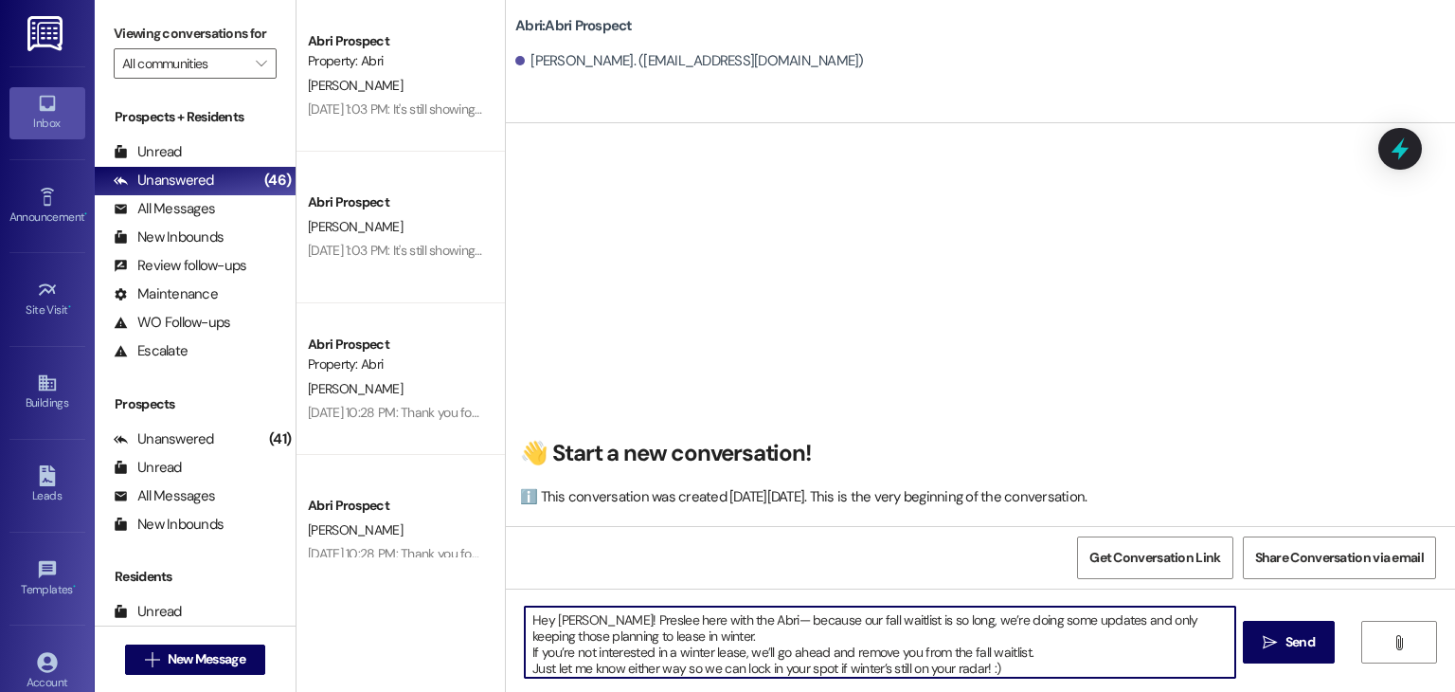
click at [568, 620] on textarea "Hey Kyra! Preslee here with the Abri— because our fall waitlist is so long, we’…" at bounding box center [880, 641] width 710 height 71
type textarea "Hey Citlali! Preslee here with the Abri— because our fall waitlist is so long, …"
click at [1001, 670] on textarea "Hey Citlali! Preslee here with the Abri— because our fall waitlist is so long, …" at bounding box center [880, 641] width 710 height 71
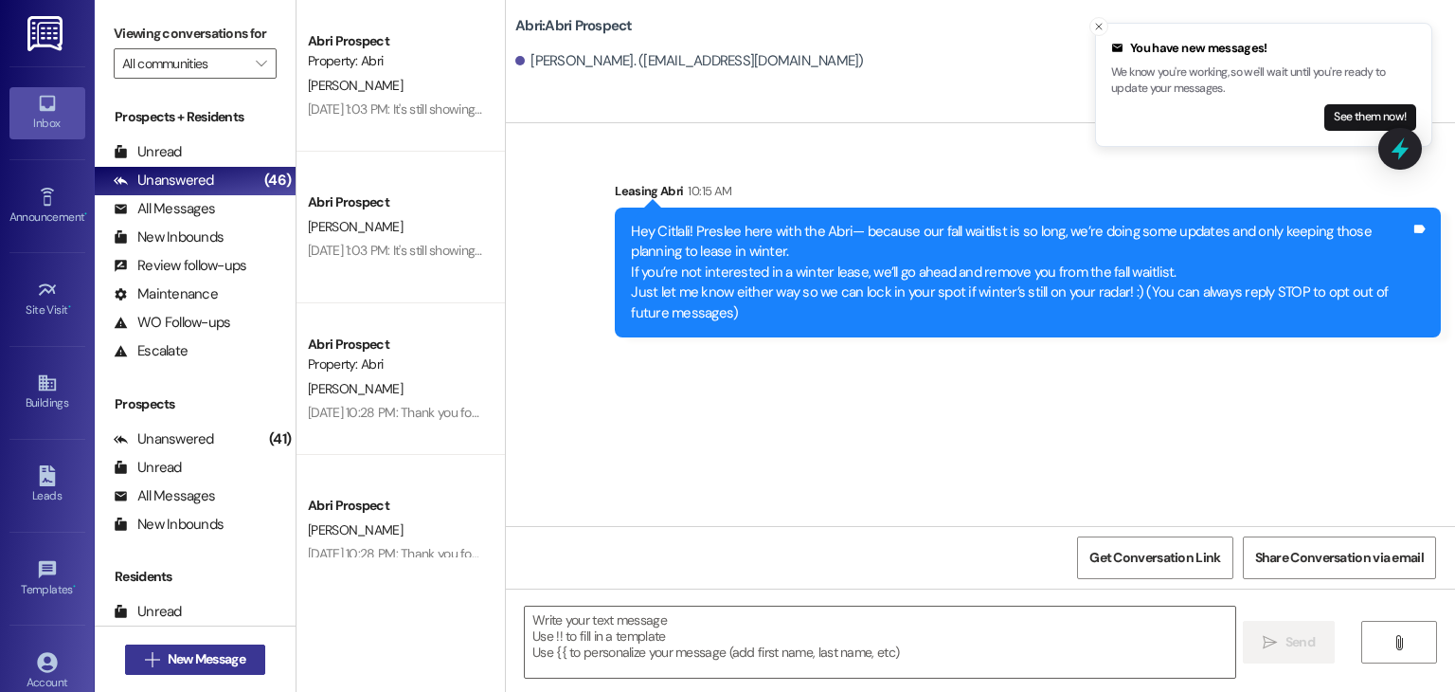
click at [236, 650] on span "New Message" at bounding box center [207, 659] width 78 height 20
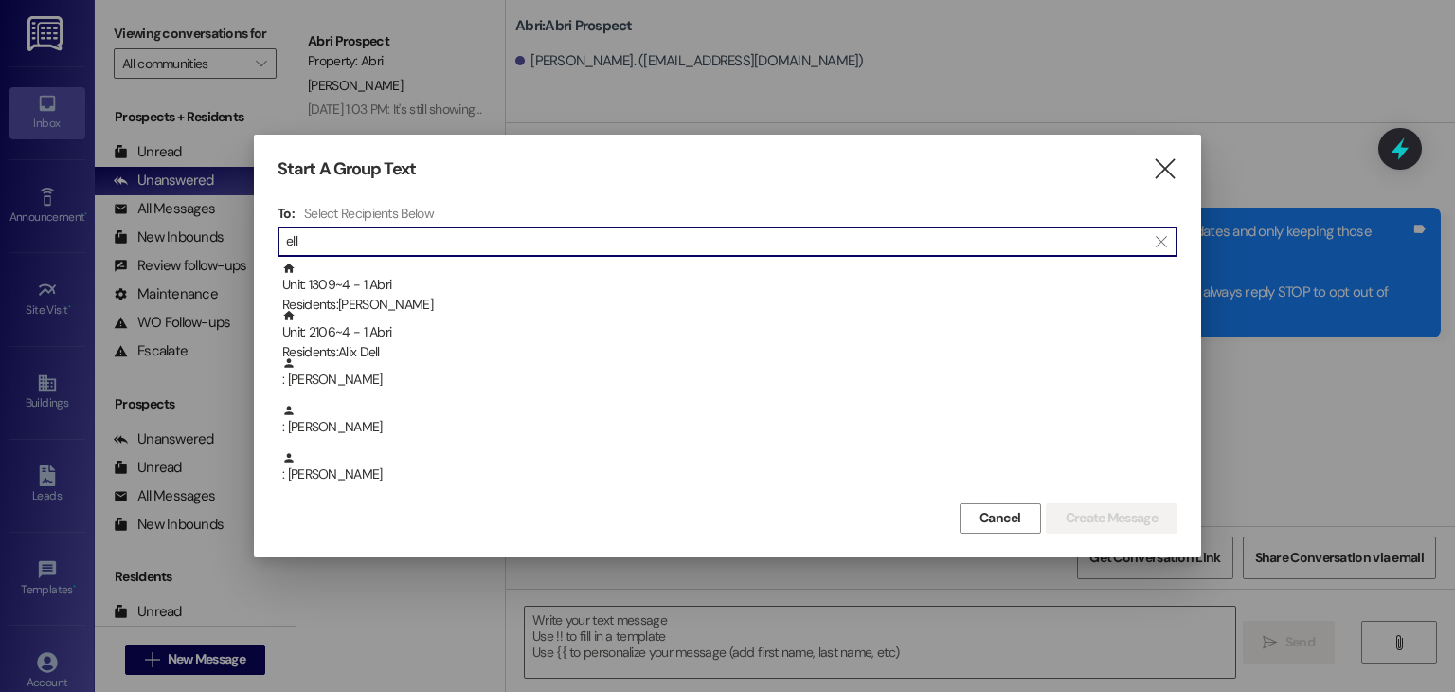
click at [739, 244] on input "ell" at bounding box center [716, 241] width 860 height 27
type input "e"
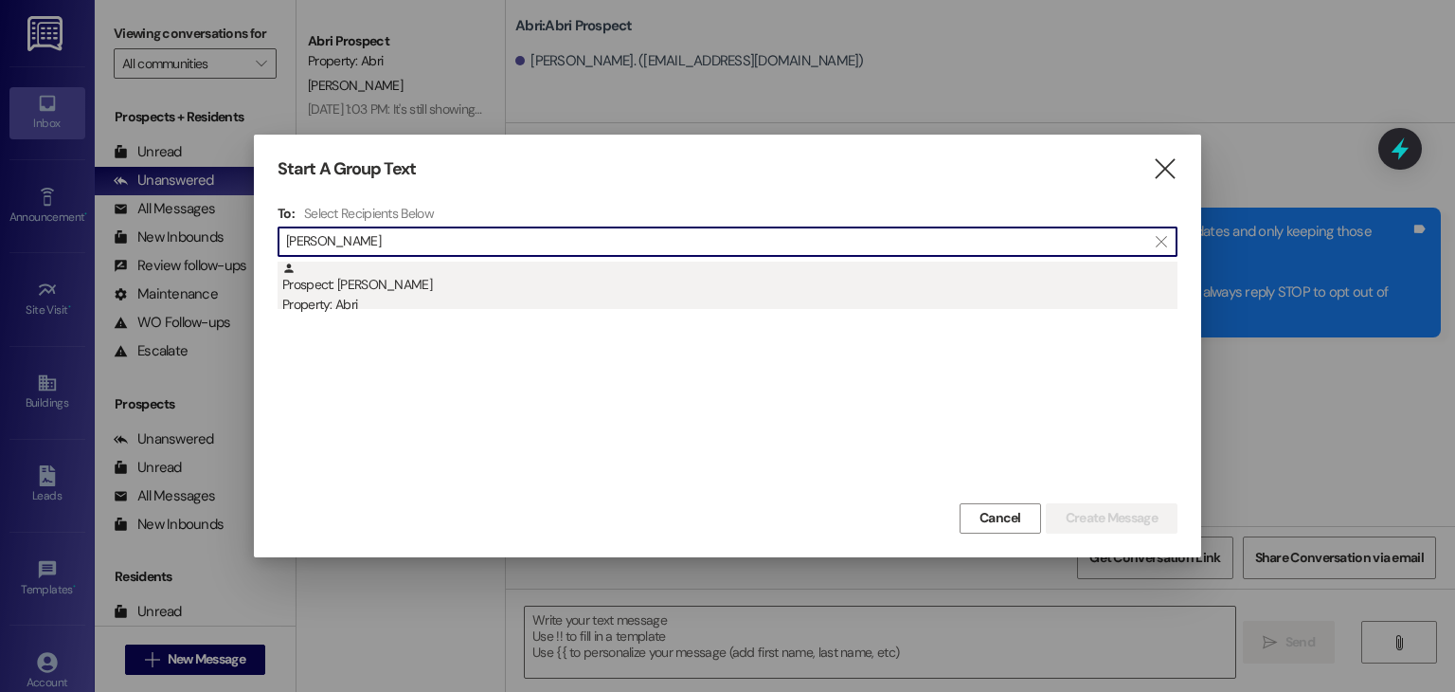
type input "landeen"
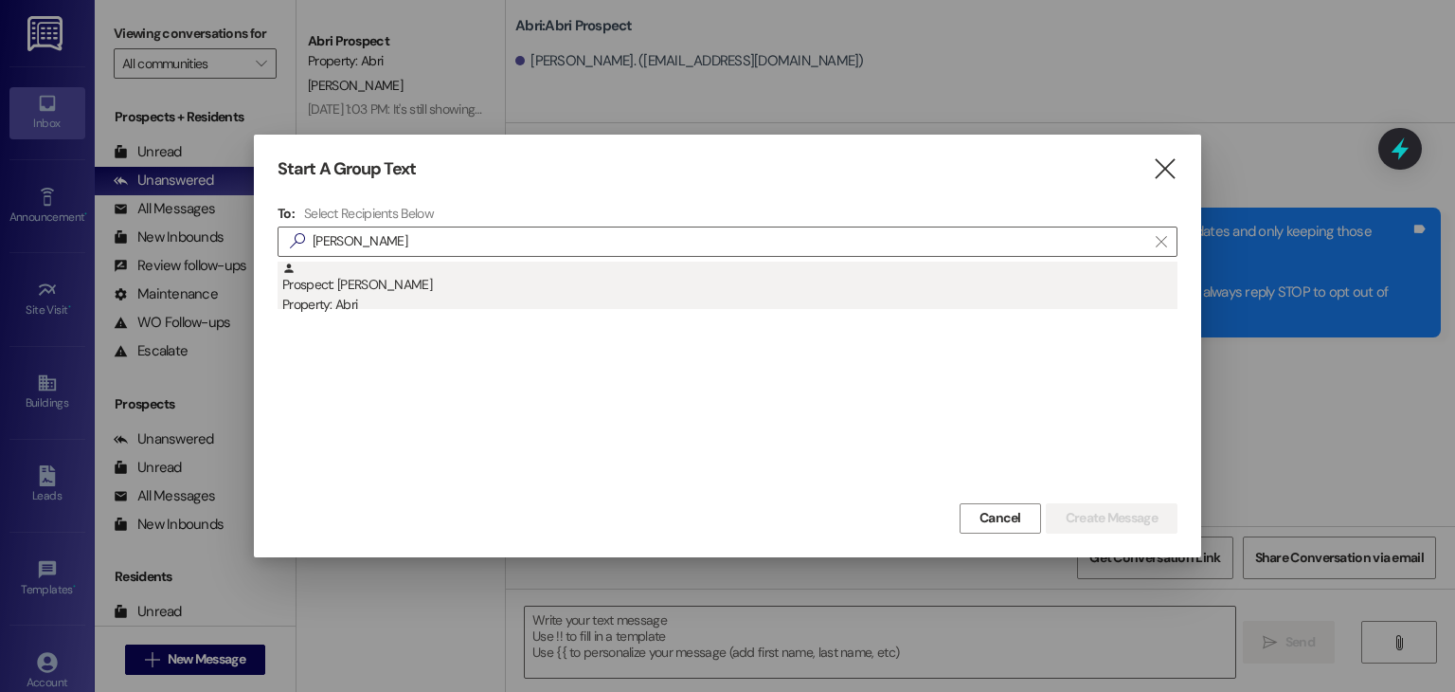
click at [556, 296] on div "Property: Abri" at bounding box center [729, 305] width 895 height 20
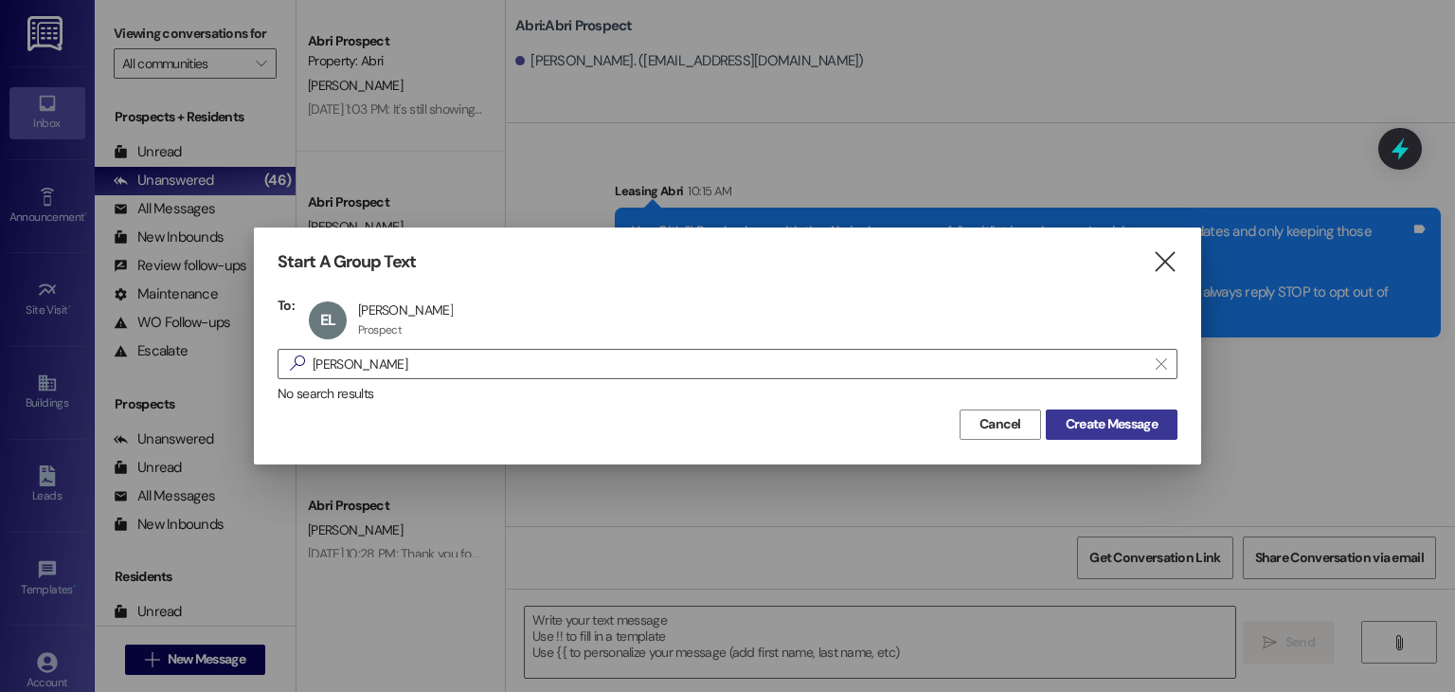
click at [1080, 425] on span "Create Message" at bounding box center [1112, 424] width 92 height 20
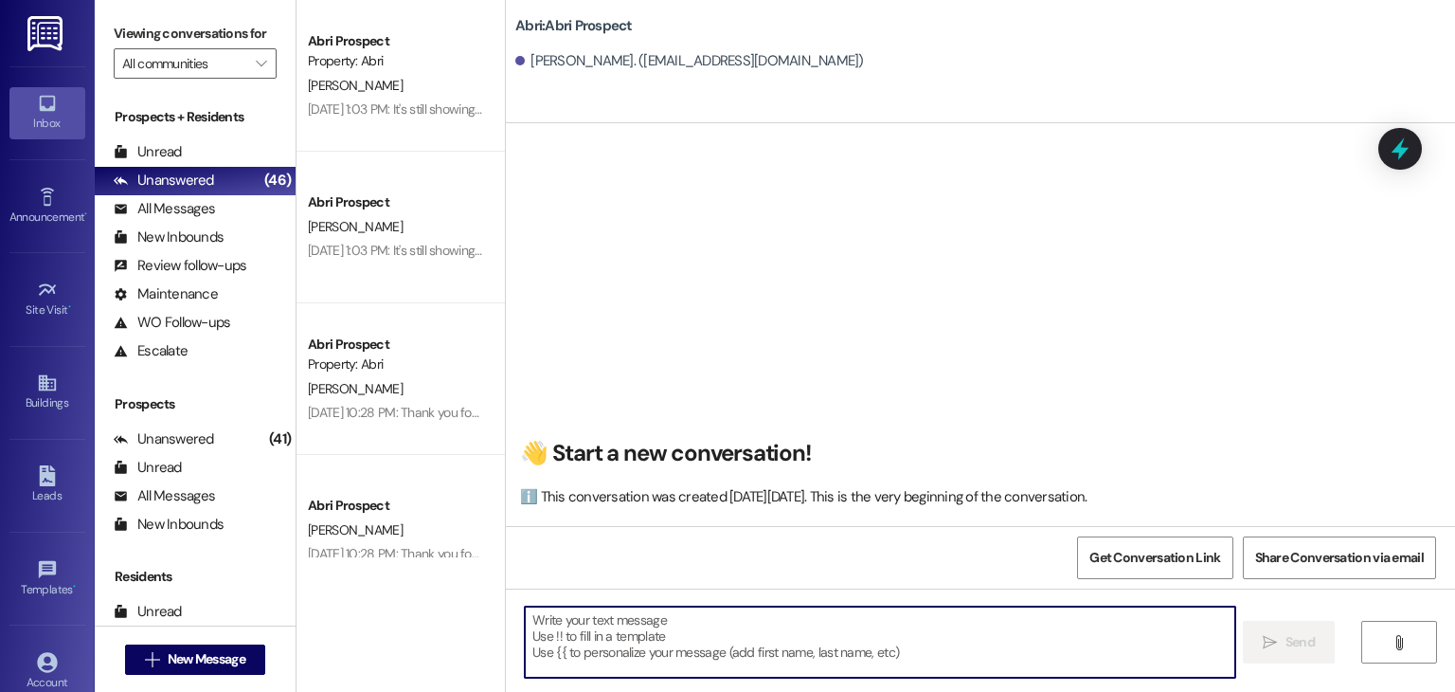
click at [684, 631] on textarea at bounding box center [880, 641] width 710 height 71
paste textarea "Hey Kyra! Preslee here with the Abri— because our fall waitlist is so long, we’…"
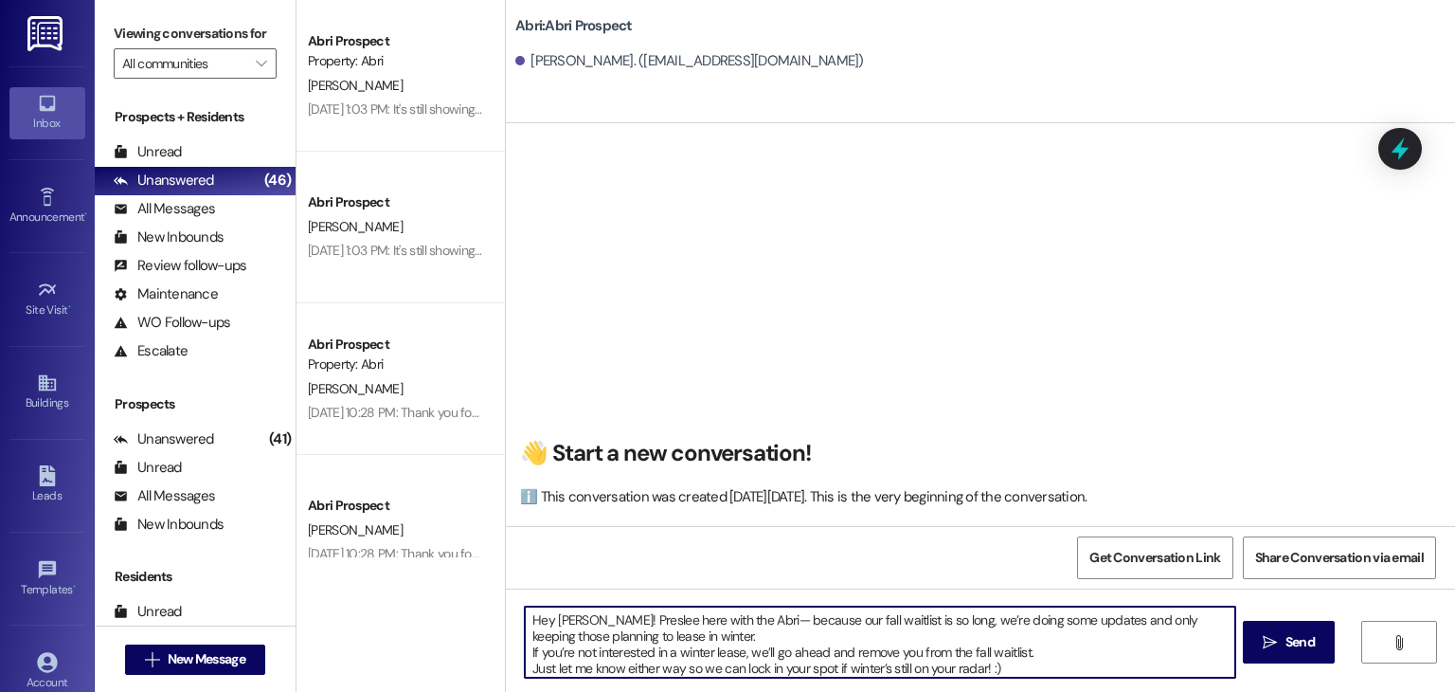
click at [570, 620] on textarea "Hey Kyra! Preslee here with the Abri— because our fall waitlist is so long, we’…" at bounding box center [880, 641] width 710 height 71
type textarea "Hey Ella! Preslee here with the Abri— because our fall waitlist is so long, we’…"
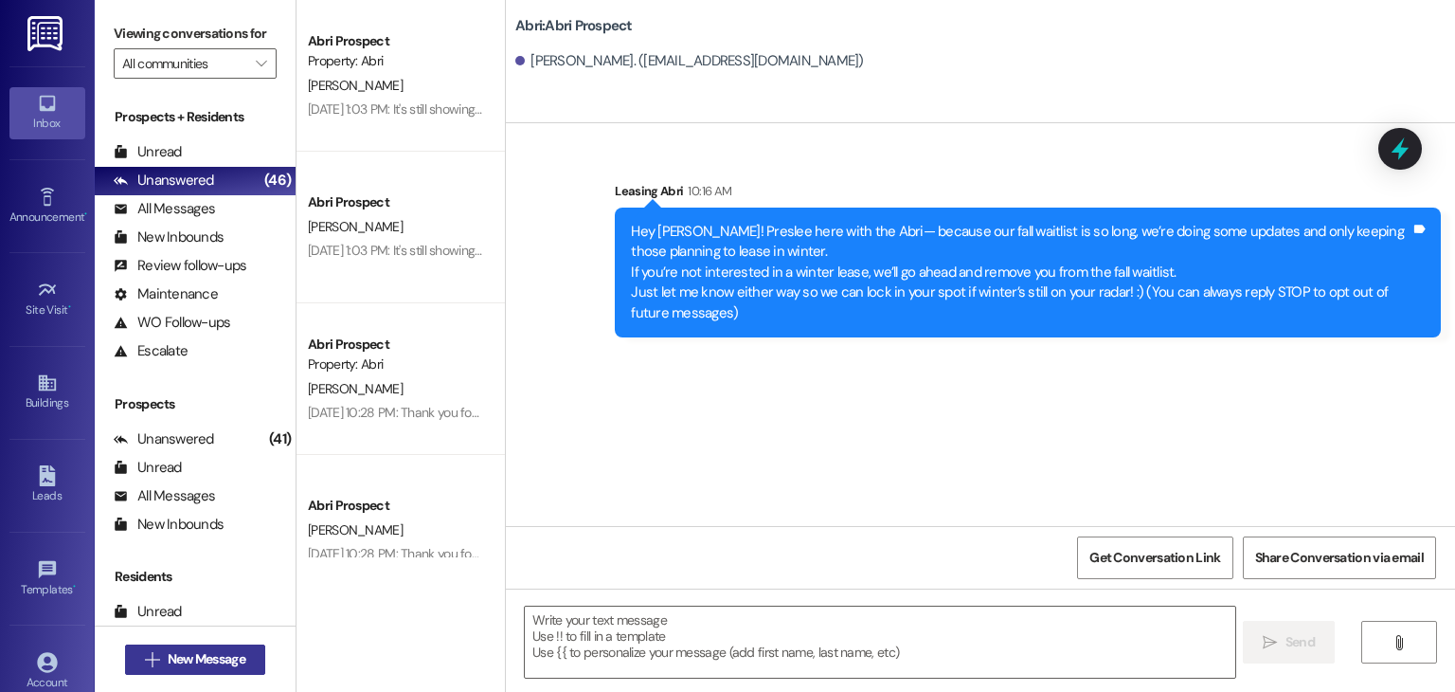
click at [243, 665] on span "New Message" at bounding box center [206, 659] width 85 height 20
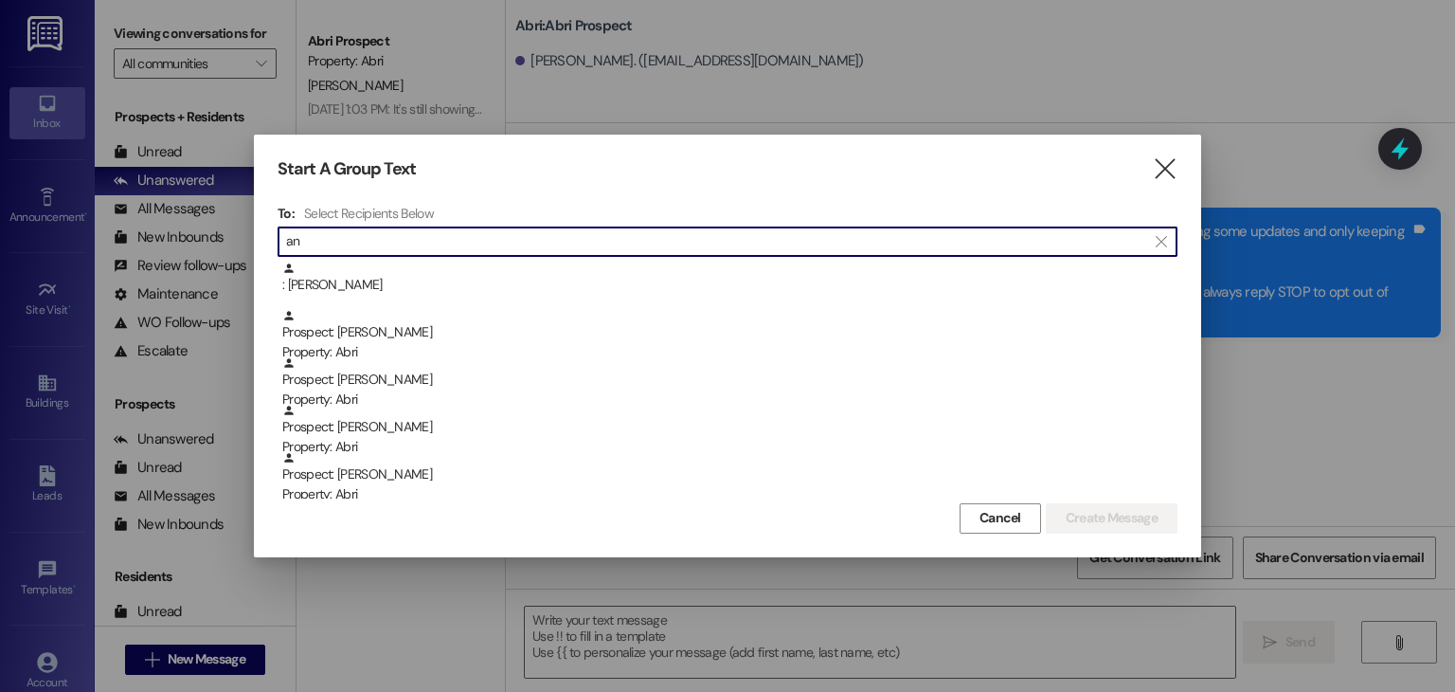
type input "a"
type input "t"
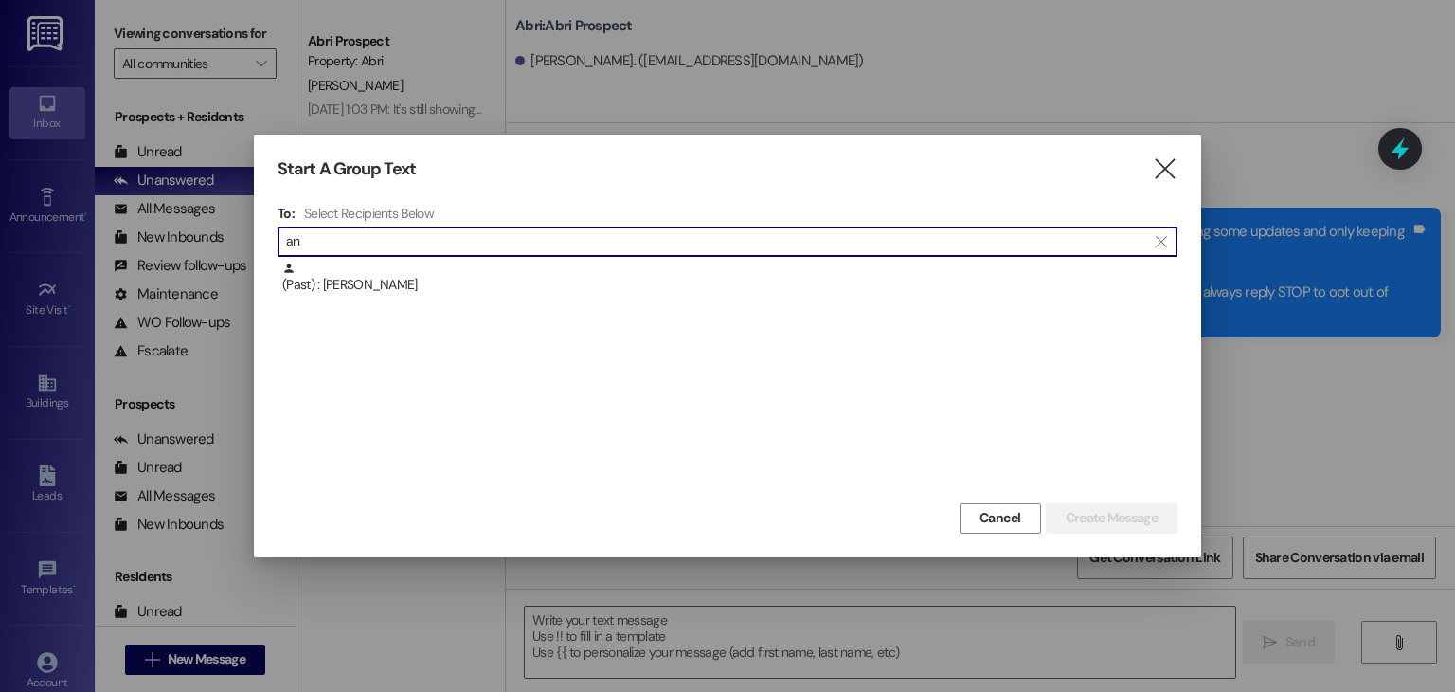
type input "a"
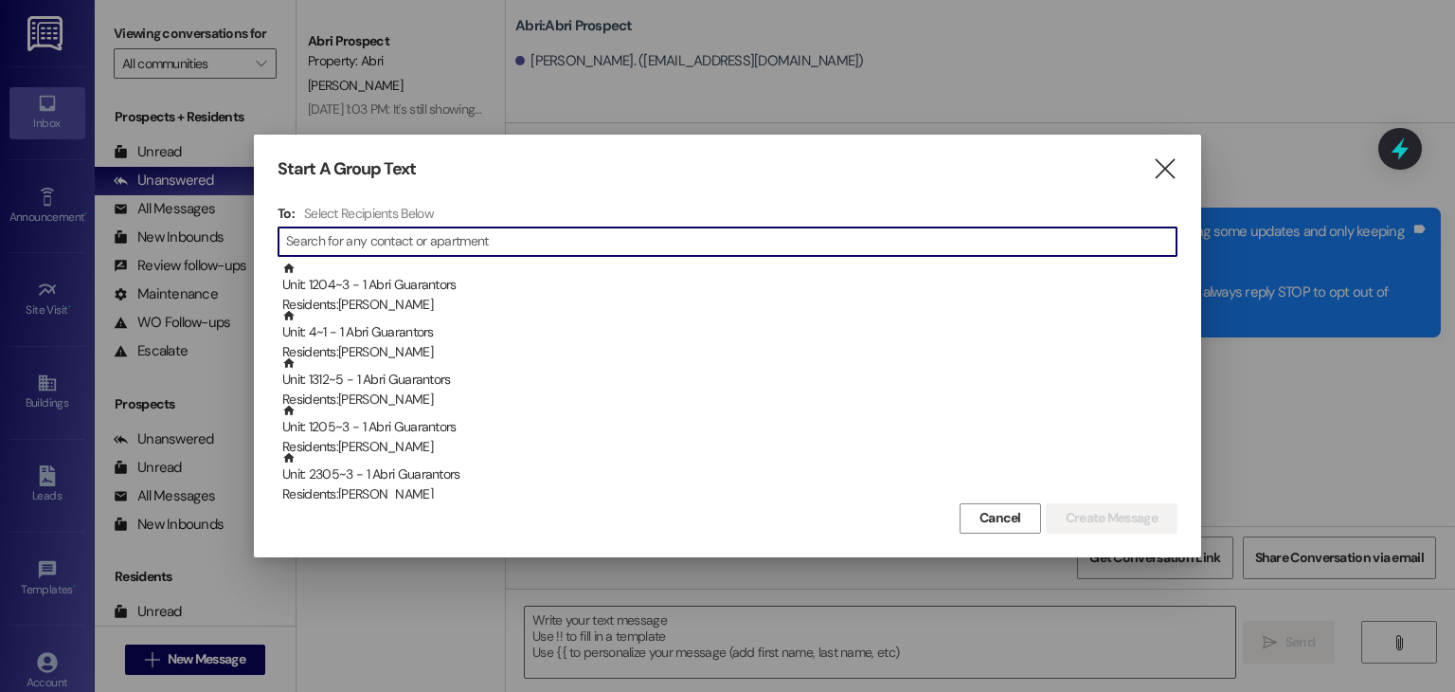
click at [1178, 175] on div "Start A Group Text  To: Select Recipients Below  Unit: 1204~3 - 1 Abri Guaran…" at bounding box center [727, 346] width 947 height 422
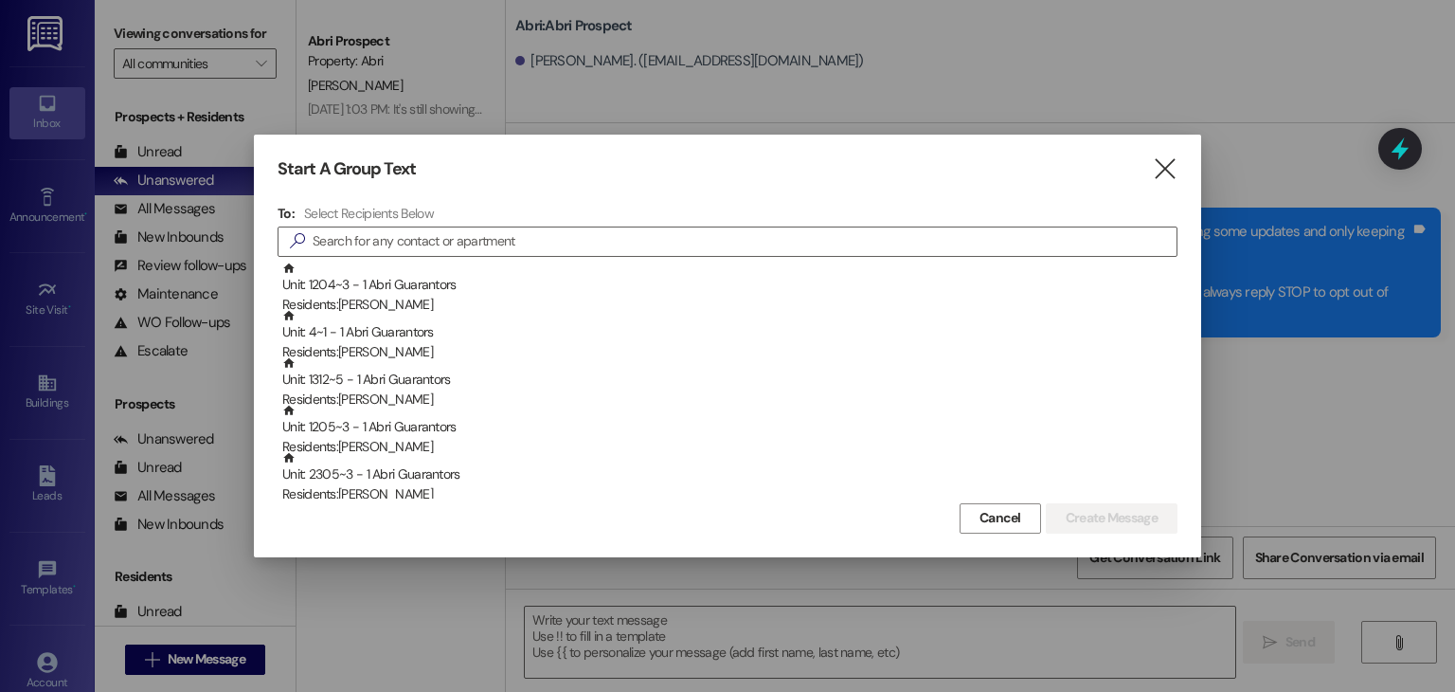
click at [1151, 172] on div "Start A Group Text " at bounding box center [728, 169] width 900 height 22
click at [1168, 168] on icon "" at bounding box center [1165, 169] width 26 height 20
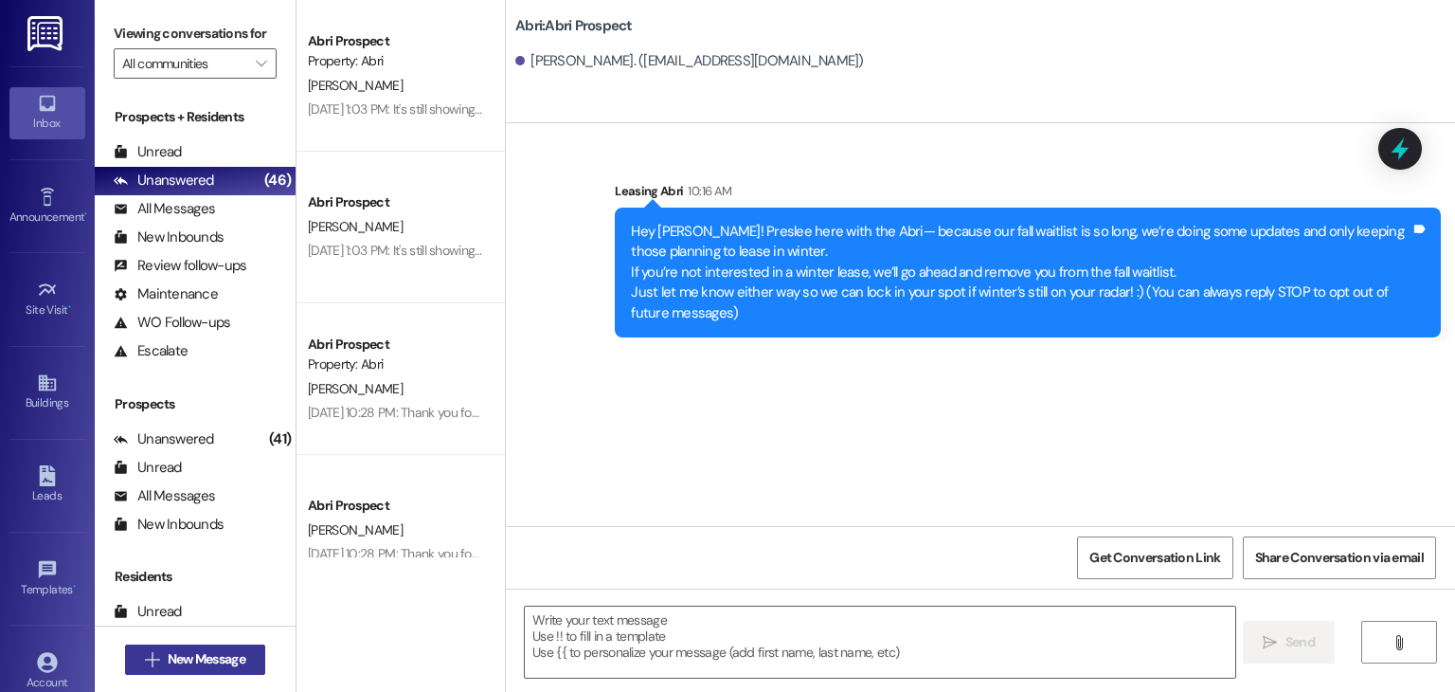
click at [224, 649] on span "New Message" at bounding box center [207, 659] width 78 height 20
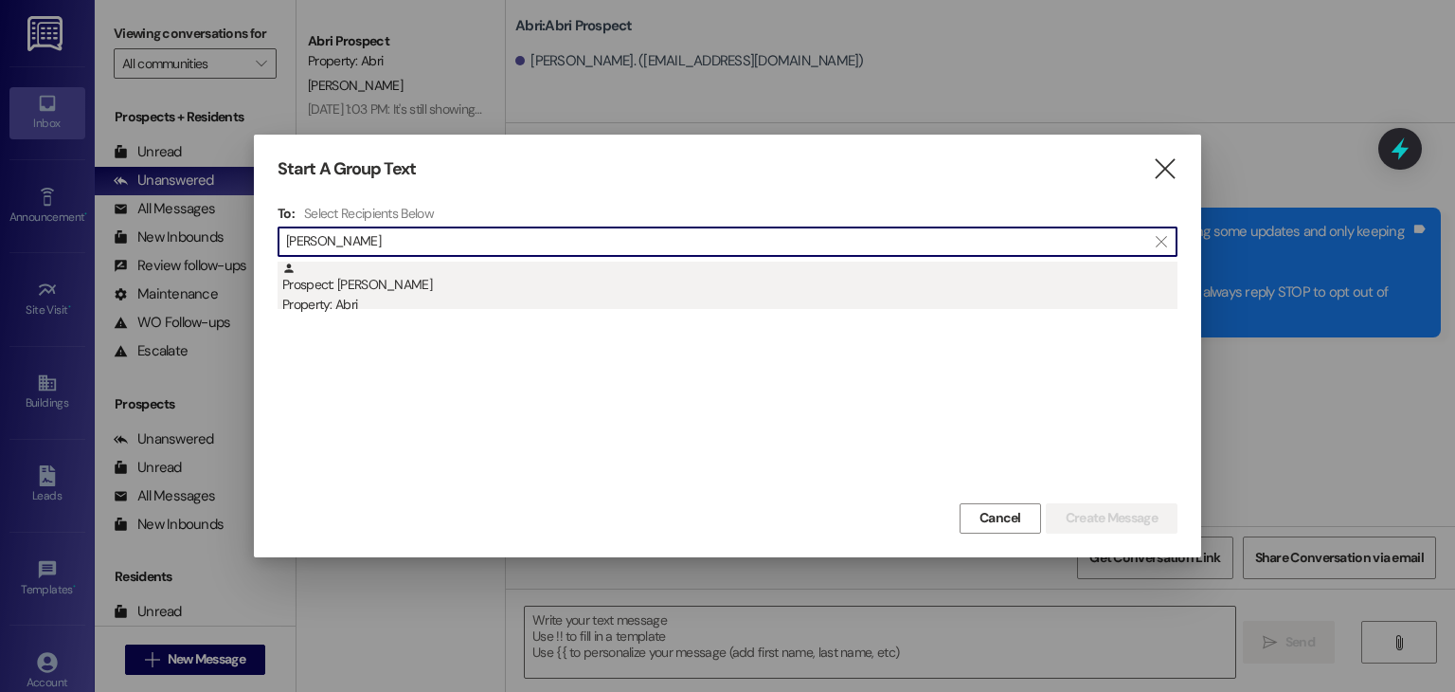
type input "norik"
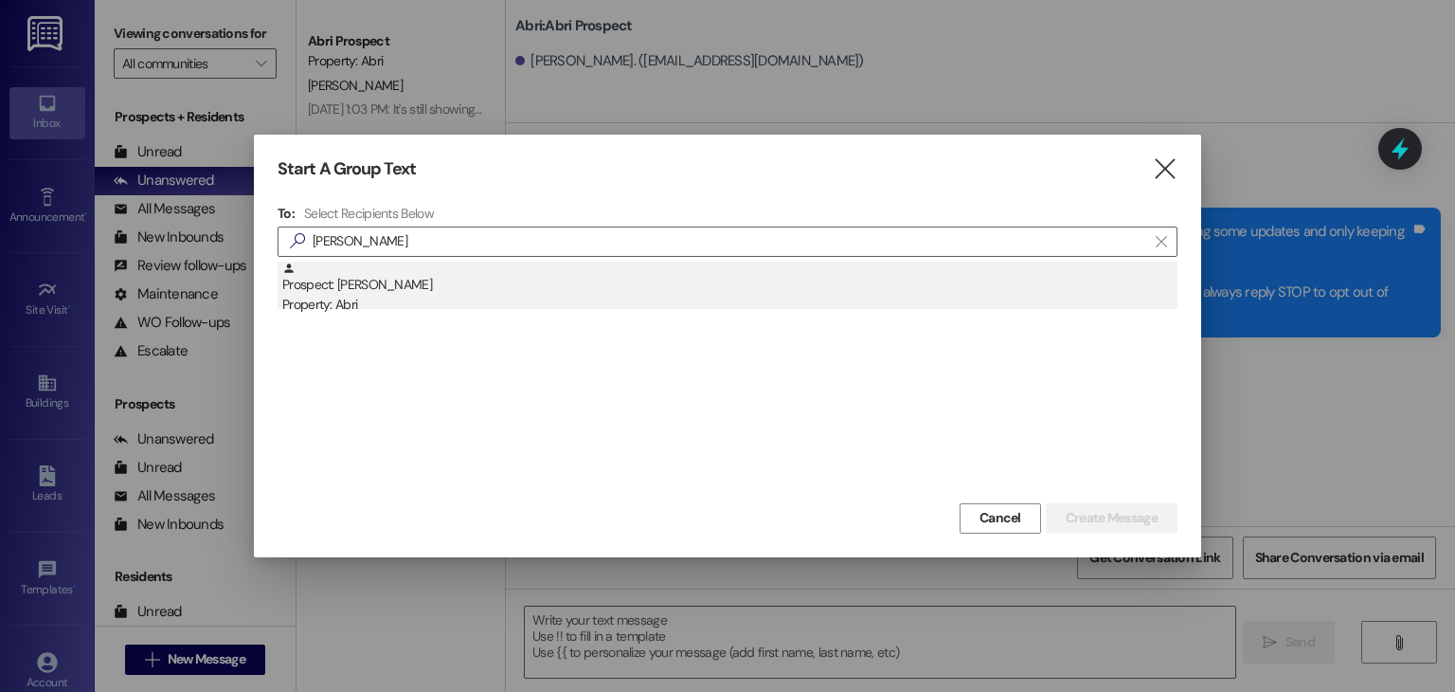
click at [405, 291] on div "Prospect: Noriko Aullman Property: Abri" at bounding box center [729, 288] width 895 height 54
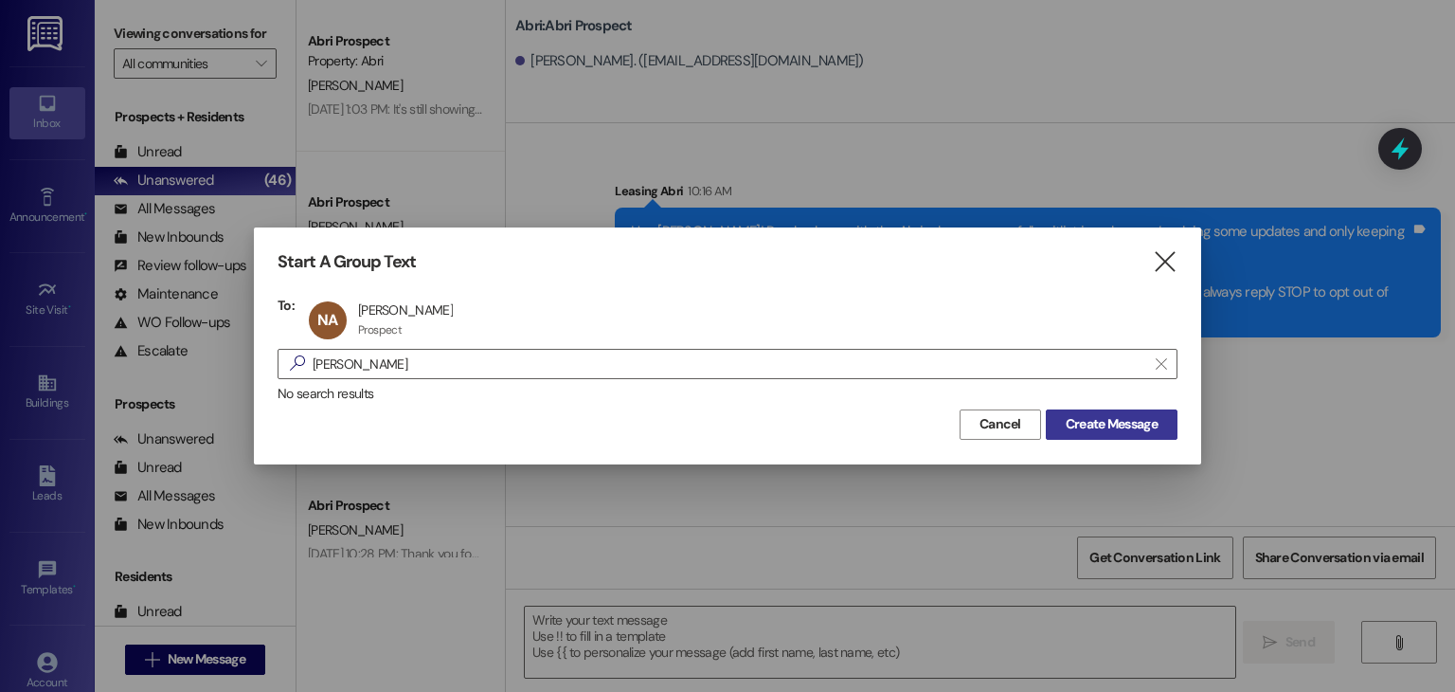
click at [1083, 429] on span "Create Message" at bounding box center [1112, 424] width 92 height 20
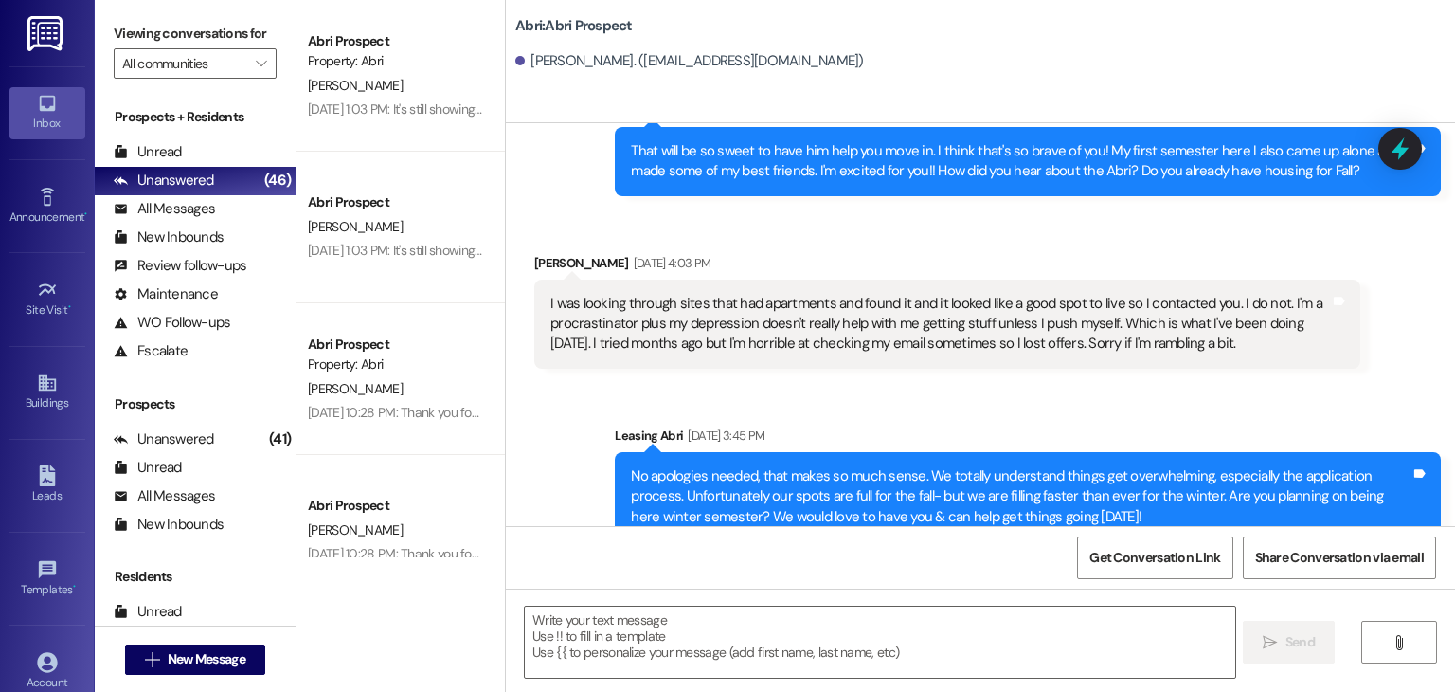
scroll to position [768, 0]
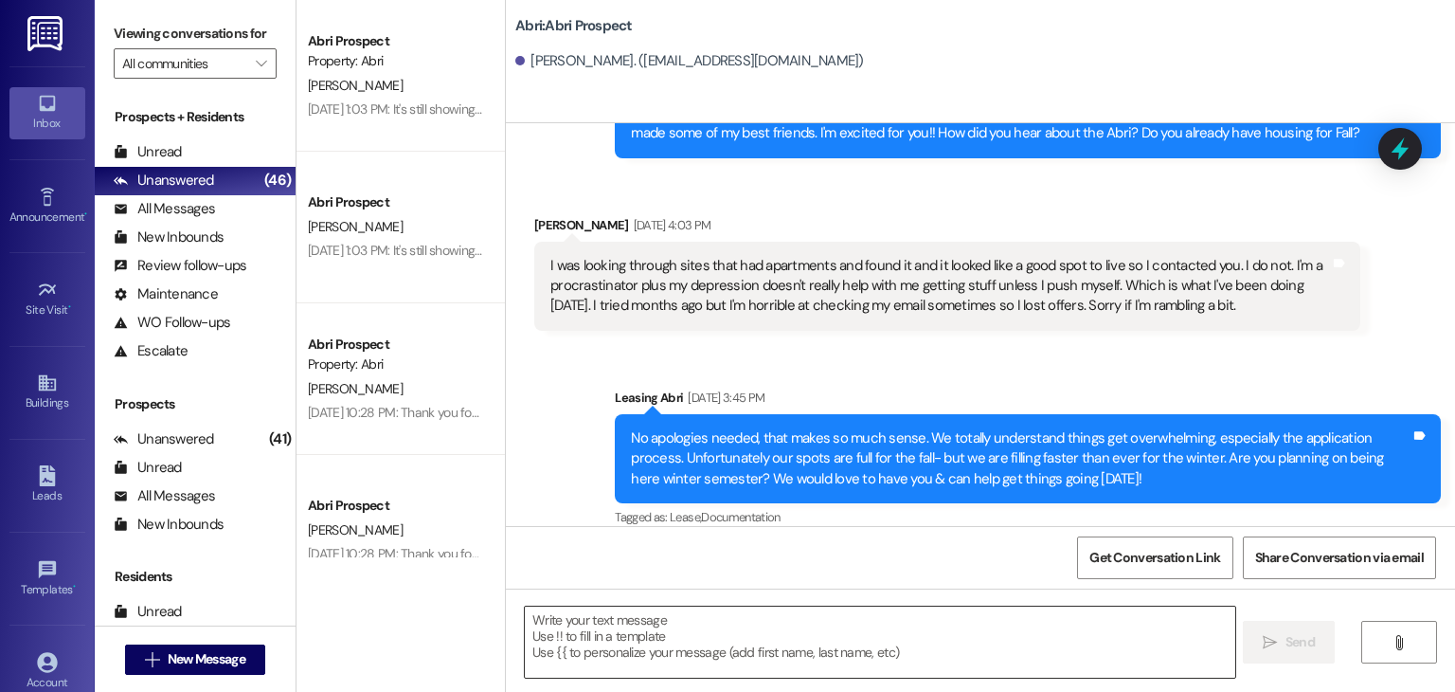
click at [640, 613] on textarea at bounding box center [880, 641] width 710 height 71
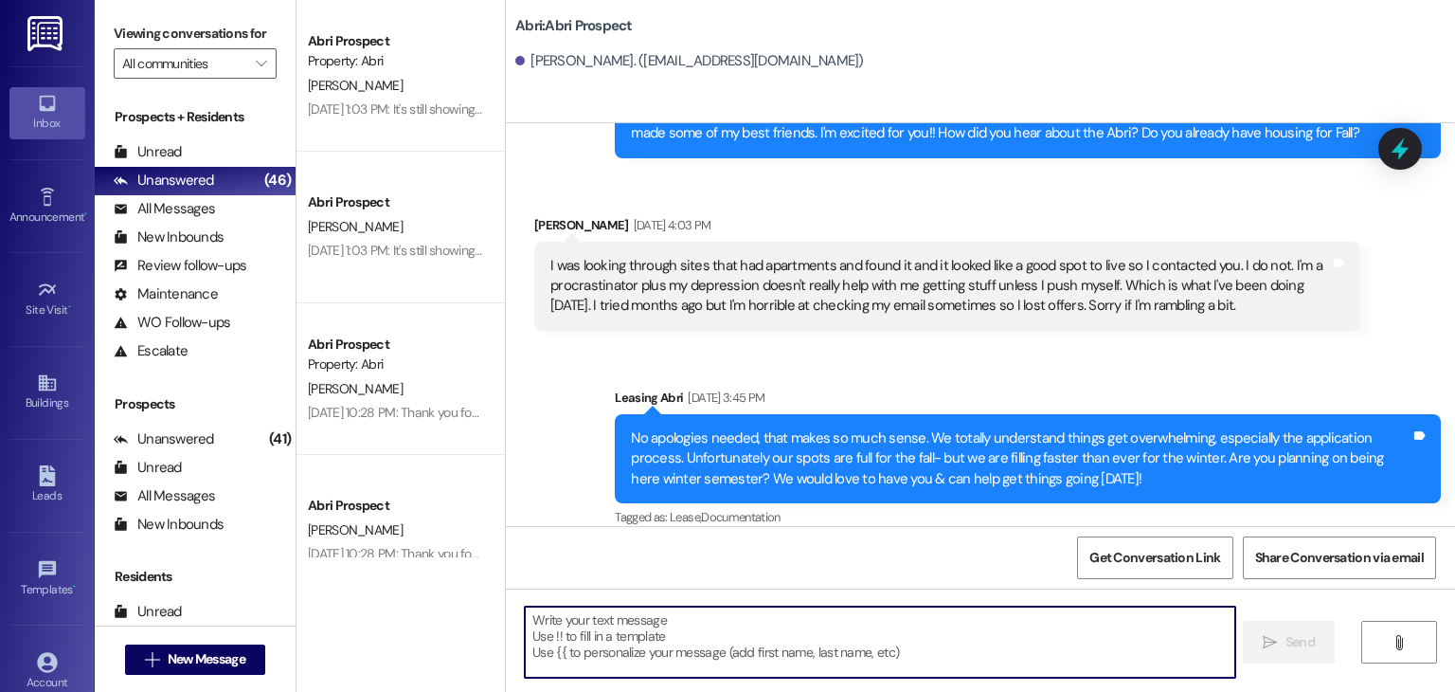
paste textarea "Hey Kyra! Preslee here with the Abri— because our fall waitlist is so long, we’…"
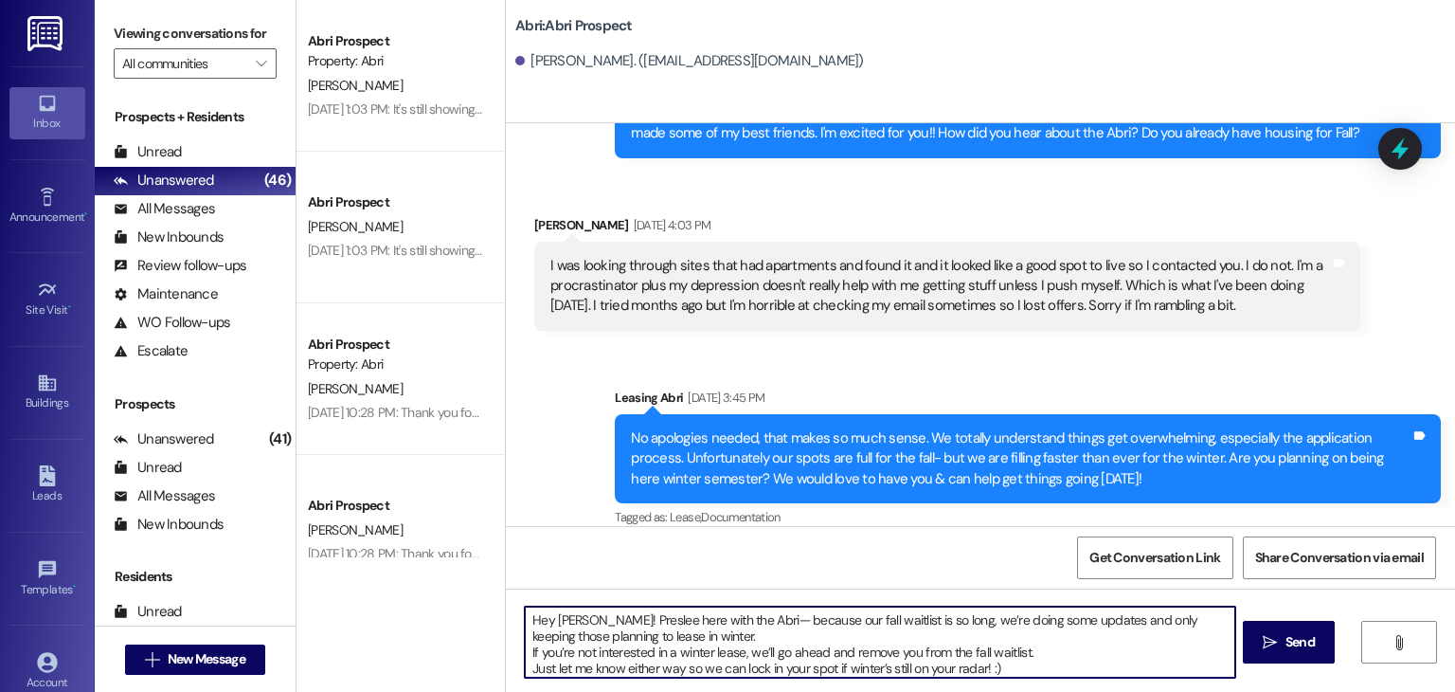
click at [568, 620] on textarea "Hey Kyra! Preslee here with the Abri— because our fall waitlist is so long, we’…" at bounding box center [880, 641] width 710 height 71
type textarea "Hey Noriko! Preslee here with the Abri— because our fall waitlist is so long, w…"
click at [1017, 672] on textarea "Hey Noriko! Preslee here with the Abri— because our fall waitlist is so long, w…" at bounding box center [880, 641] width 710 height 71
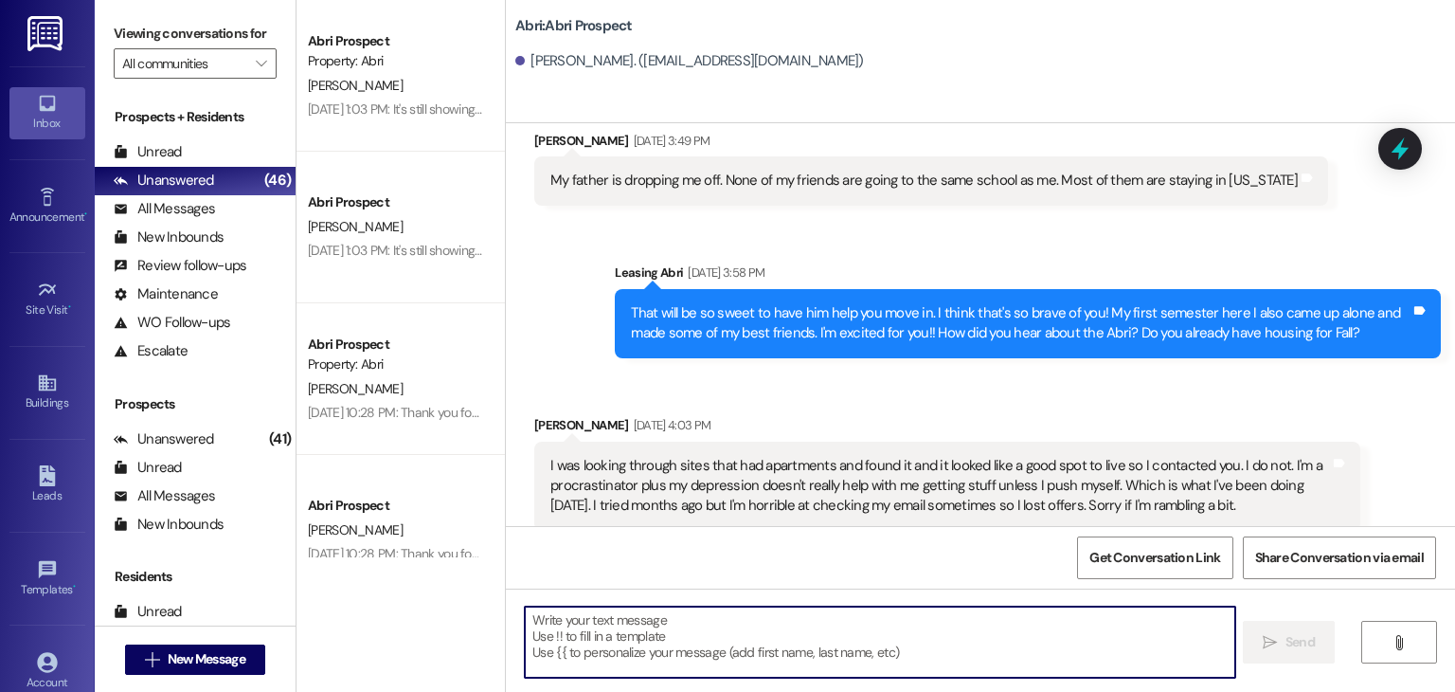
scroll to position [567, 0]
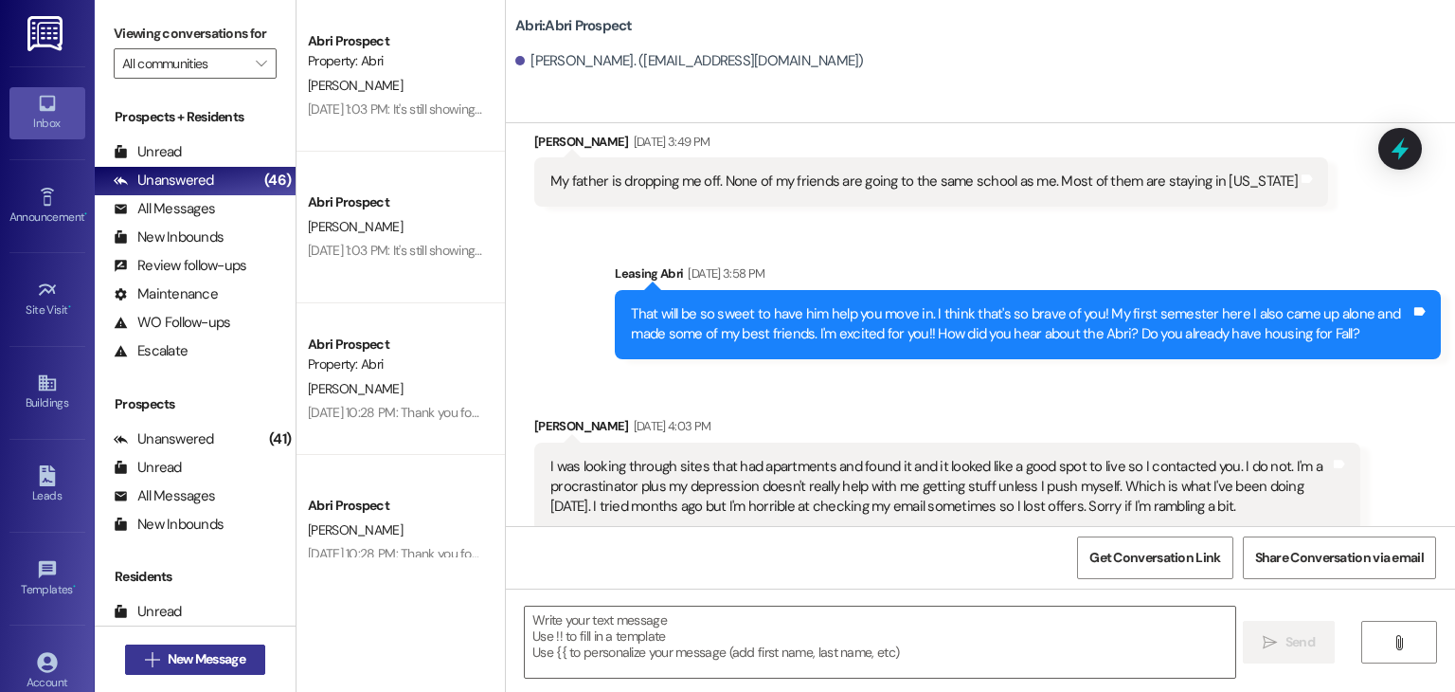
click at [247, 654] on button " New Message" at bounding box center [195, 659] width 140 height 30
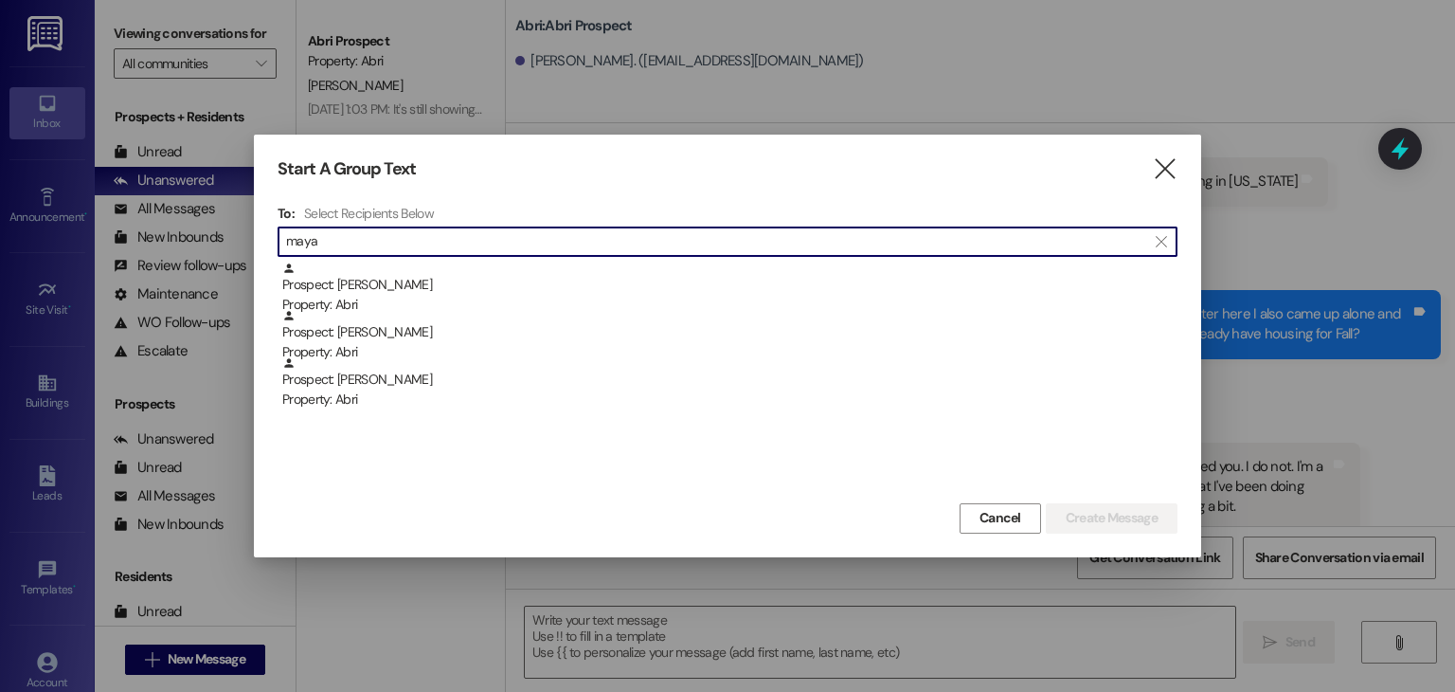
type input "maya"
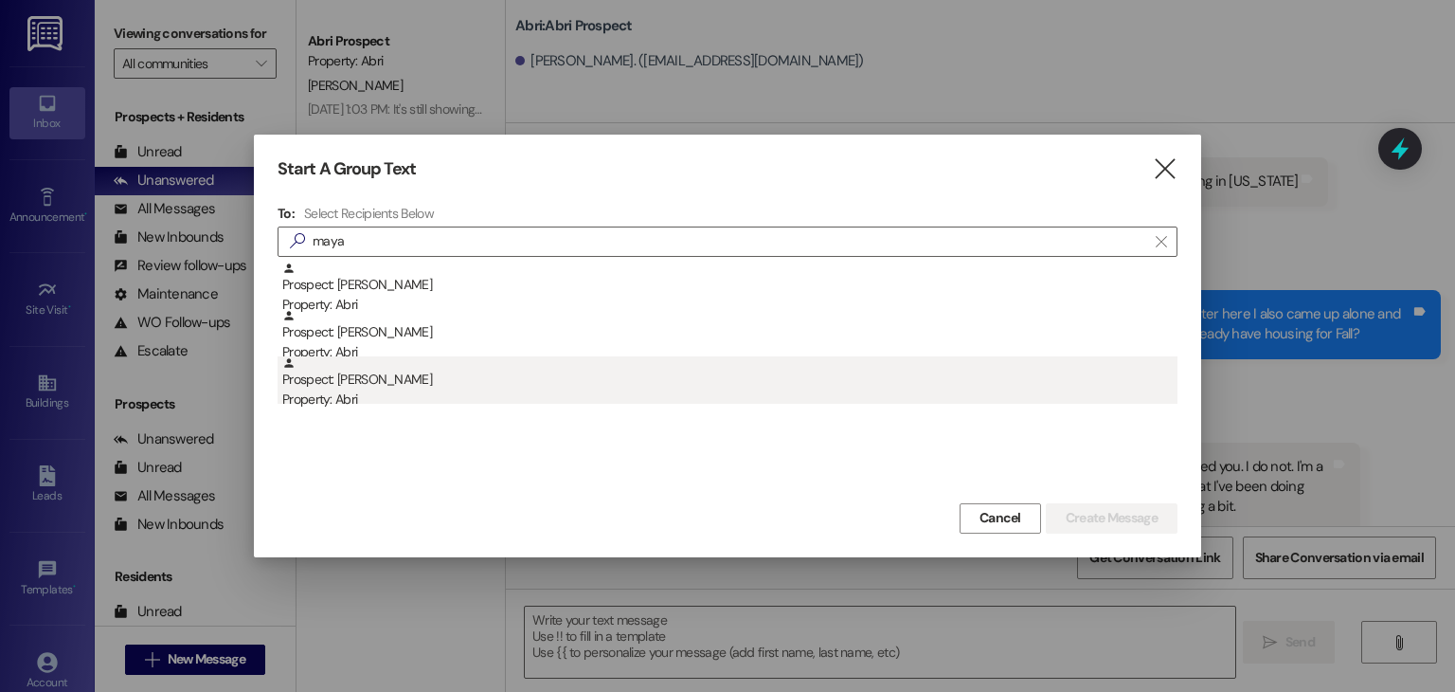
click at [515, 379] on div "Prospect: Maya Davidson Property: Abri" at bounding box center [729, 383] width 895 height 54
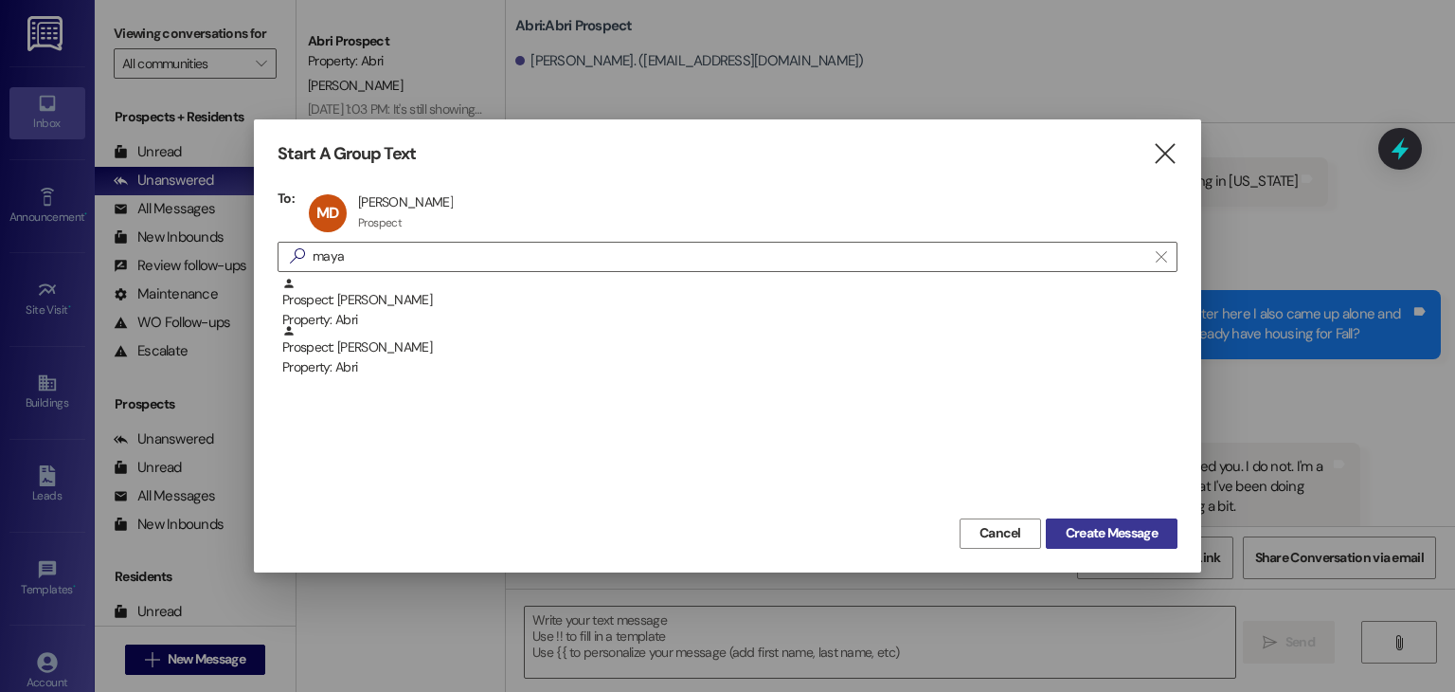
click at [1066, 524] on span "Create Message" at bounding box center [1112, 533] width 92 height 20
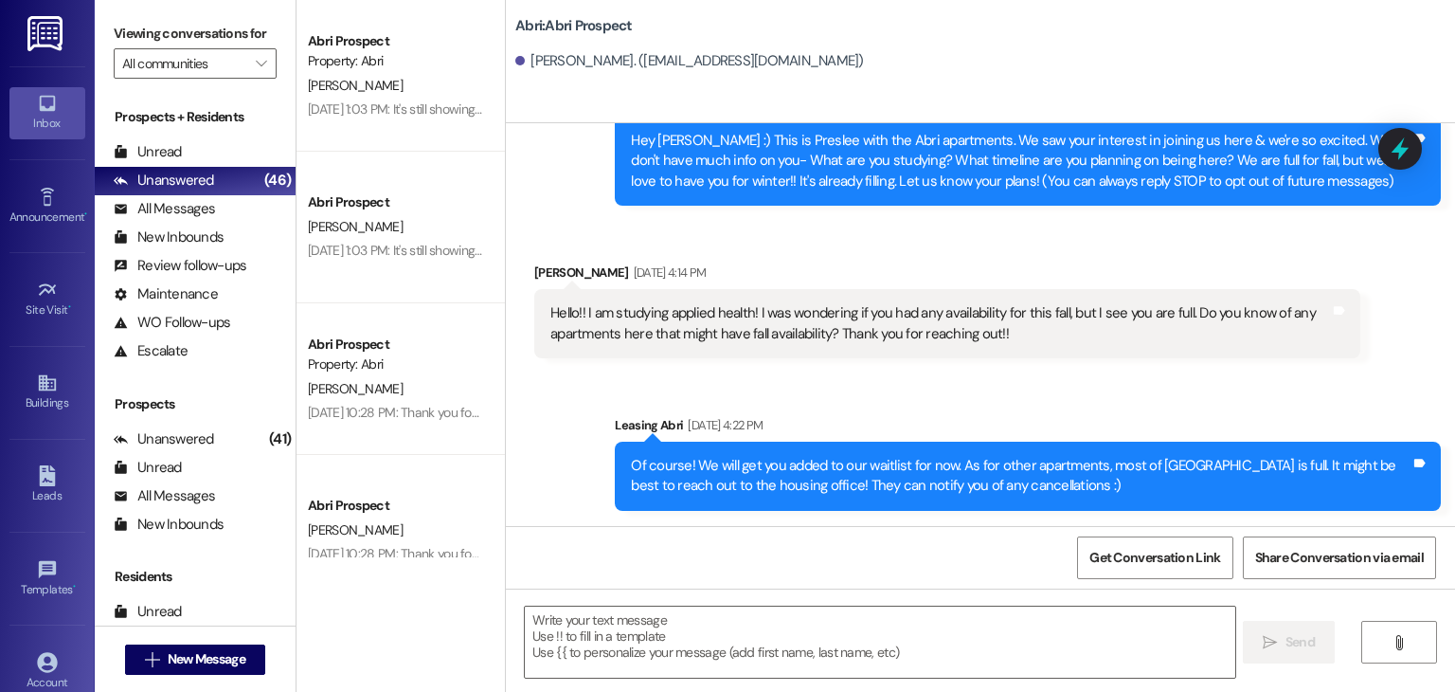
scroll to position [91, 0]
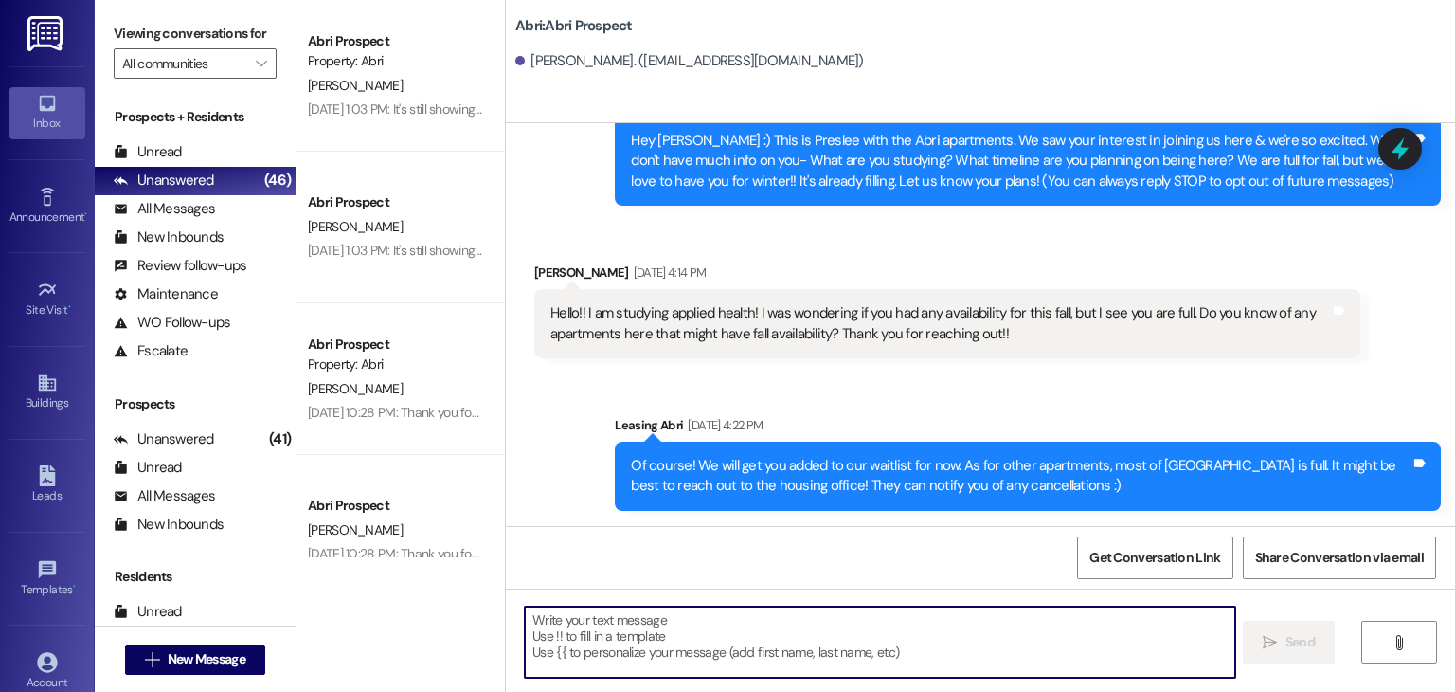
click at [617, 610] on textarea at bounding box center [880, 641] width 710 height 71
paste textarea "Hey Kyra! Preslee here with the Abri— because our fall waitlist is so long, we’…"
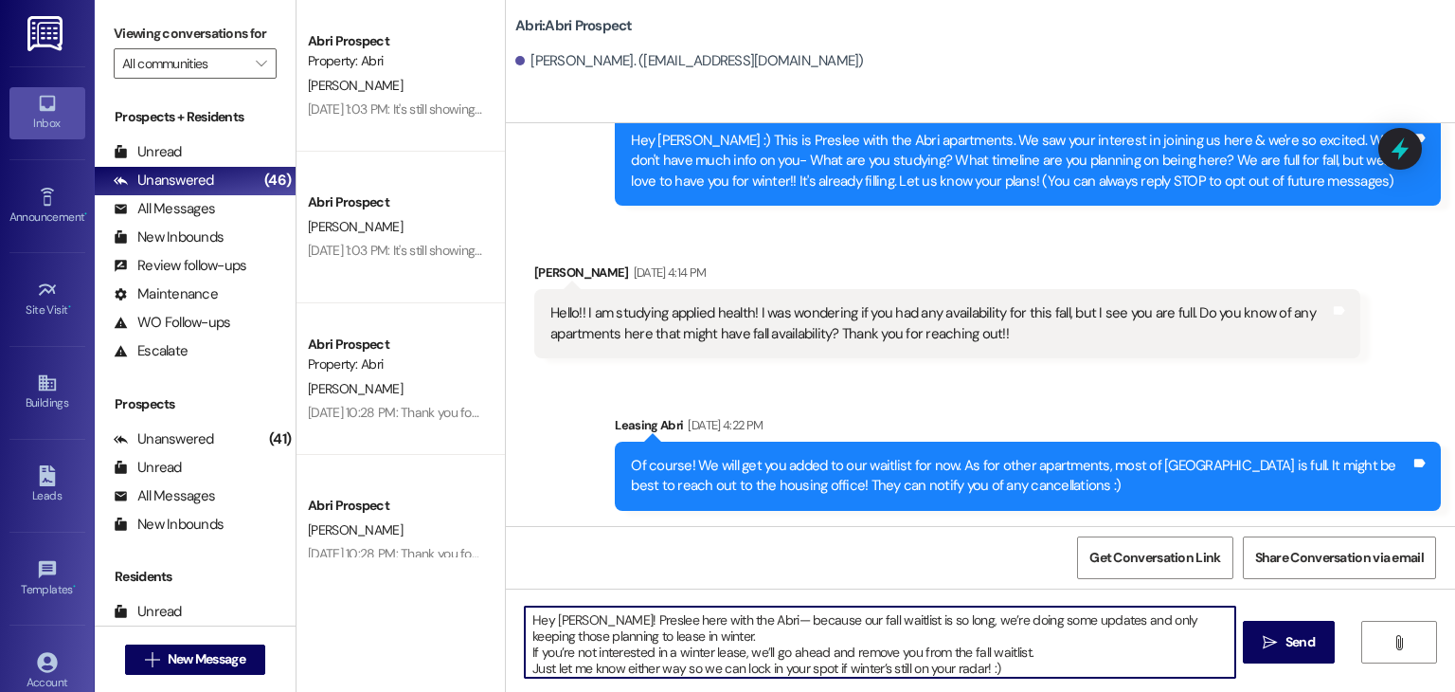
click at [568, 620] on textarea "Hey Kyra! Preslee here with the Abri— because our fall waitlist is so long, we’…" at bounding box center [880, 641] width 710 height 71
type textarea "Hey Maya! Preslee here with the Abri— because our fall waitlist is so long, we’…"
click at [1013, 664] on textarea "Hey Maya! Preslee here with the Abri— because our fall waitlist is so long, we’…" at bounding box center [880, 641] width 710 height 71
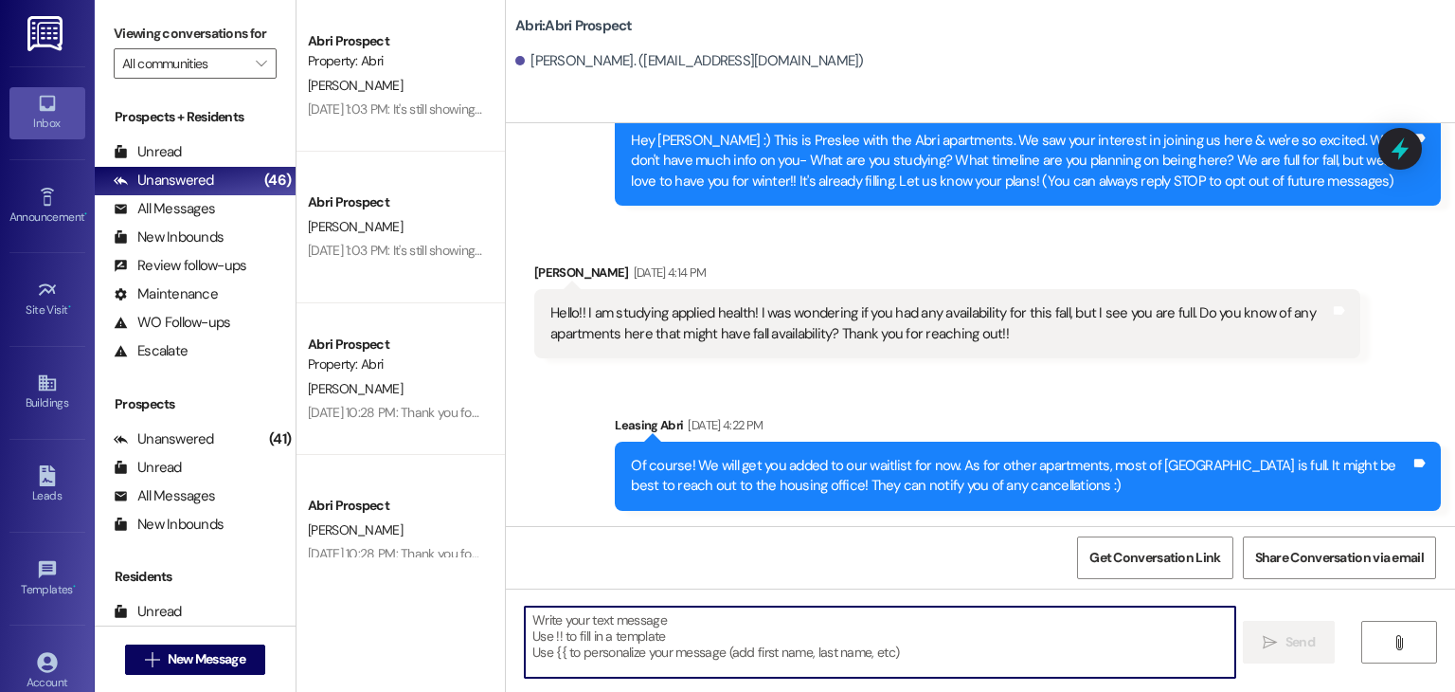
scroll to position [283, 0]
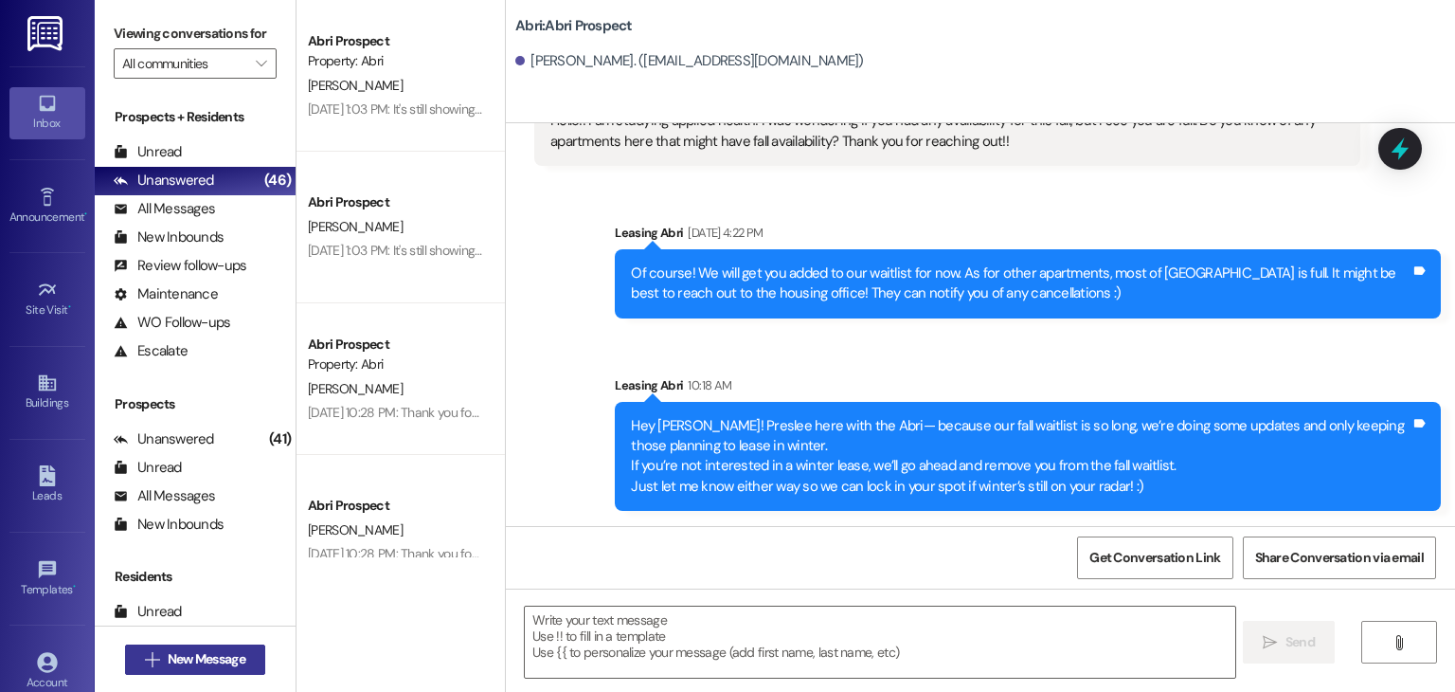
click at [222, 656] on span "New Message" at bounding box center [207, 659] width 78 height 20
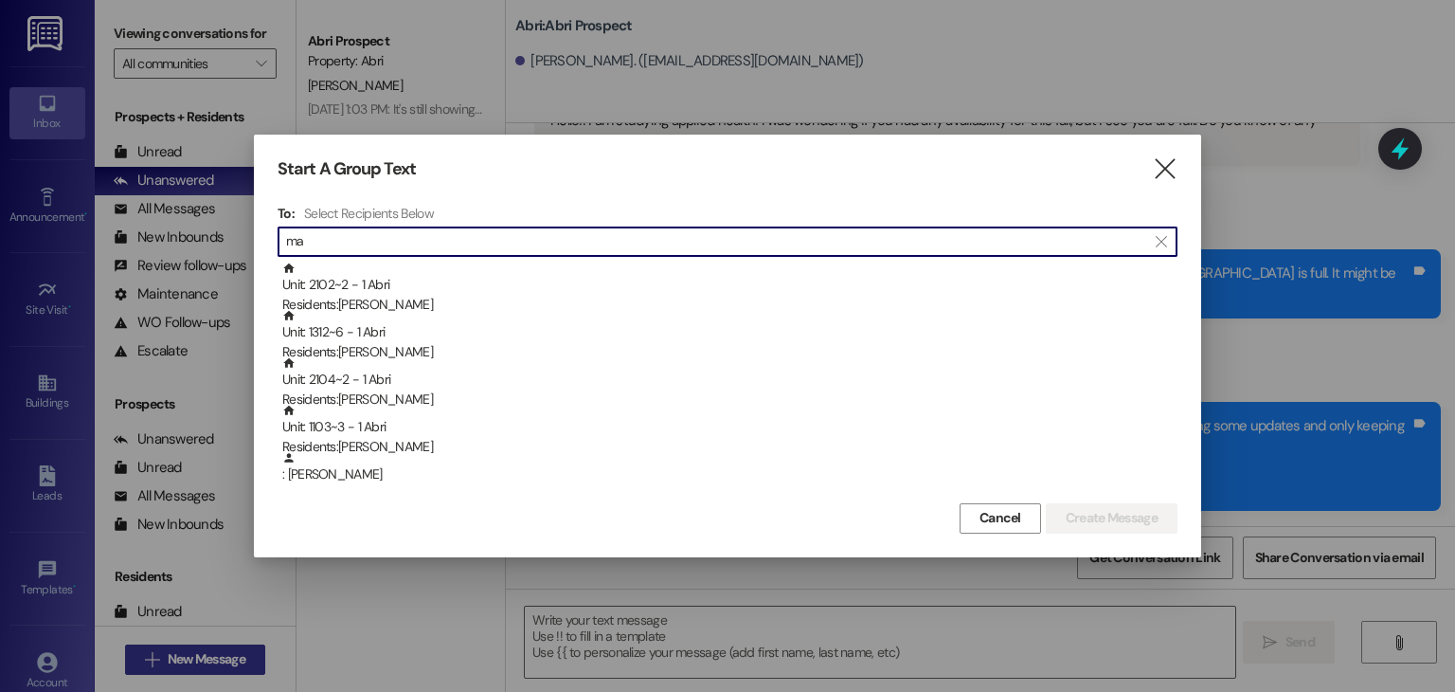
type input "m"
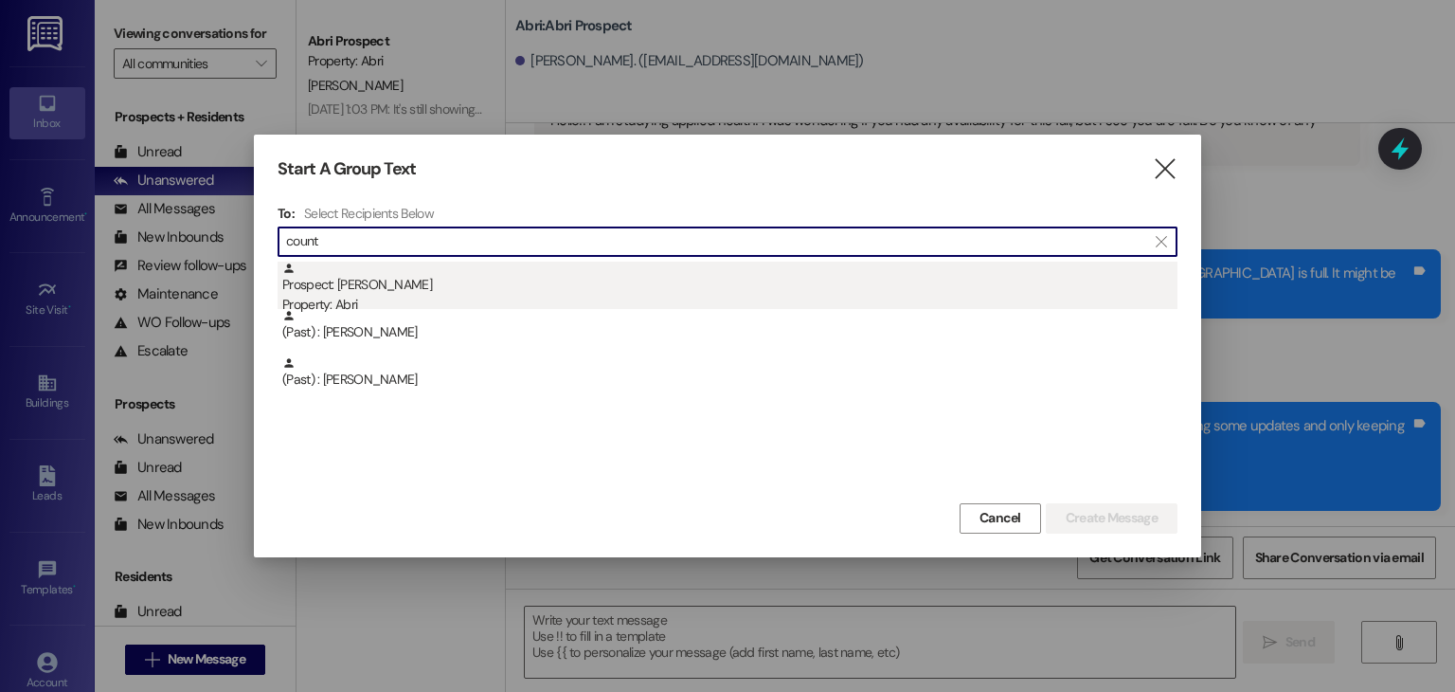
type input "count"
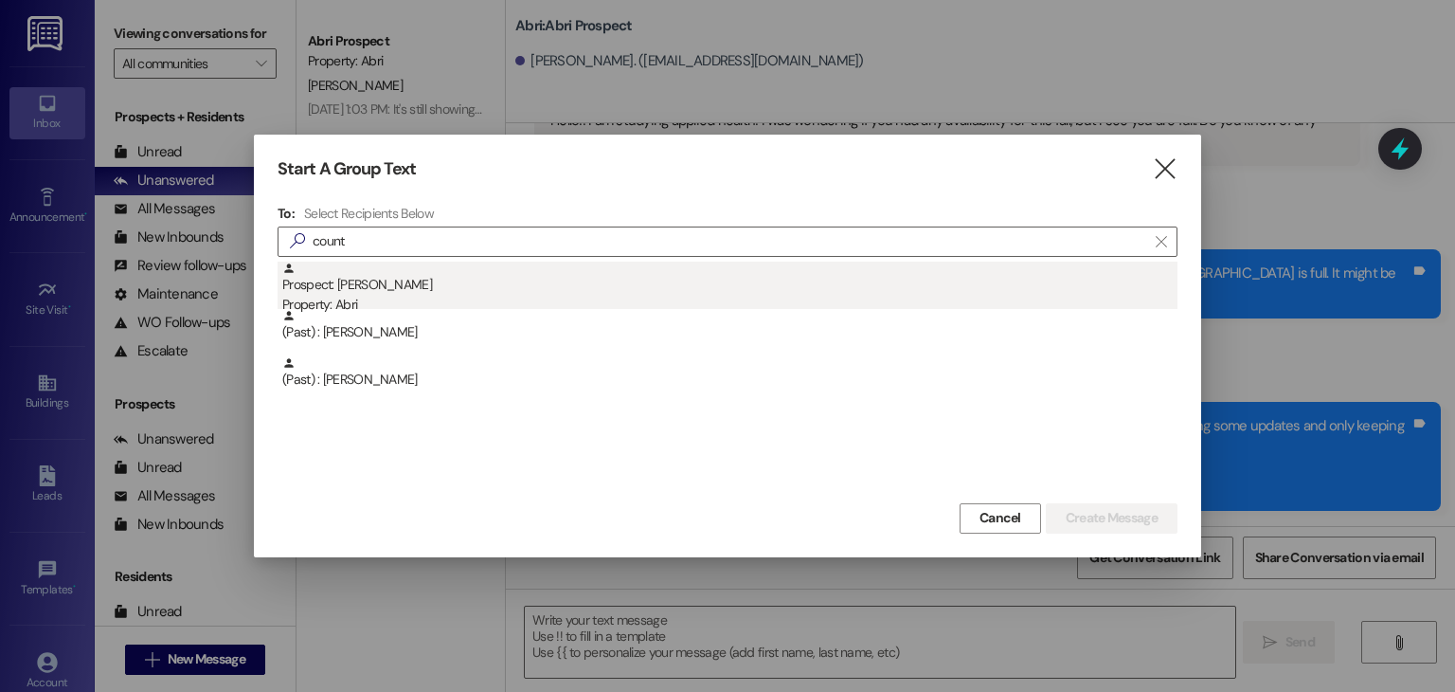
click at [881, 295] on div "Property: Abri" at bounding box center [729, 305] width 895 height 20
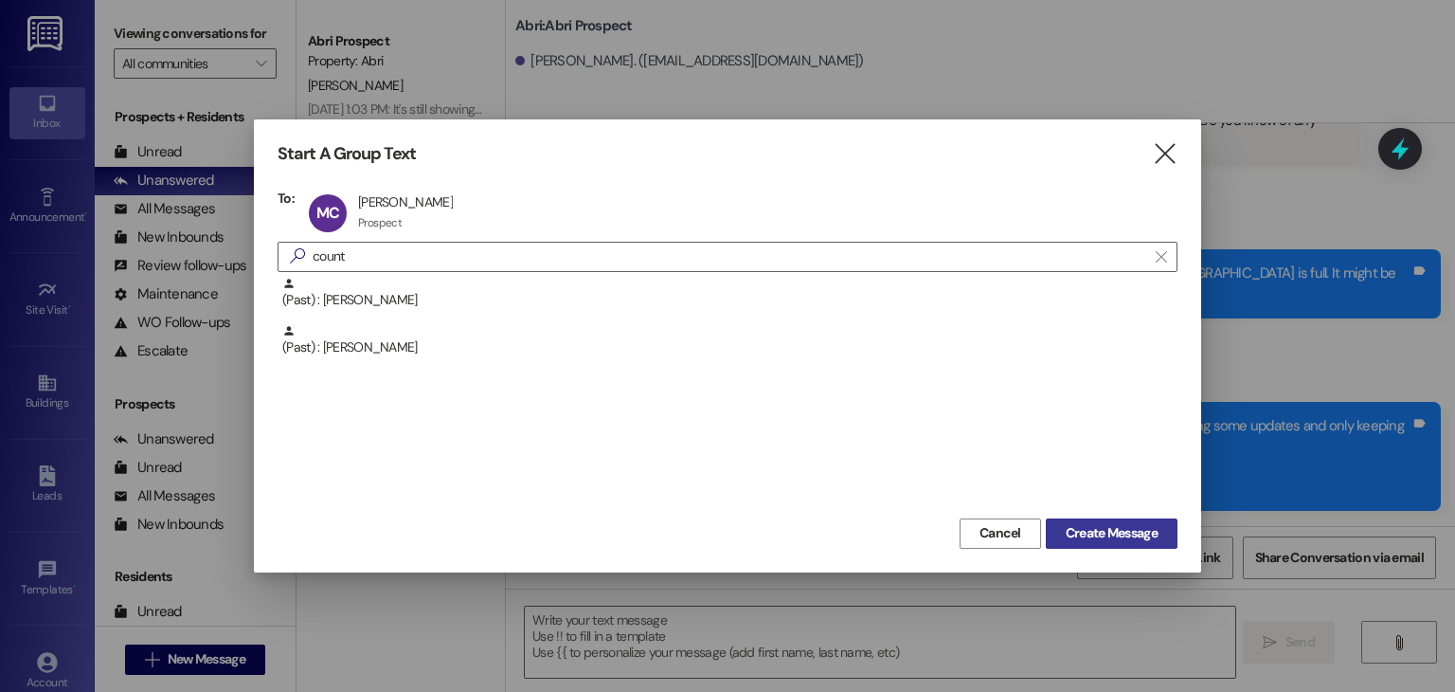
click at [1142, 531] on span "Create Message" at bounding box center [1112, 533] width 92 height 20
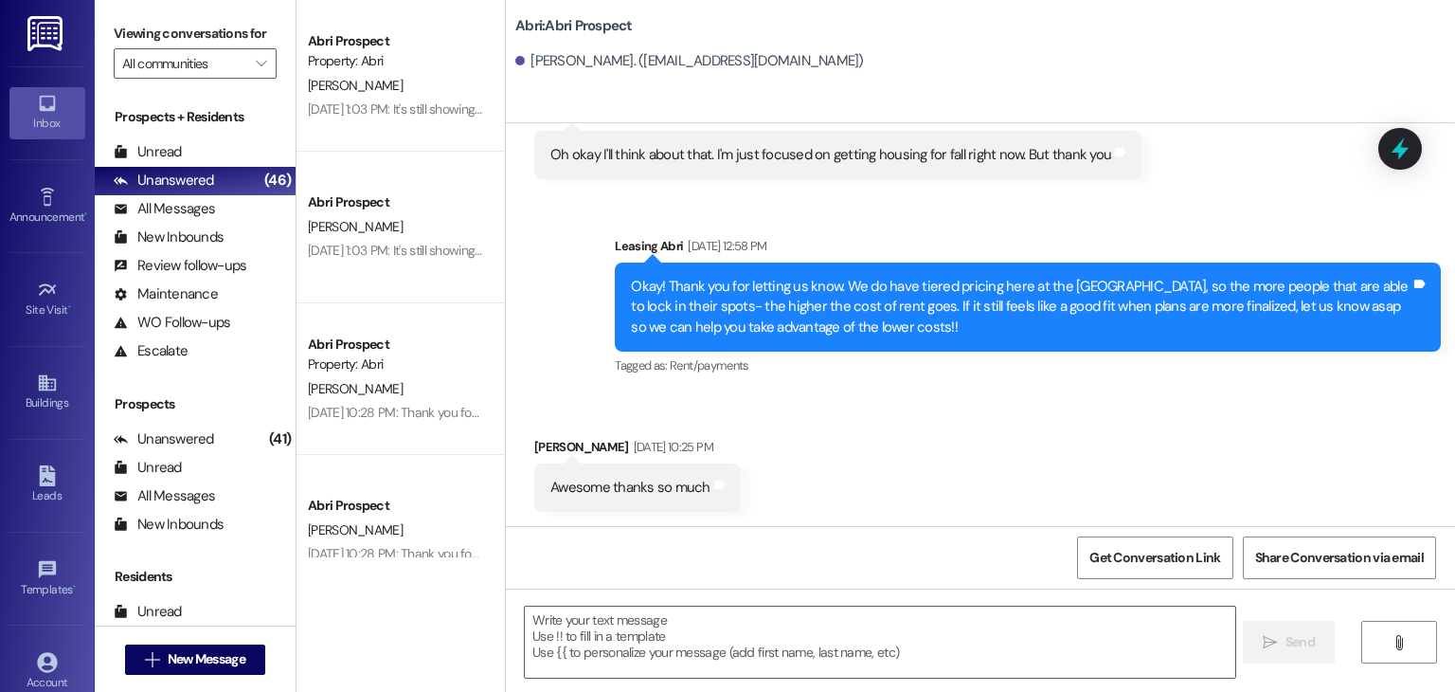
scroll to position [1257, 0]
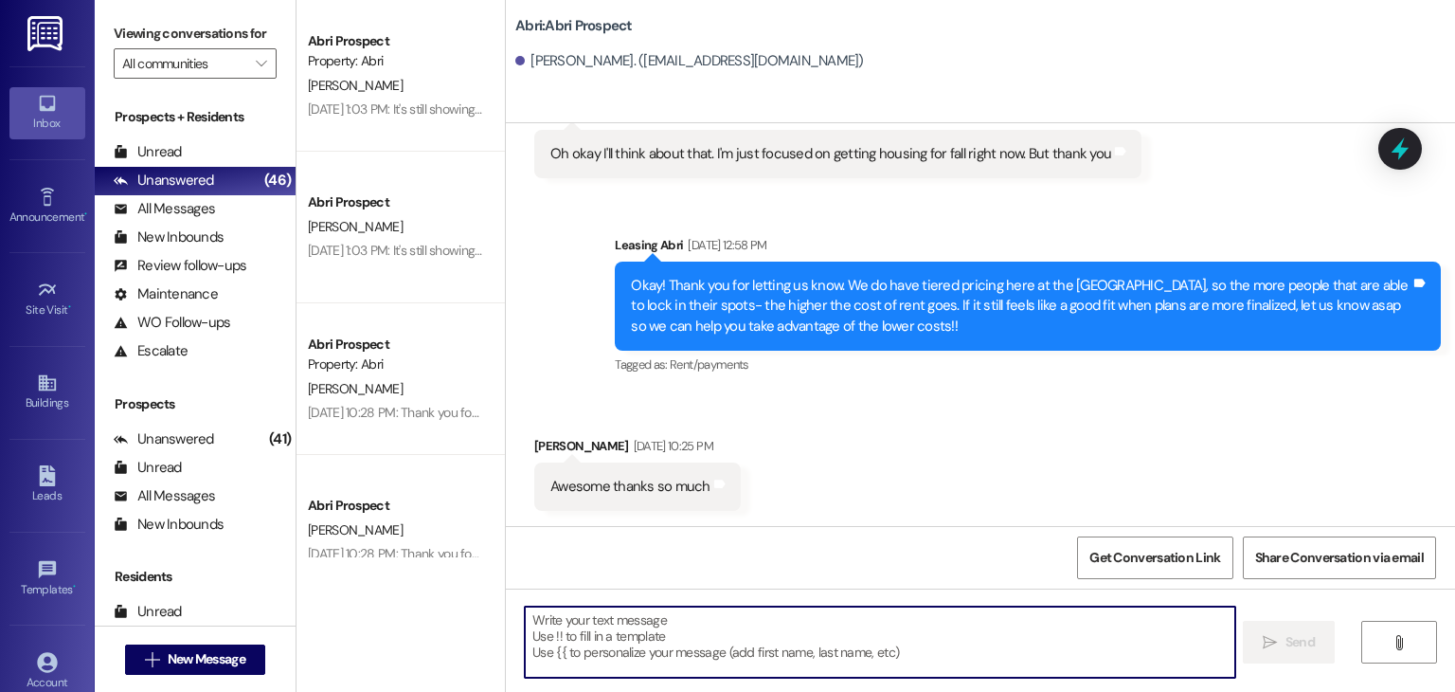
click at [846, 617] on textarea at bounding box center [880, 641] width 710 height 71
paste textarea "Hey Kyra! Preslee here with the Abri— because our fall waitlist is so long, we’…"
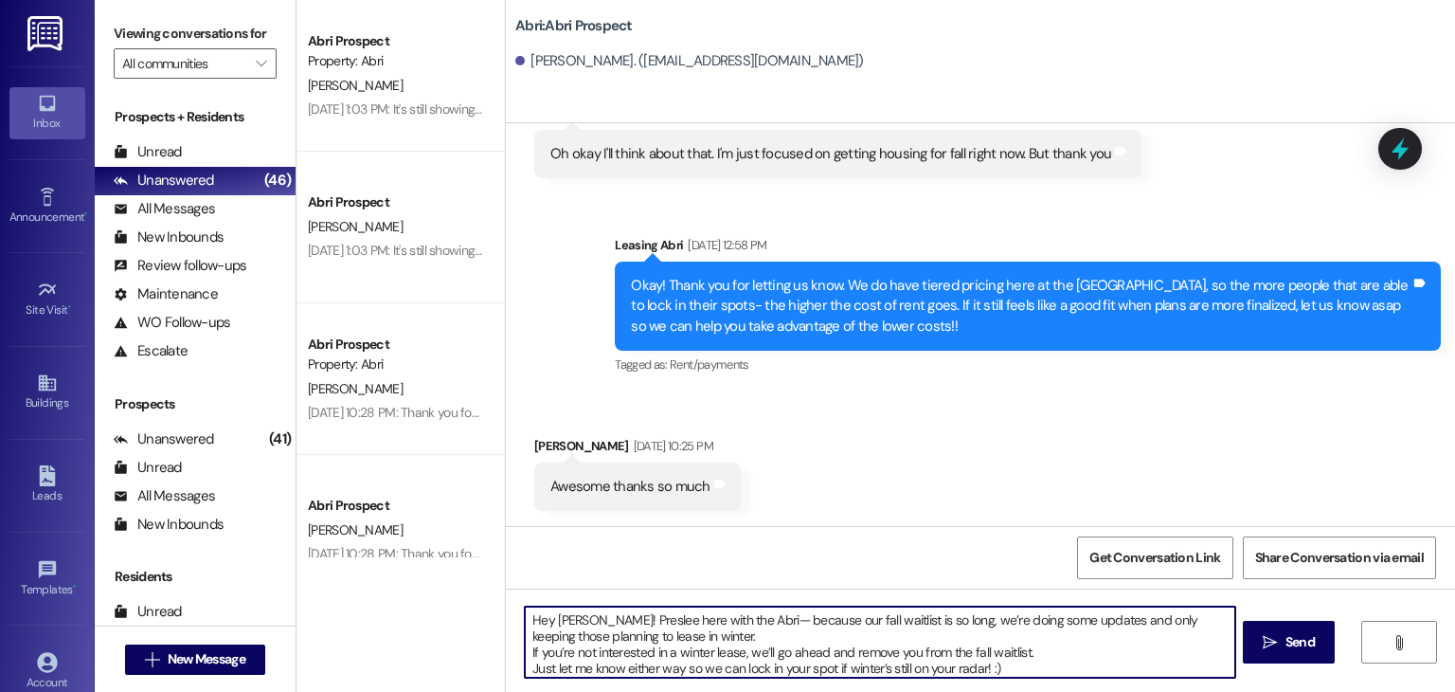
click at [571, 620] on textarea "Hey Kyra! Preslee here with the Abri— because our fall waitlist is so long, we’…" at bounding box center [880, 641] width 710 height 71
click at [570, 619] on textarea "Hey Kyra! Preslee here with the Abri— because our fall waitlist is so long, we’…" at bounding box center [880, 641] width 710 height 71
type textarea "Hey Mazie! Preslee here with the Abri— because our fall waitlist is so long, we…"
click at [1006, 668] on textarea "Hey Mazie! Preslee here with the Abri— because our fall waitlist is so long, we…" at bounding box center [880, 641] width 710 height 71
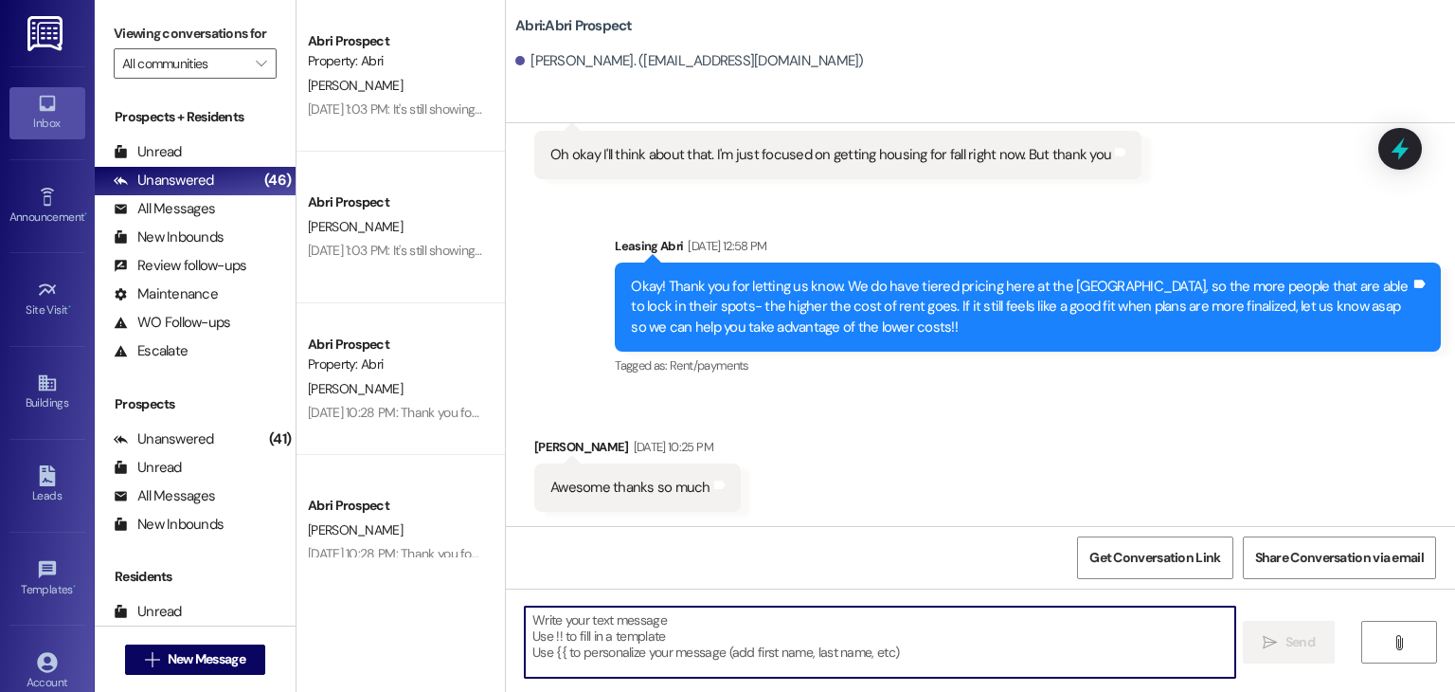
scroll to position [1450, 0]
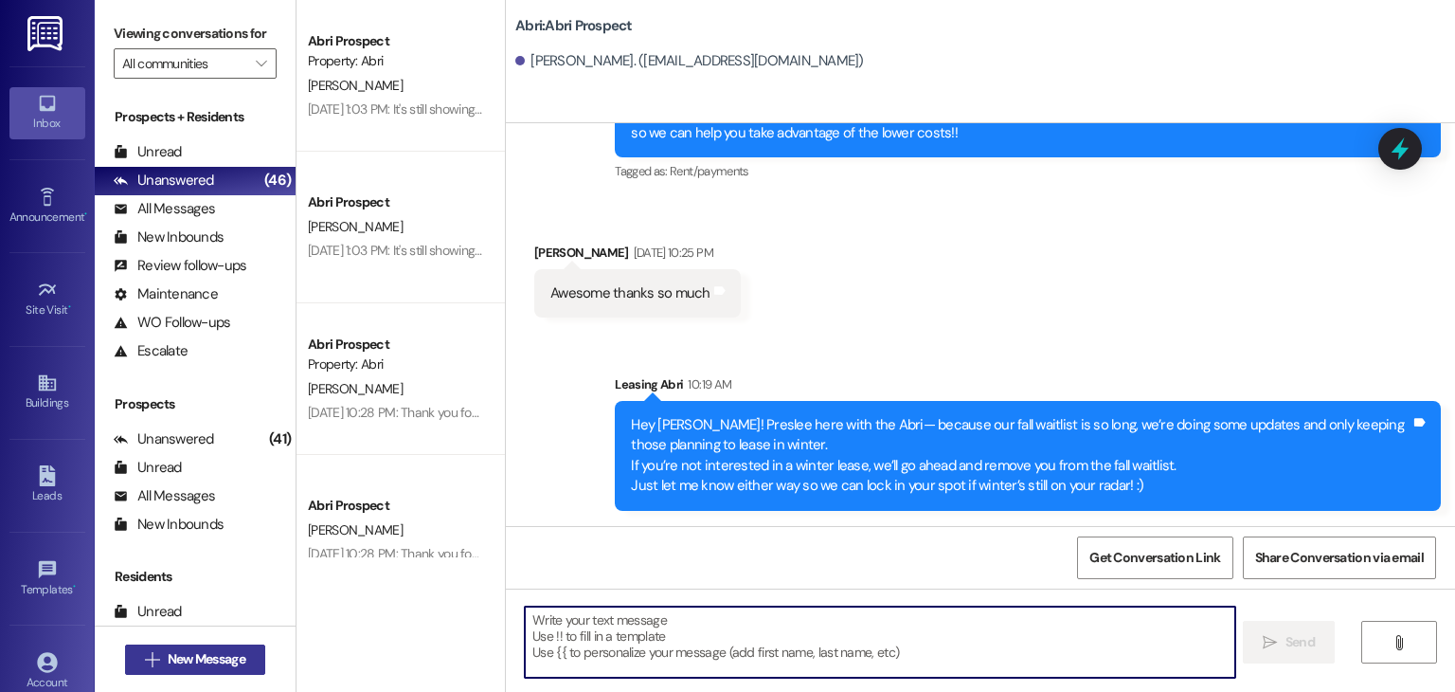
click at [238, 646] on button " New Message" at bounding box center [195, 659] width 140 height 30
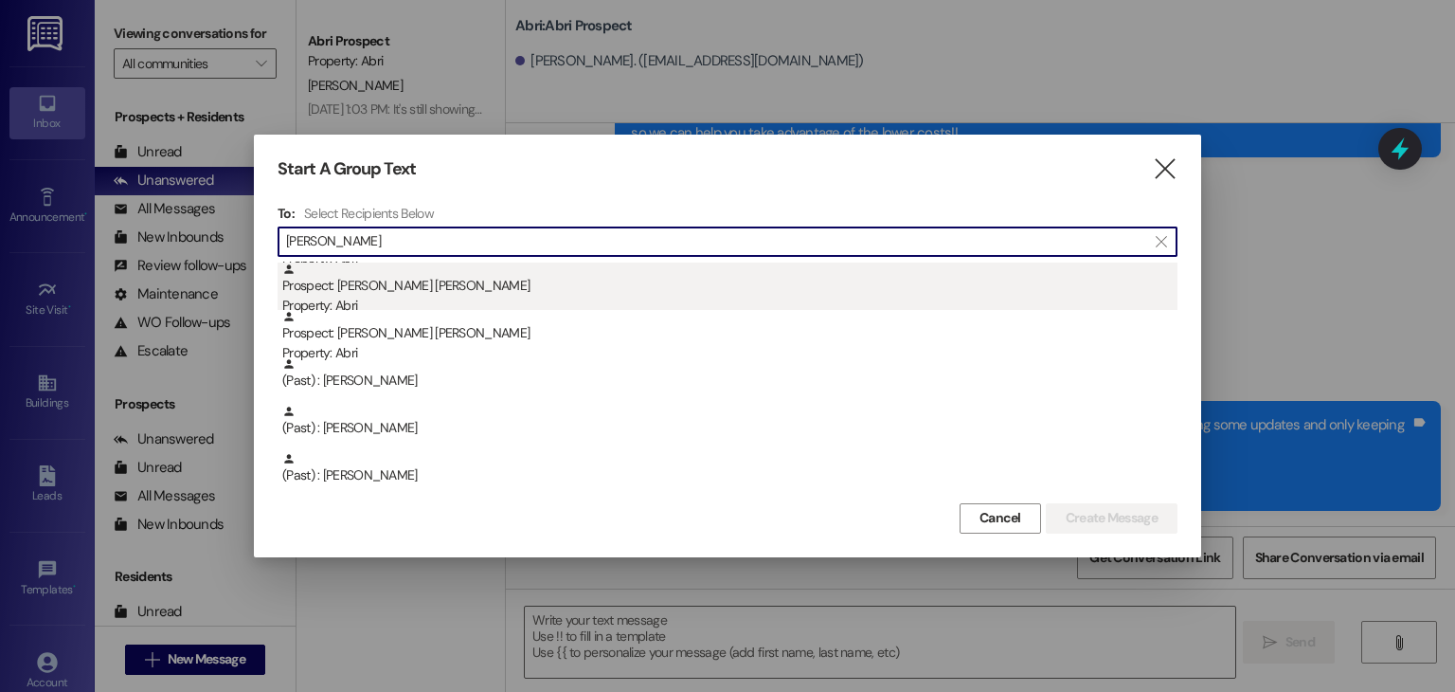
scroll to position [0, 0]
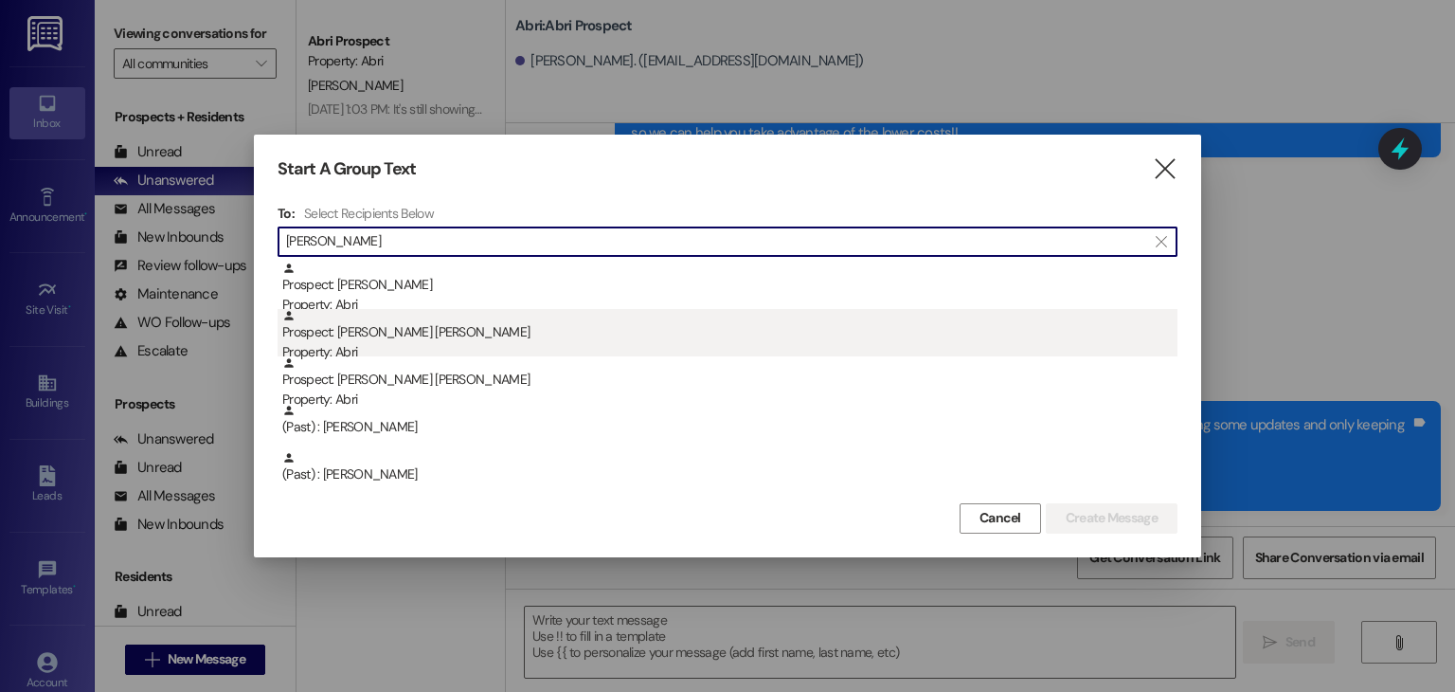
type input "melanie"
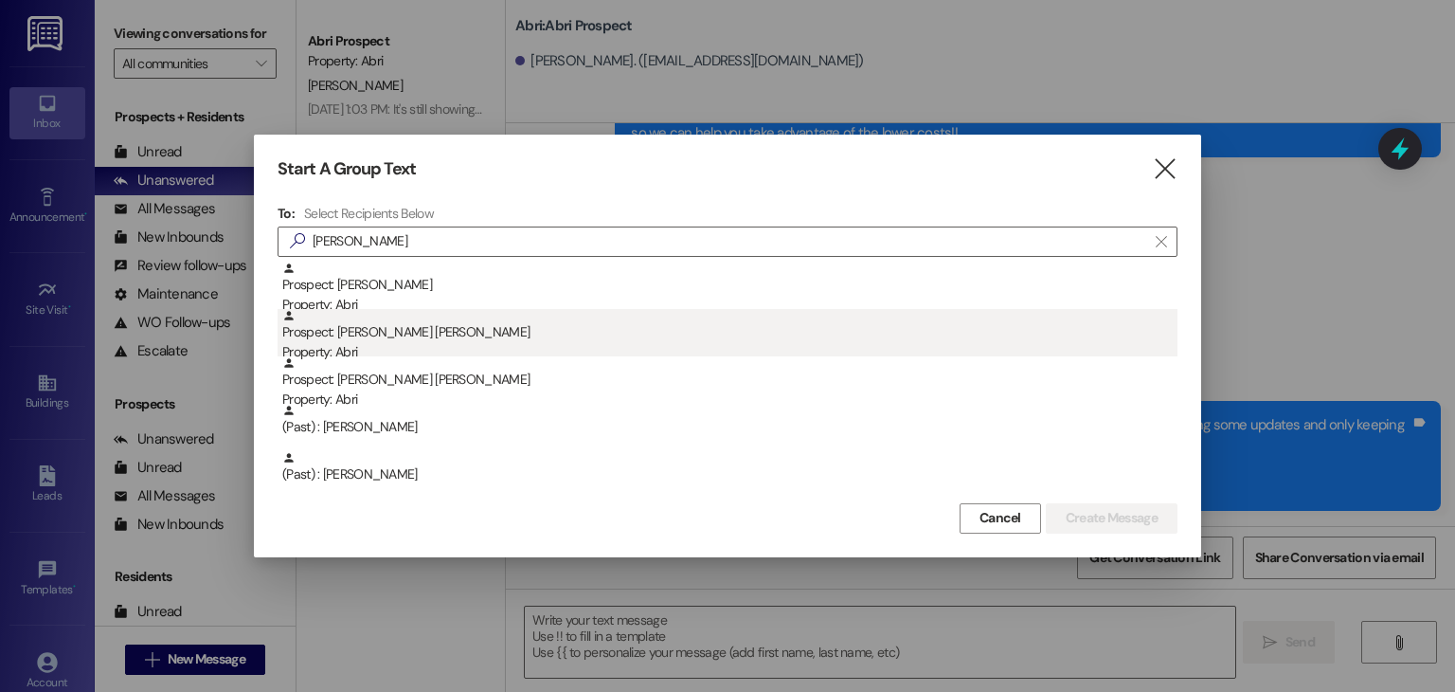
click at [749, 336] on div "Prospect: Melanie Katherine Acosta Rojas Property: Abri" at bounding box center [729, 336] width 895 height 54
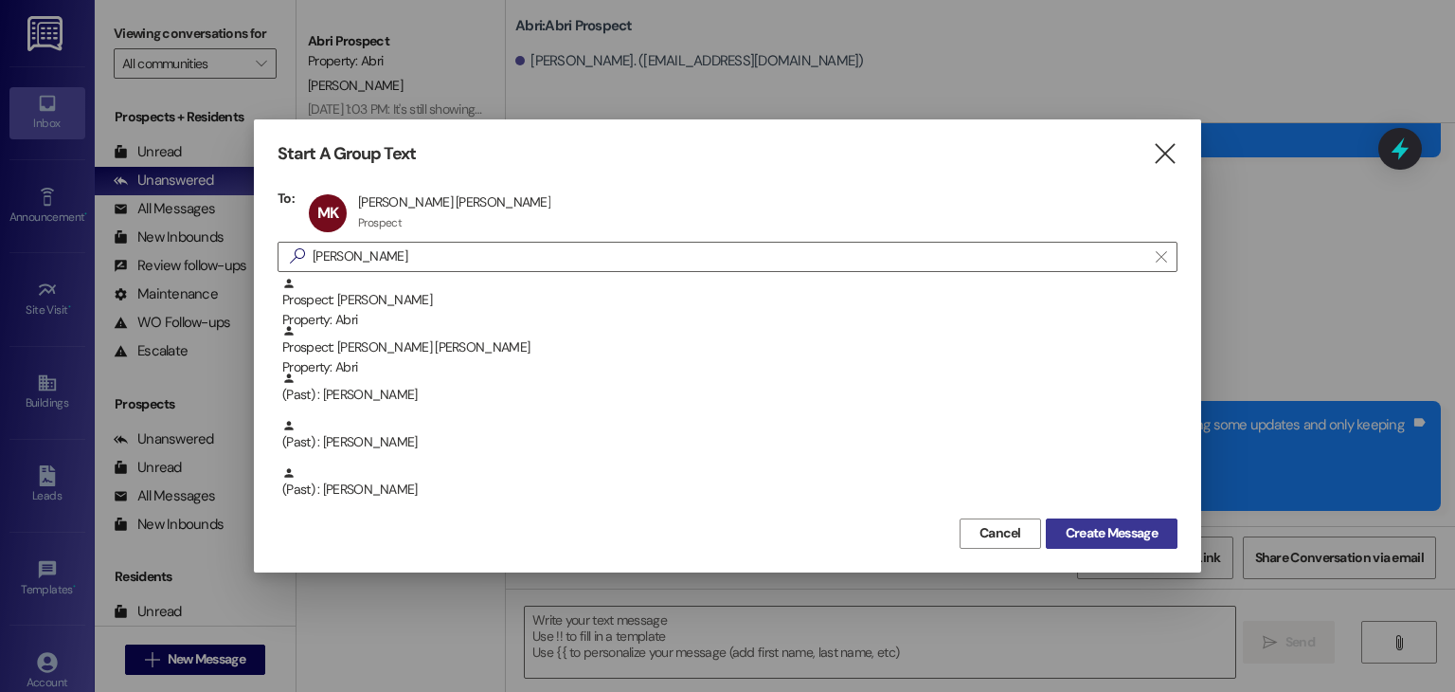
click at [1077, 528] on span "Create Message" at bounding box center [1112, 533] width 92 height 20
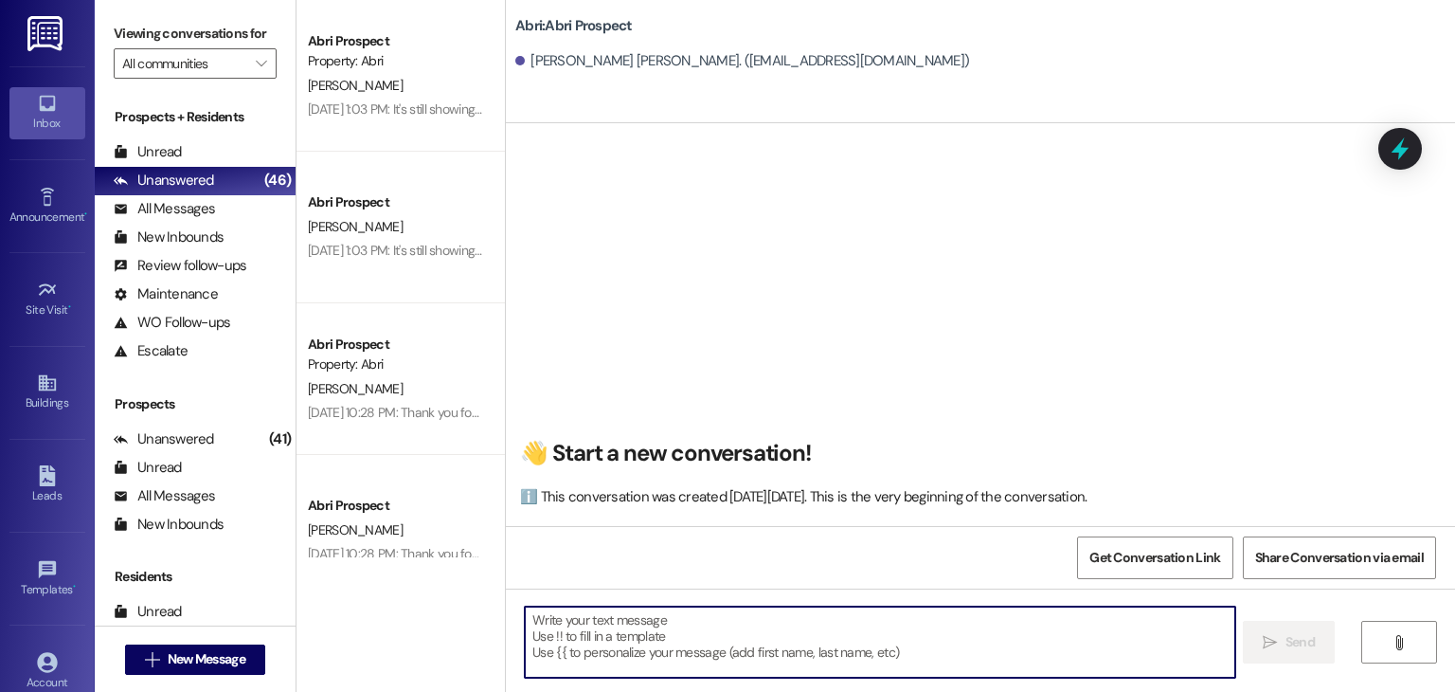
click at [750, 616] on textarea at bounding box center [880, 641] width 710 height 71
paste textarea "Hey Kyra! Preslee here with the Abri— because our fall waitlist is so long, we’…"
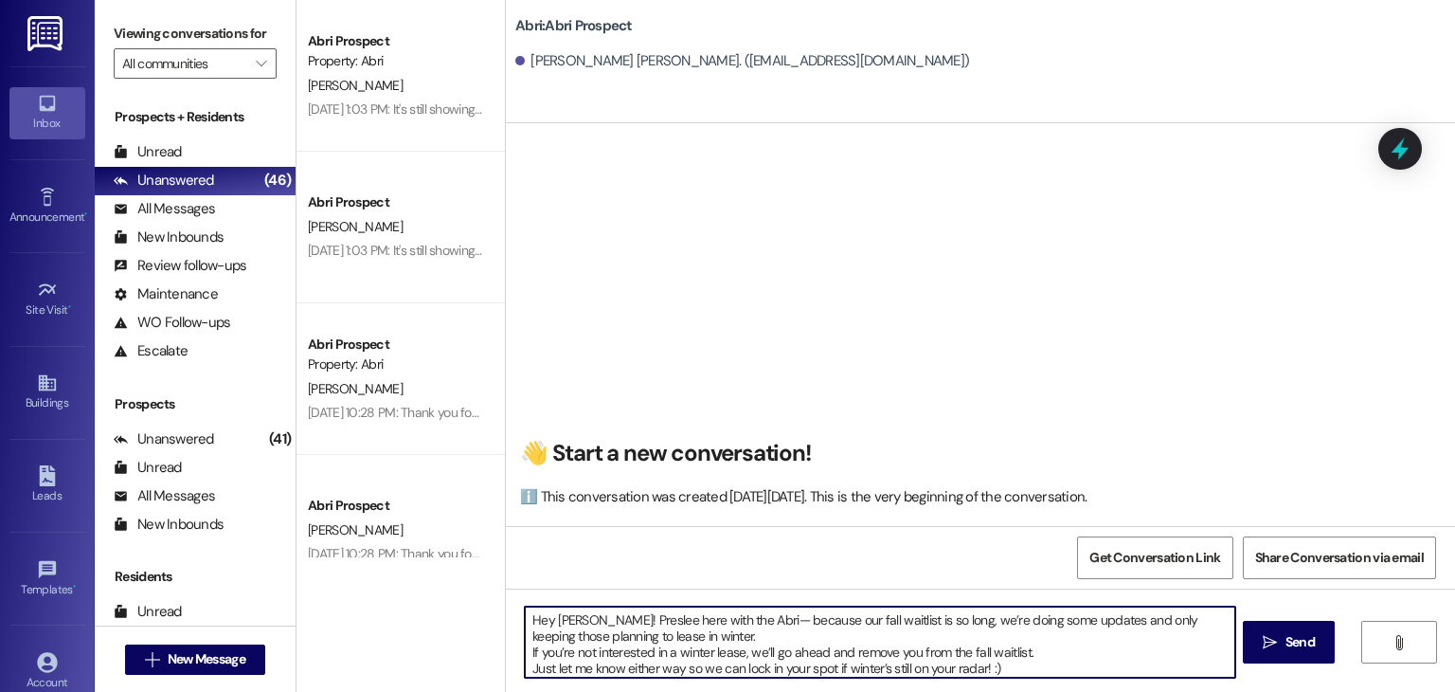
click at [568, 620] on textarea "Hey Kyra! Preslee here with the Abri— because our fall waitlist is so long, we’…" at bounding box center [880, 641] width 710 height 71
type textarea "Hey Melanie! Preslee here with the Abri— because our fall waitlist is so long, …"
click at [996, 674] on textarea "Hey Melanie! Preslee here with the Abri— because our fall waitlist is so long, …" at bounding box center [880, 641] width 710 height 71
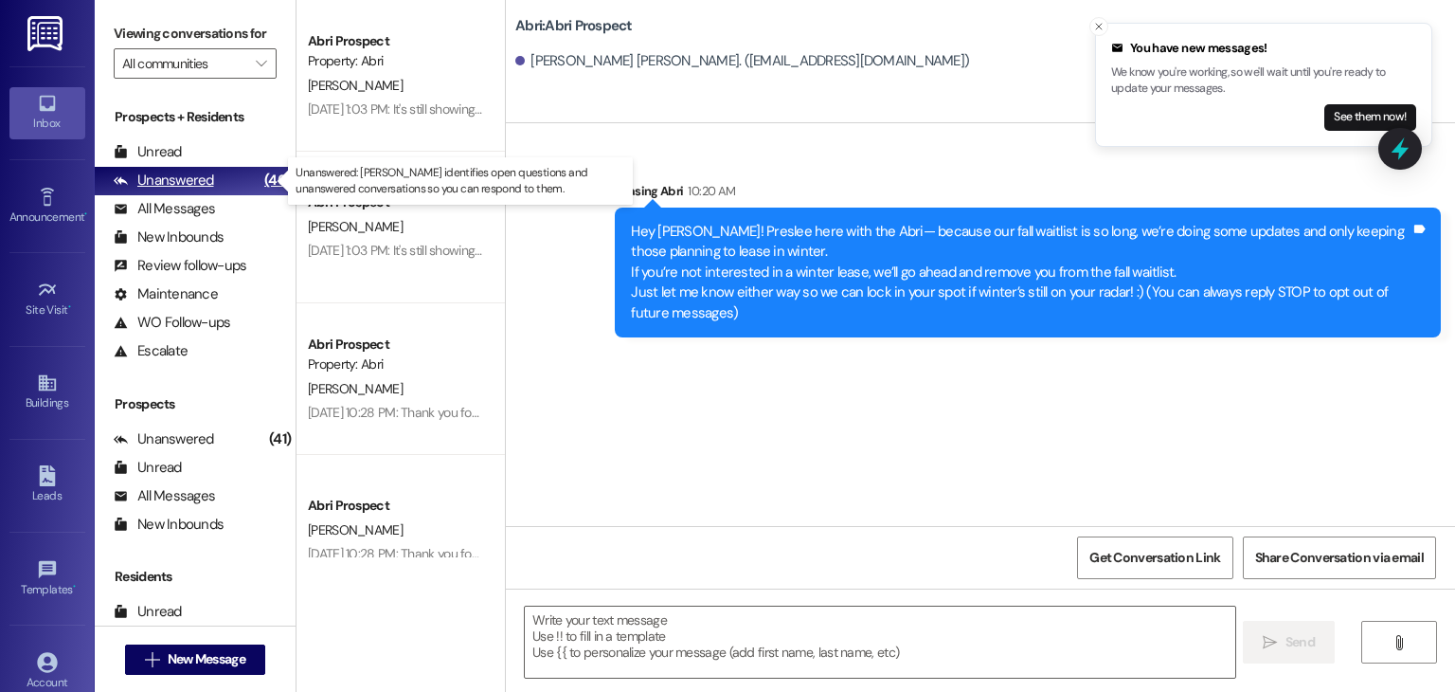
click at [207, 183] on div "Unanswered" at bounding box center [164, 181] width 100 height 20
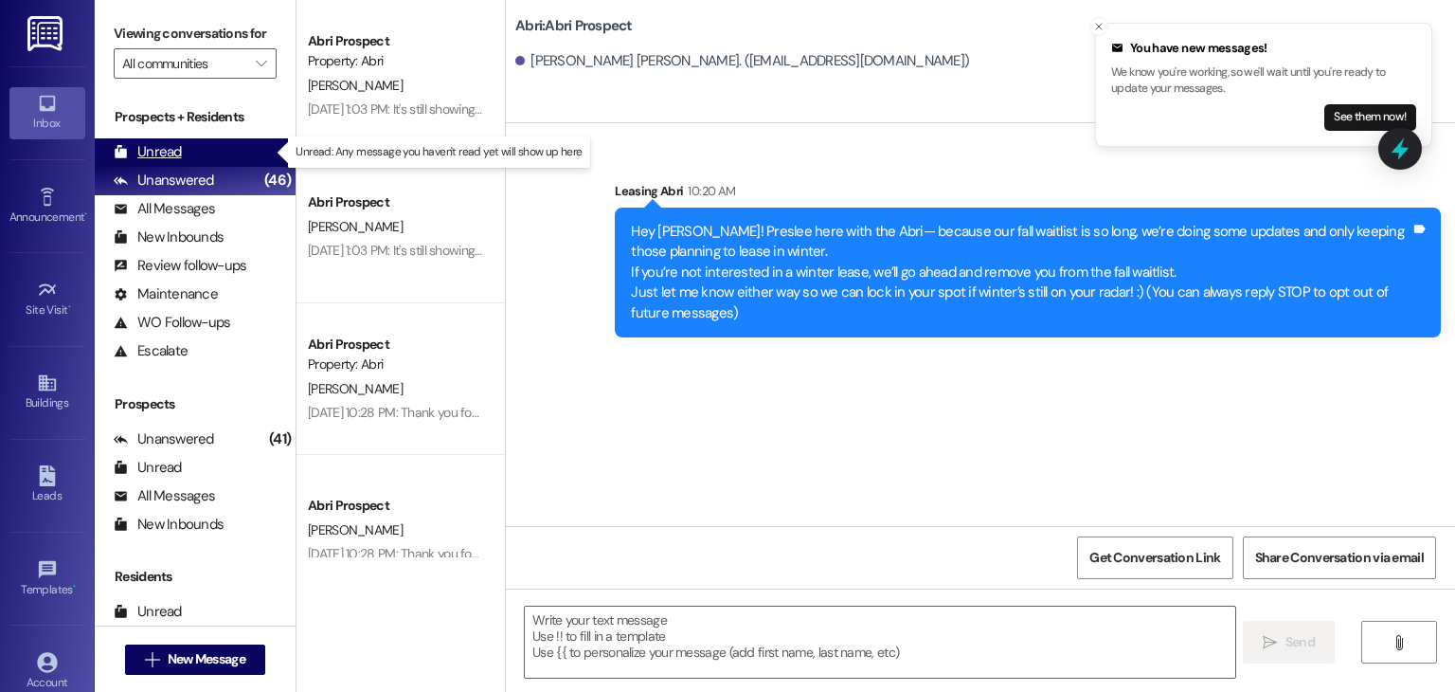
click at [197, 145] on div "Unread (0)" at bounding box center [195, 152] width 201 height 28
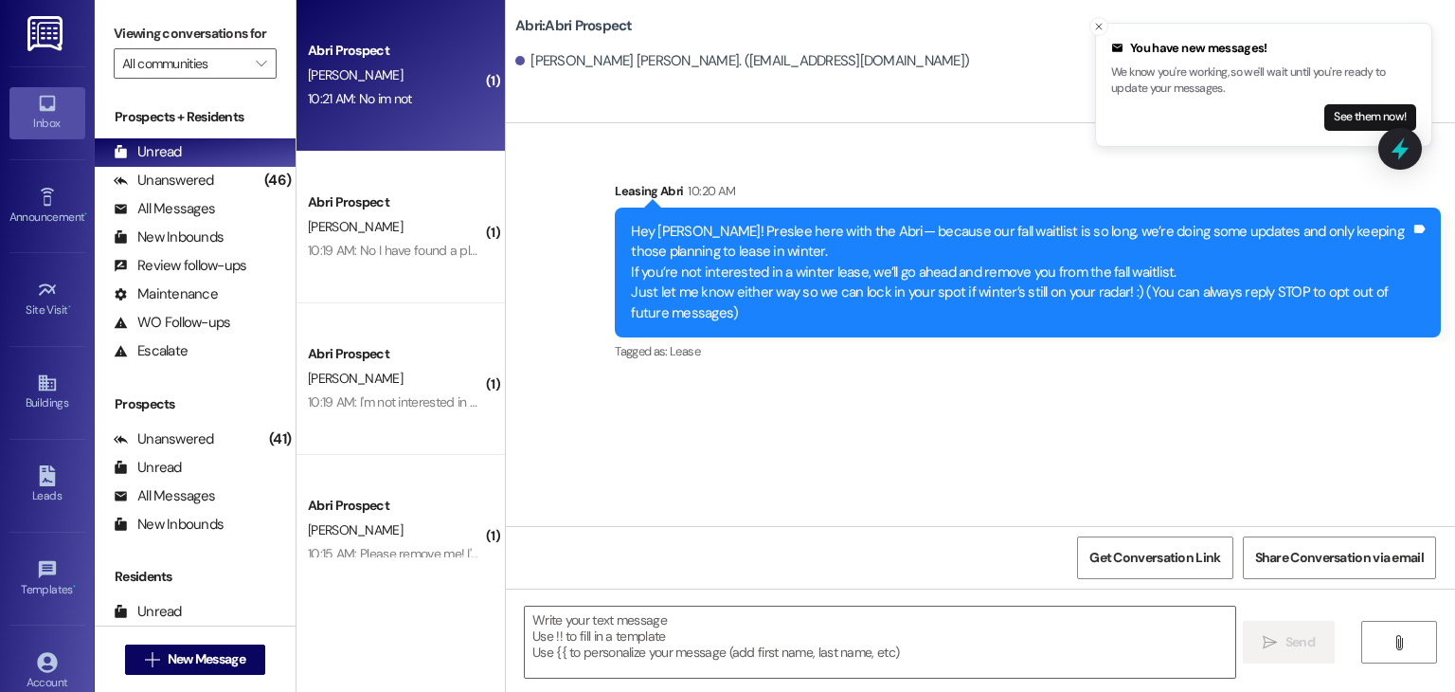
click at [337, 111] on div "Abri Prospect J. kingston 10:21 AM: No im not 10:21 AM: No im not" at bounding box center [401, 76] width 208 height 152
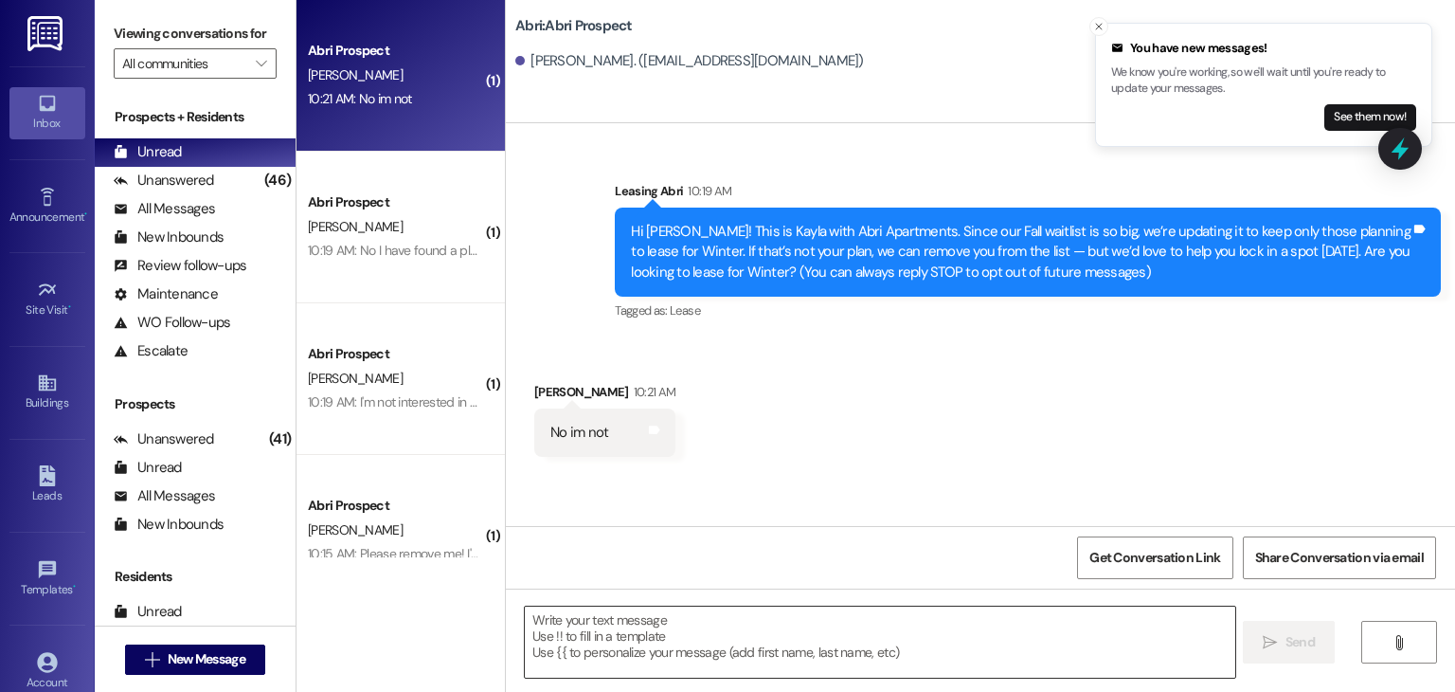
click at [597, 649] on textarea at bounding box center [880, 641] width 710 height 71
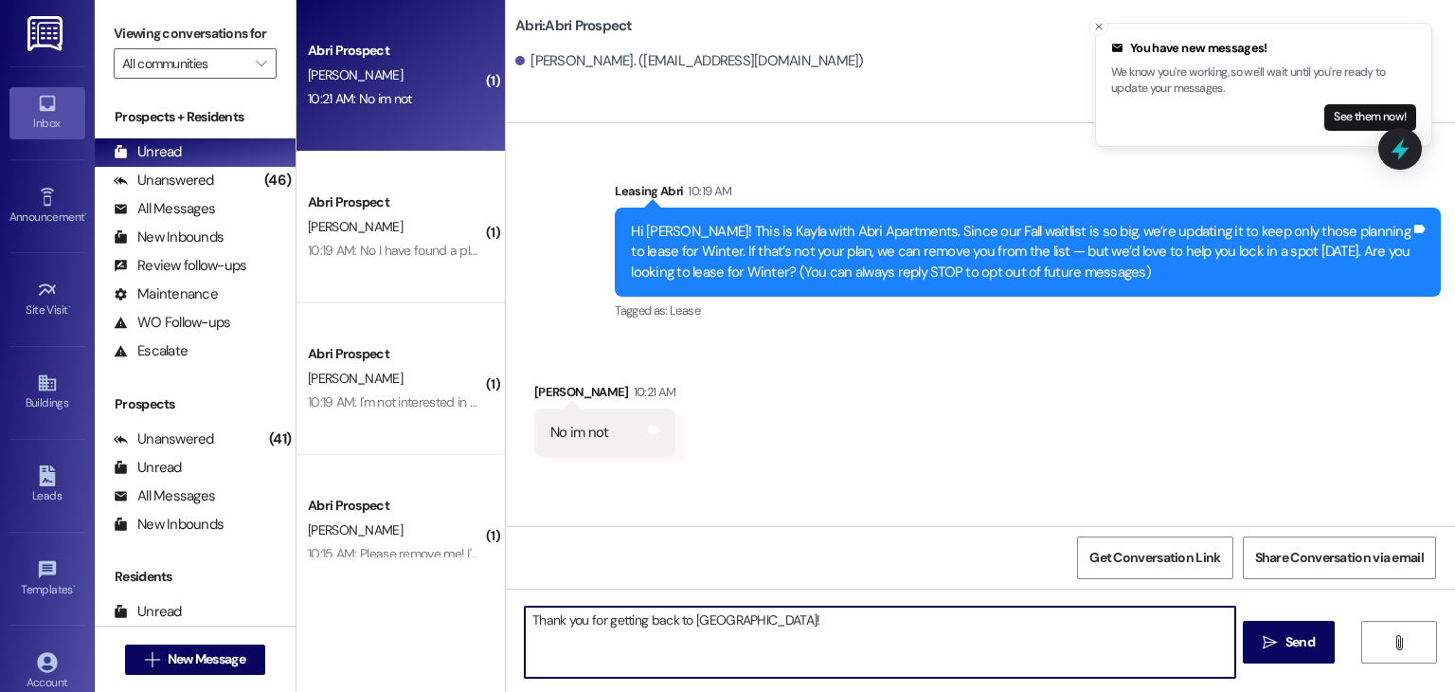
type textarea "Thank you for getting back to us!"
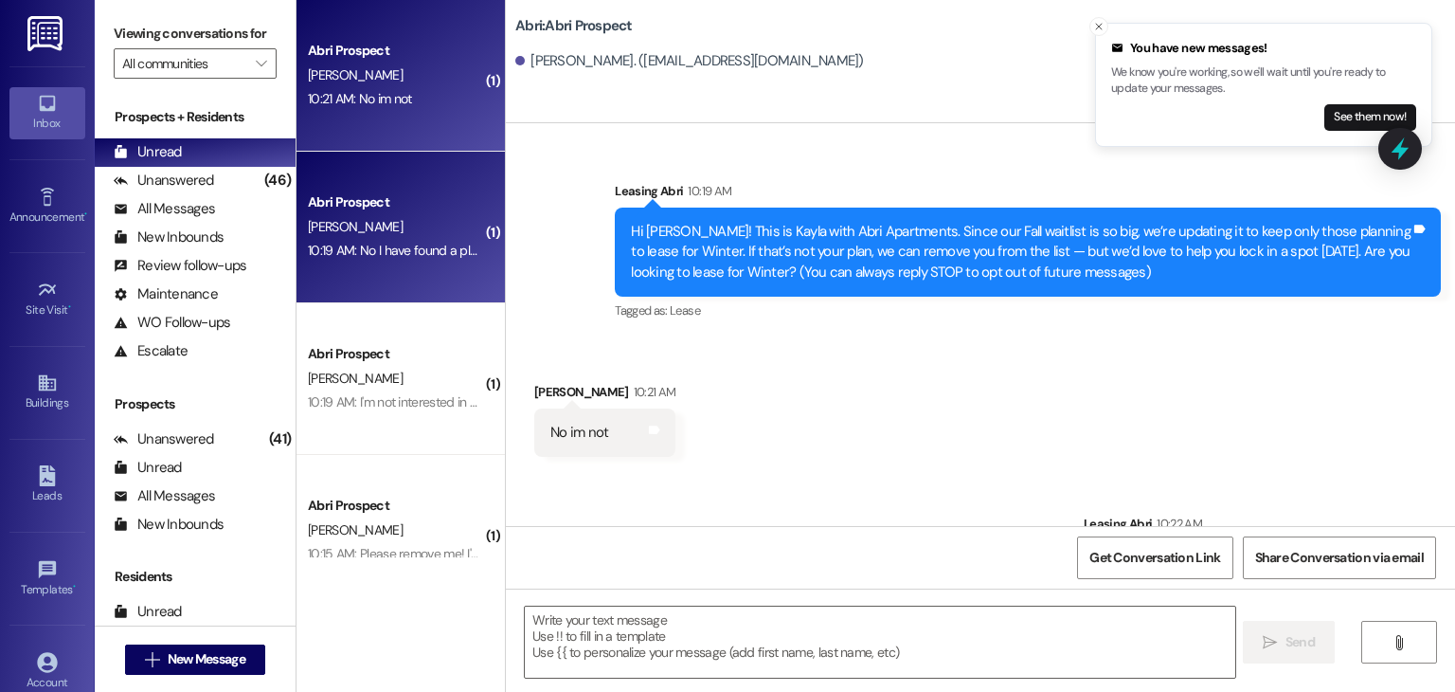
click at [421, 270] on div "Abri Prospect B. Roberts 10:19 AM: No I have found a place for both fall and wi…" at bounding box center [401, 228] width 208 height 152
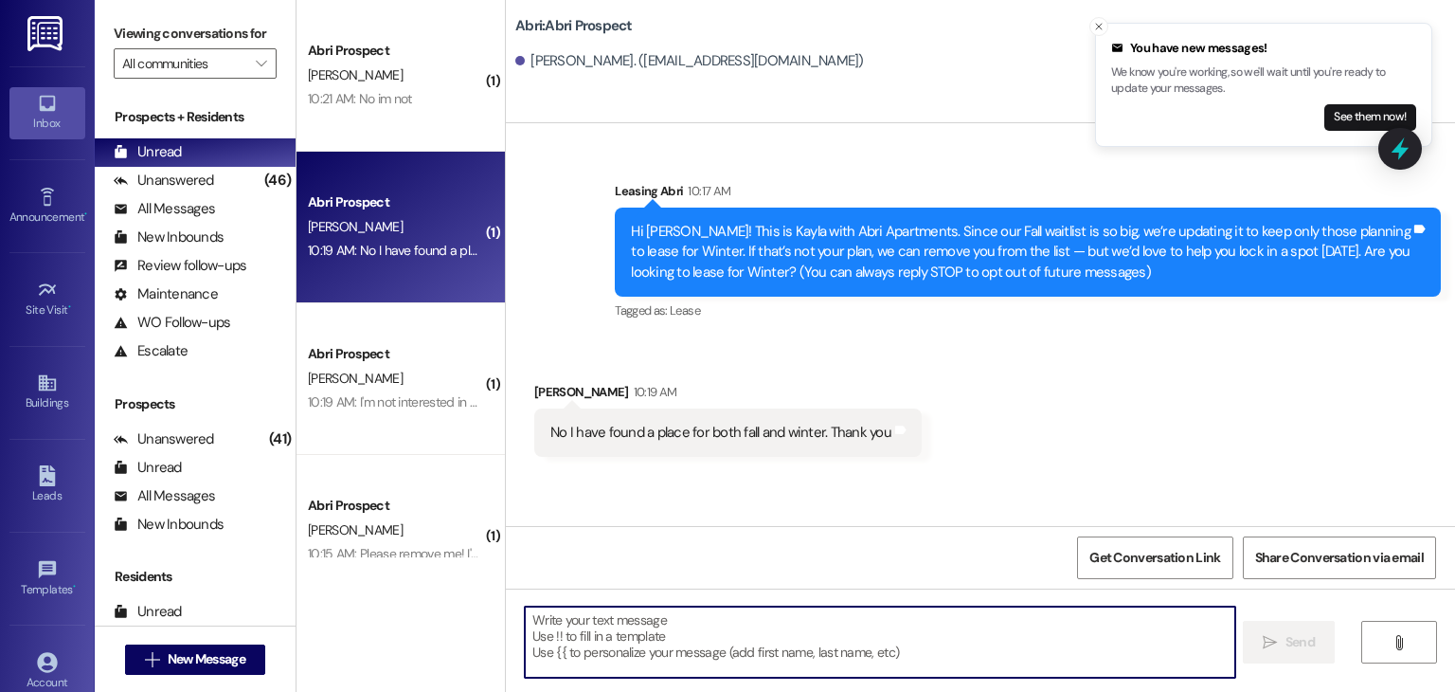
click at [800, 607] on textarea at bounding box center [880, 641] width 710 height 71
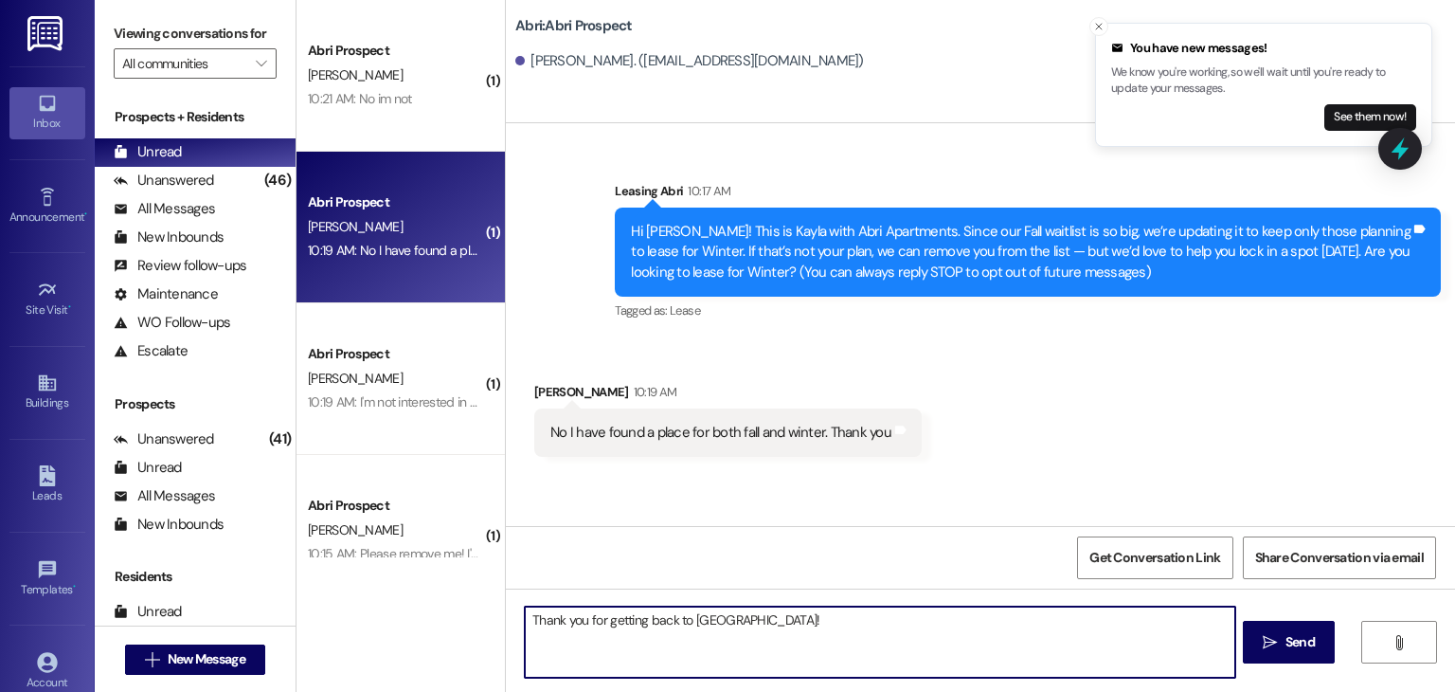
type textarea "Thank you for getting back to us!!"
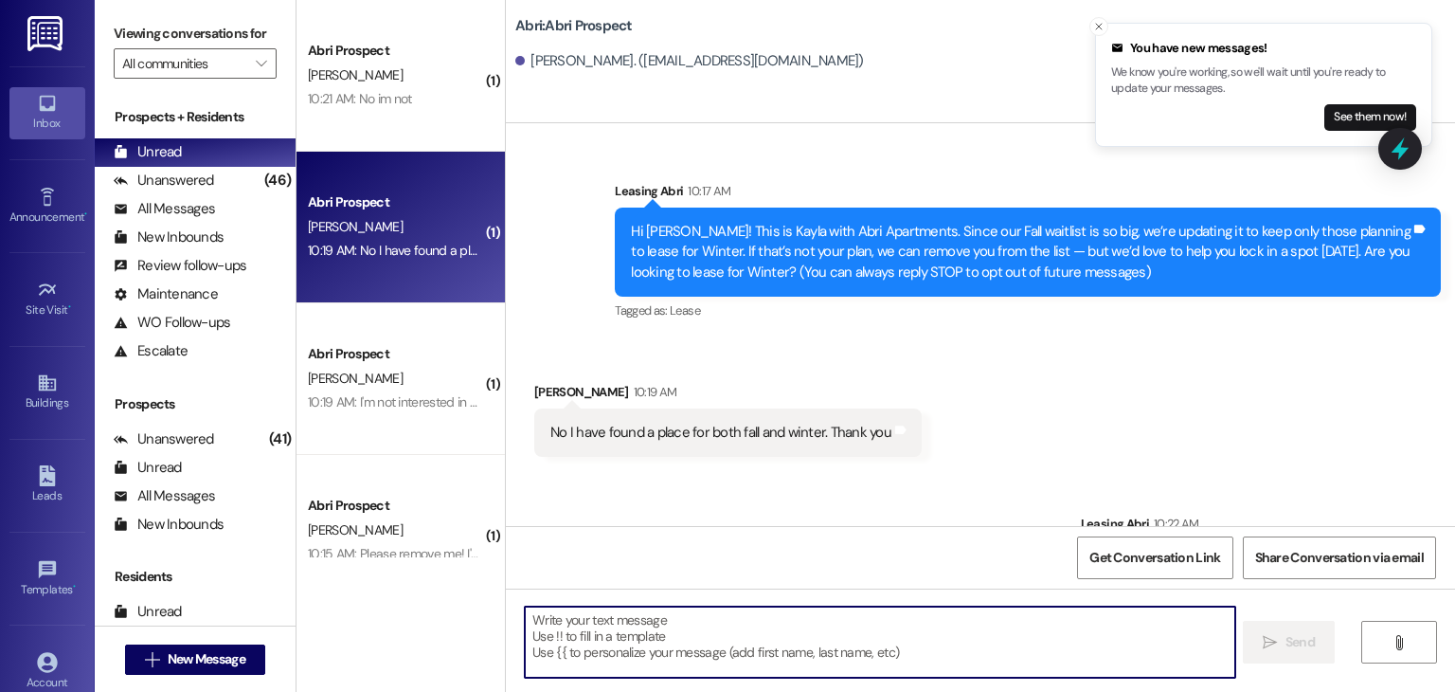
scroll to position [78, 0]
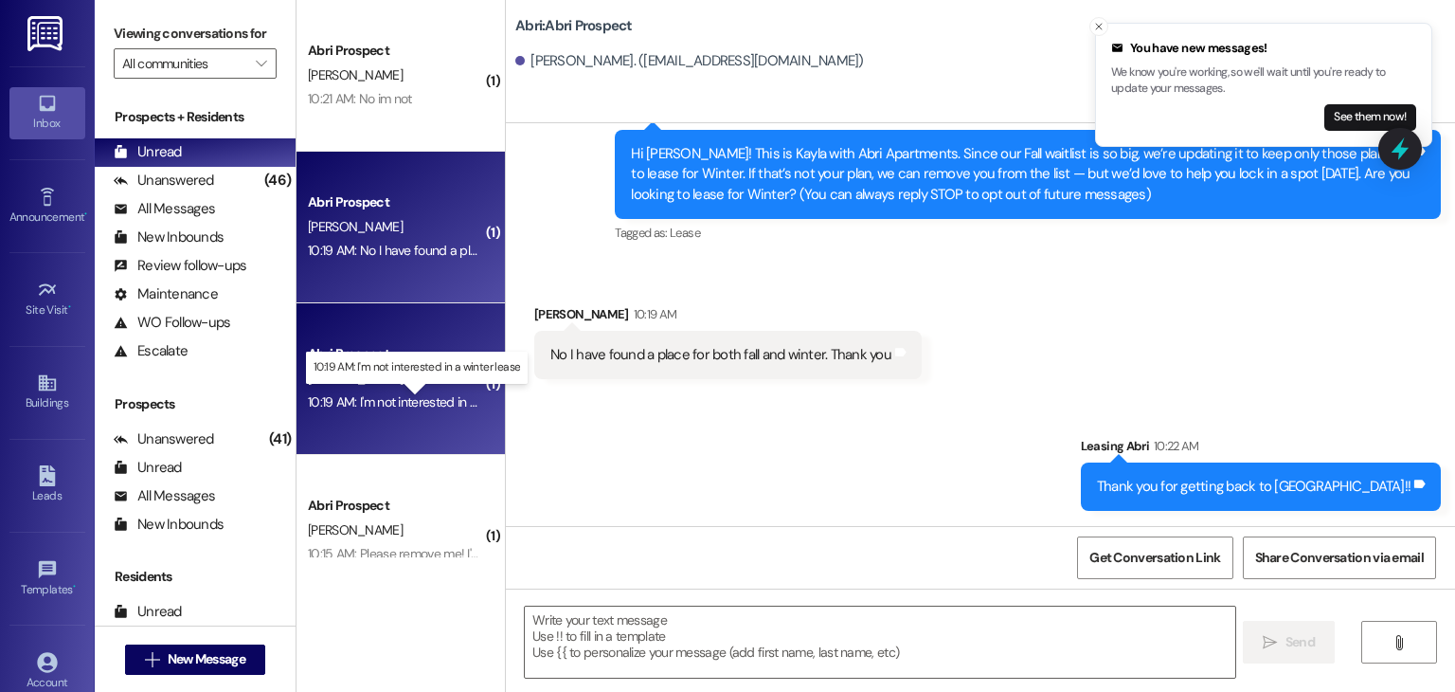
click at [396, 396] on div "10:19 AM: I'm not interested in a winter lease 10:19 AM: I'm not interested in …" at bounding box center [427, 401] width 238 height 17
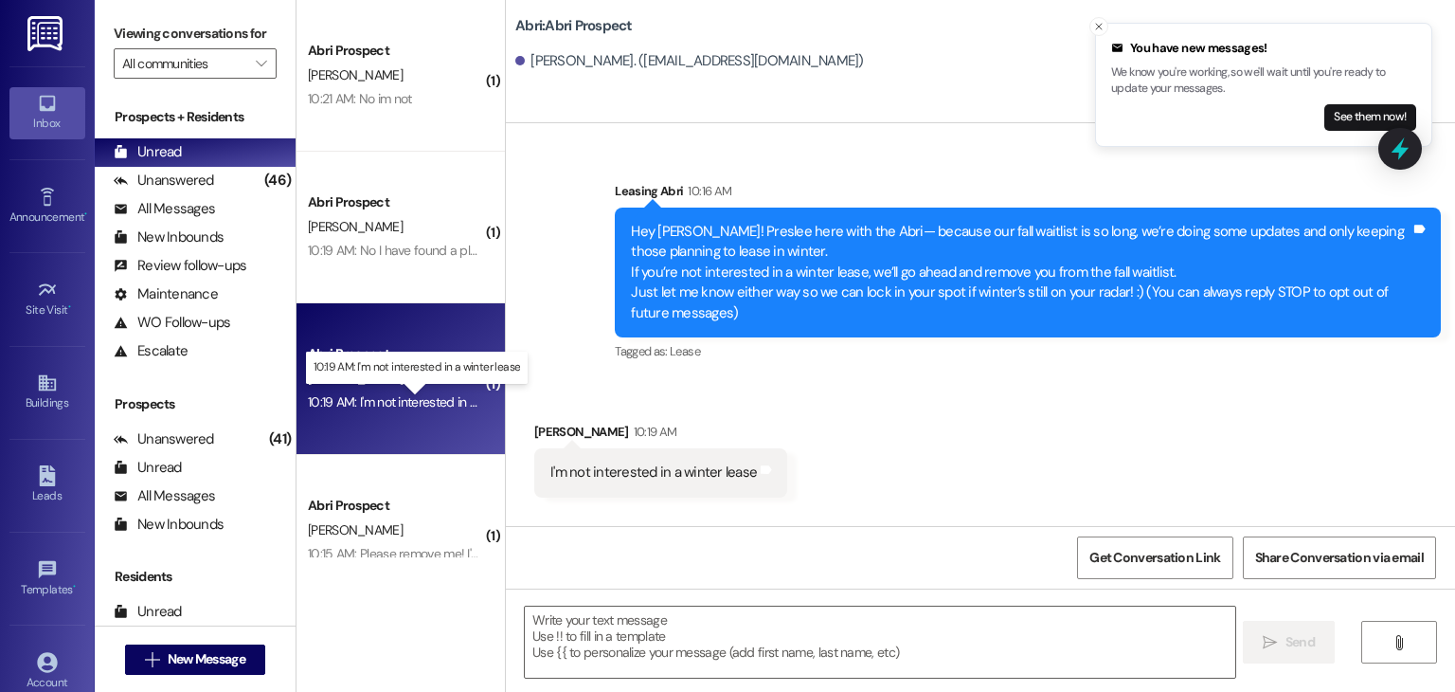
scroll to position [0, 0]
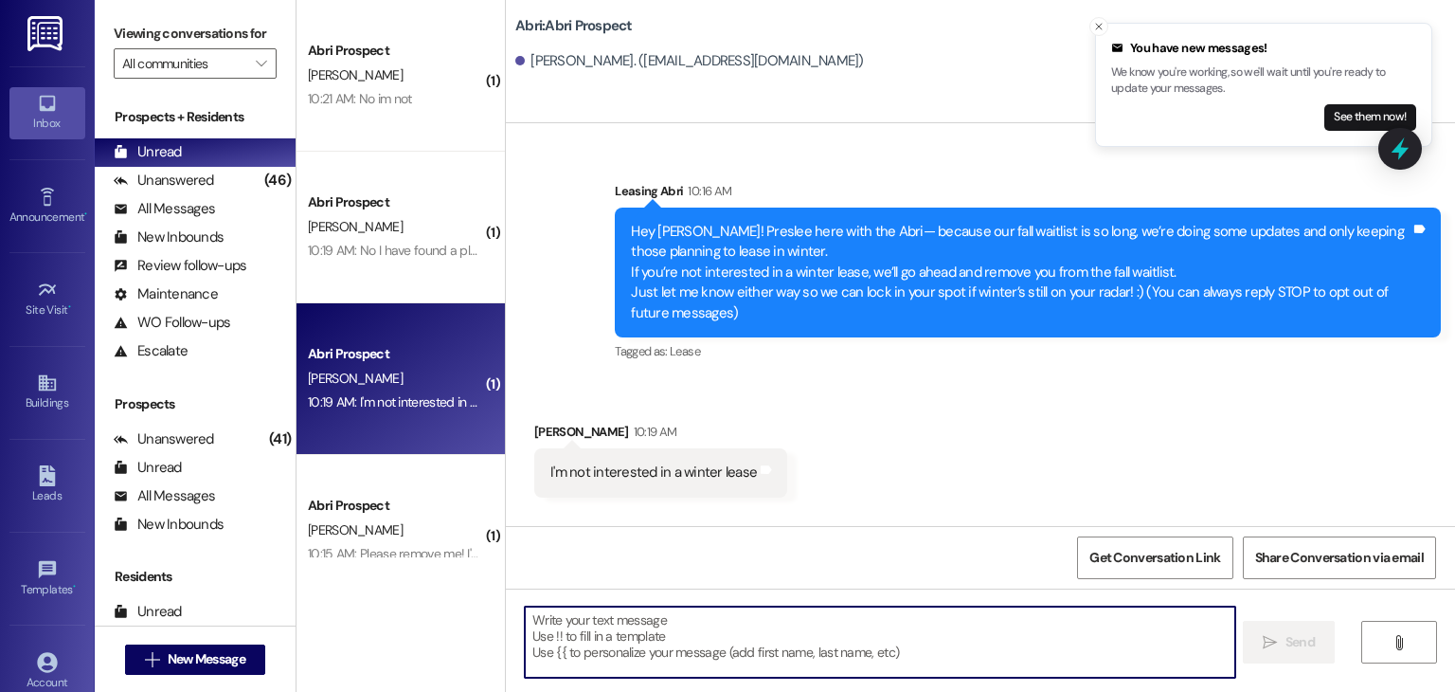
click at [812, 630] on textarea at bounding box center [880, 641] width 710 height 71
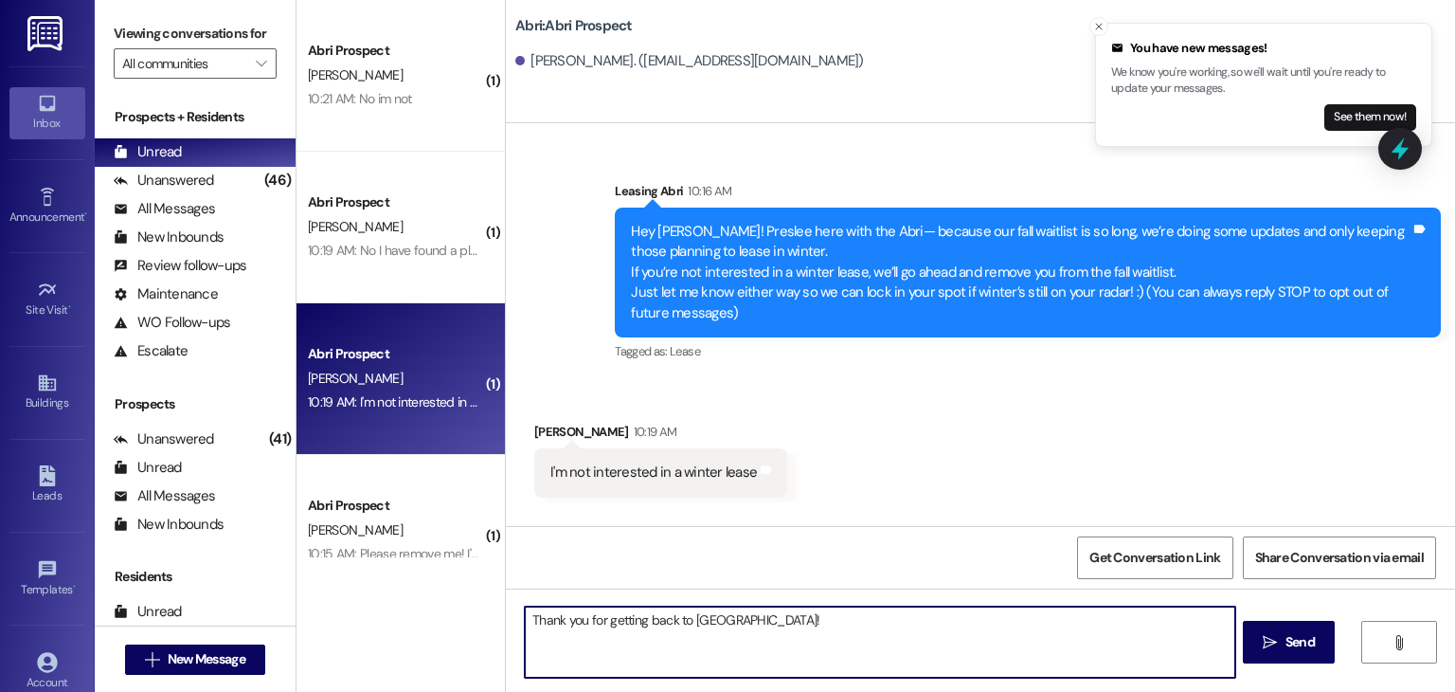
type textarea "Thank you for getting back to us!!"
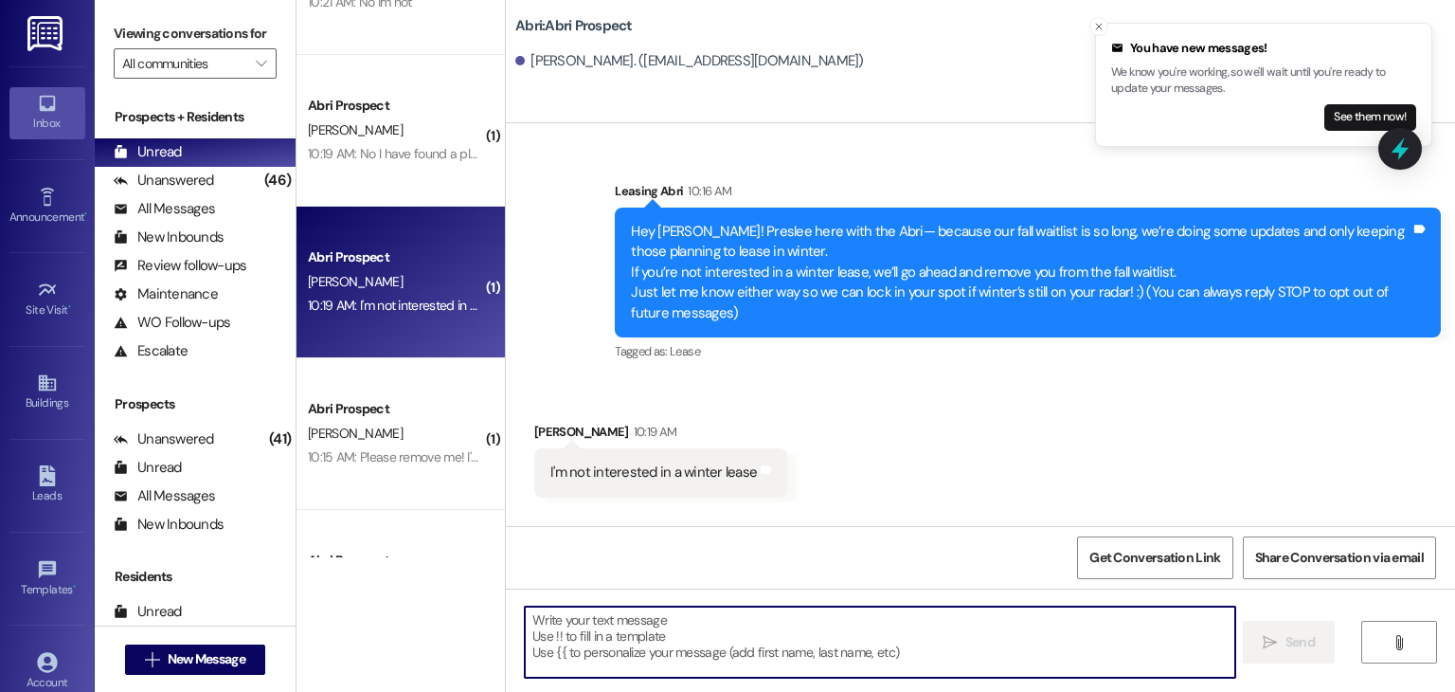
scroll to position [104, 0]
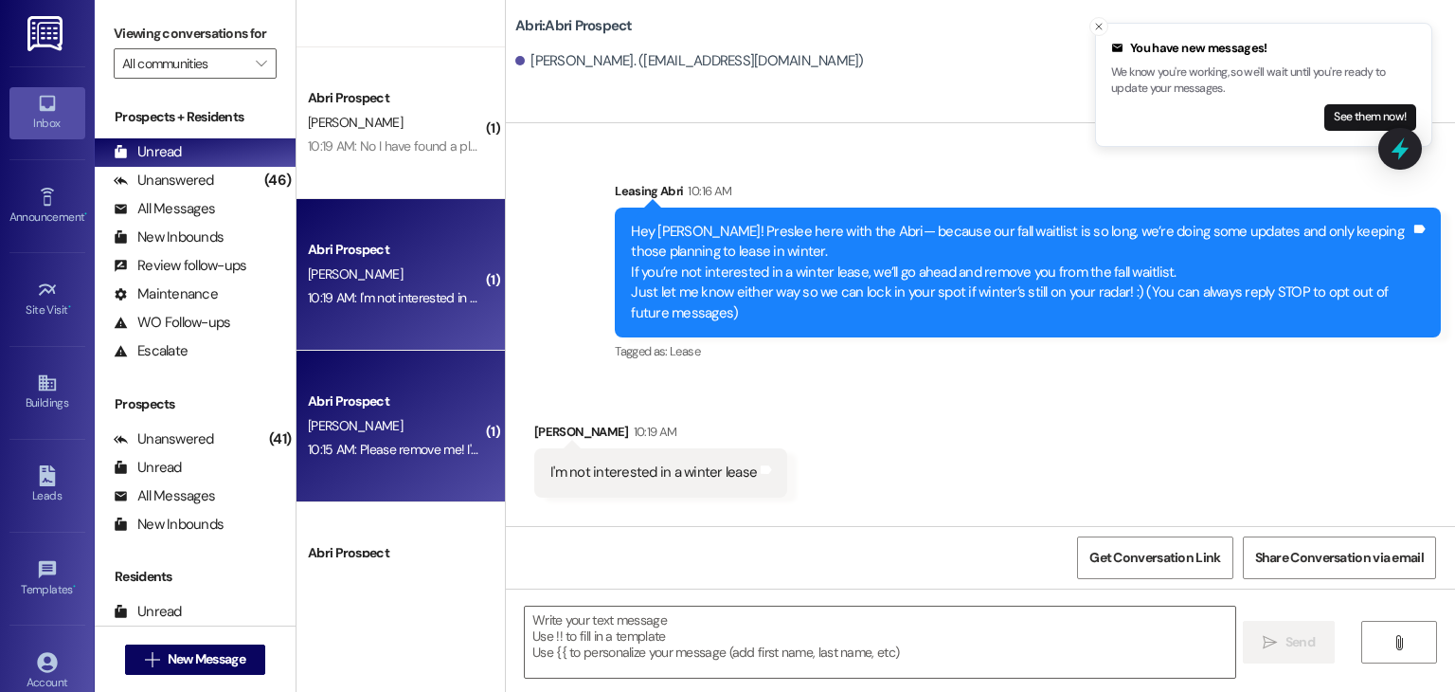
click at [406, 405] on div "Abri Prospect" at bounding box center [395, 401] width 175 height 20
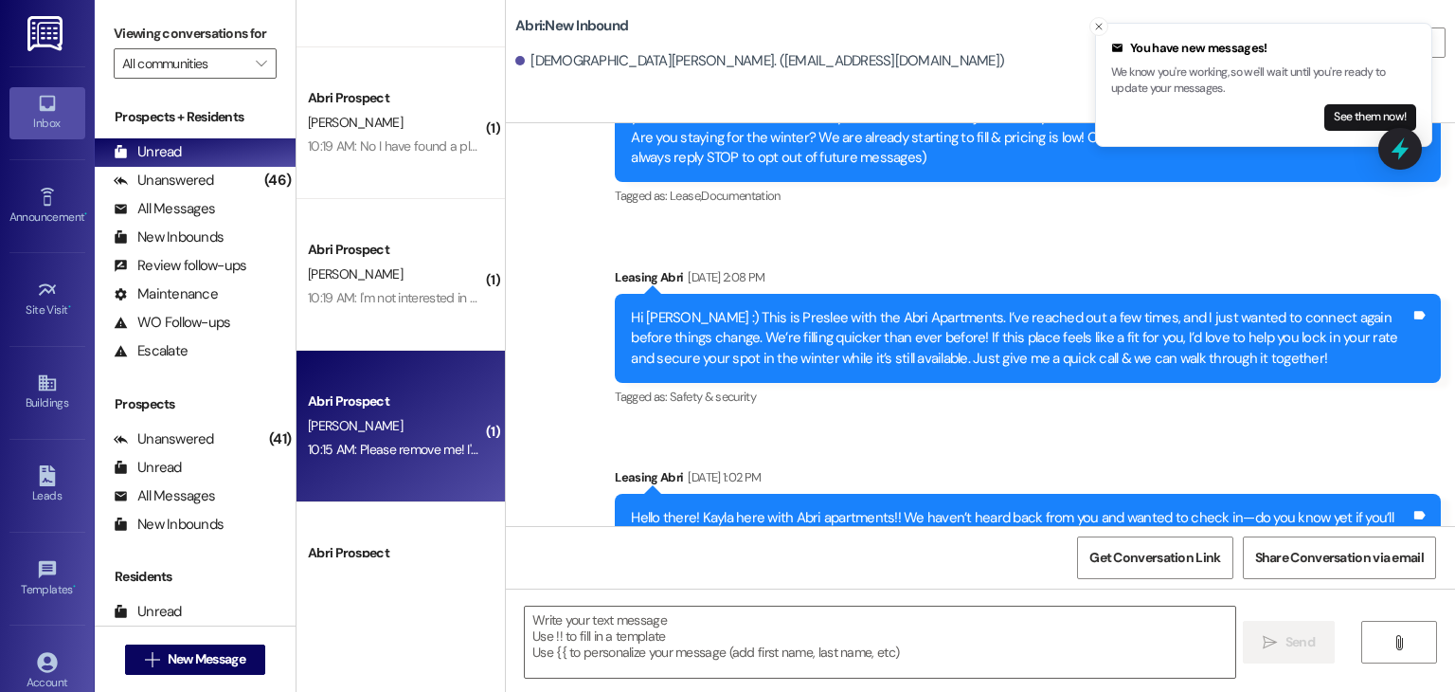
scroll to position [766, 0]
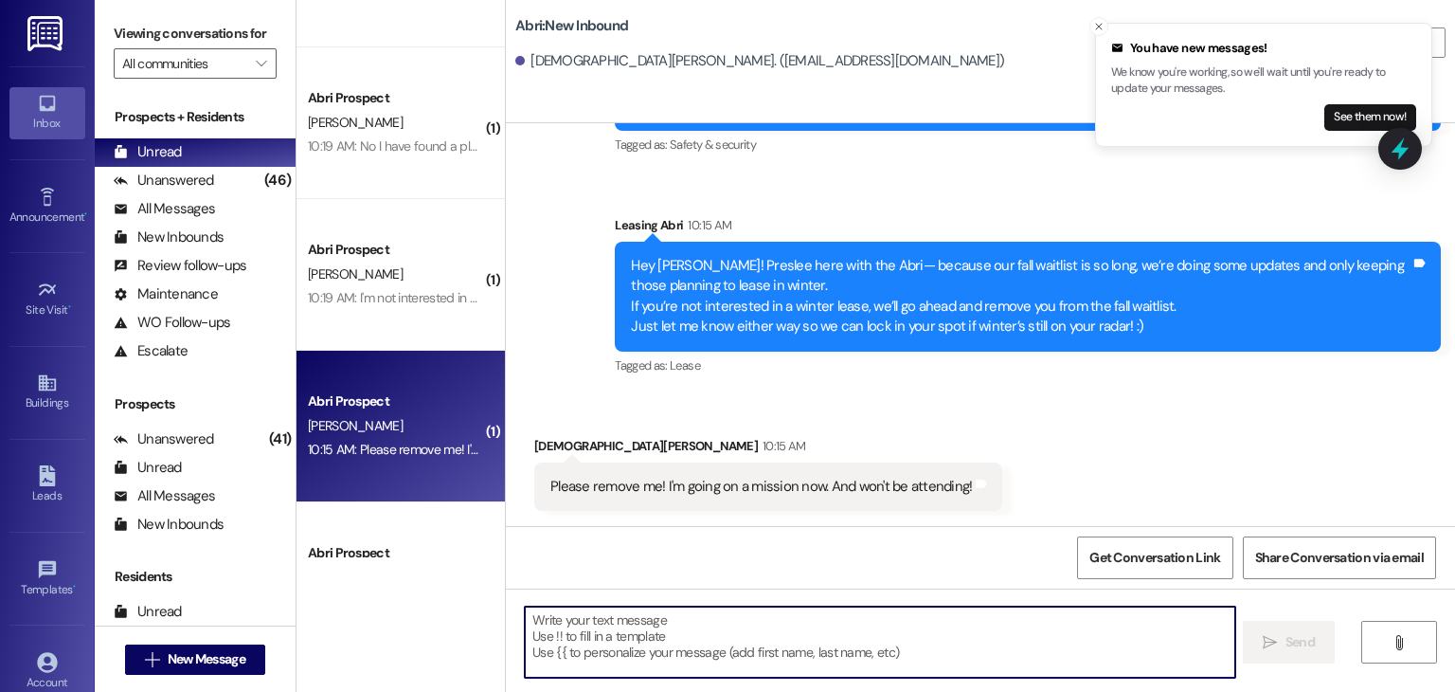
click at [654, 630] on textarea at bounding box center [880, 641] width 710 height 71
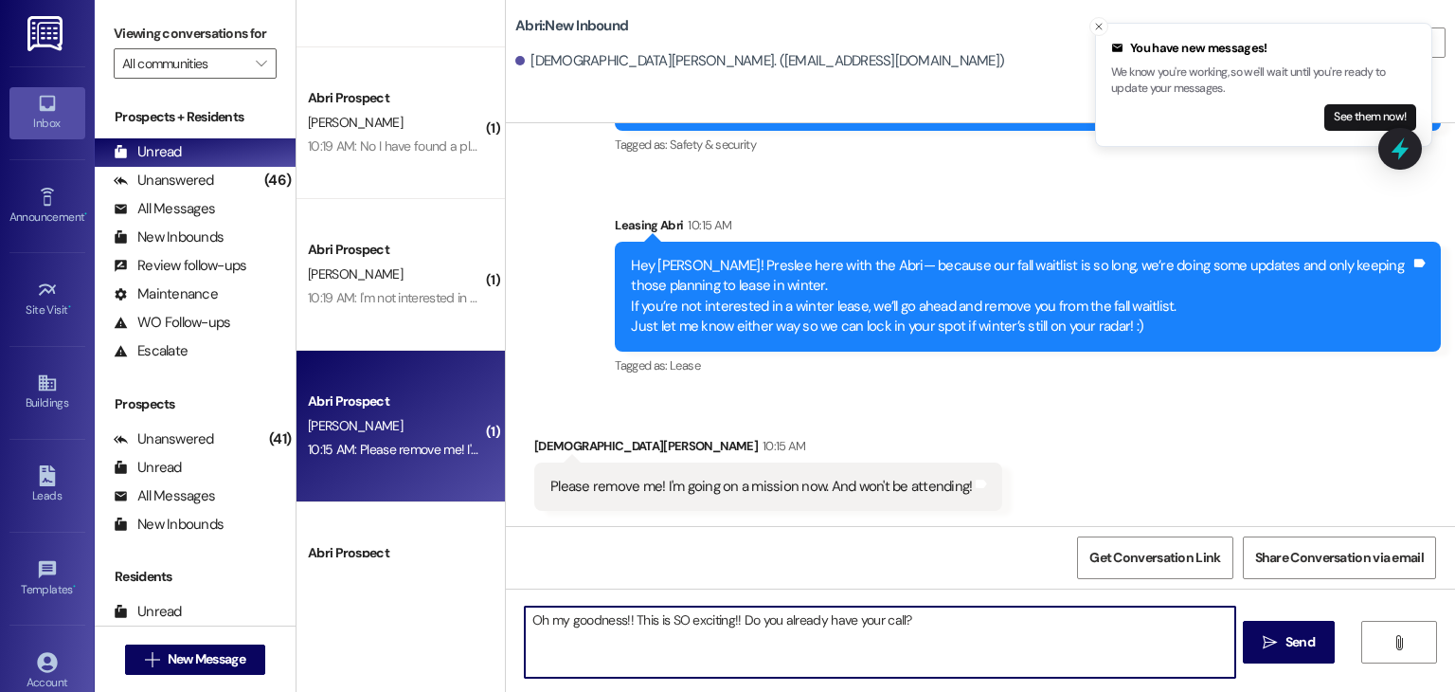
click at [624, 615] on textarea "Oh my goodness!! This is SO exciting!! Do you already have your call?" at bounding box center [880, 641] width 710 height 71
click at [729, 619] on textarea "Oh my goodness!! This is SO exciting!! Do you already have your call?" at bounding box center [880, 641] width 710 height 71
type textarea "Oh my goodness!! This is SO exciting!! Thank you for getting back to us. Do you…"
click at [1107, 620] on textarea "Oh my goodness!! This is SO exciting!! Thank you for getting back to us. Do you…" at bounding box center [880, 641] width 710 height 71
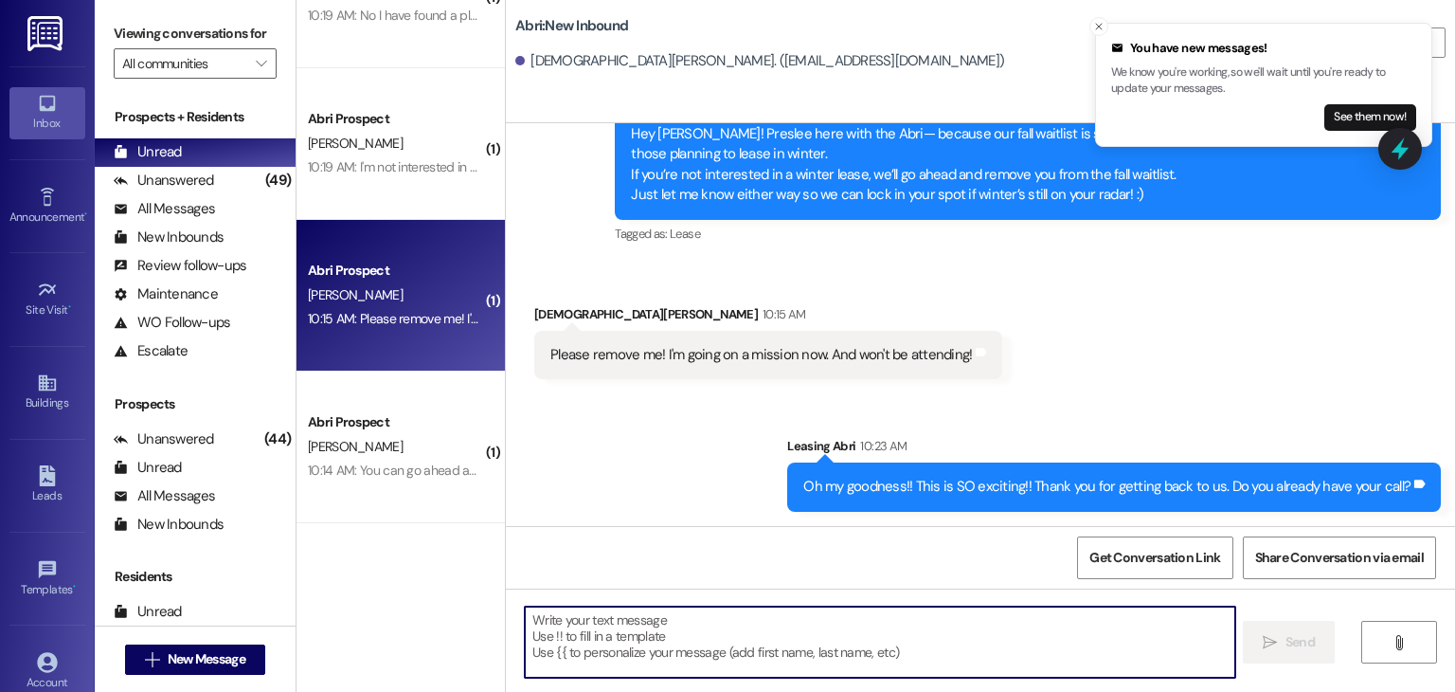
scroll to position [237, 0]
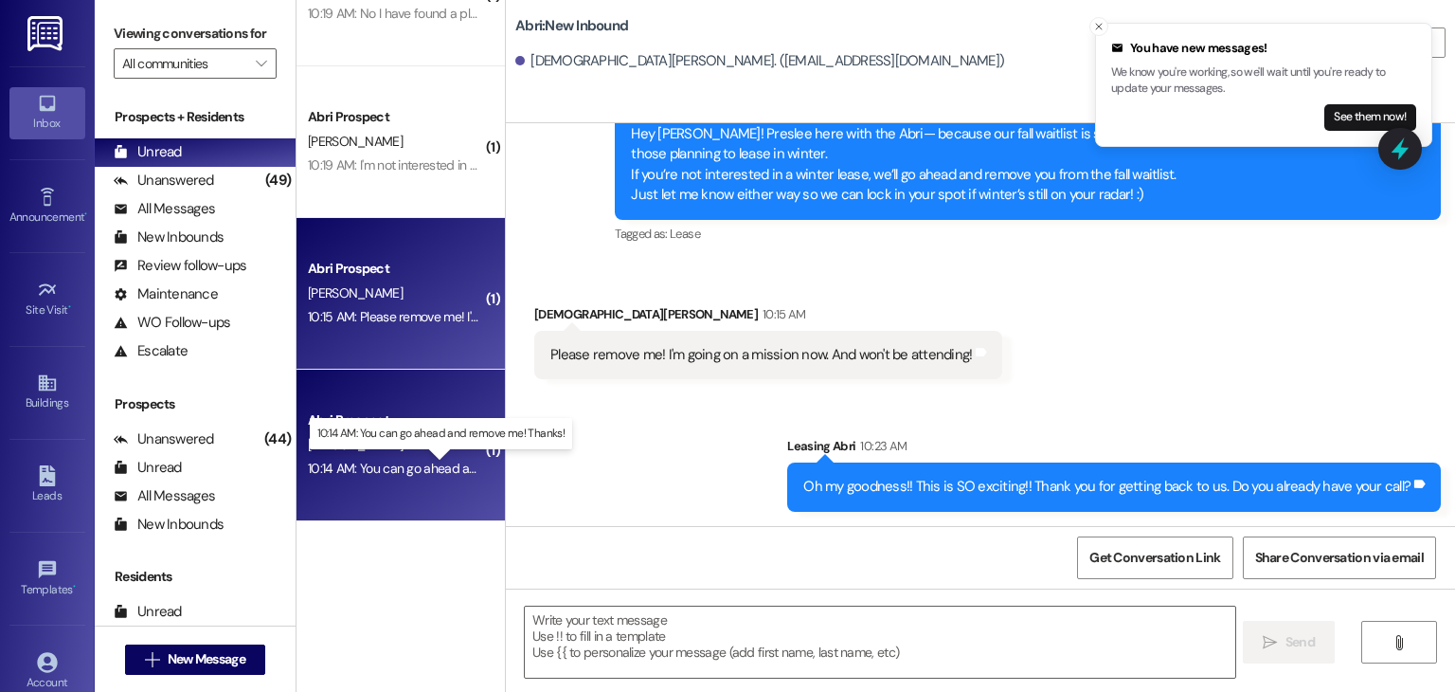
click at [401, 460] on div "10:14 AM: You can go ahead and remove me! Thanks! 10:14 AM: You can go ahead an…" at bounding box center [453, 467] width 291 height 17
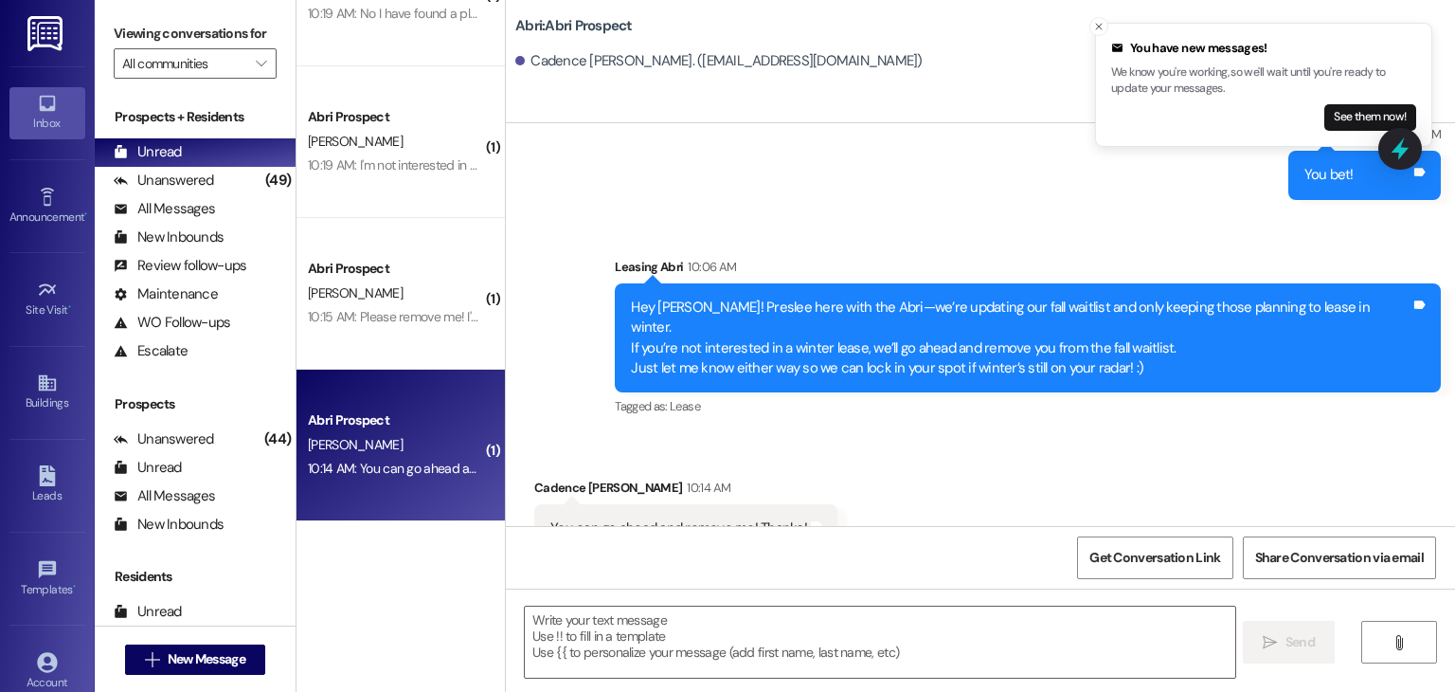
scroll to position [1082, 0]
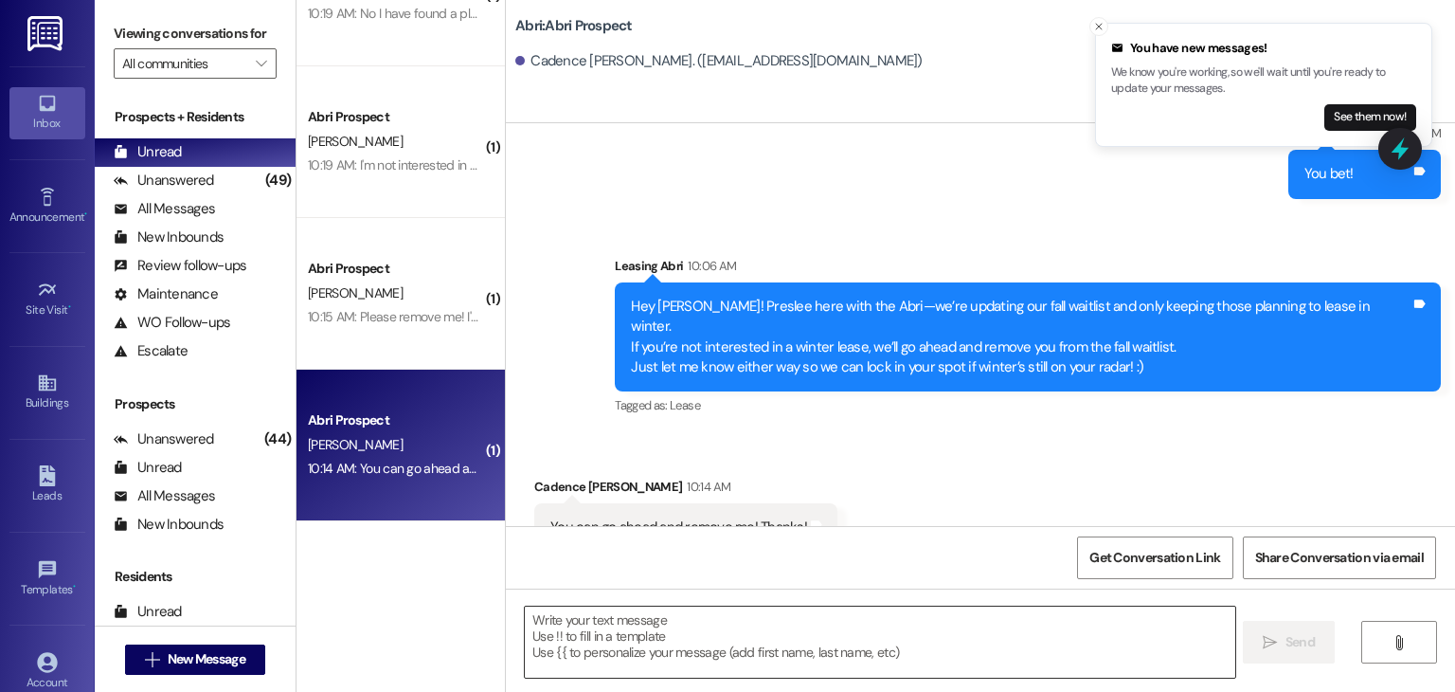
click at [588, 615] on textarea at bounding box center [880, 641] width 710 height 71
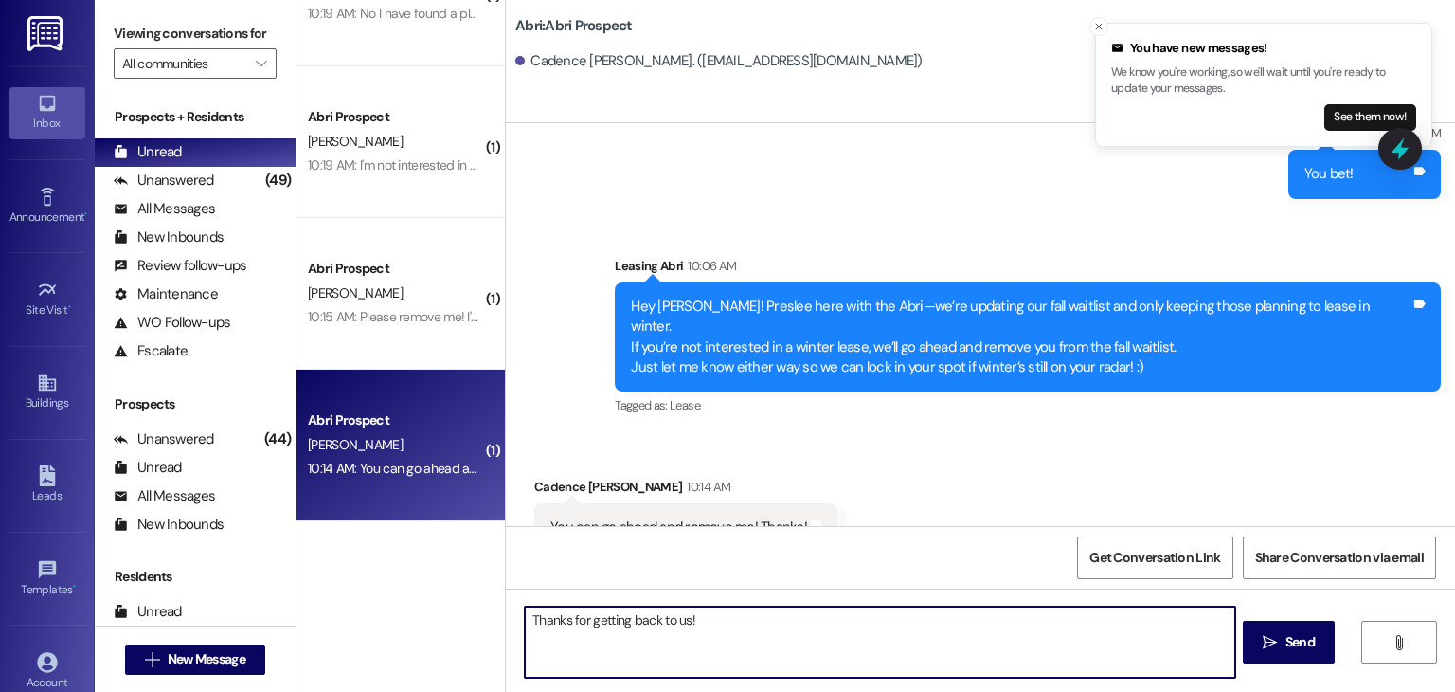
type textarea "Thanks for getting back to us!!"
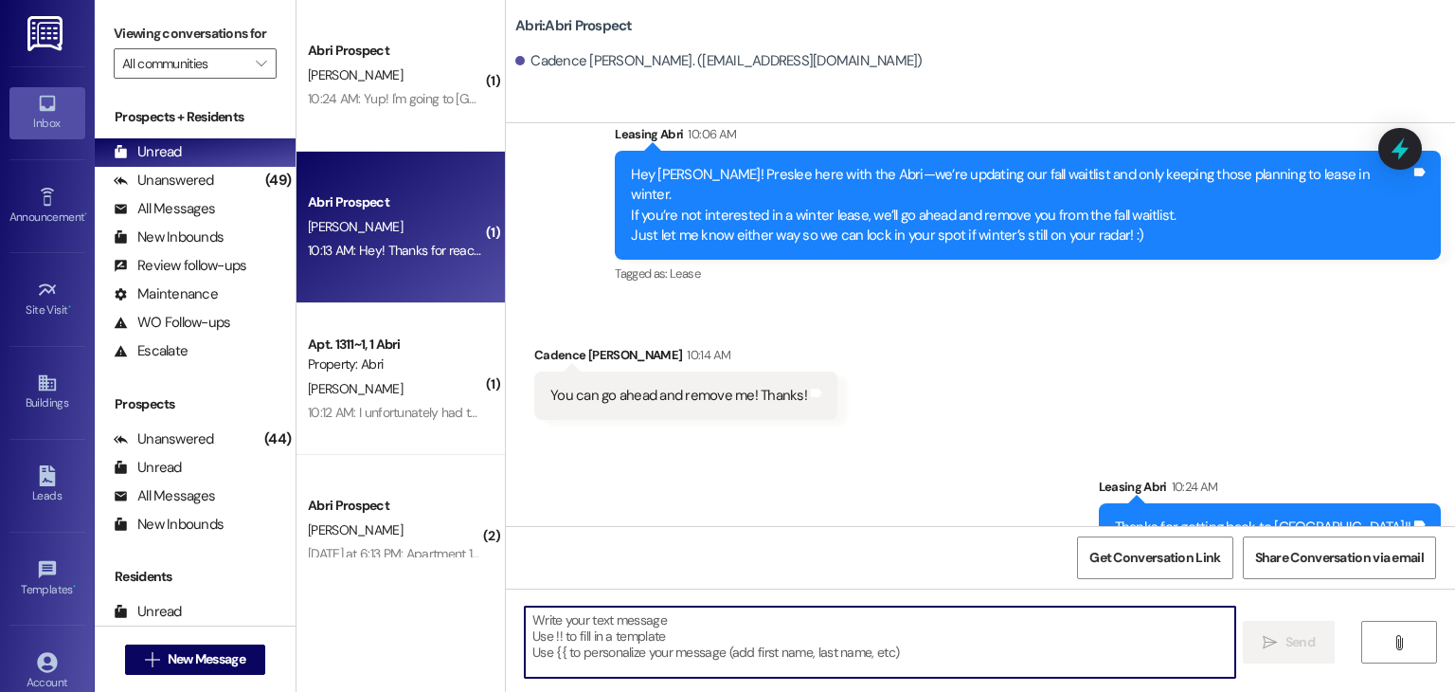
scroll to position [0, 0]
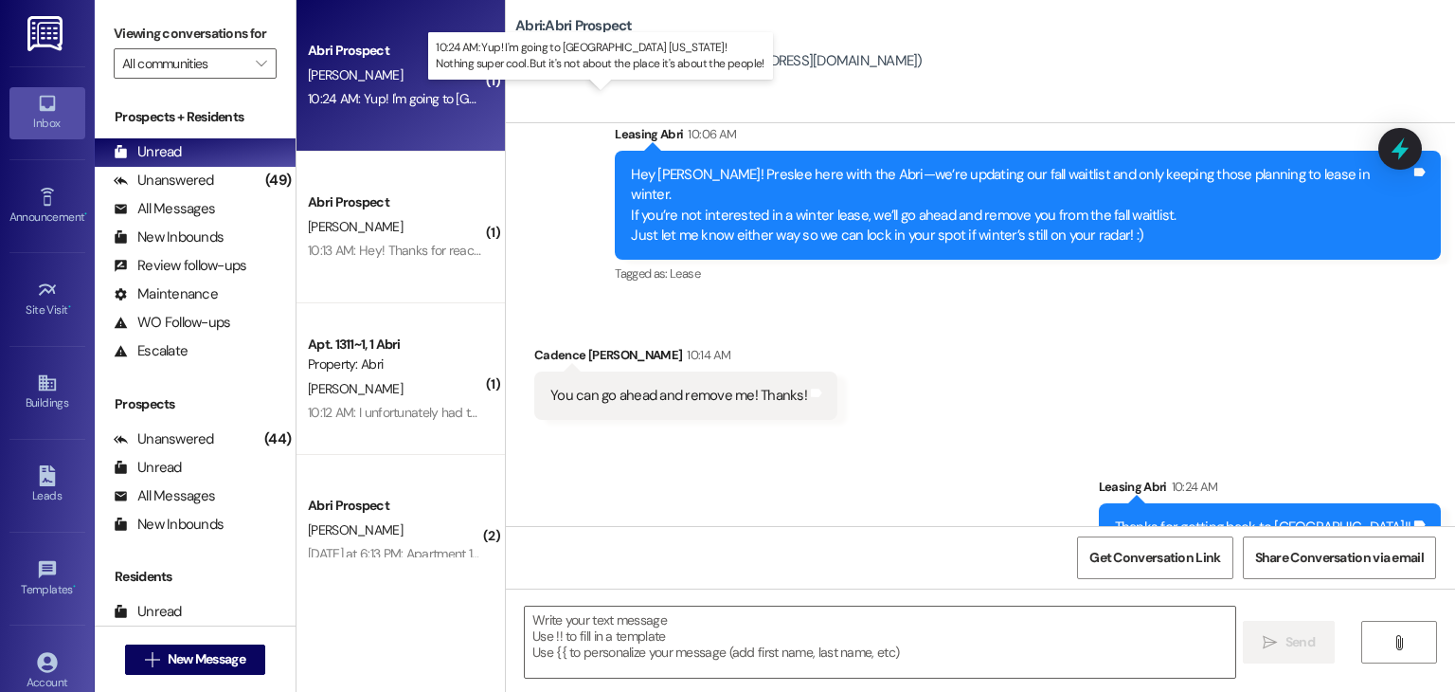
click at [400, 106] on div "10:24 AM: Yup! I'm going to Tempe Arizona! Nothing super cool. But it's not abo…" at bounding box center [665, 98] width 714 height 17
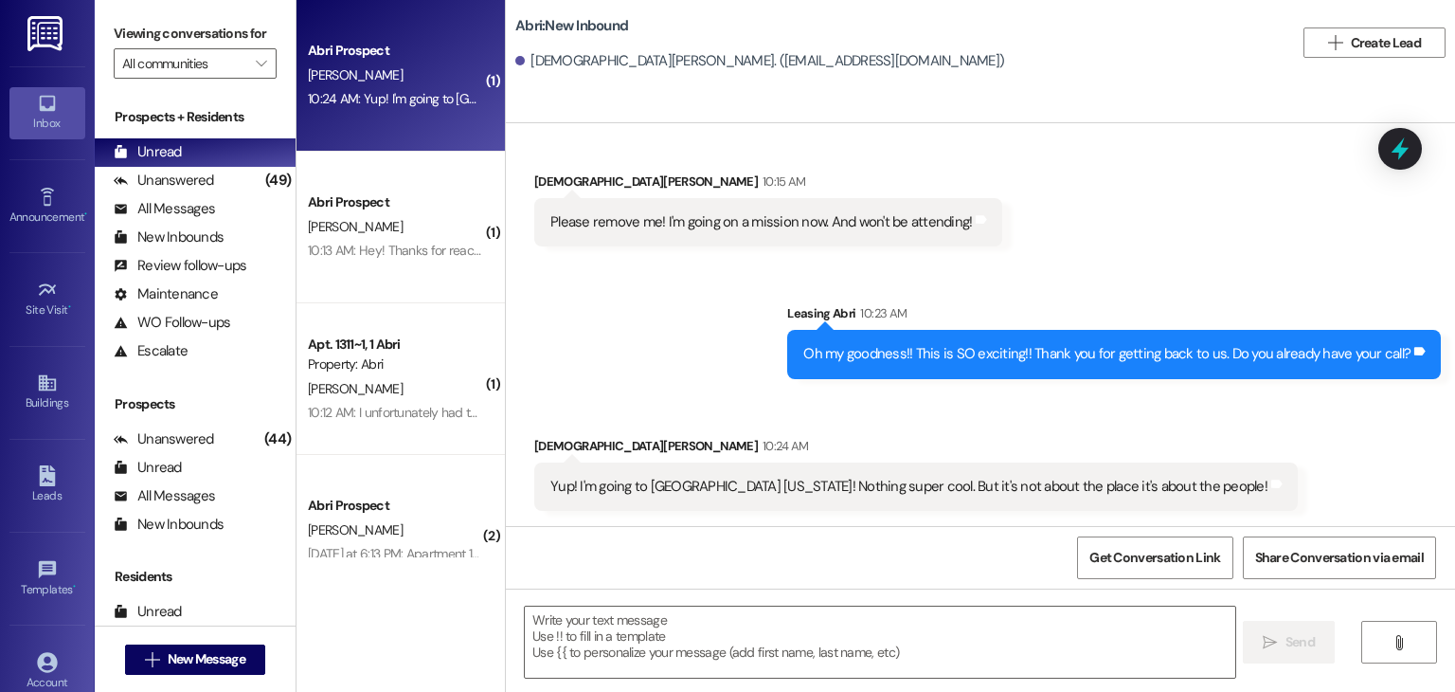
scroll to position [1031, 0]
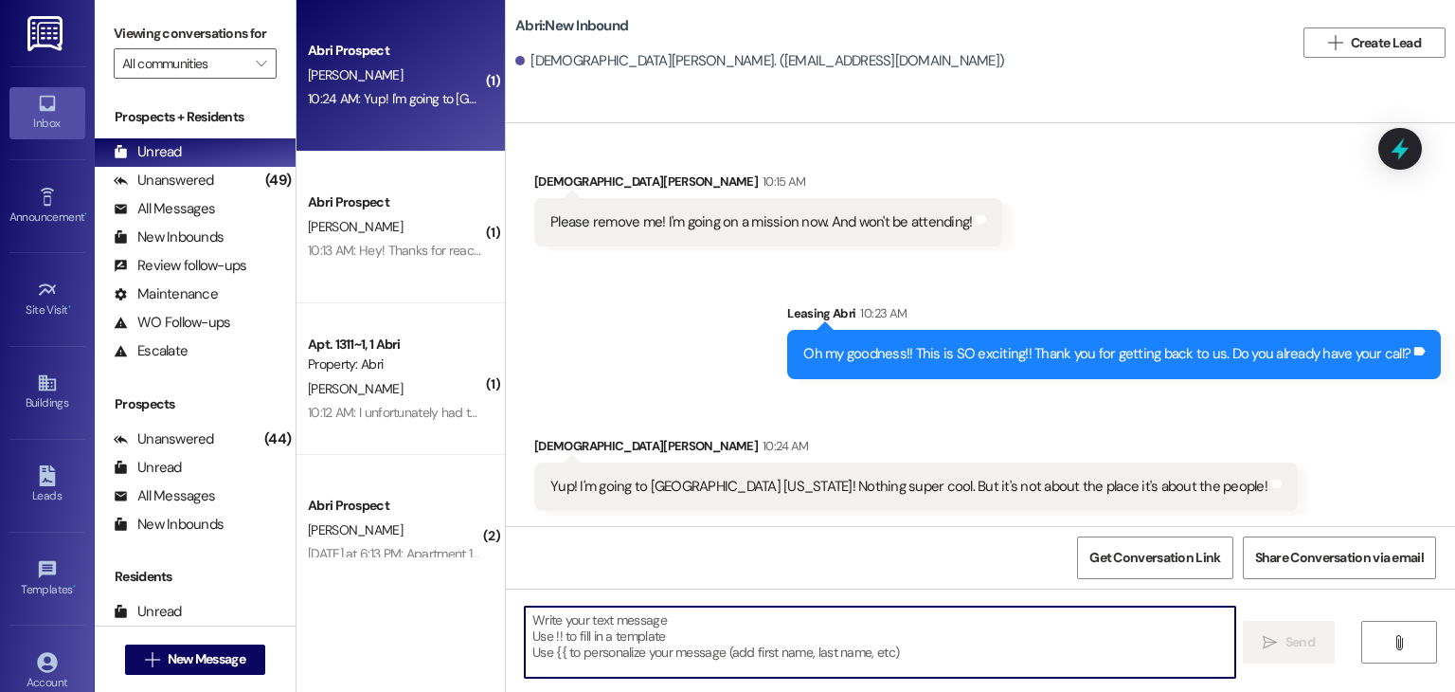
click at [620, 626] on textarea at bounding box center [880, 641] width 710 height 71
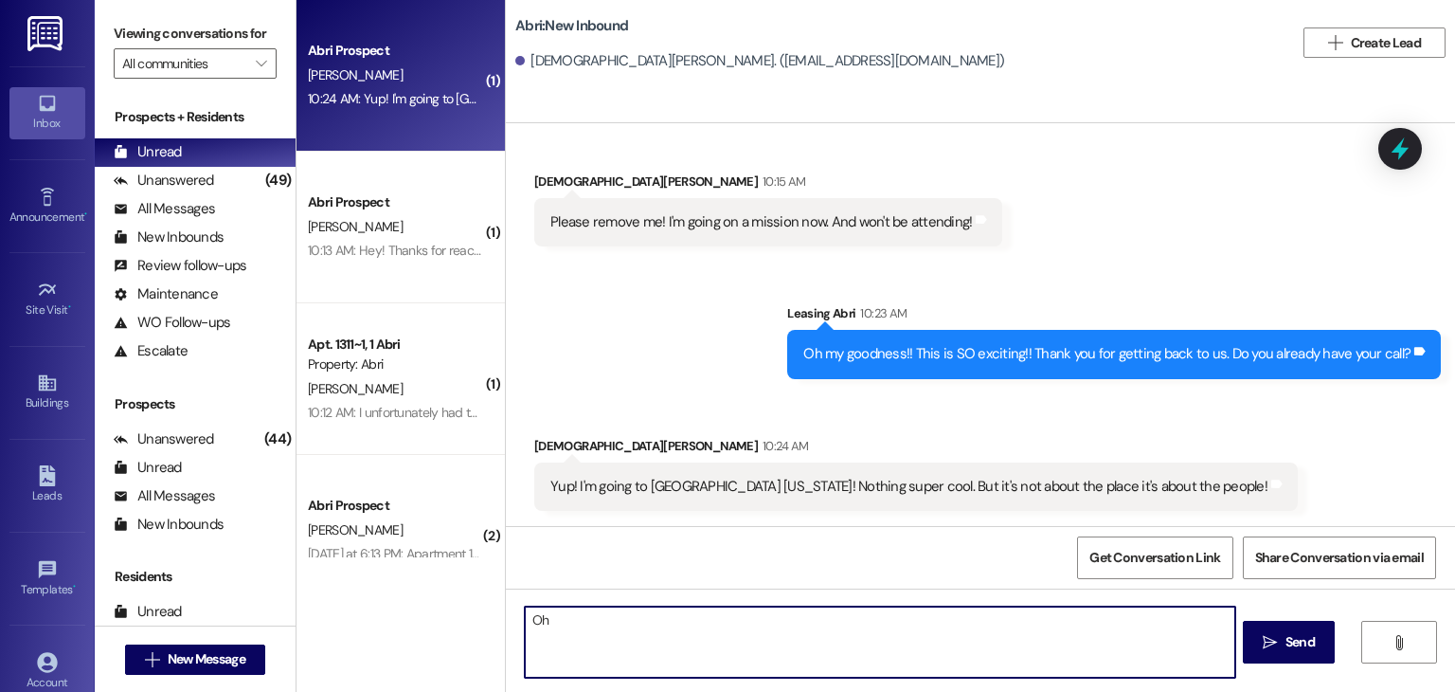
type textarea "O"
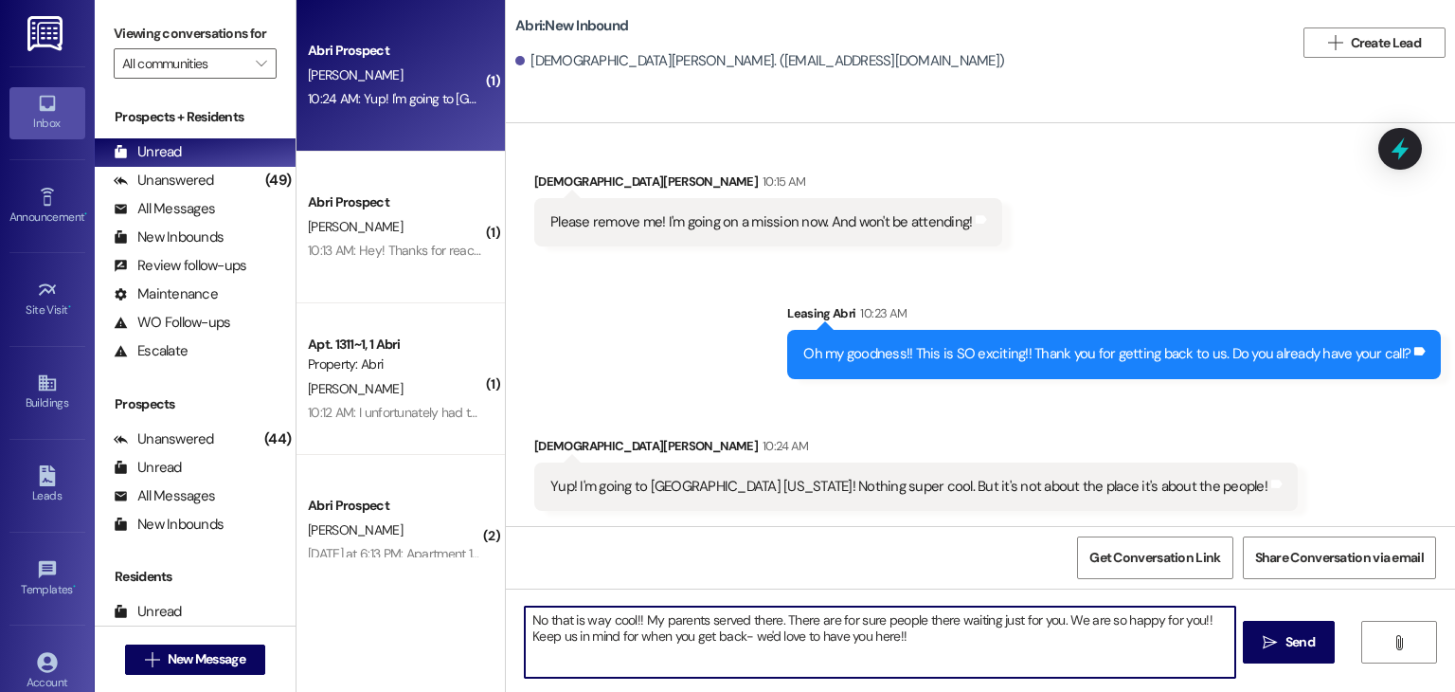
click at [768, 619] on textarea "No that is way cool!! My parents served there. There are for sure people there …" at bounding box center [880, 641] width 710 height 71
click at [944, 636] on textarea "No that is way cool!! My parents served there & loved it. There are for sure pe…" at bounding box center [880, 641] width 710 height 71
drag, startPoint x: 922, startPoint y: 621, endPoint x: 883, endPoint y: 620, distance: 38.9
click at [883, 620] on textarea "No that is way cool!! My parents served there & loved it. There are for sure pe…" at bounding box center [880, 641] width 710 height 71
type textarea "No that is way cool!! My parents served there & loved it. There are people ther…"
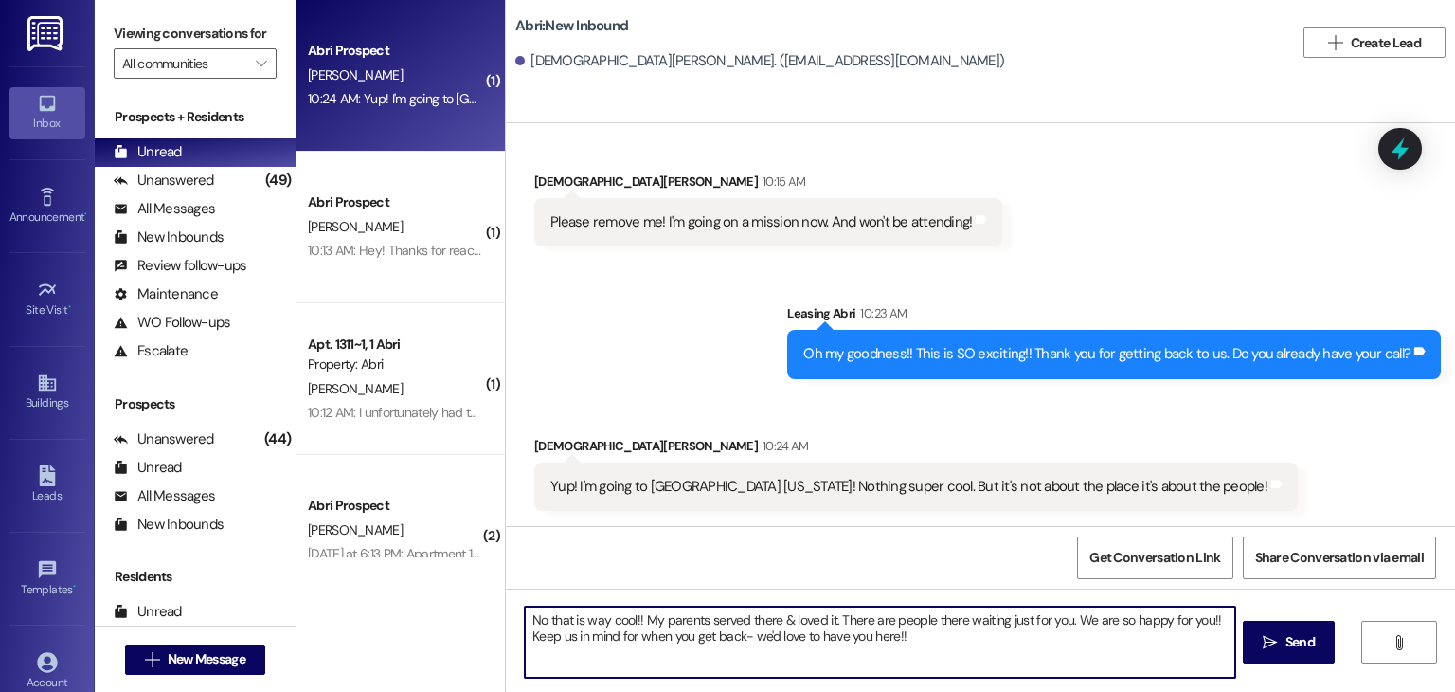
click at [917, 630] on textarea "No that is way cool!! My parents served there & loved it. There are people ther…" at bounding box center [880, 641] width 710 height 71
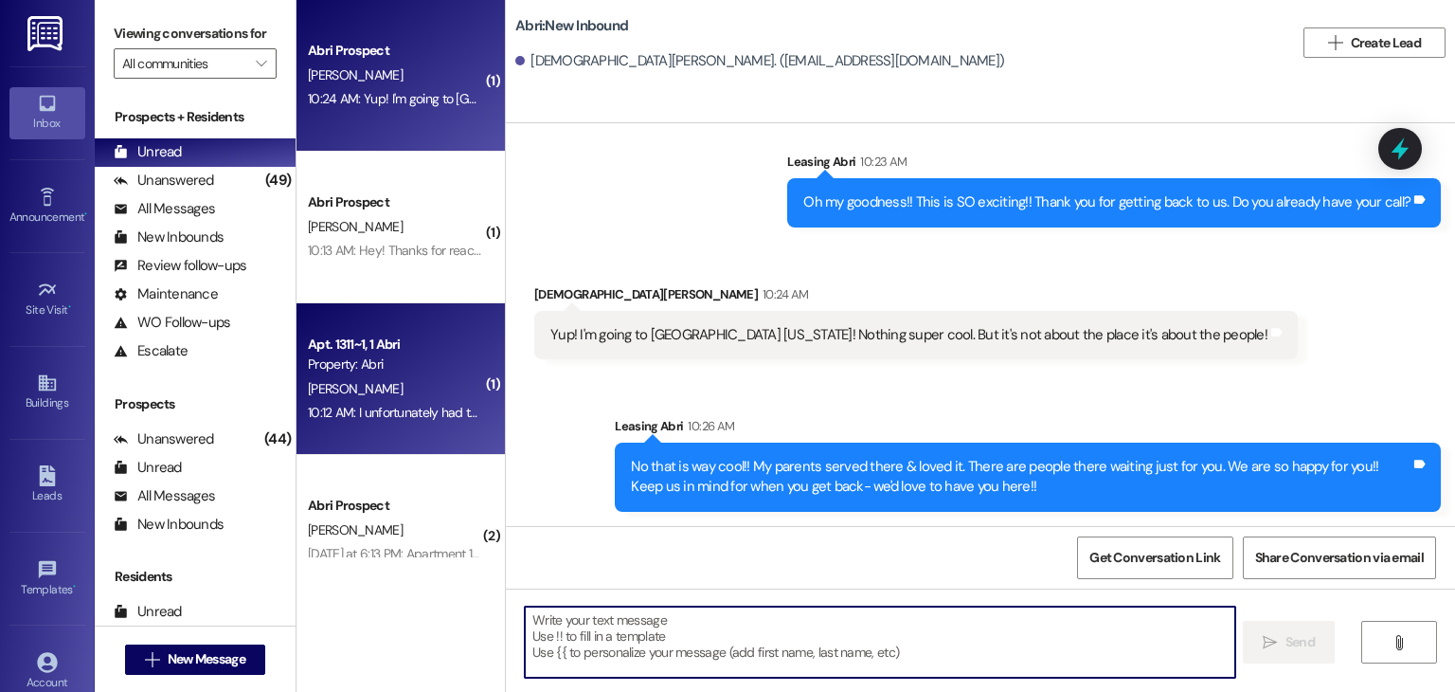
scroll to position [49, 0]
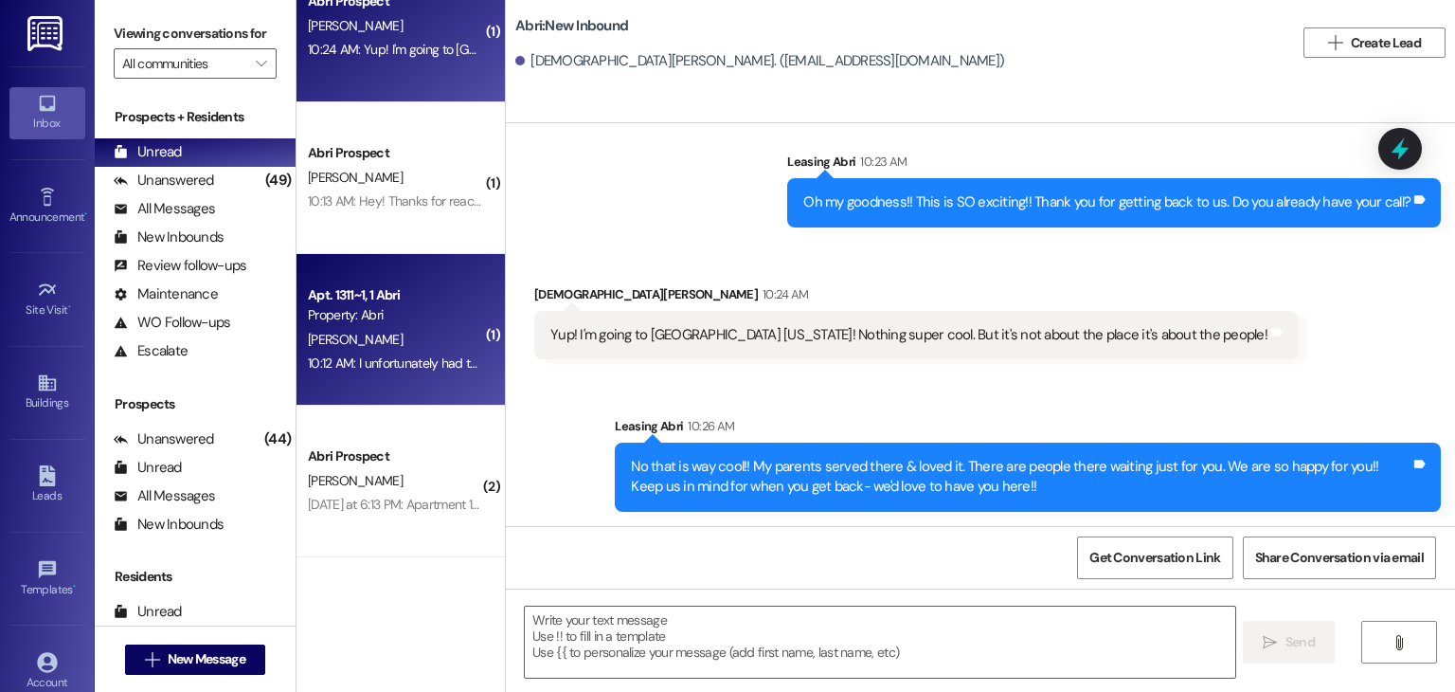
click at [409, 300] on div "Apt. 1311~1, 1 Abri" at bounding box center [395, 295] width 175 height 20
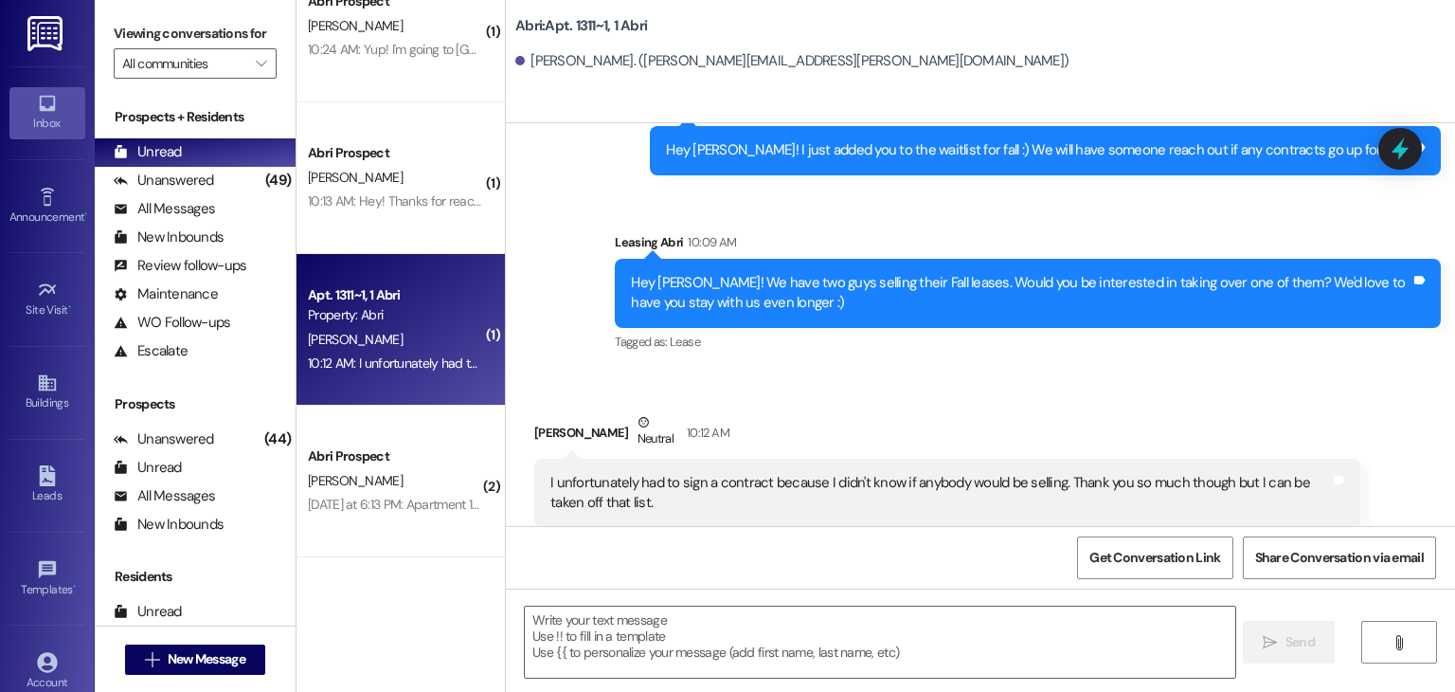
scroll to position [2135, 0]
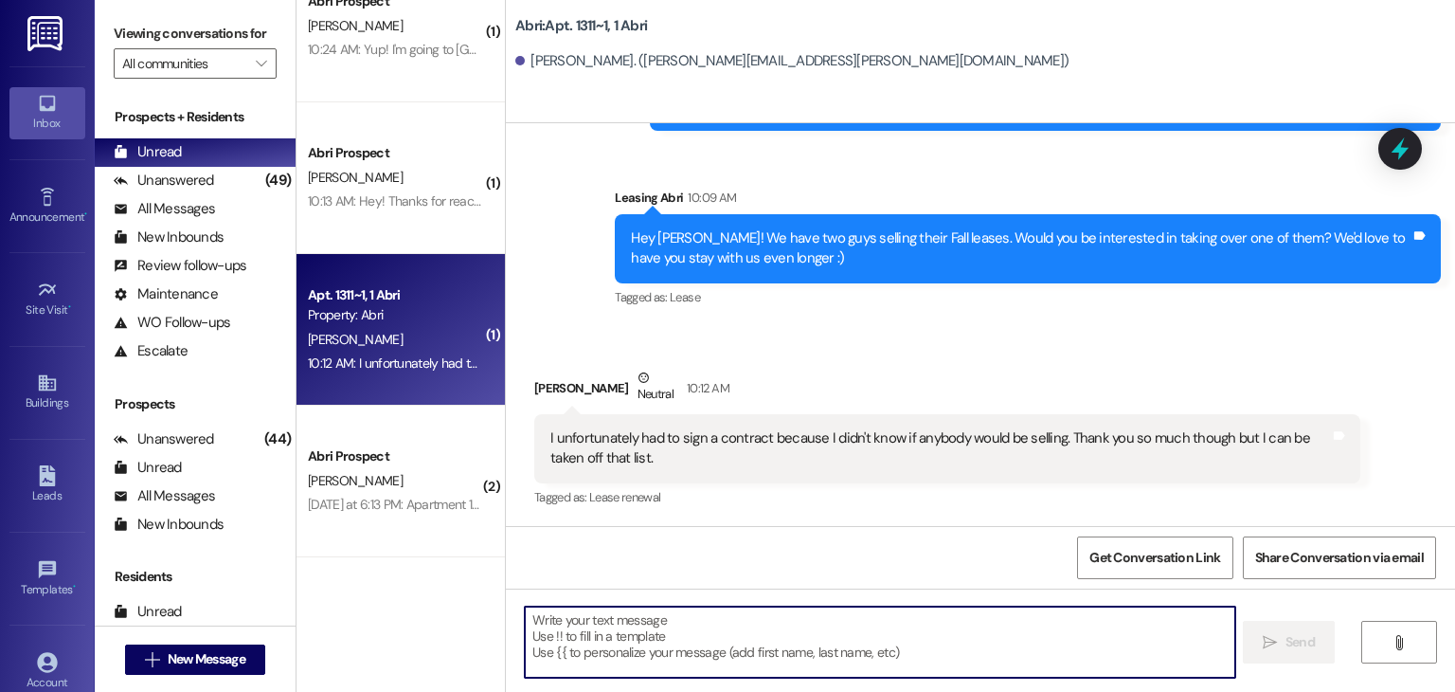
click at [650, 620] on textarea at bounding box center [880, 641] width 710 height 71
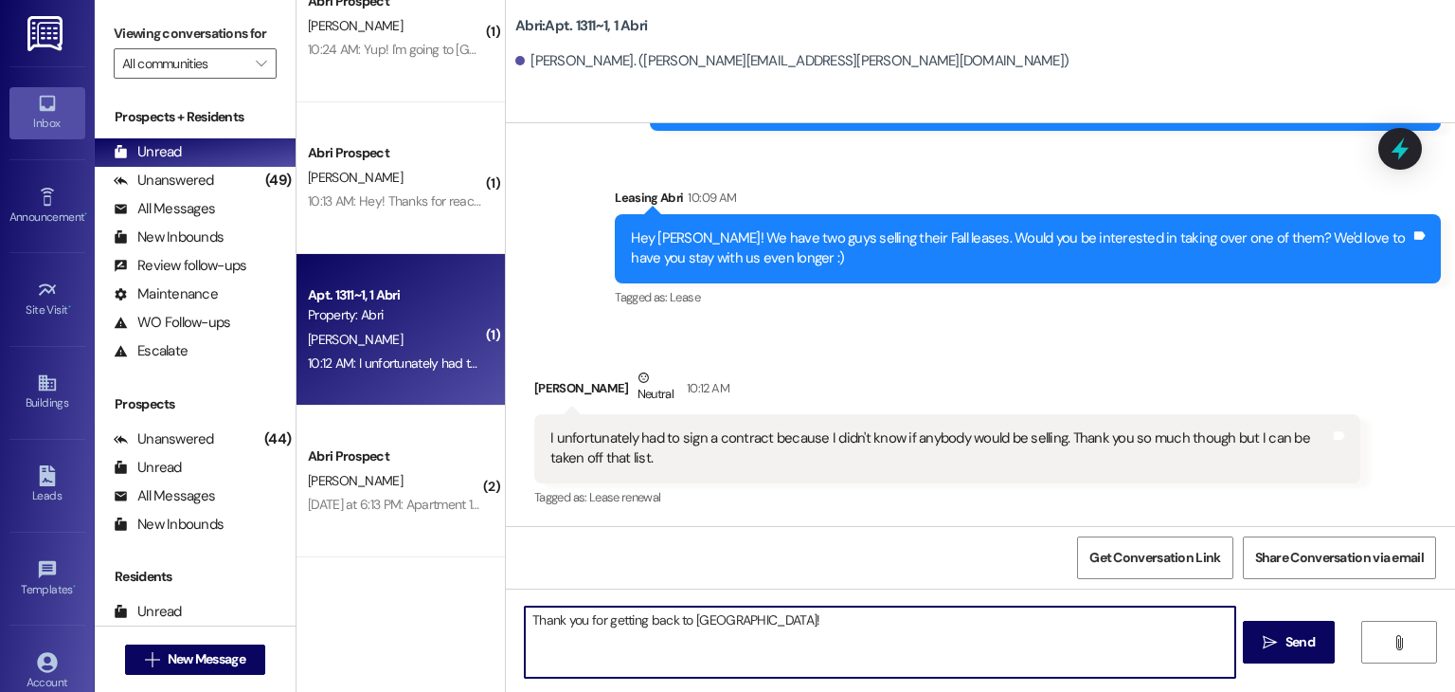
type textarea "Thank you for getting back to us!"
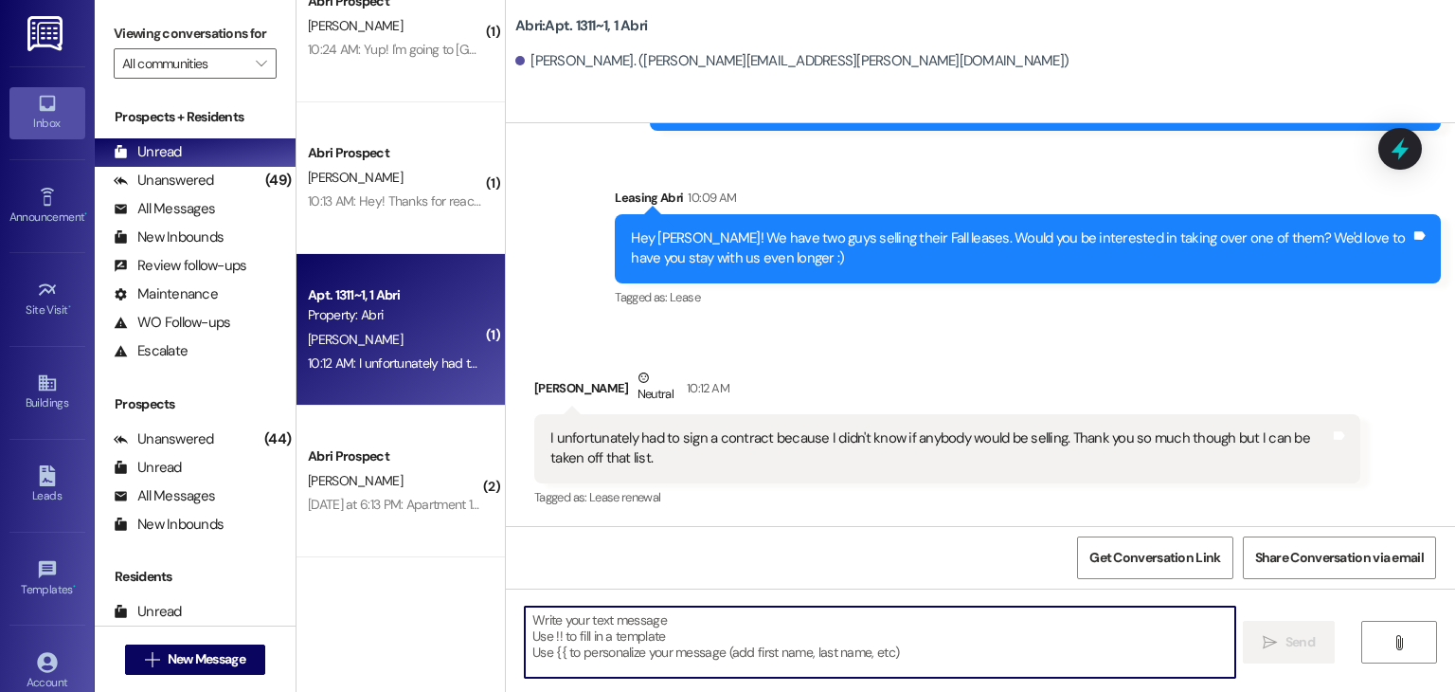
scroll to position [2267, 0]
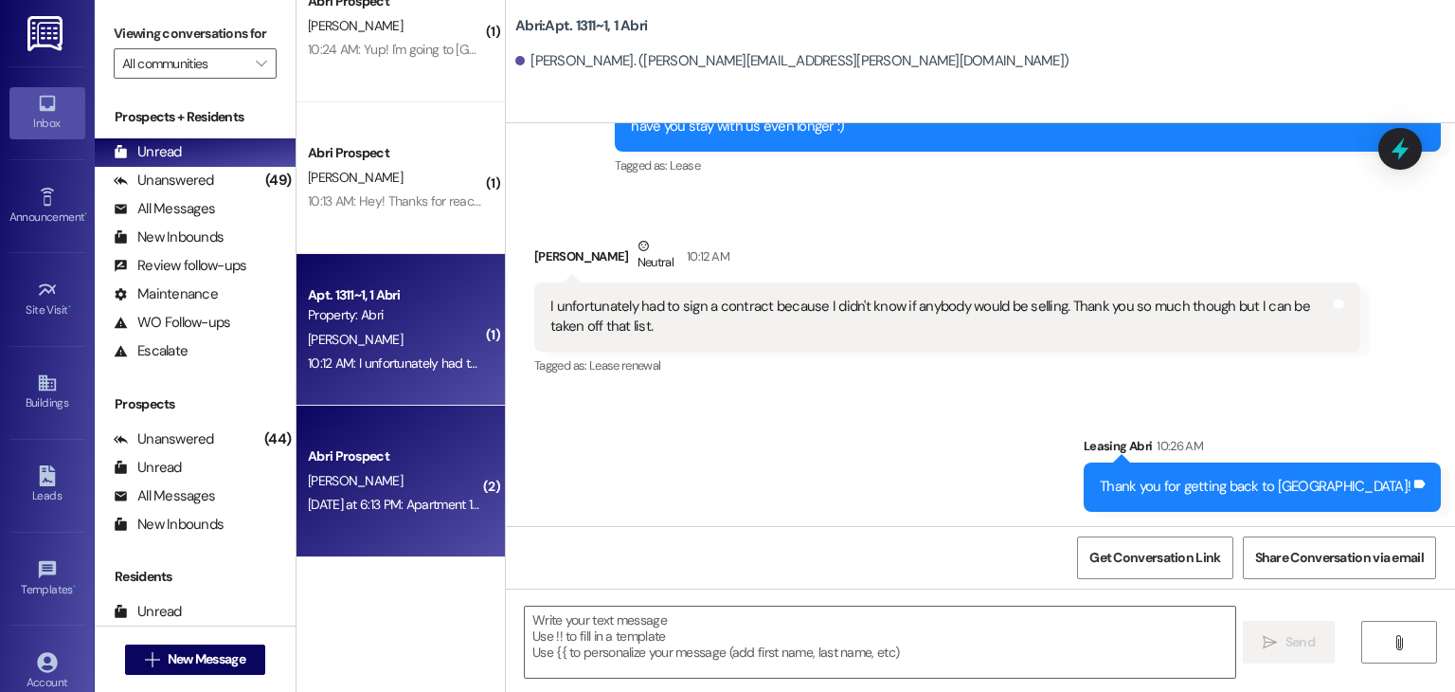
click at [353, 473] on div "R. King" at bounding box center [395, 481] width 179 height 24
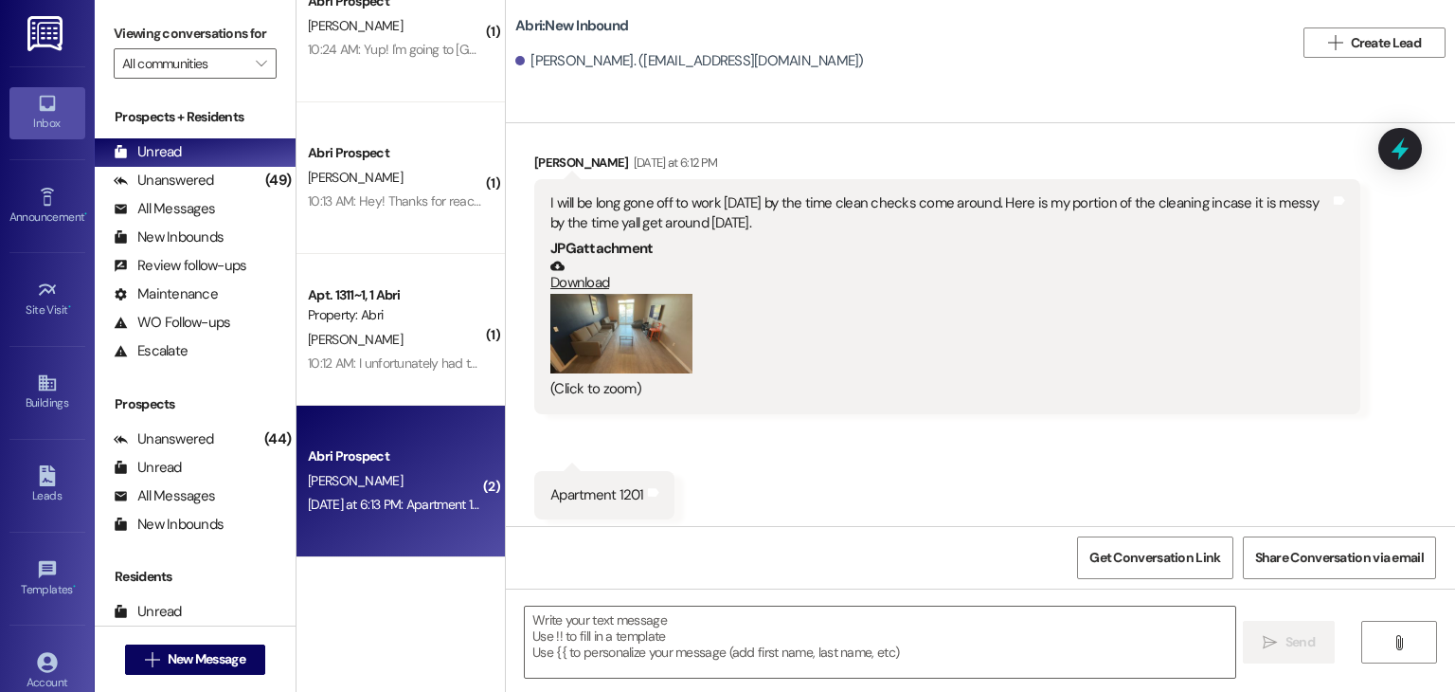
scroll to position [1014, 0]
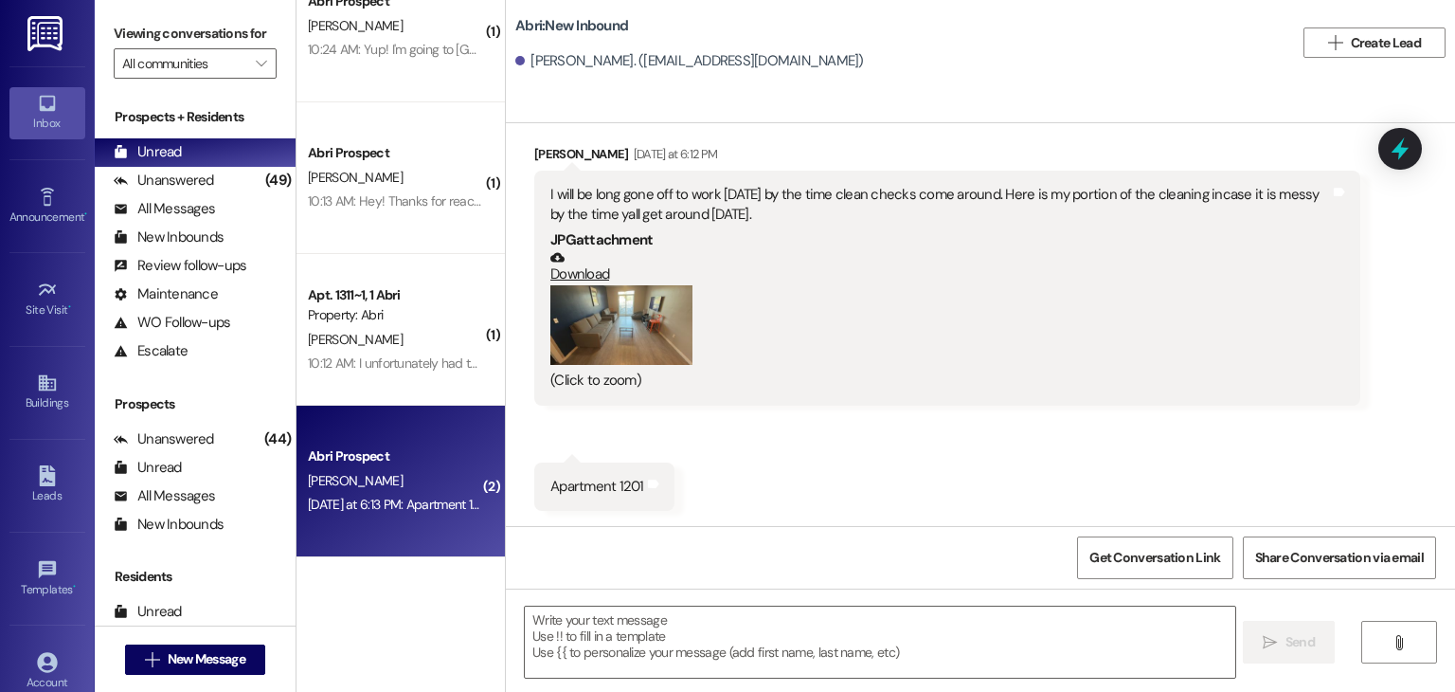
click at [633, 410] on div "Received via SMS Ryan King Yesterday at 6:12 PM I will be long gone off to work…" at bounding box center [947, 275] width 854 height 290
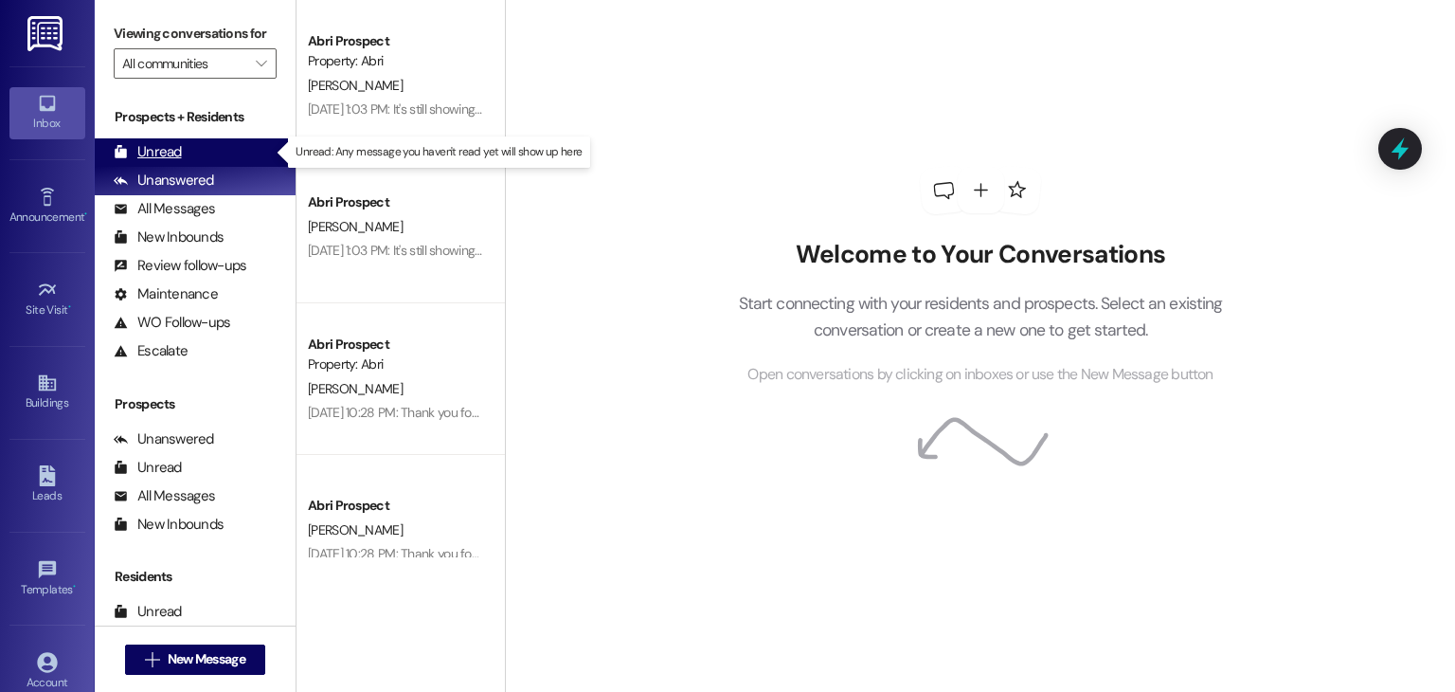
click at [166, 151] on div "Unread" at bounding box center [148, 152] width 68 height 20
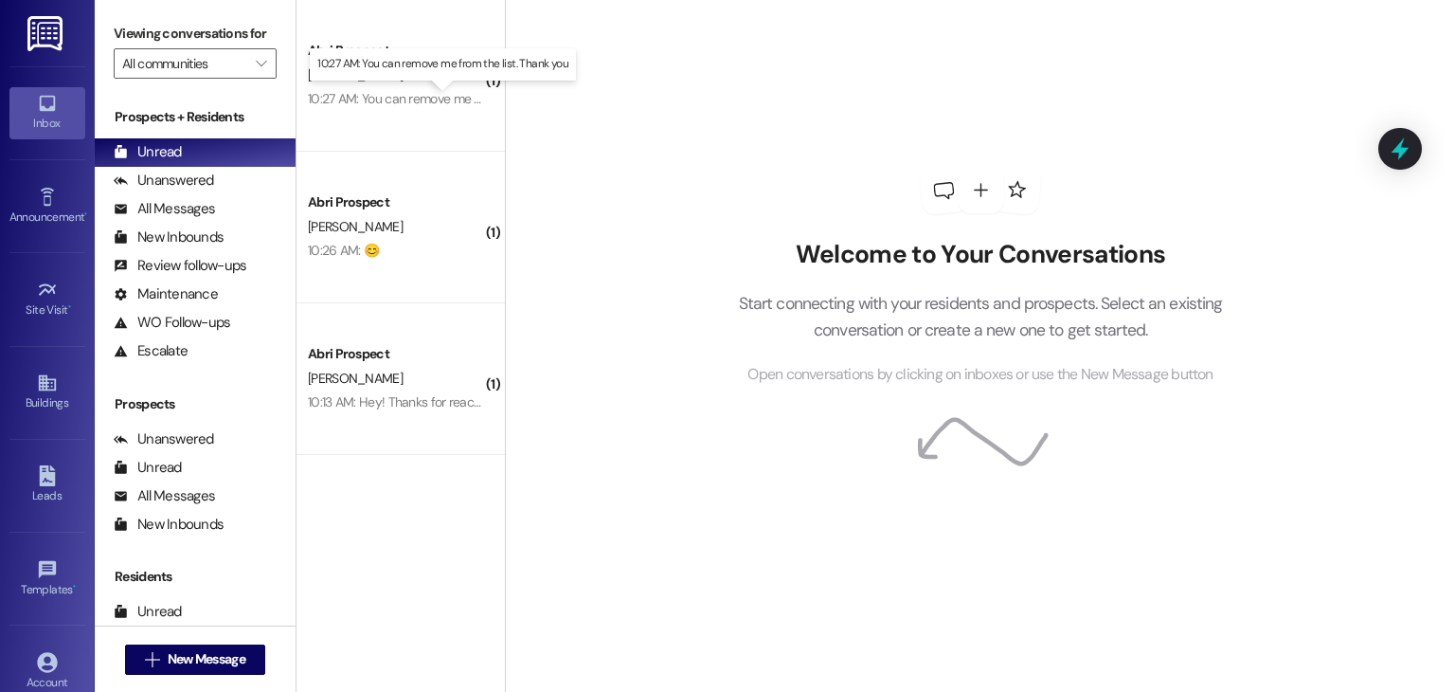
click at [423, 90] on div "10:27 AM: You can remove me from the list. Thank you 10:27 AM: You can remove m…" at bounding box center [454, 98] width 293 height 17
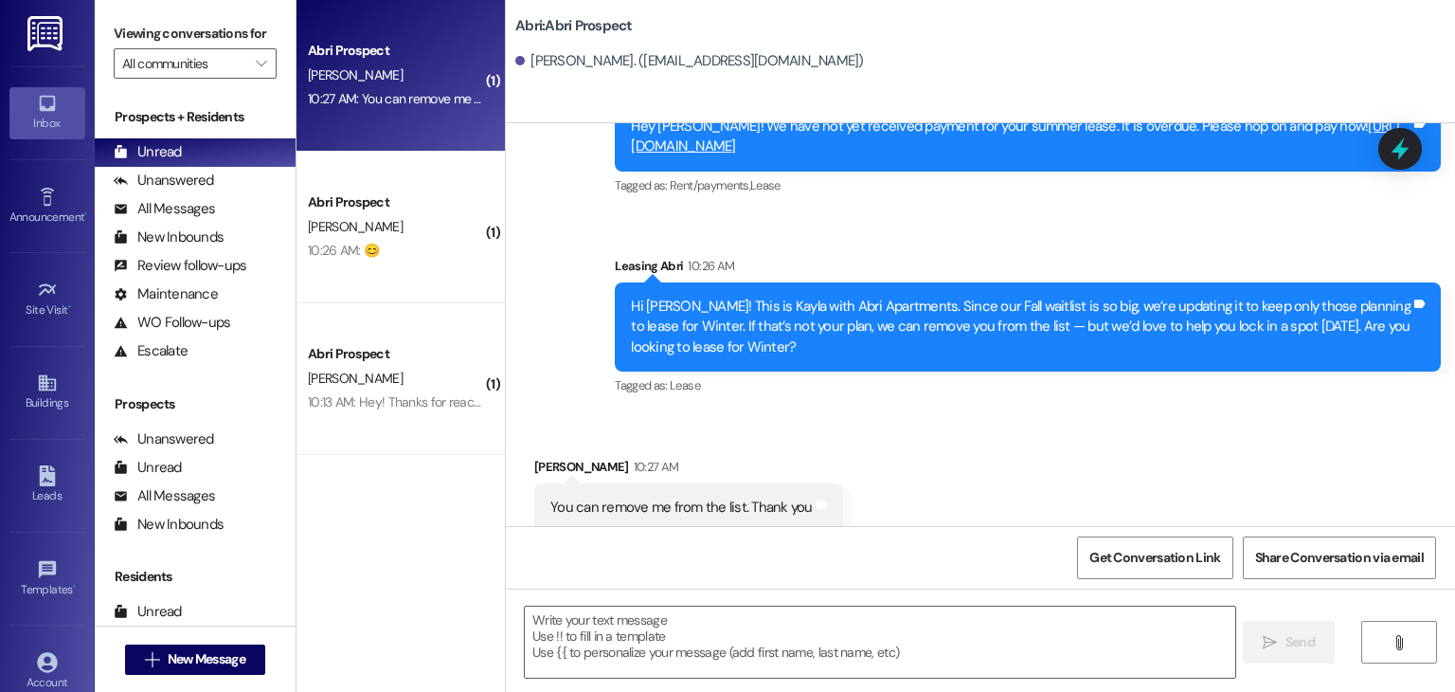
scroll to position [542, 0]
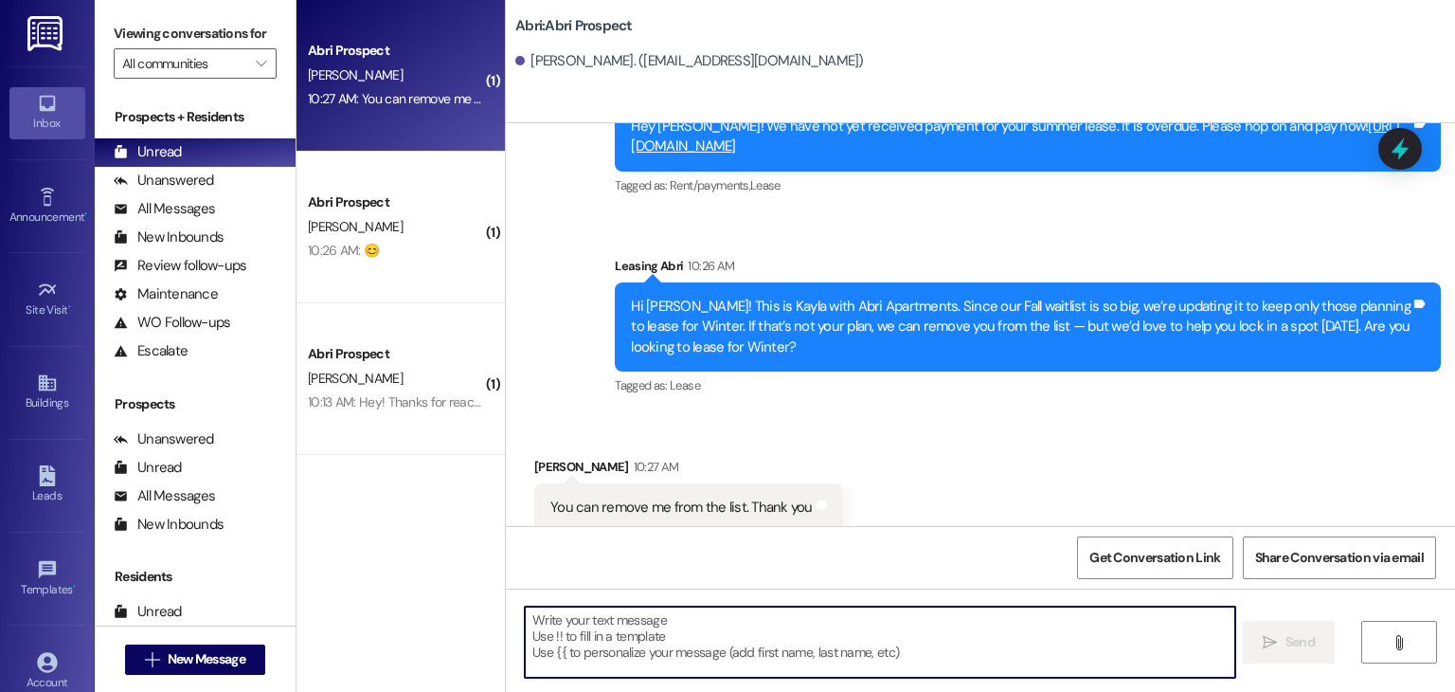
click at [643, 624] on textarea at bounding box center [880, 641] width 710 height 71
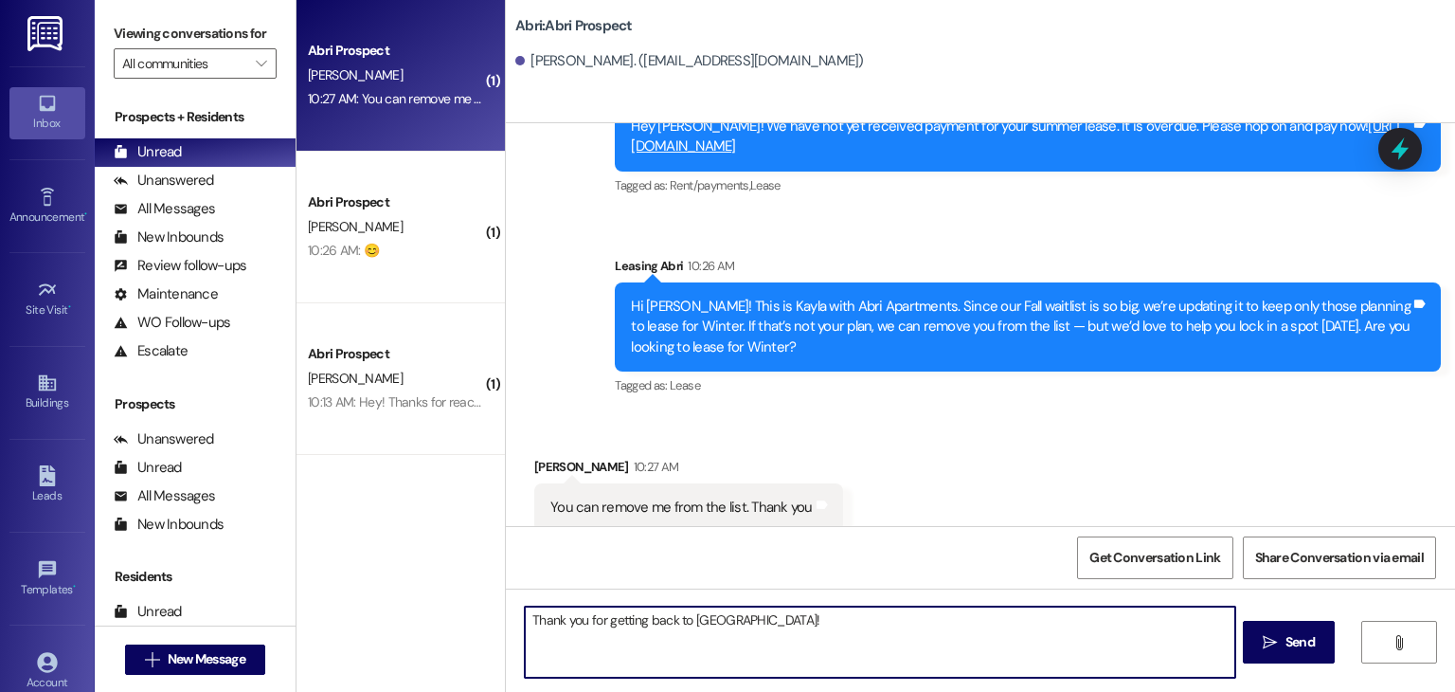
type textarea "Thank you for getting back to [GEOGRAPHIC_DATA]!"
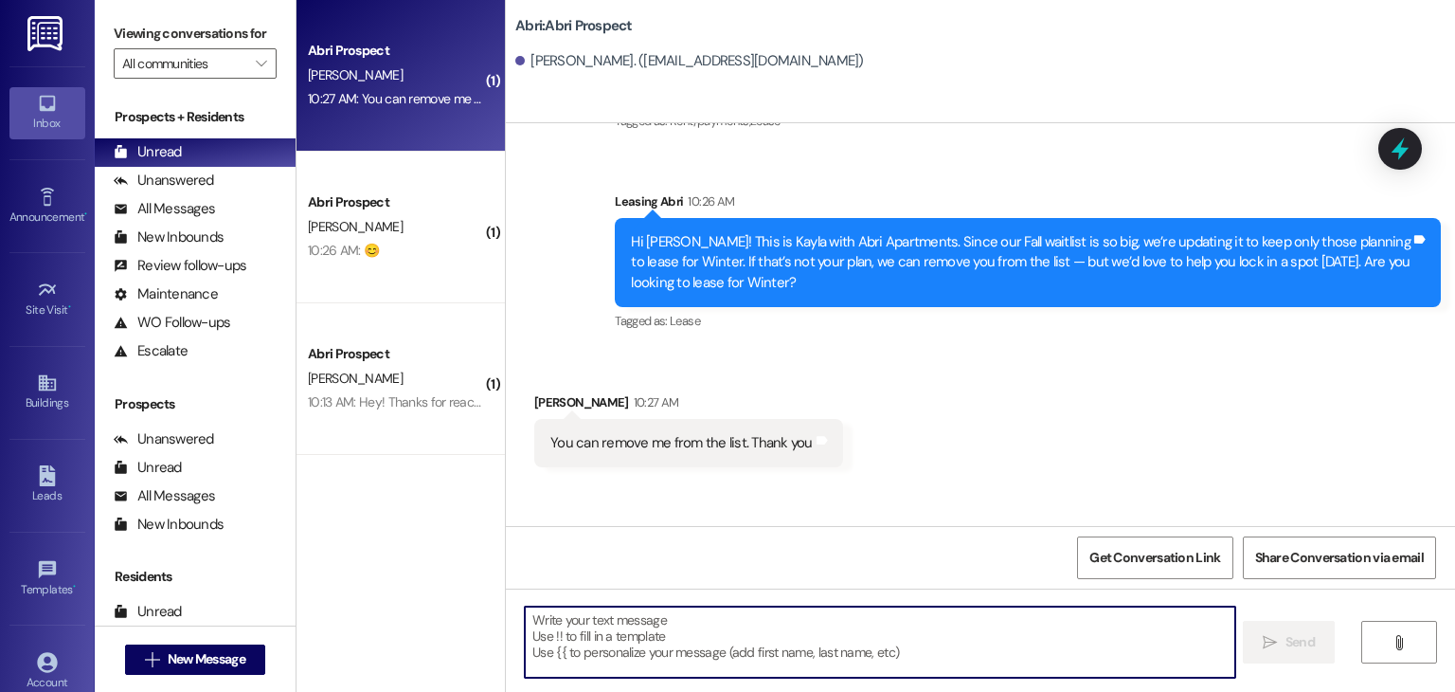
scroll to position [674, 0]
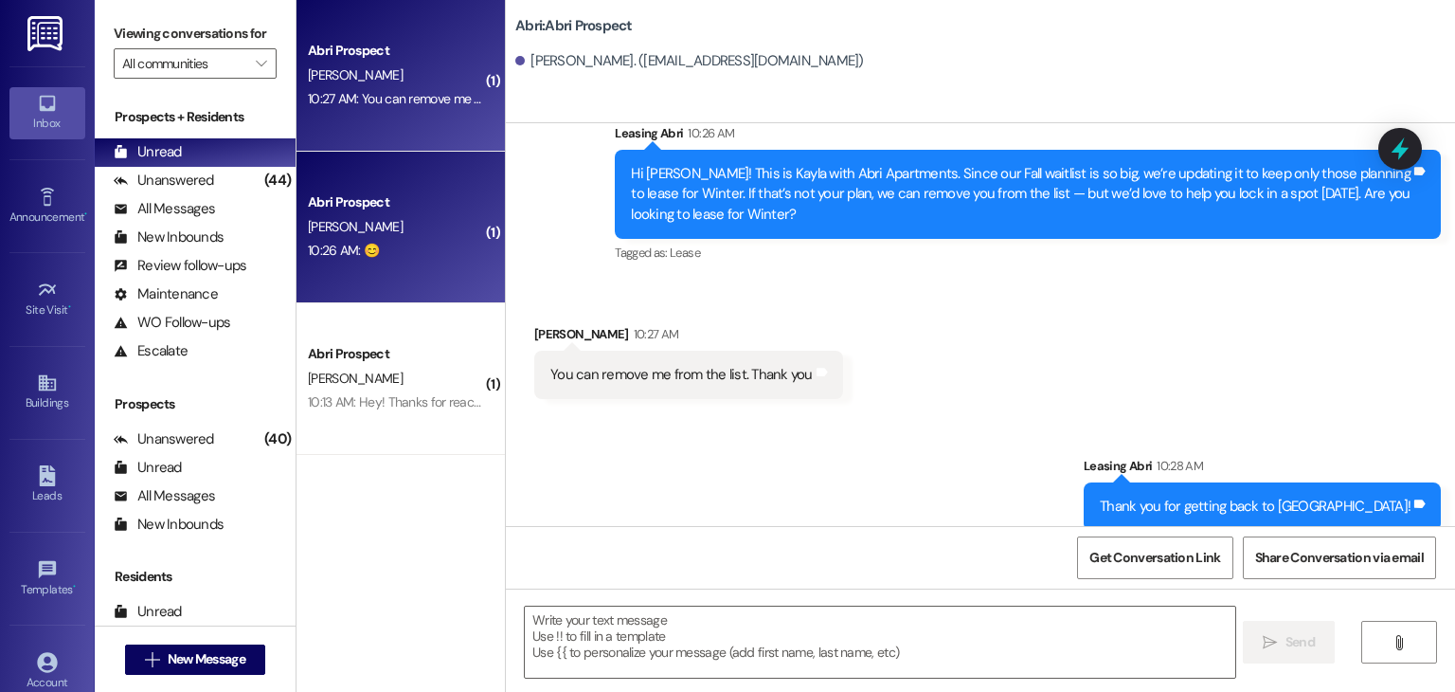
click at [344, 198] on div "Abri Prospect" at bounding box center [395, 202] width 175 height 20
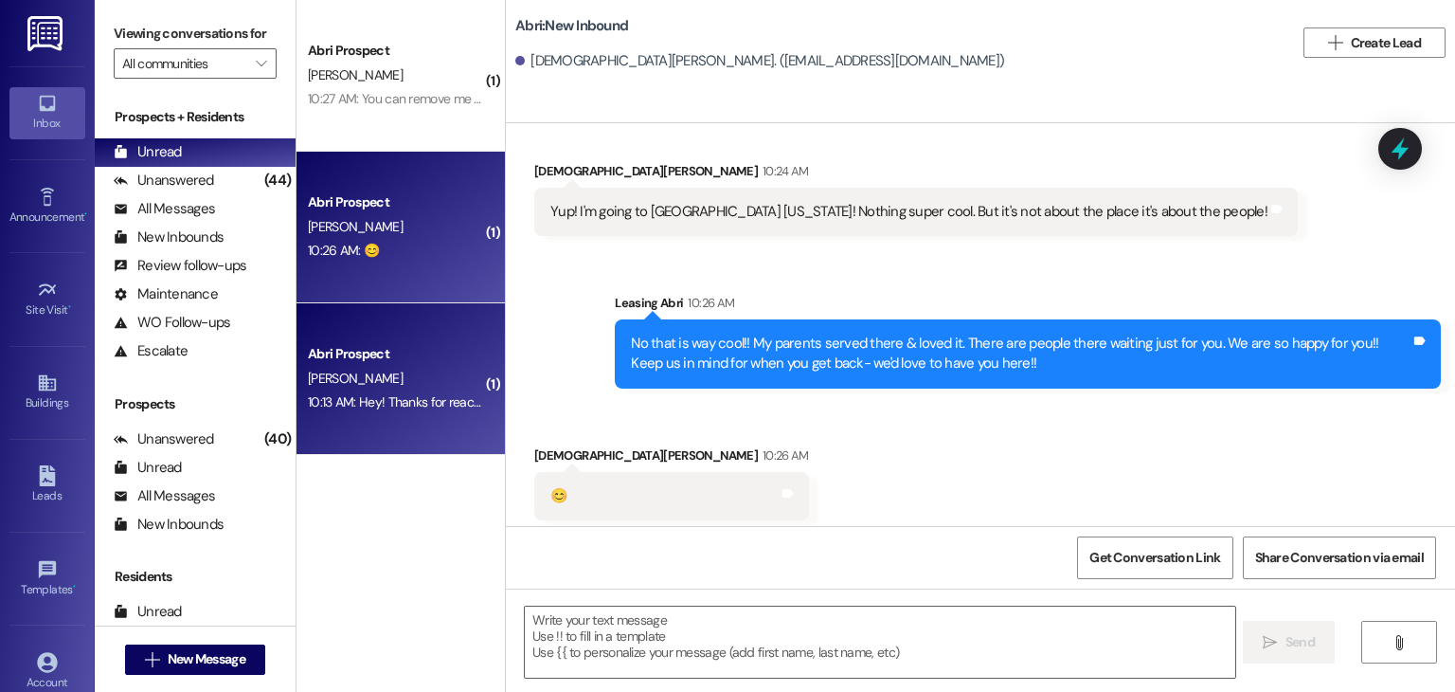
scroll to position [1315, 0]
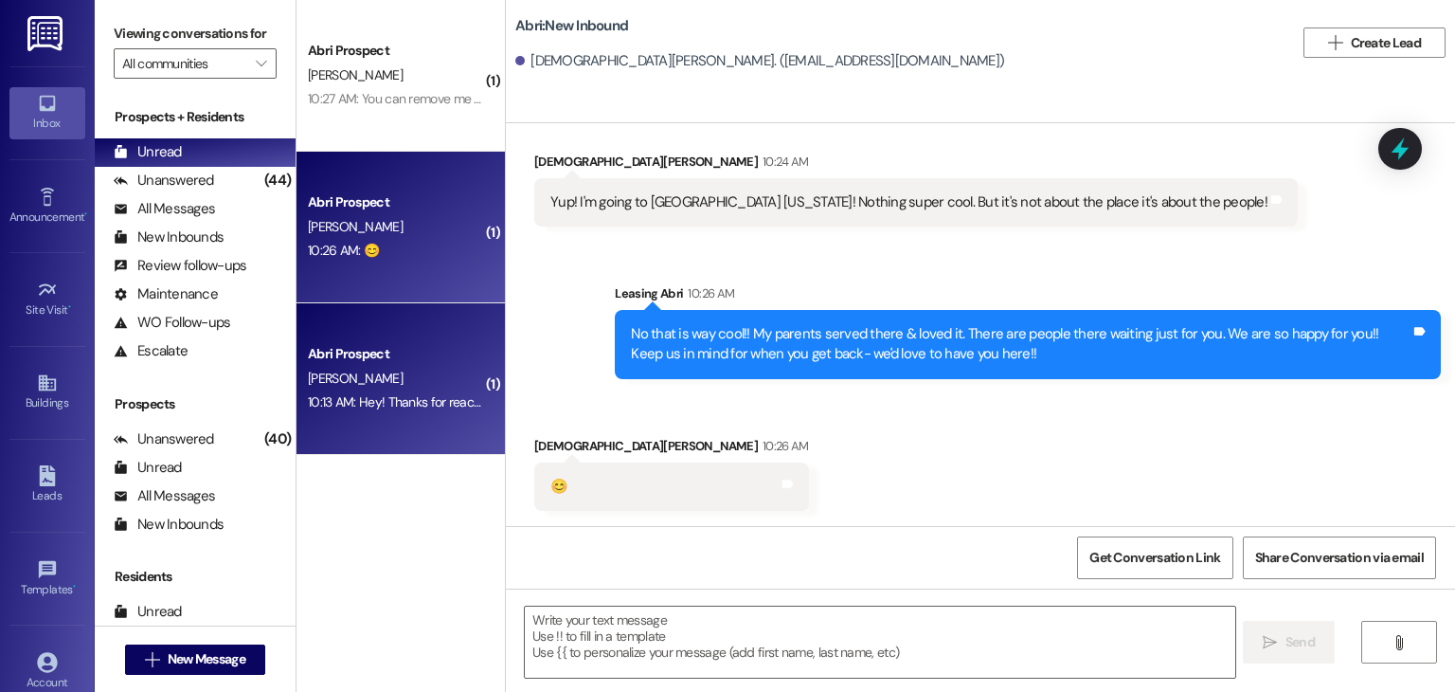
click at [392, 351] on div "Abri Prospect" at bounding box center [395, 354] width 175 height 20
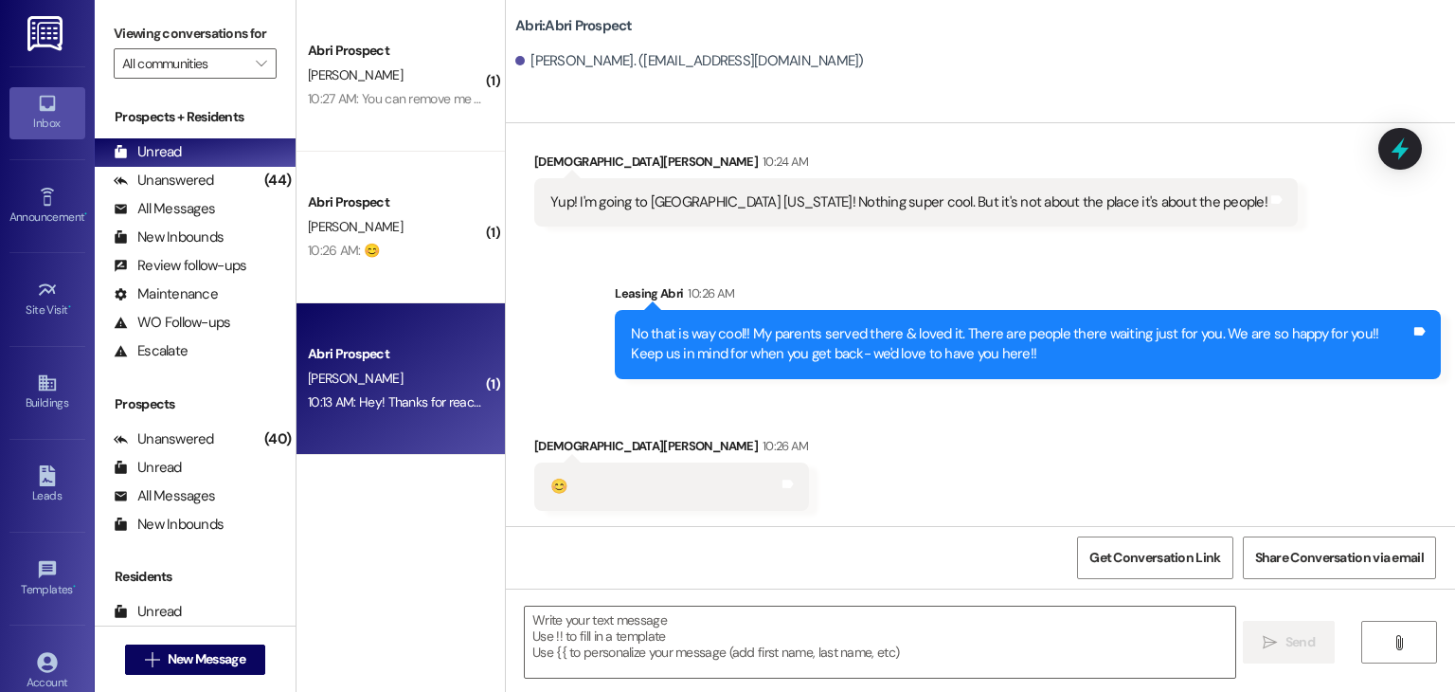
scroll to position [618, 0]
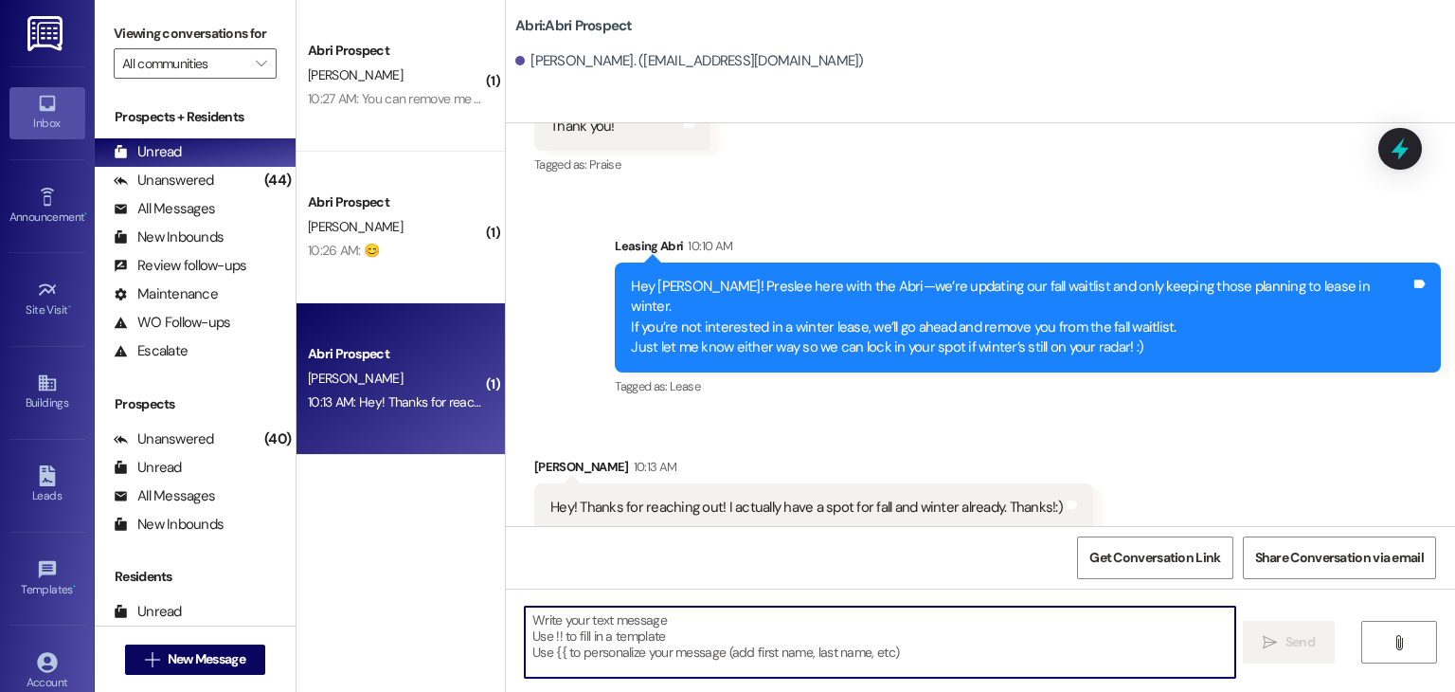
click at [610, 619] on textarea at bounding box center [880, 641] width 710 height 71
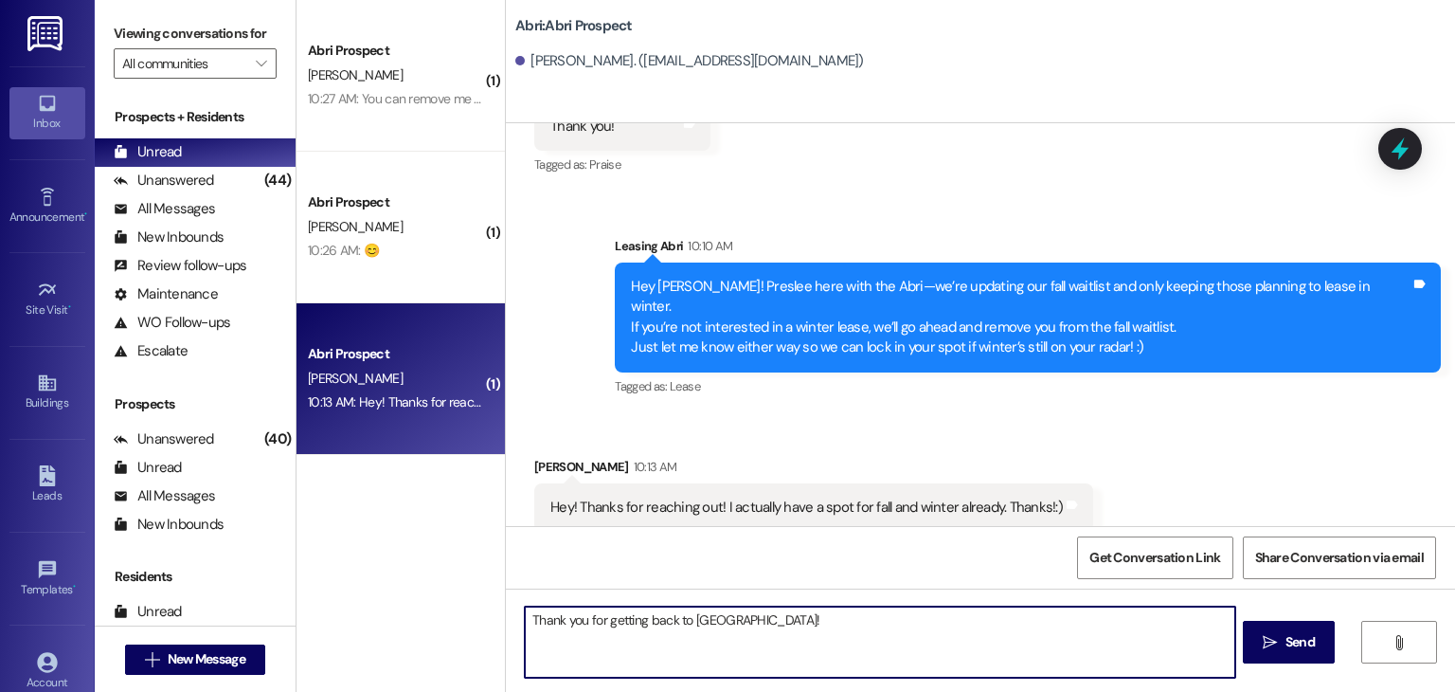
type textarea "Thank you for getting back to [GEOGRAPHIC_DATA]!!"
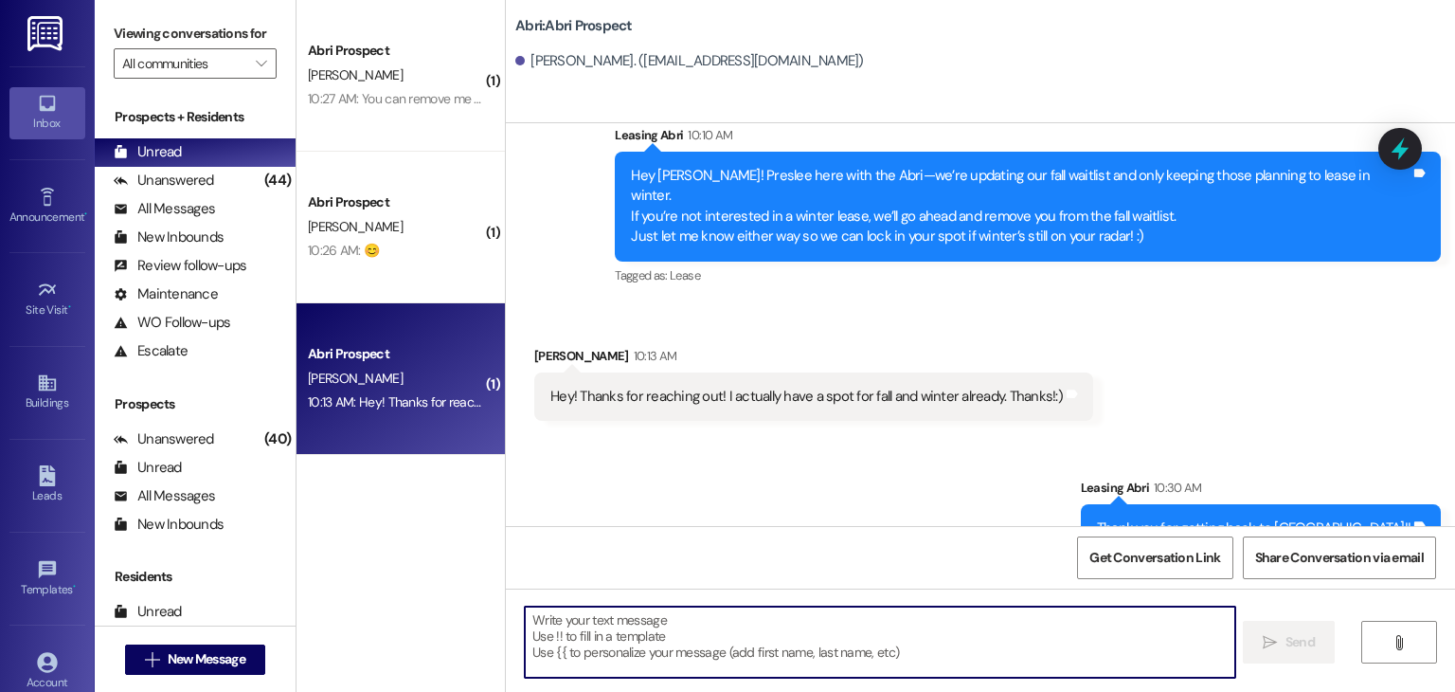
scroll to position [750, 0]
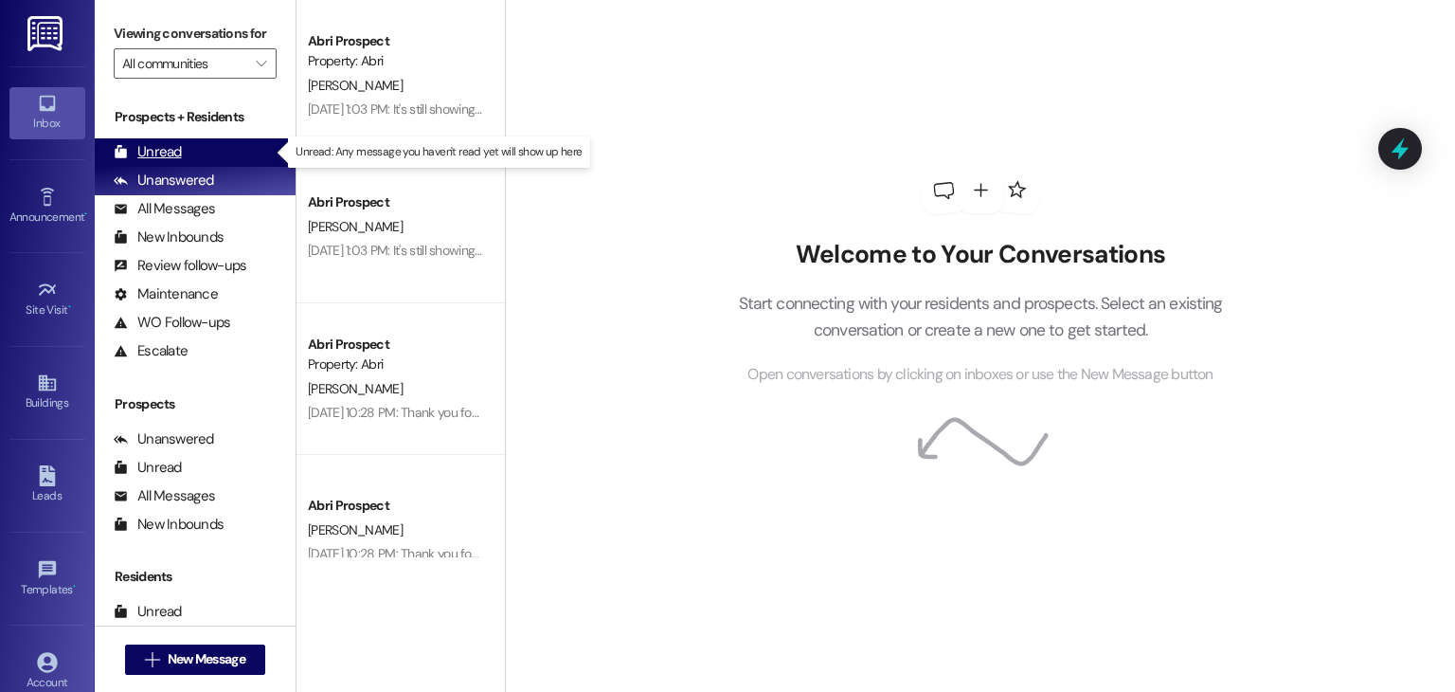
click at [226, 149] on div "Unread (0)" at bounding box center [195, 152] width 201 height 28
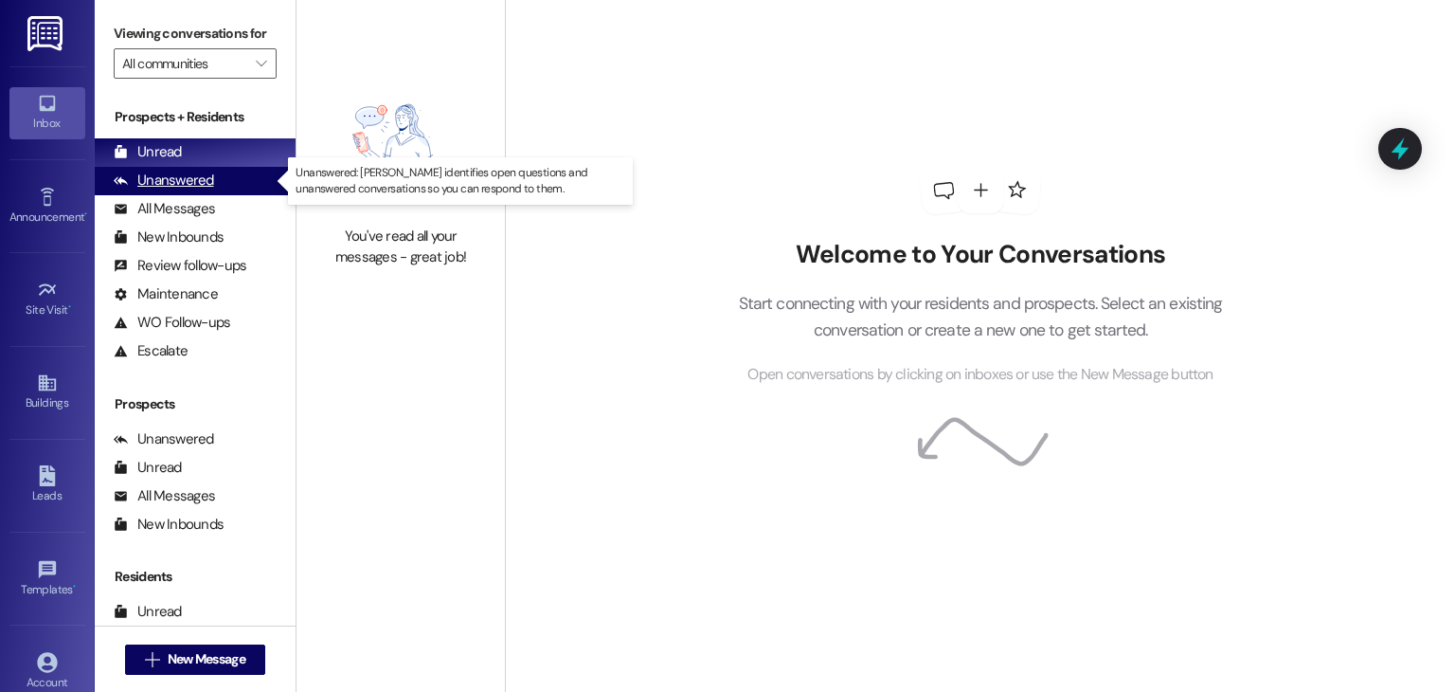
click at [224, 176] on div "Unanswered (0)" at bounding box center [195, 181] width 201 height 28
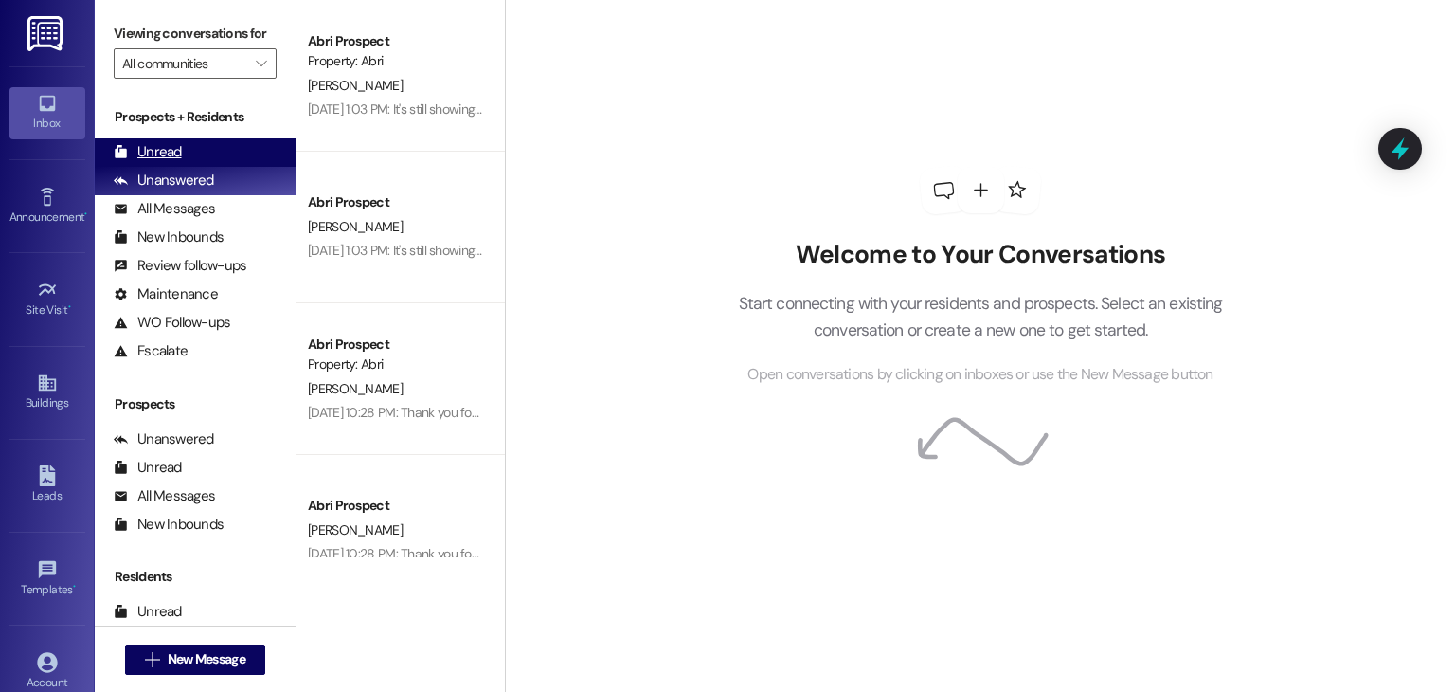
click at [197, 151] on div "Unread (0)" at bounding box center [195, 152] width 201 height 28
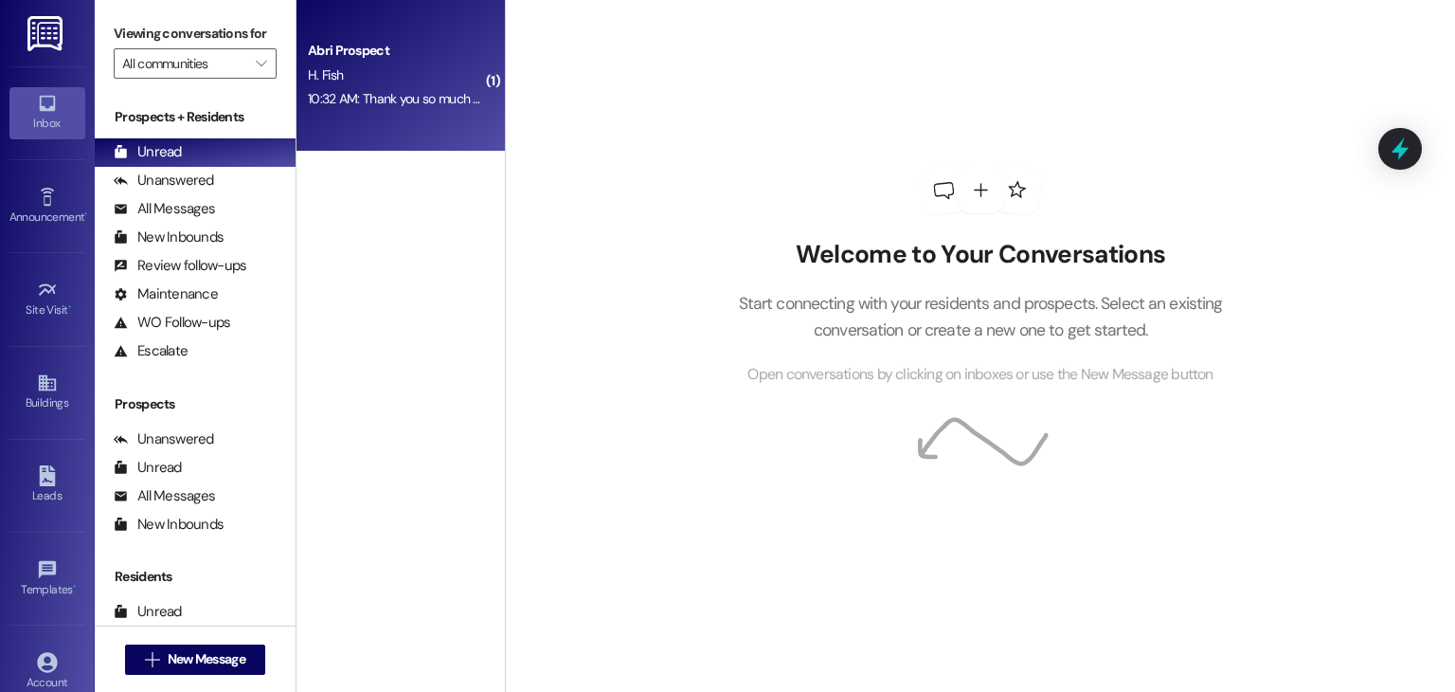
click at [407, 81] on div "H. Fish" at bounding box center [395, 75] width 179 height 24
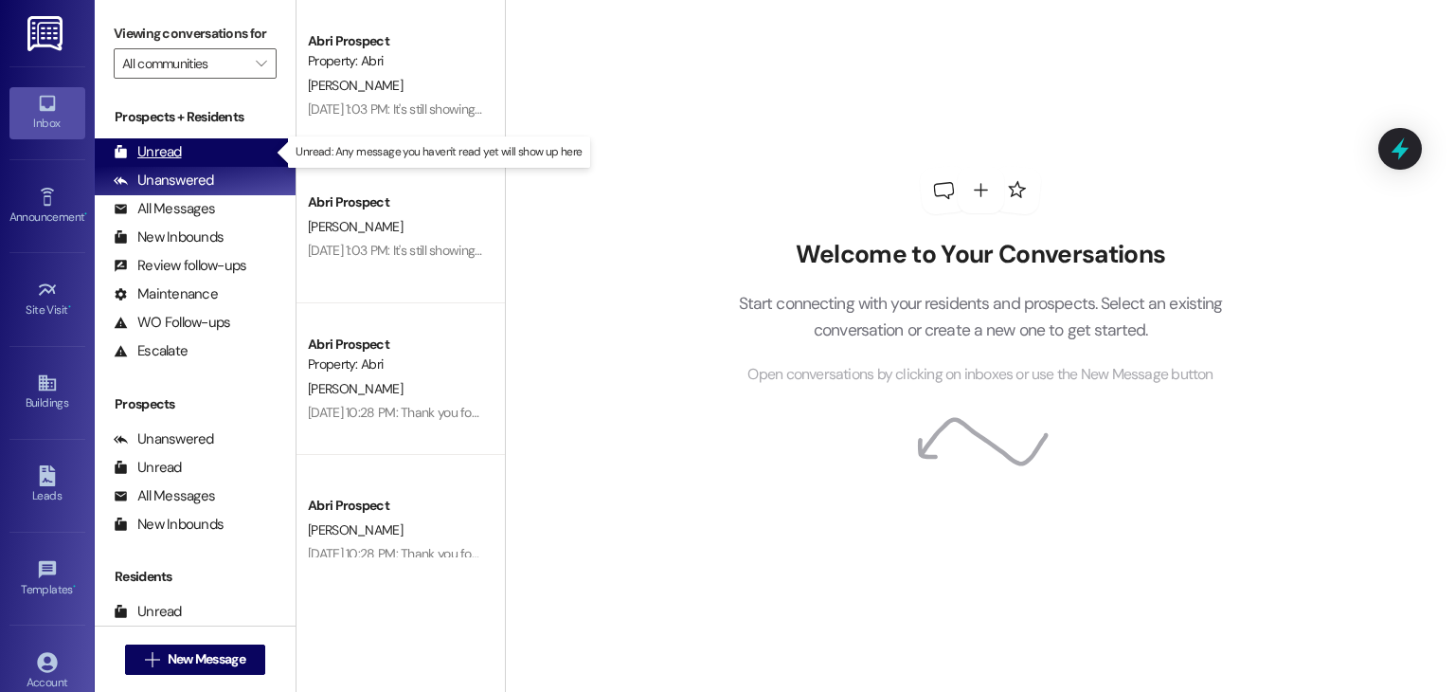
click at [204, 160] on div "Unread (0)" at bounding box center [195, 152] width 201 height 28
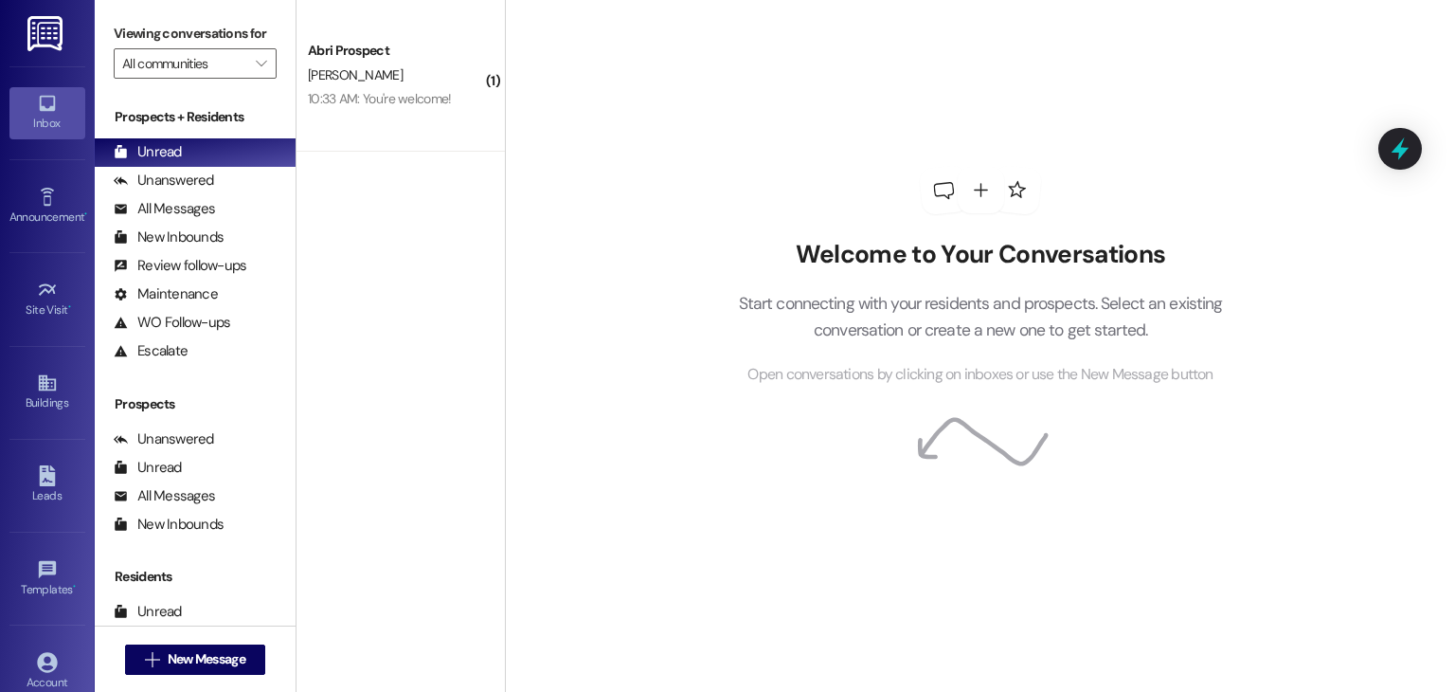
click at [380, 78] on div "[PERSON_NAME]" at bounding box center [395, 75] width 179 height 24
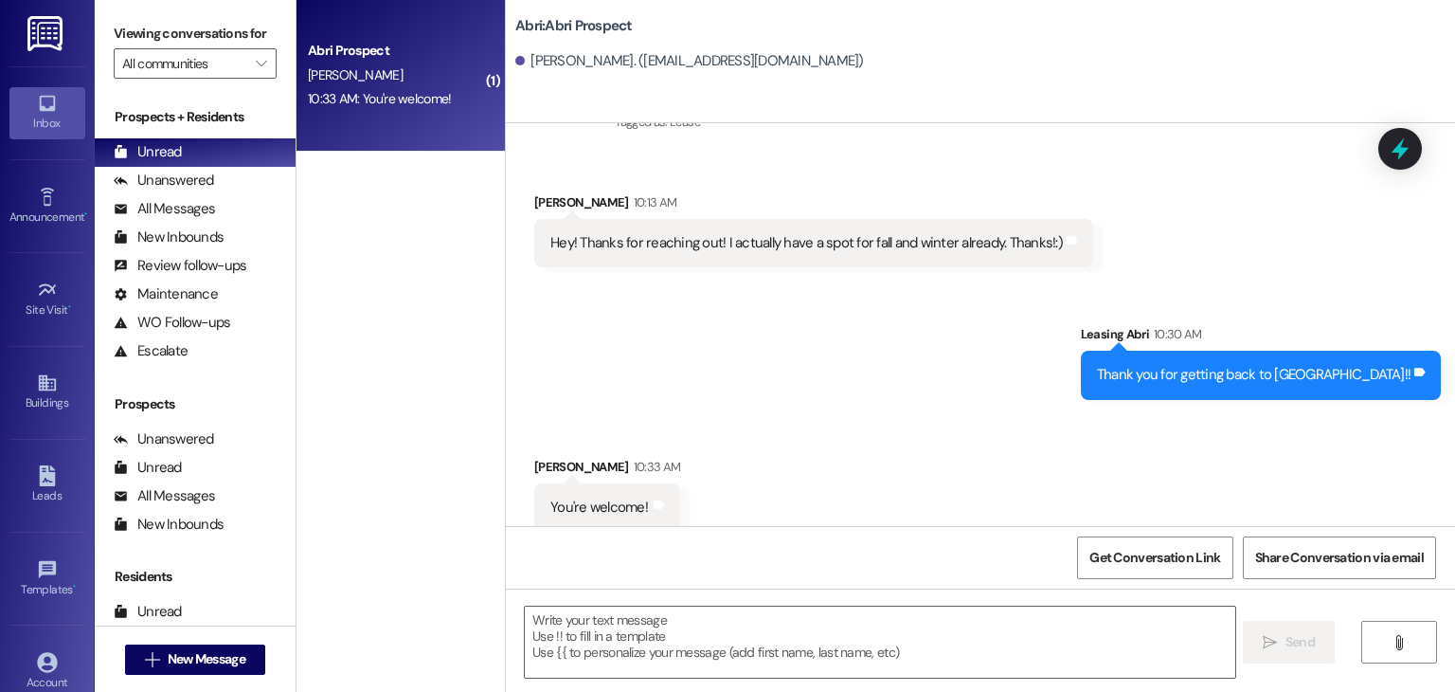
scroll to position [883, 0]
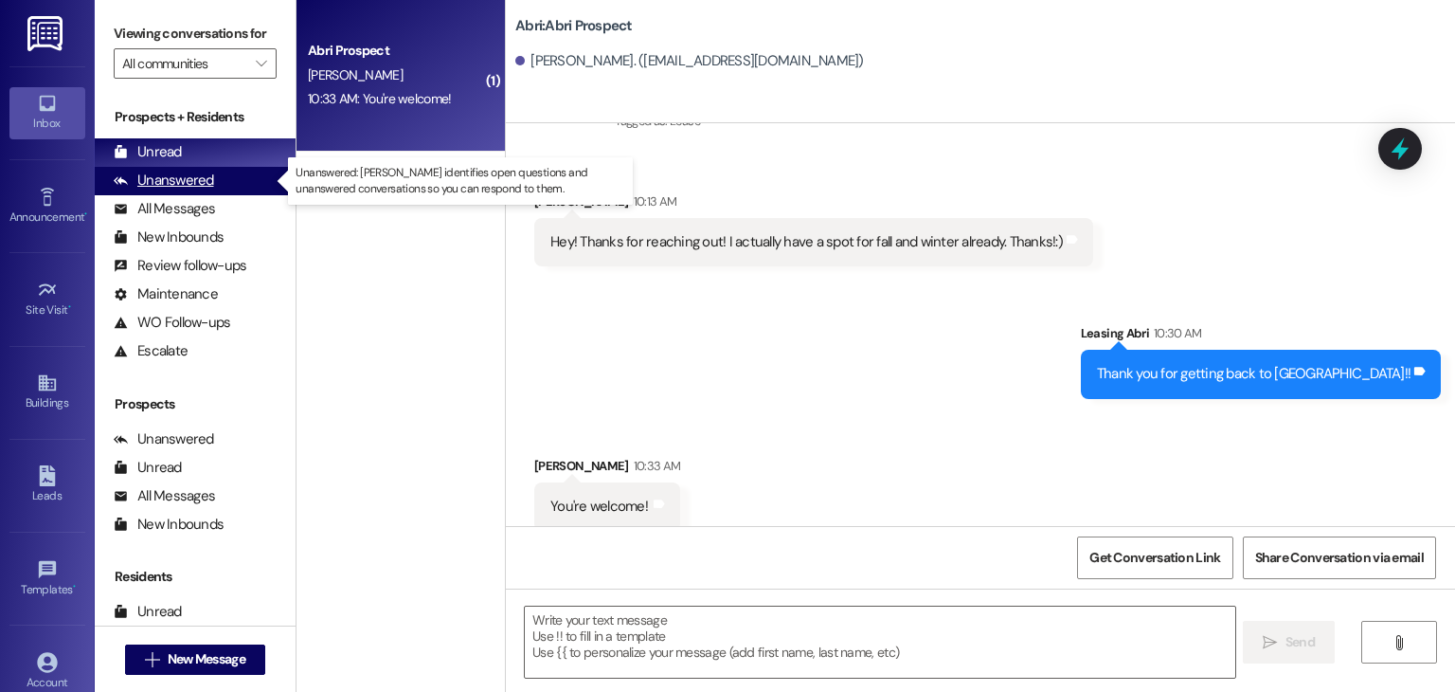
click at [202, 182] on div "Unanswered" at bounding box center [164, 181] width 100 height 20
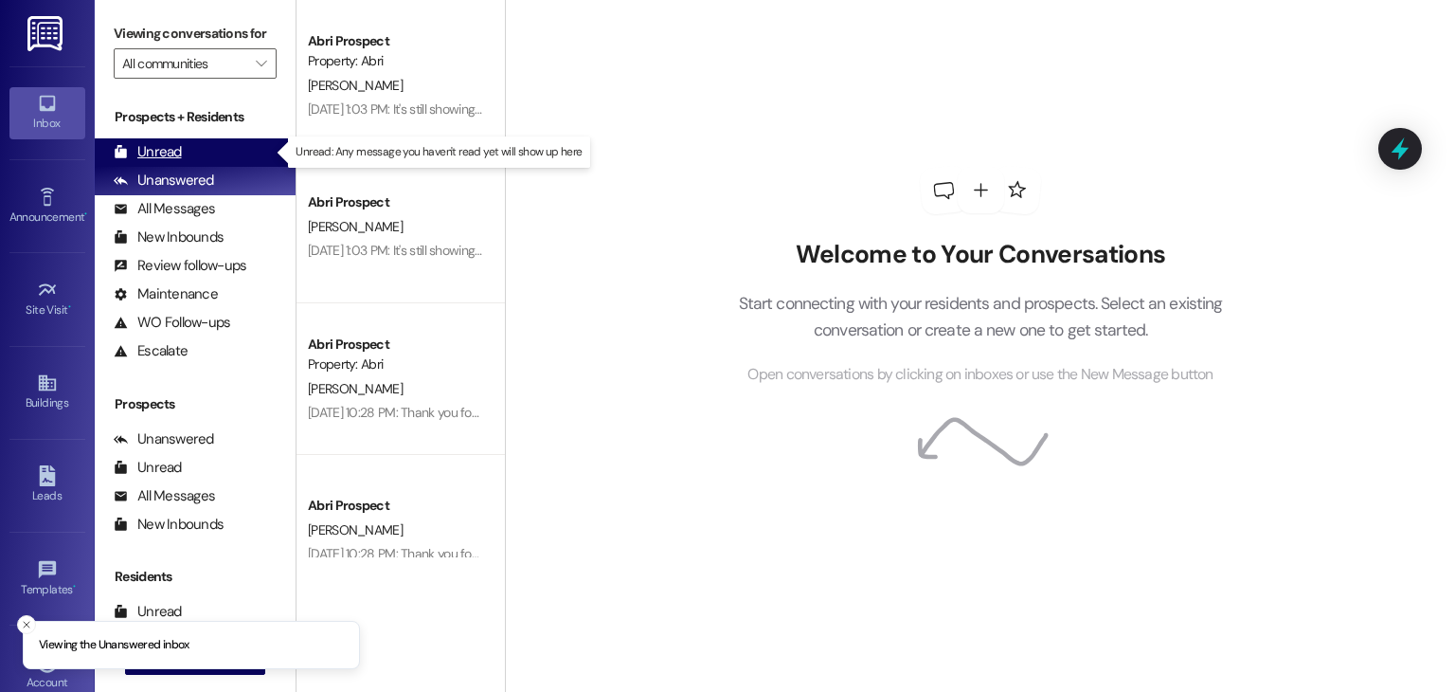
click at [154, 160] on div "Unread" at bounding box center [148, 152] width 68 height 20
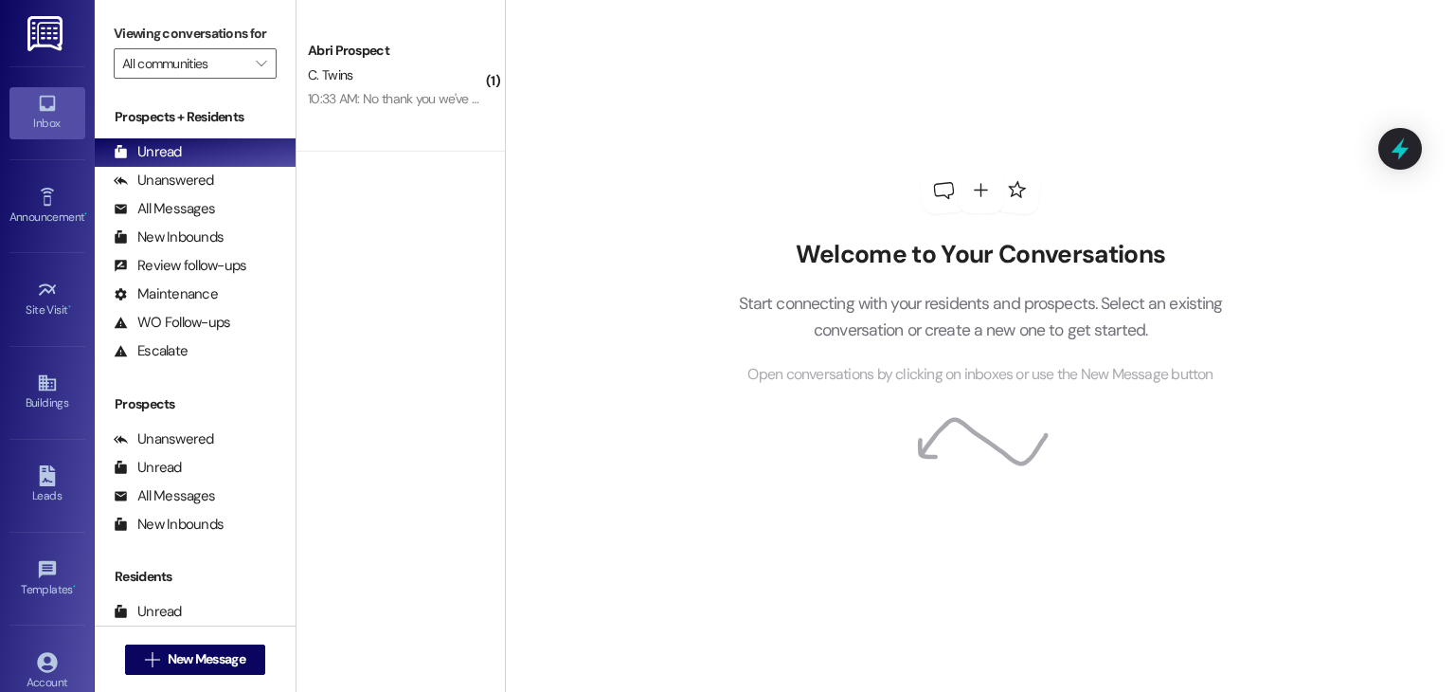
click at [387, 77] on div "C. Twins" at bounding box center [395, 75] width 179 height 24
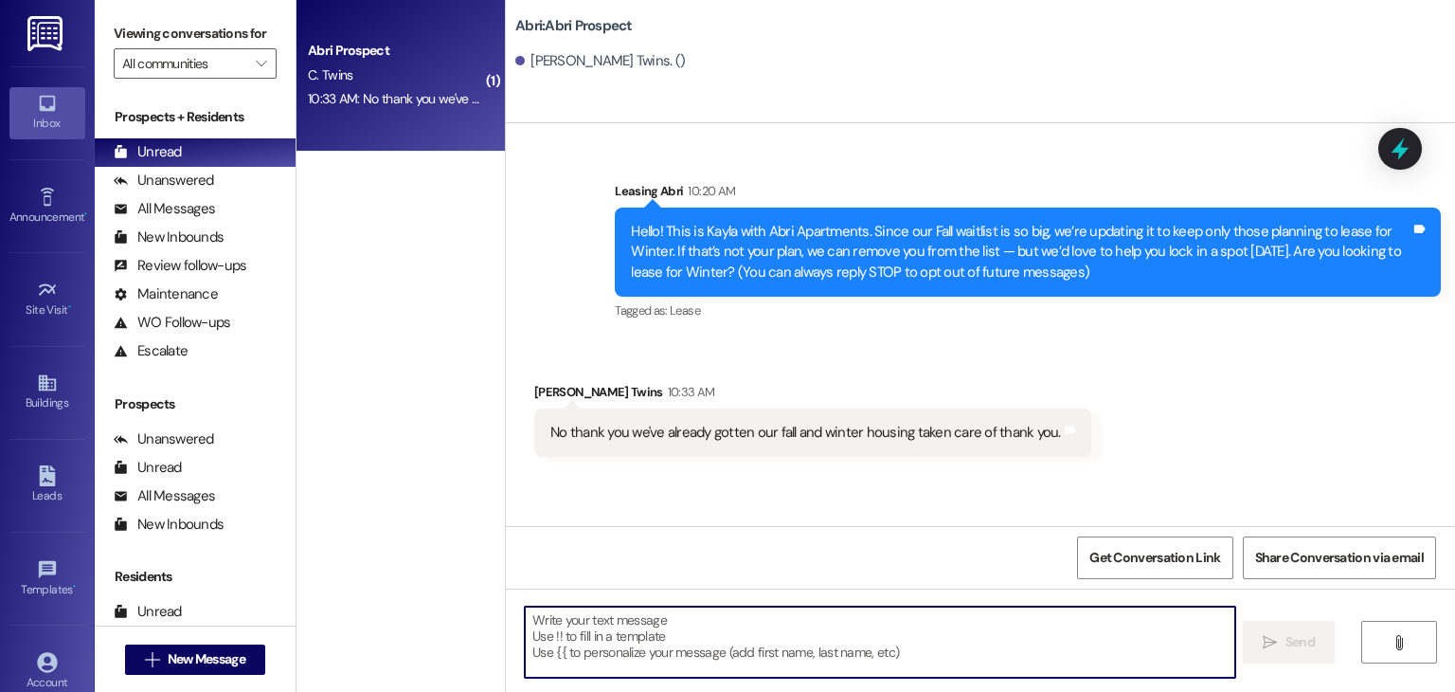
click at [724, 621] on textarea at bounding box center [880, 641] width 710 height 71
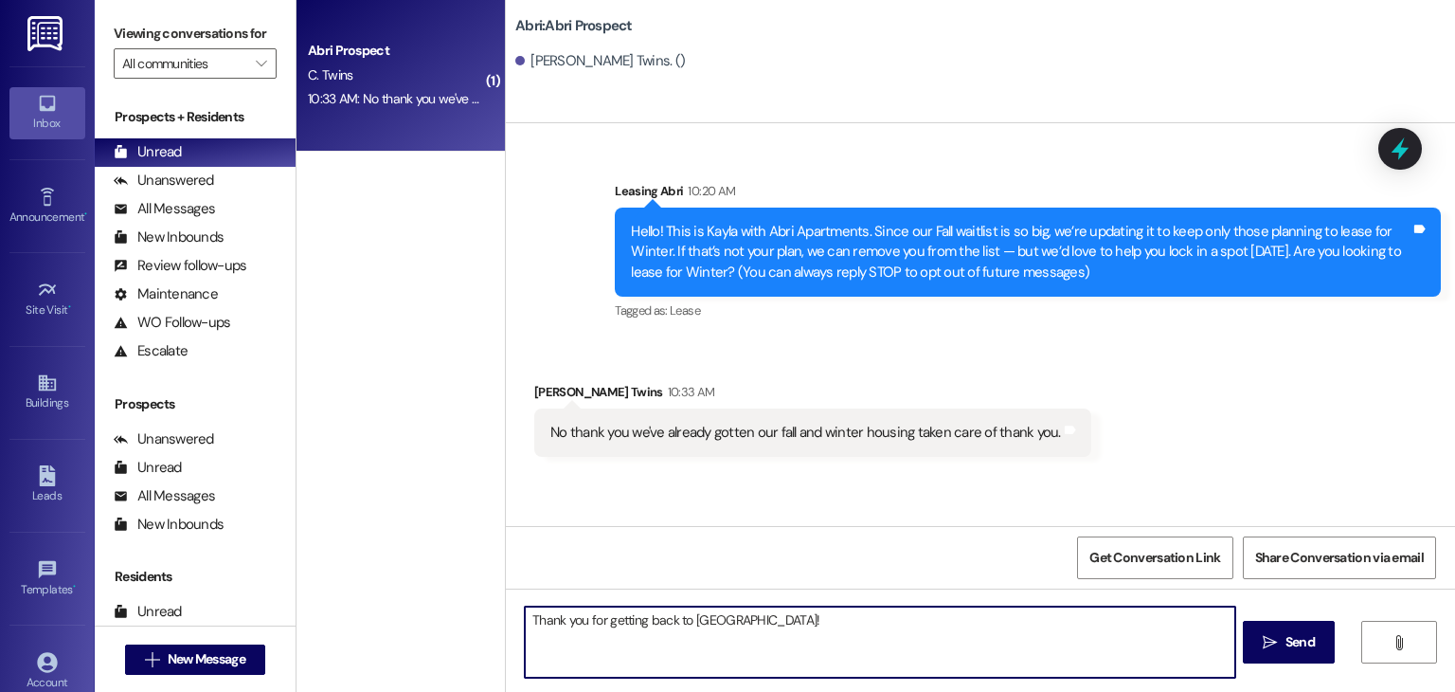
type textarea "Thank you for getting back to [GEOGRAPHIC_DATA]!!"
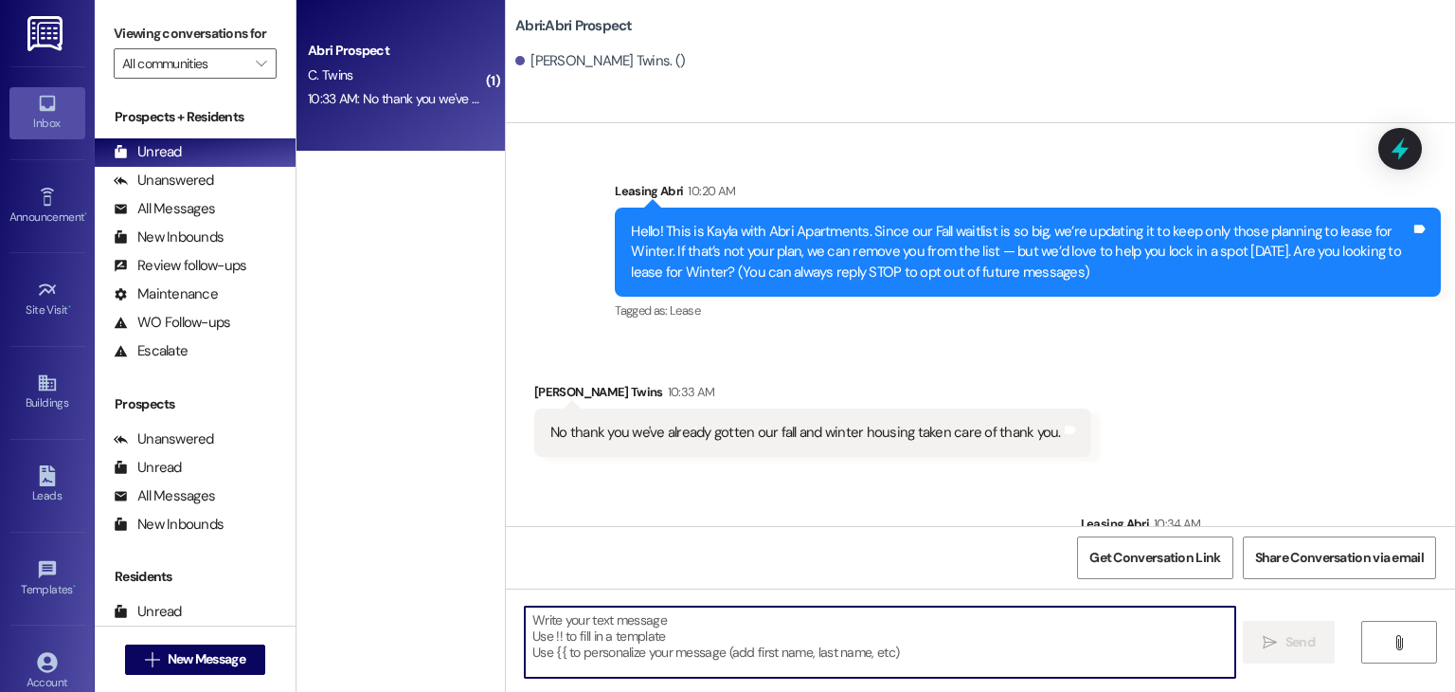
scroll to position [78, 0]
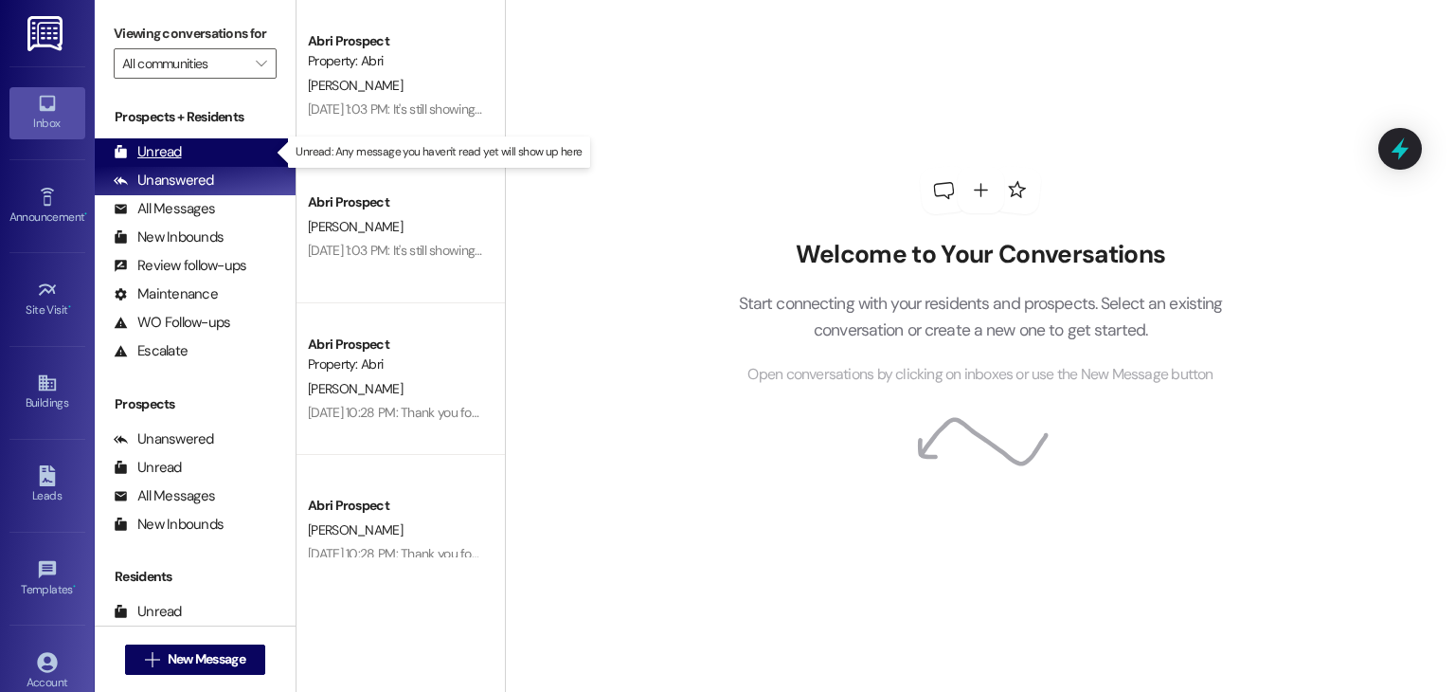
click at [235, 157] on div "Unread (0)" at bounding box center [195, 152] width 201 height 28
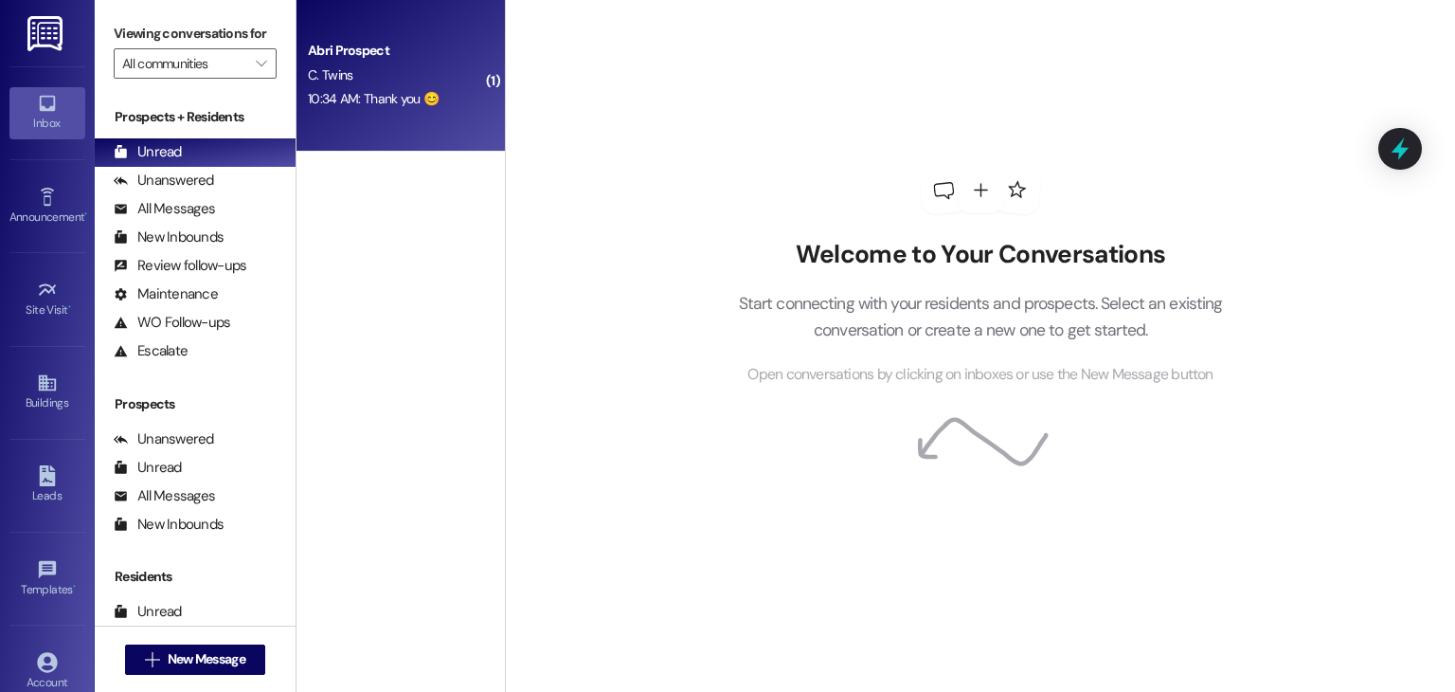
click at [481, 135] on div "Abri Prospect C. Twins 10:34 AM: Thank you 😊 10:34 AM: Thank you 😊" at bounding box center [401, 76] width 208 height 152
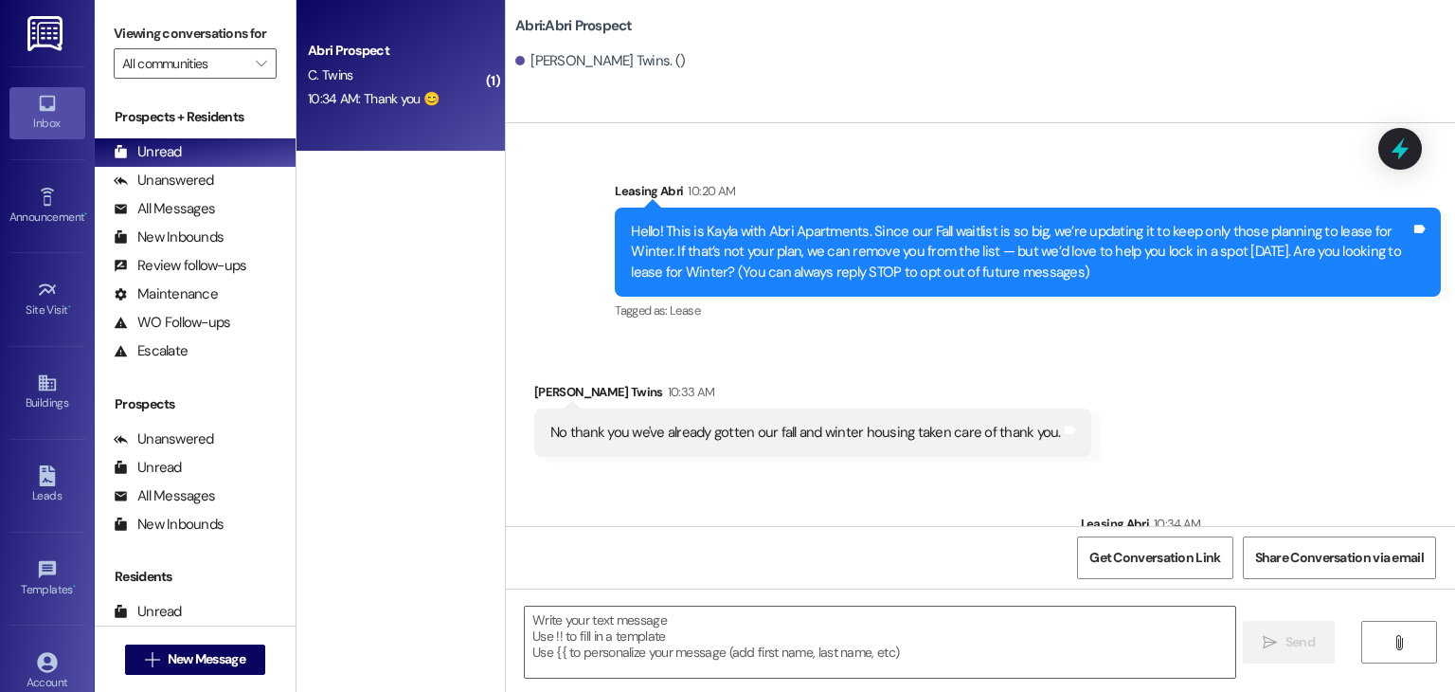
scroll to position [208, 0]
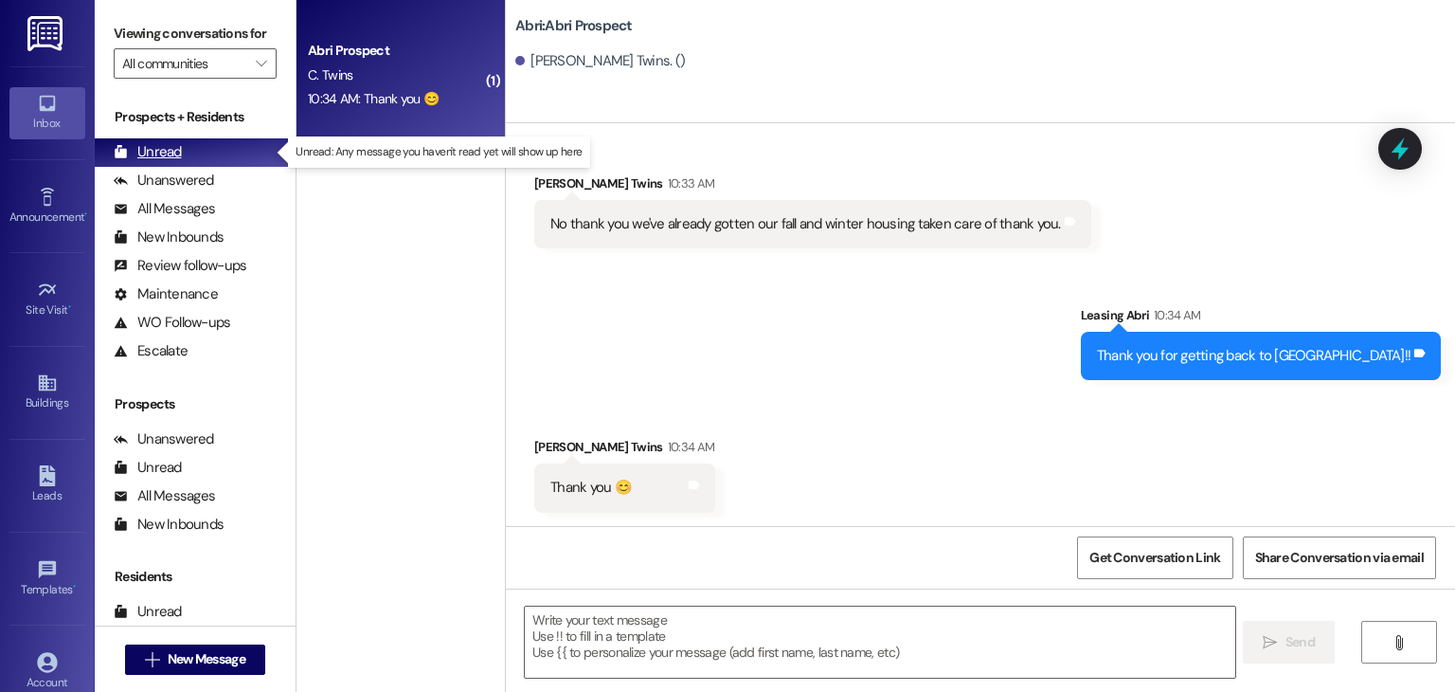
click at [223, 144] on div "Unread (0)" at bounding box center [195, 152] width 201 height 28
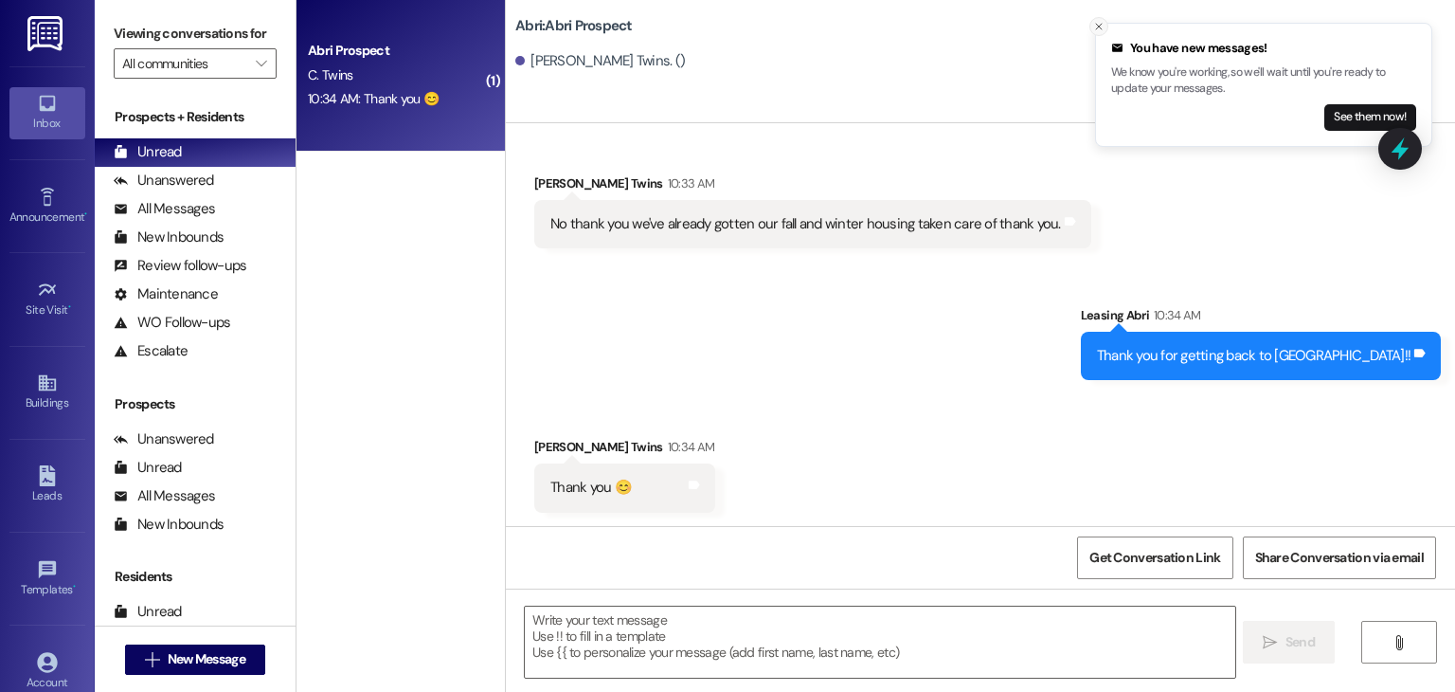
click at [1099, 28] on icon "Close toast" at bounding box center [1098, 26] width 11 height 11
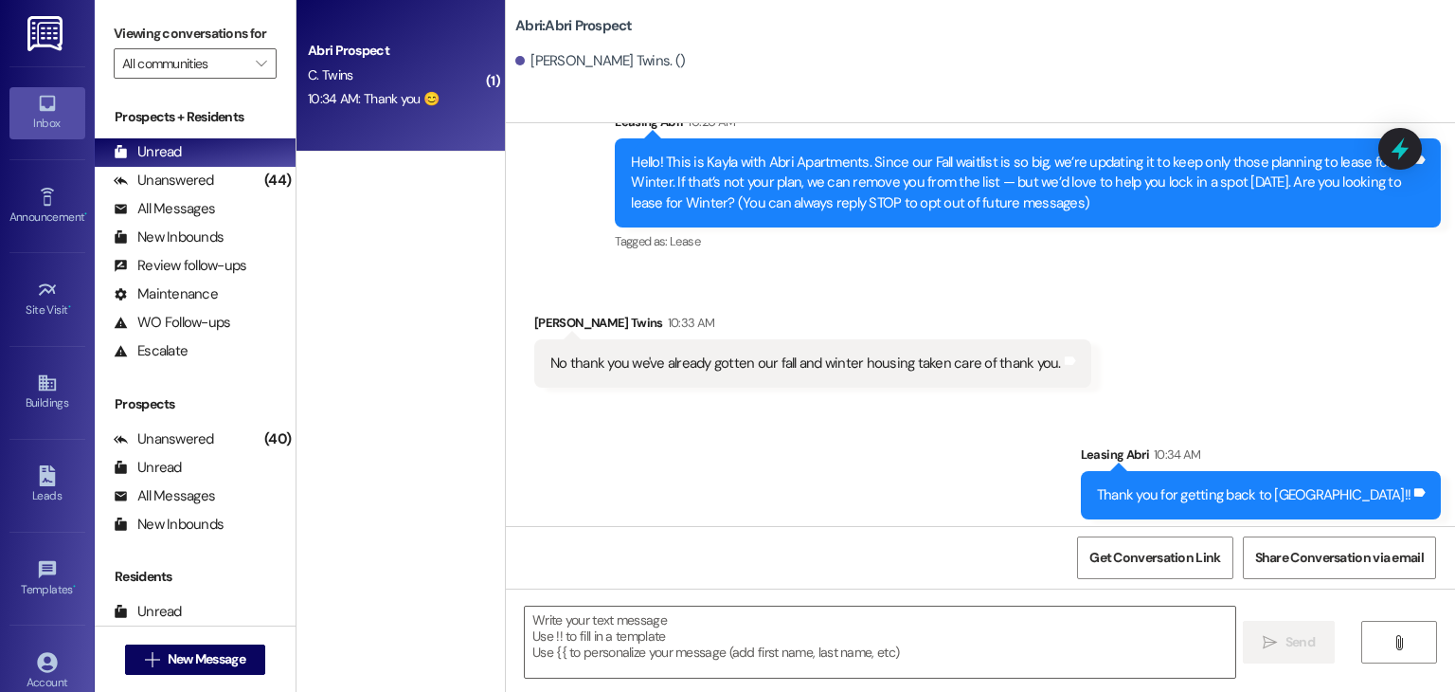
scroll to position [209, 0]
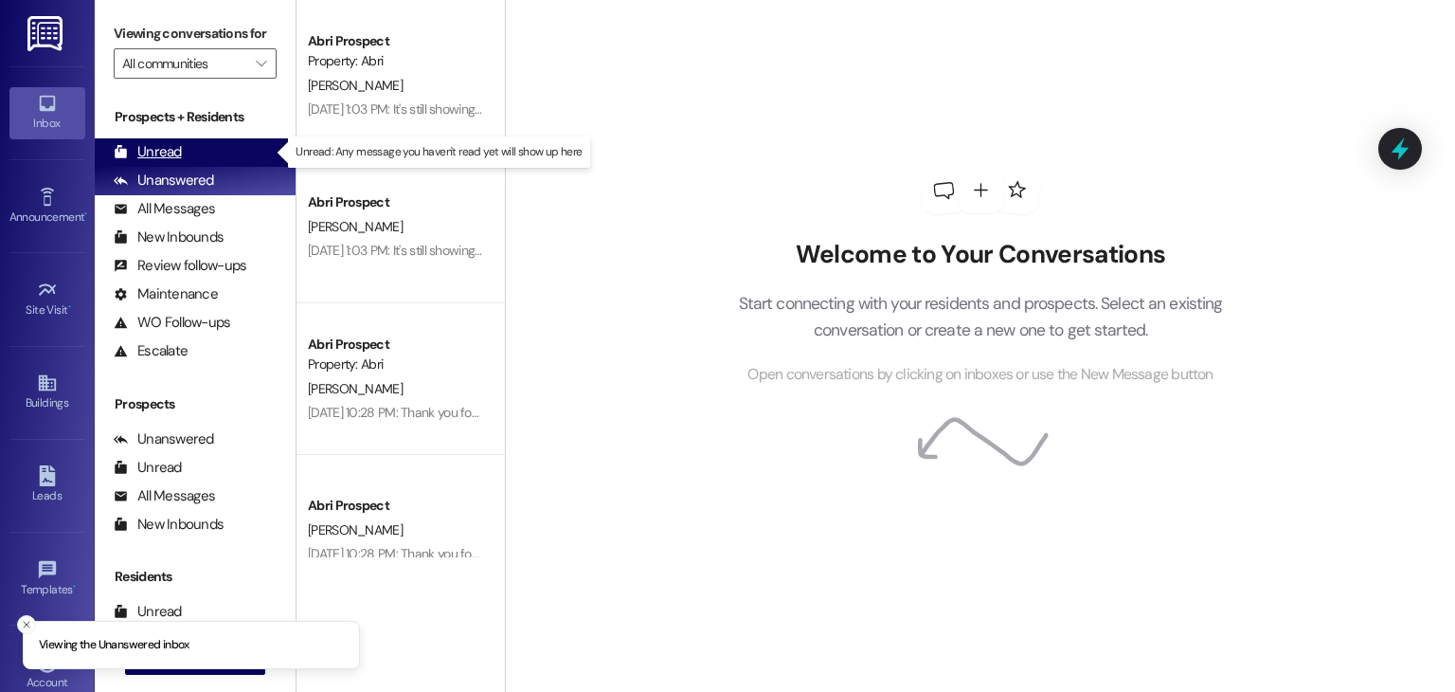
click at [208, 162] on div "Unread (0)" at bounding box center [195, 152] width 201 height 28
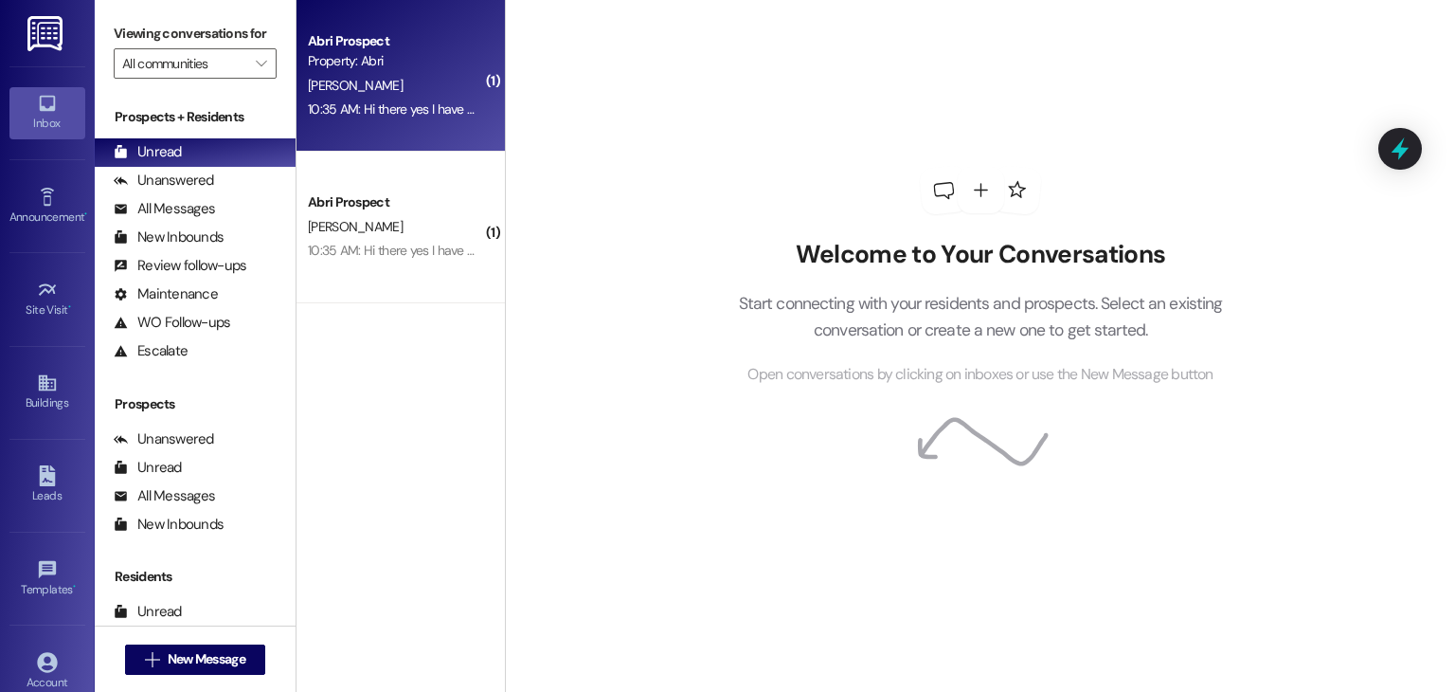
click at [327, 129] on div "Abri Prospect Property: Abri E. Naylor 10:35 AM: Hi there yes I have my lunch b…" at bounding box center [401, 76] width 208 height 152
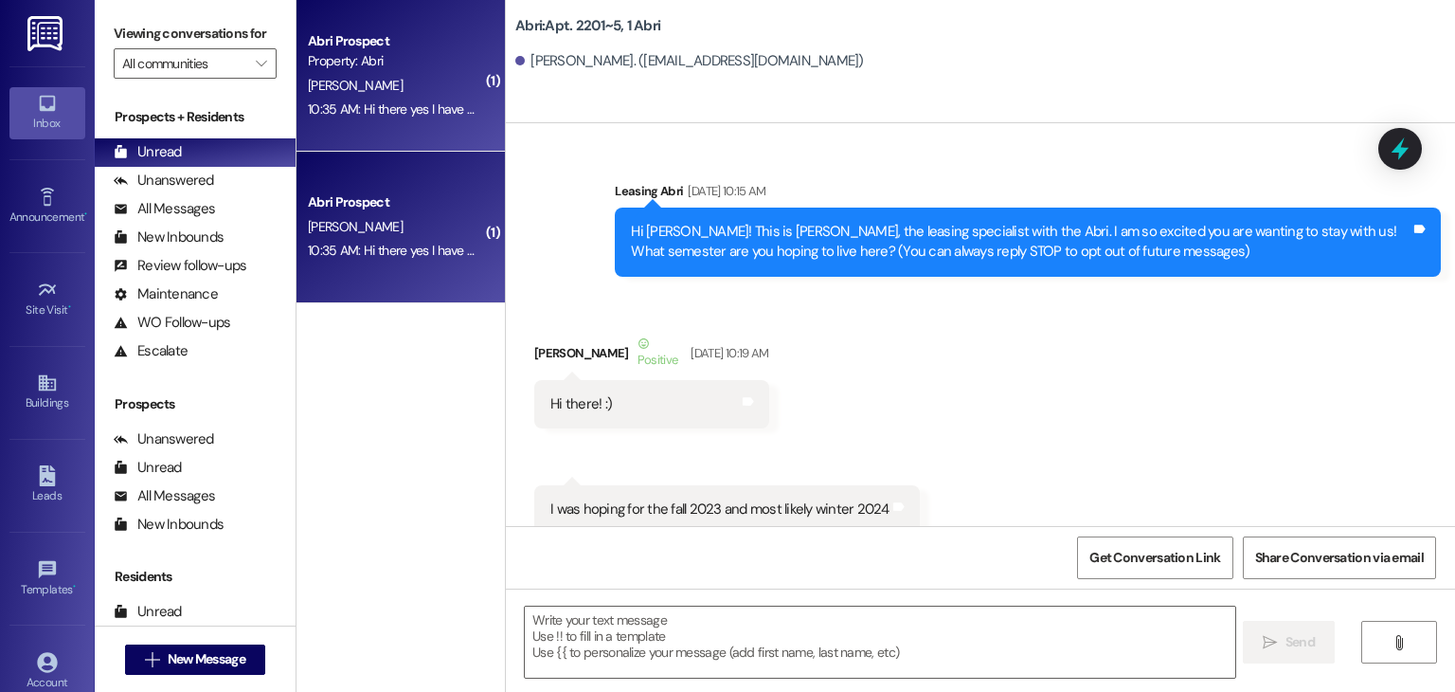
scroll to position [37938, 0]
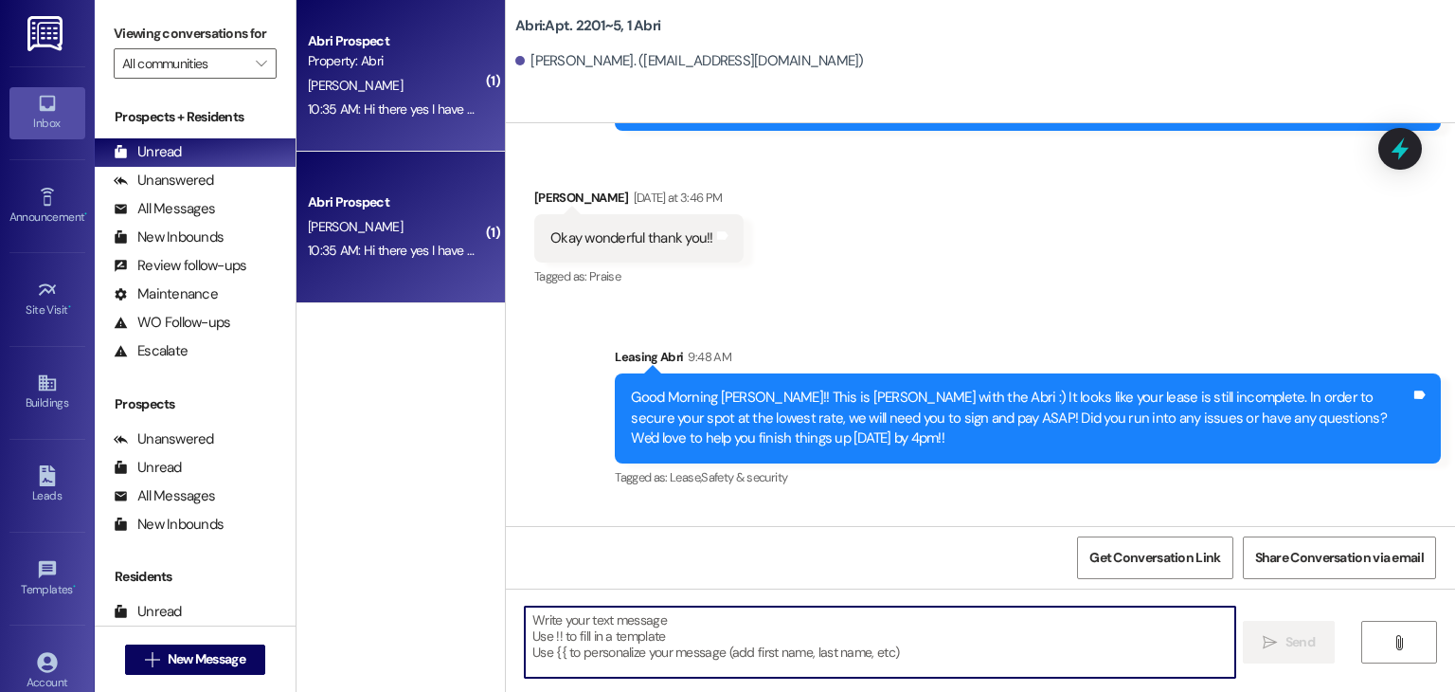
click at [746, 638] on textarea at bounding box center [880, 641] width 710 height 71
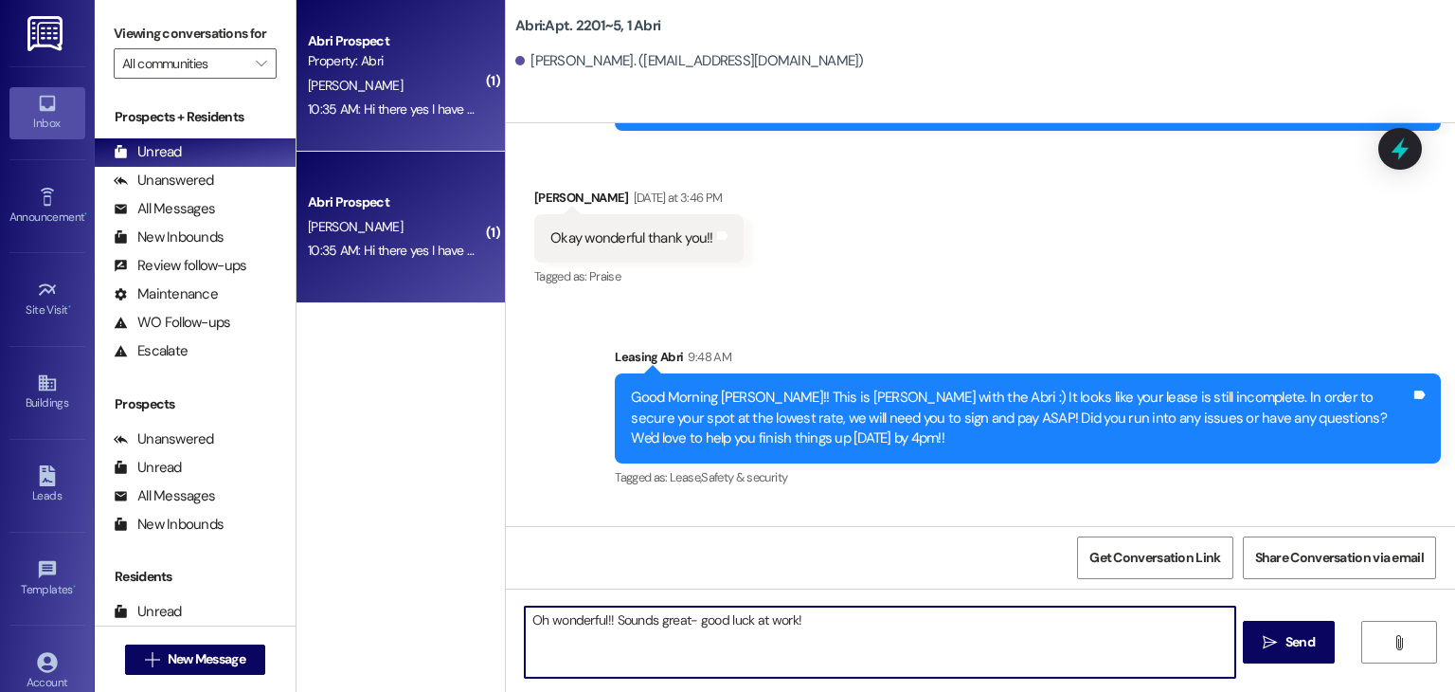
type textarea "Oh wonderful!! Sounds great- good luck at work!"
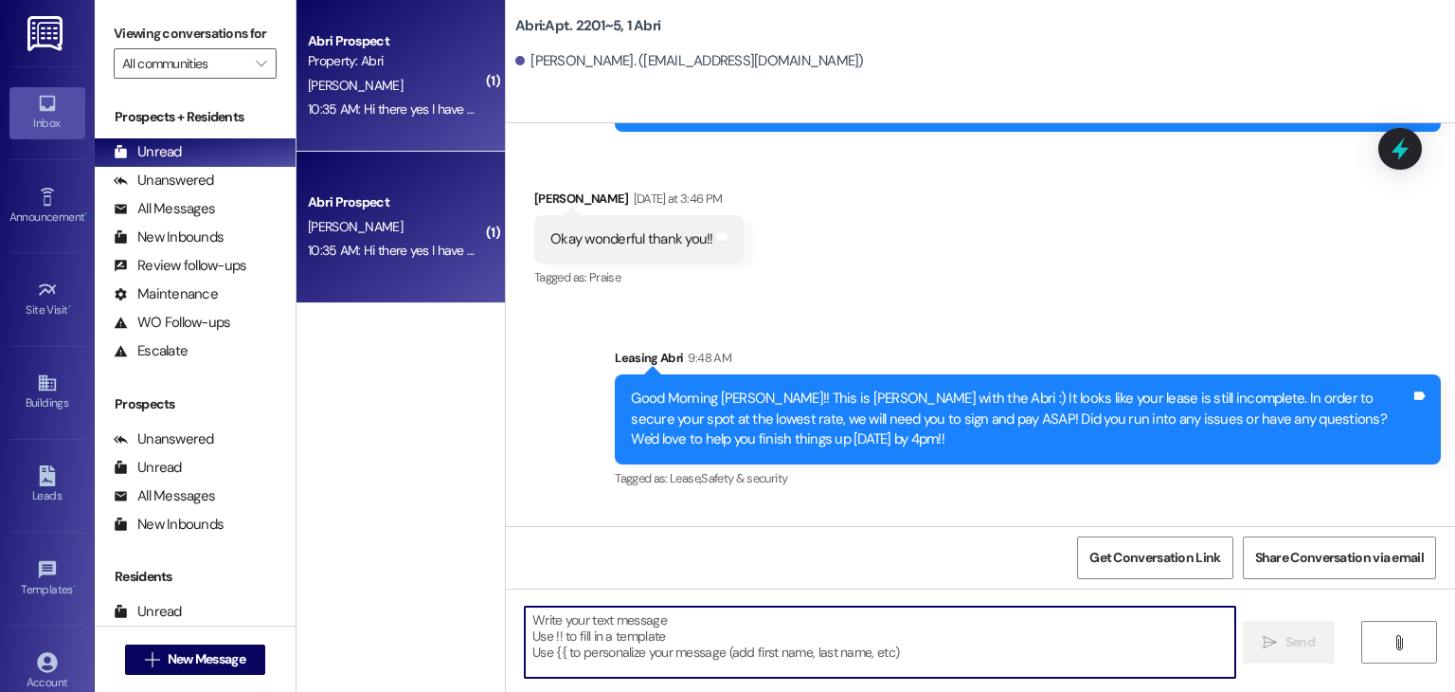
scroll to position [38070, 0]
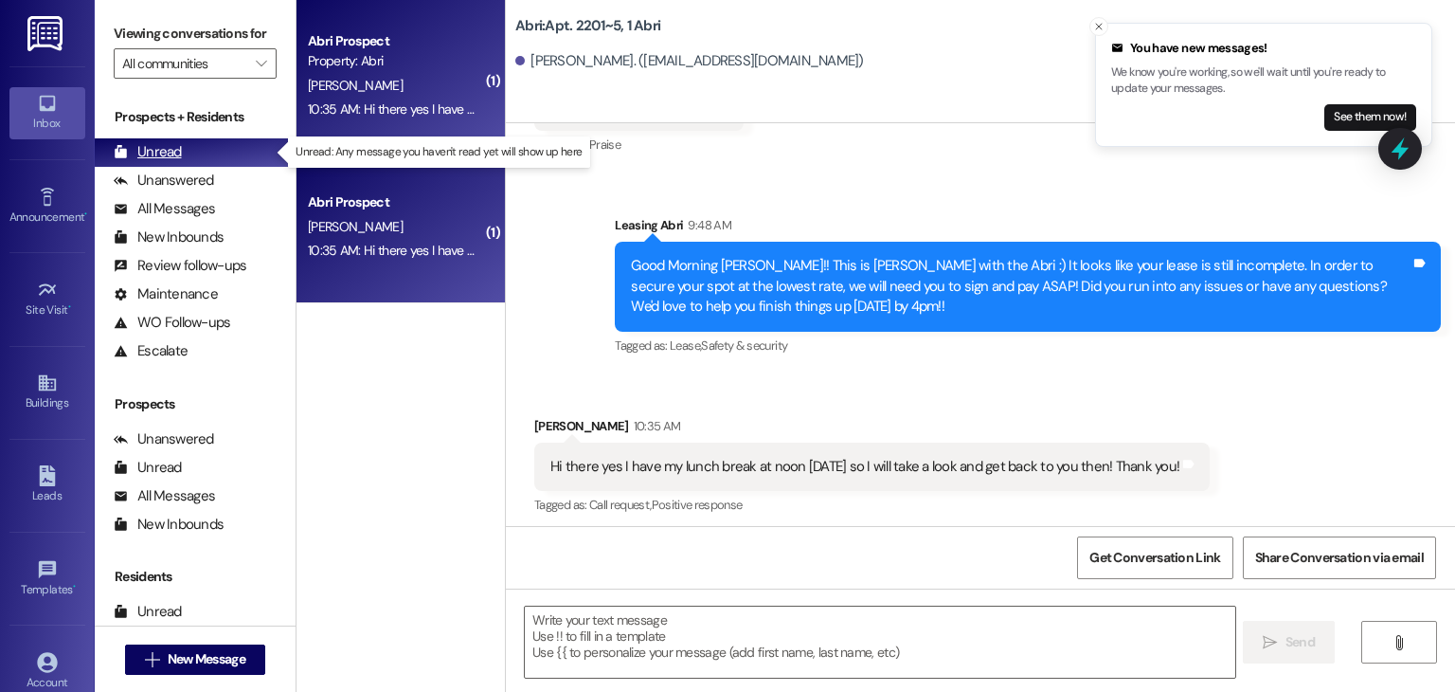
click at [231, 157] on div "Unread (0)" at bounding box center [195, 152] width 201 height 28
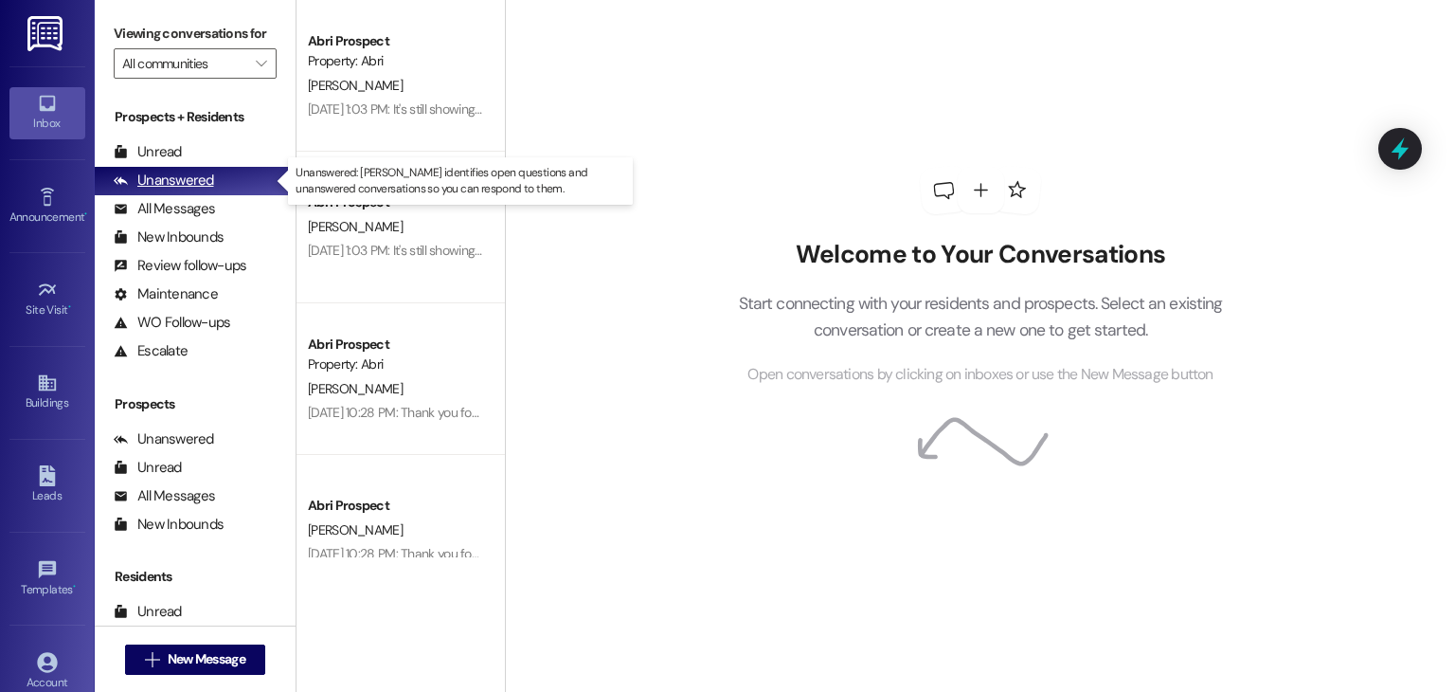
click at [231, 189] on div "Unanswered (0)" at bounding box center [195, 181] width 201 height 28
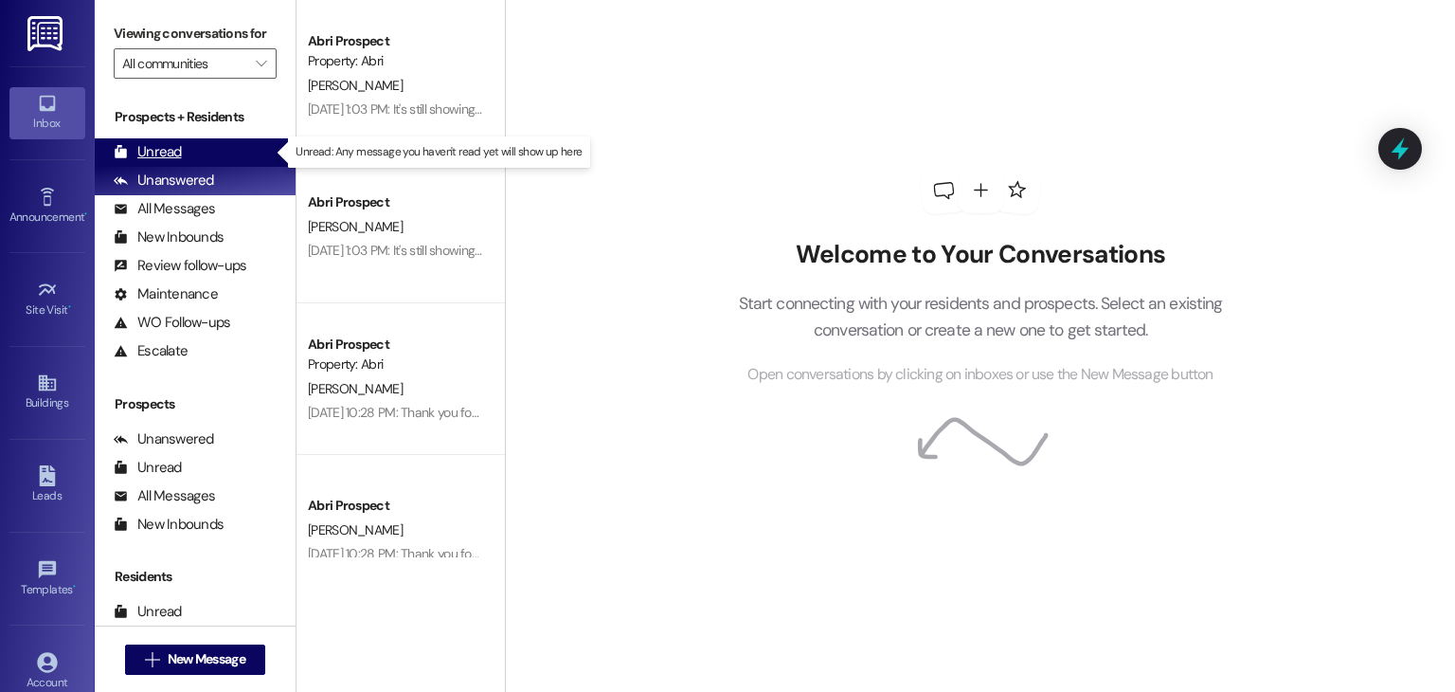
click at [231, 157] on div "Unread (0)" at bounding box center [195, 152] width 201 height 28
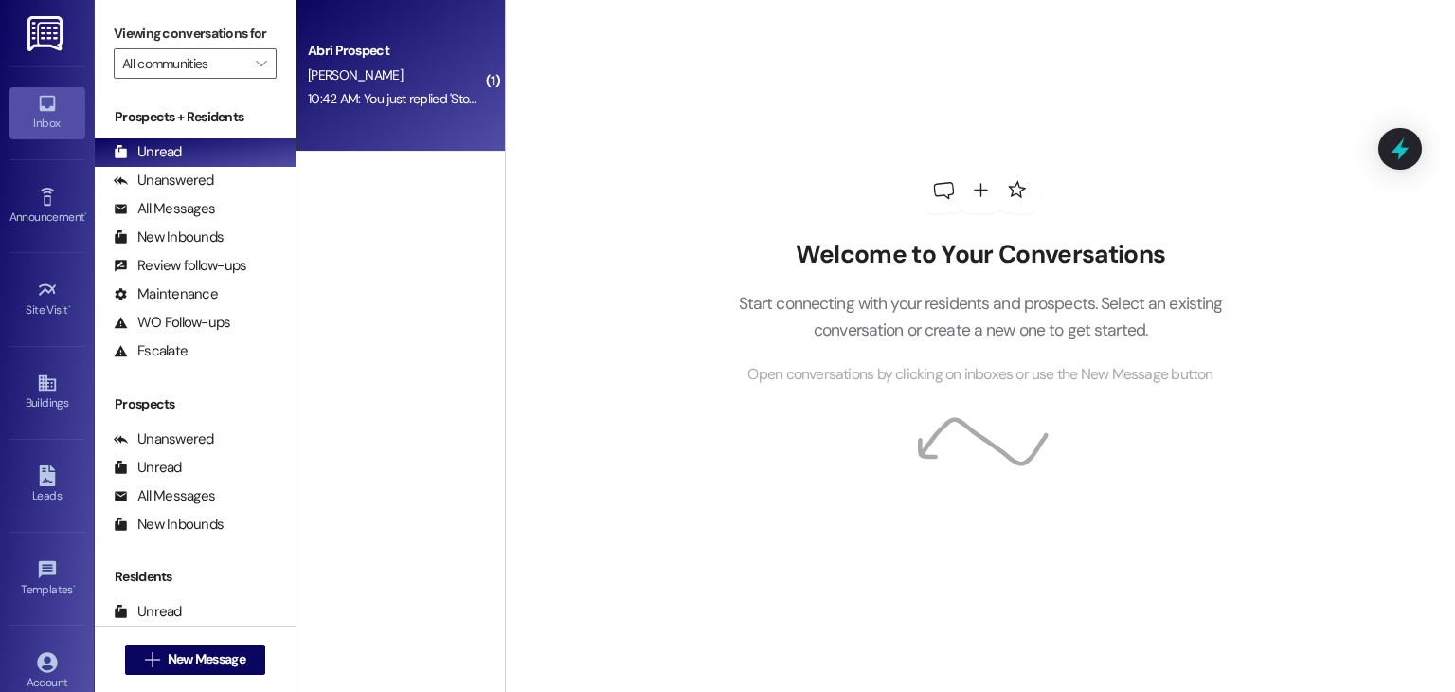
click at [394, 147] on div "Abri Prospect [PERSON_NAME] 10:42 AM: You just replied 'Stop'. Are you sure you…" at bounding box center [401, 76] width 208 height 152
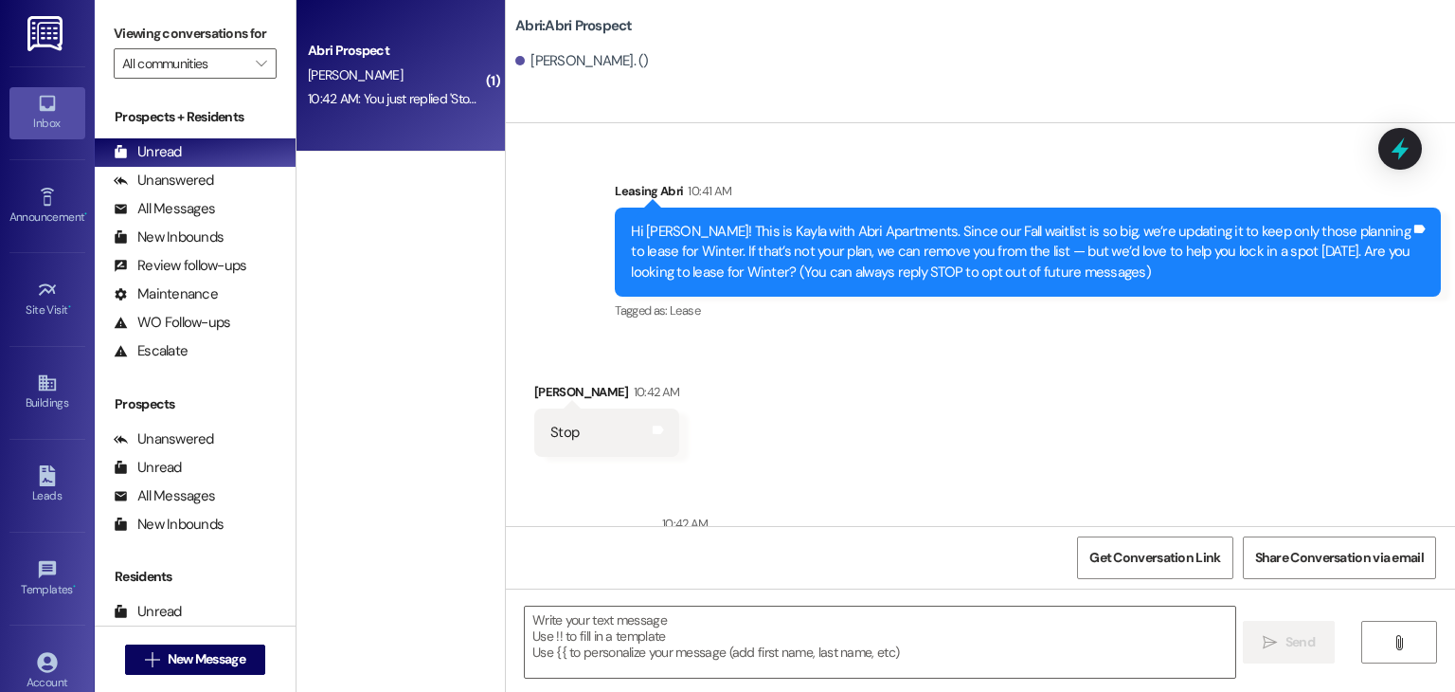
scroll to position [78, 0]
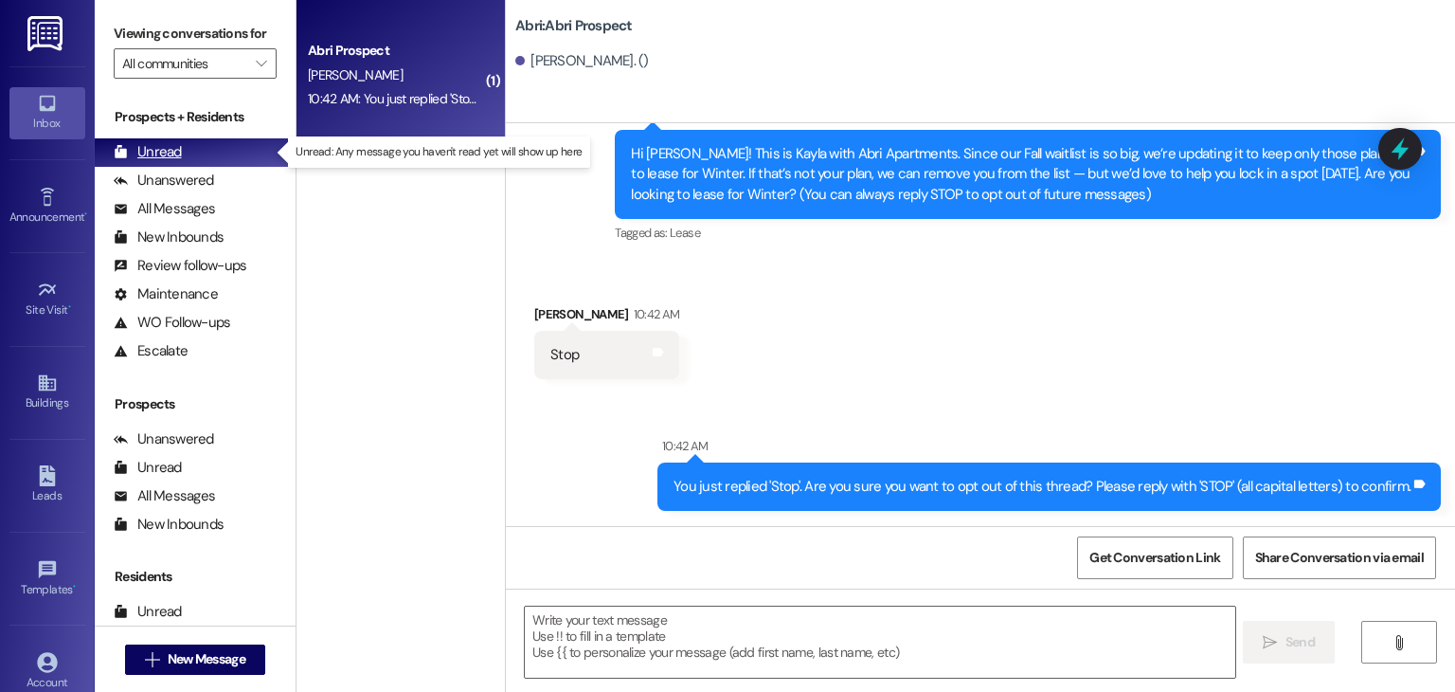
click at [240, 160] on div "Unread (0)" at bounding box center [195, 152] width 201 height 28
click at [379, 69] on div "L. Sorensen" at bounding box center [395, 75] width 179 height 24
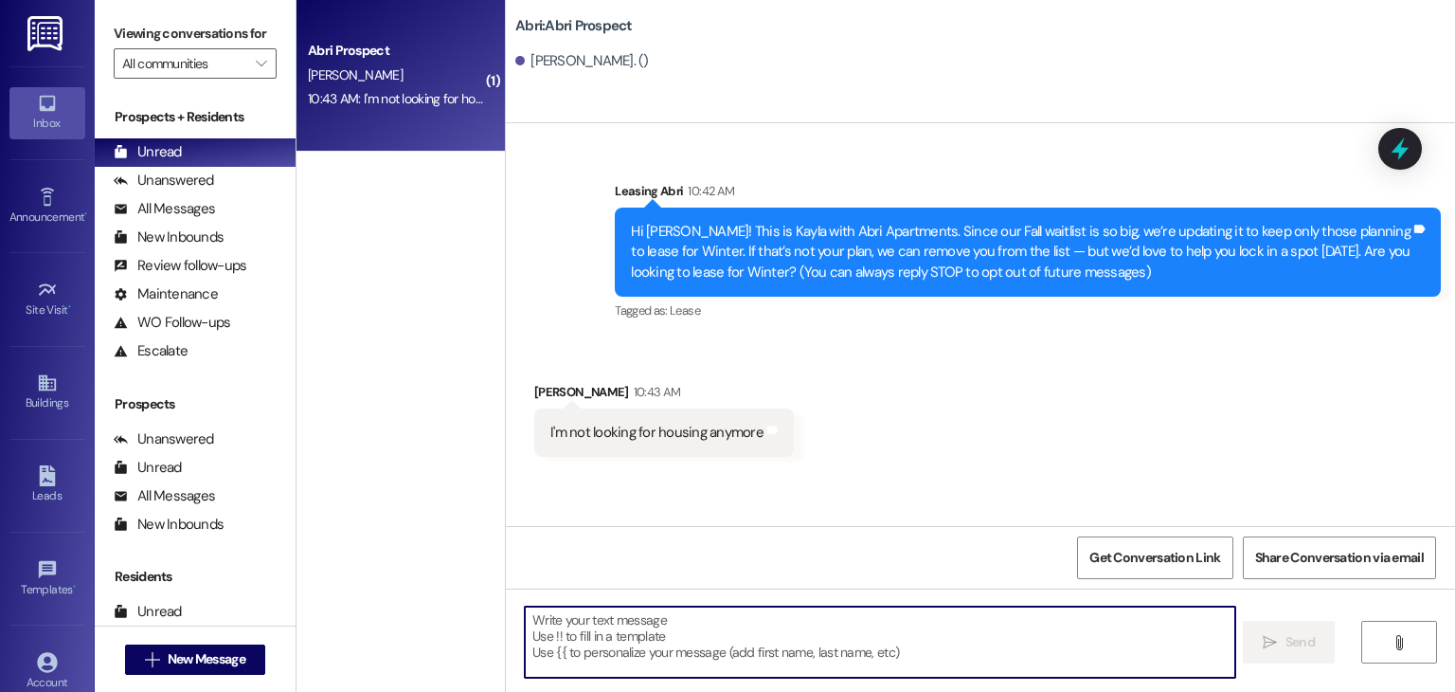
click at [680, 607] on textarea at bounding box center [880, 641] width 710 height 71
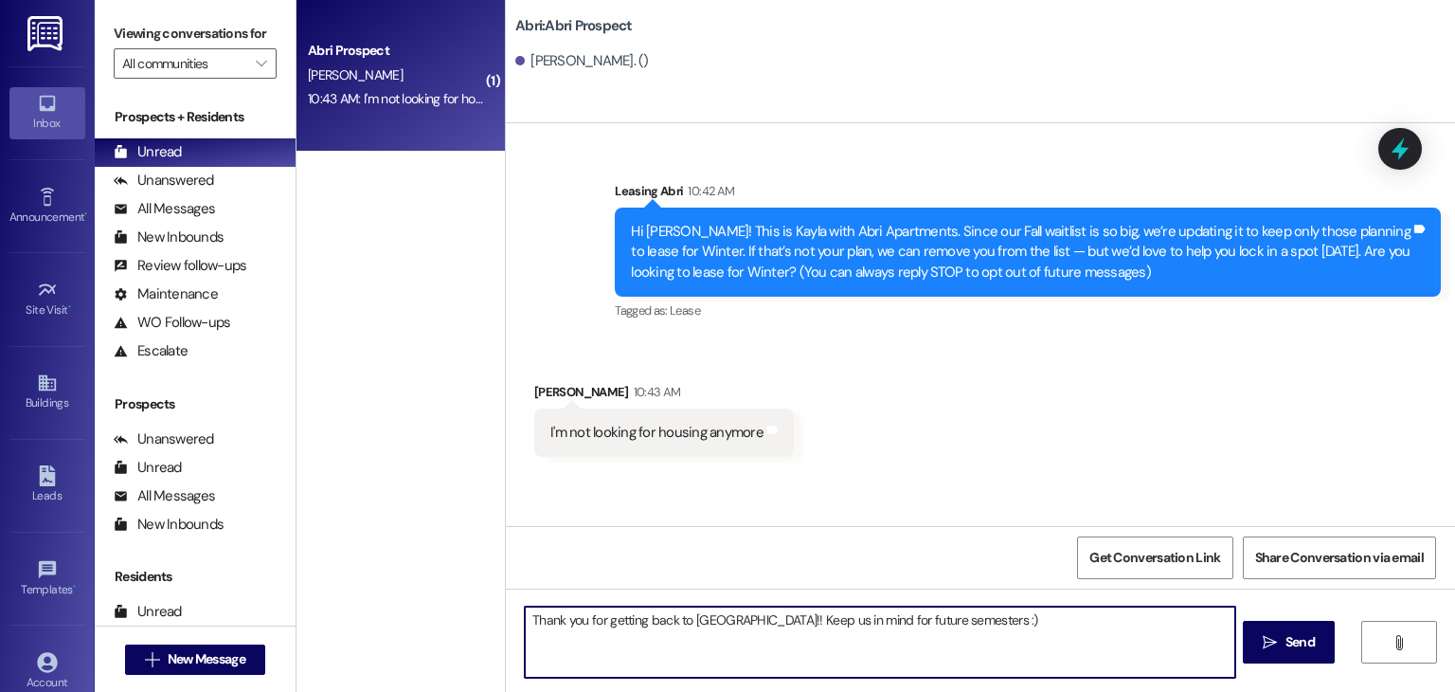
type textarea "Thank you for getting back to us!! Keep us in mind for future semesters :)"
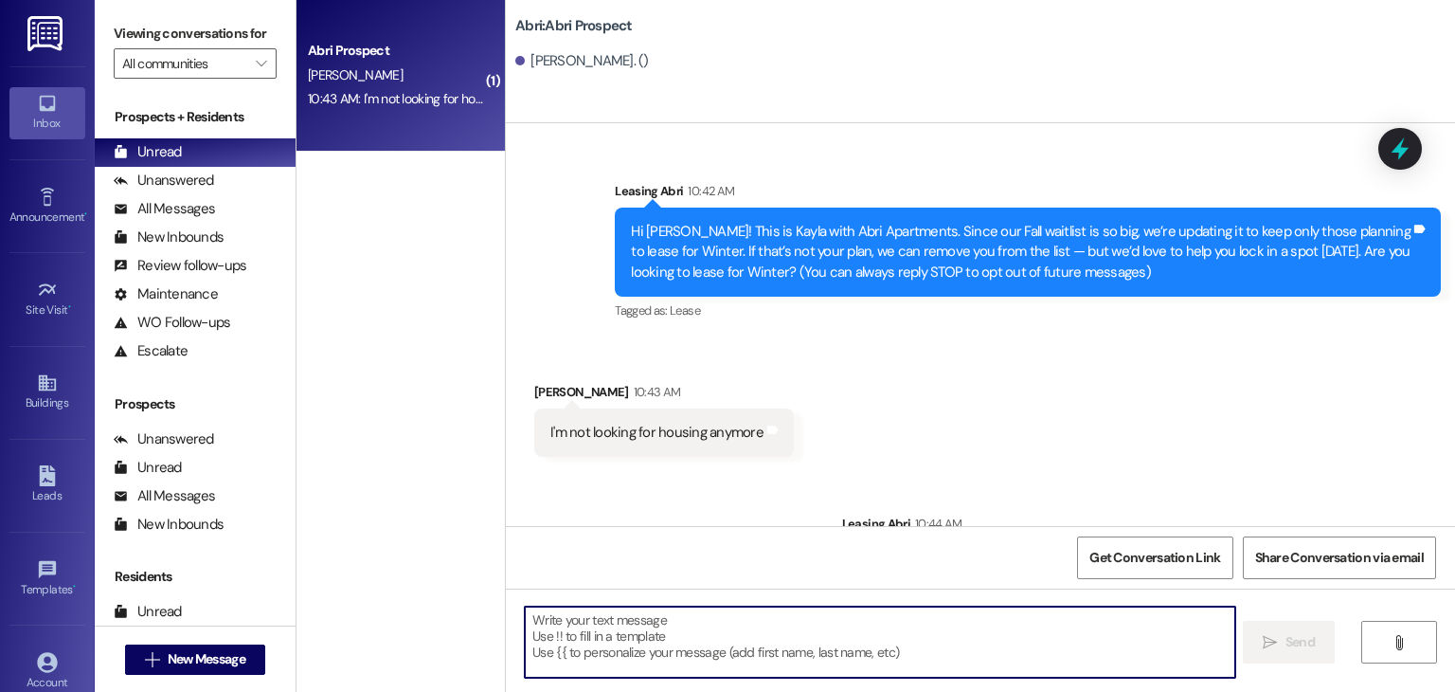
scroll to position [78, 0]
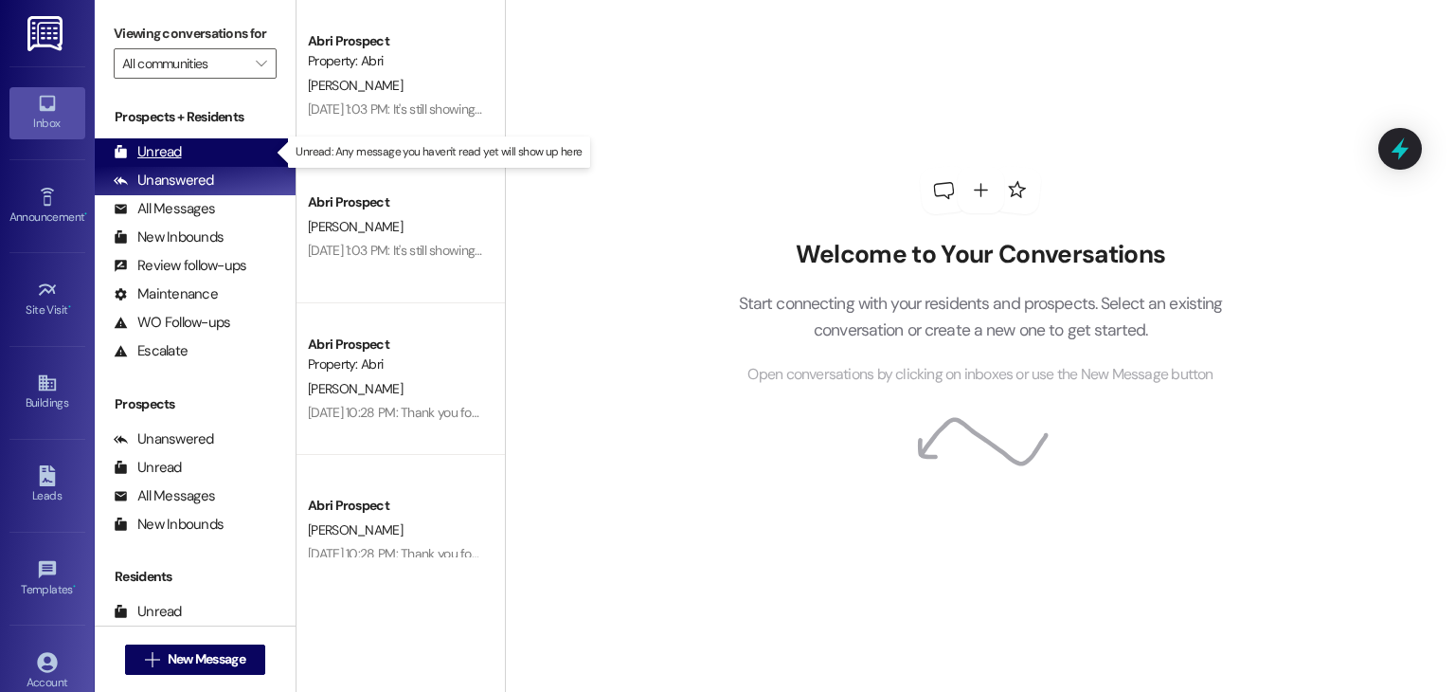
click at [168, 153] on div "Unread" at bounding box center [148, 152] width 68 height 20
